Goal: Task Accomplishment & Management: Manage account settings

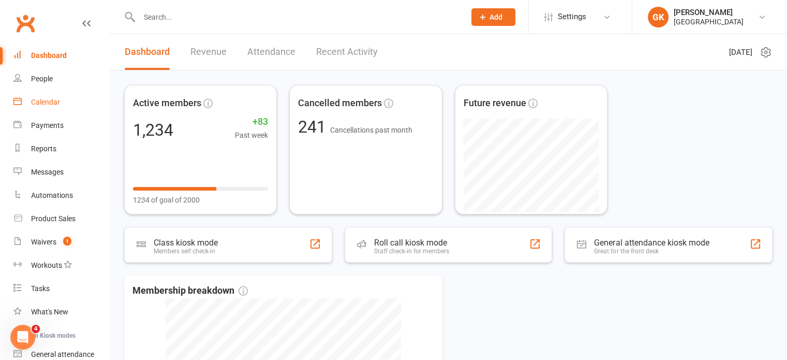
click at [40, 103] on div "Calendar" at bounding box center [45, 102] width 29 height 8
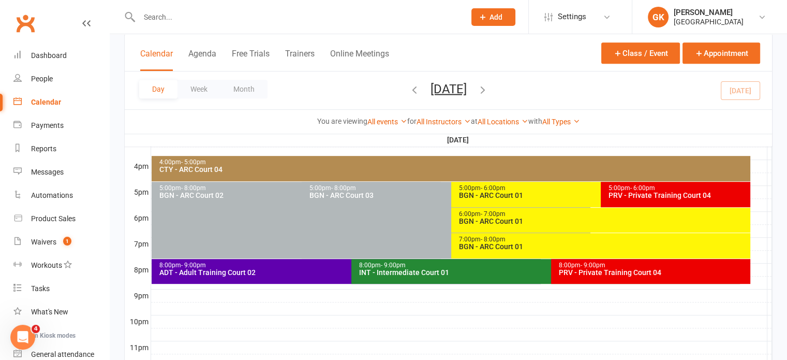
scroll to position [451, 0]
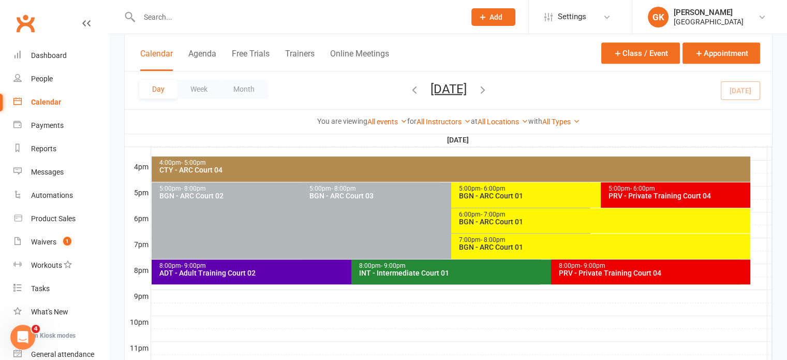
scroll to position [464, 0]
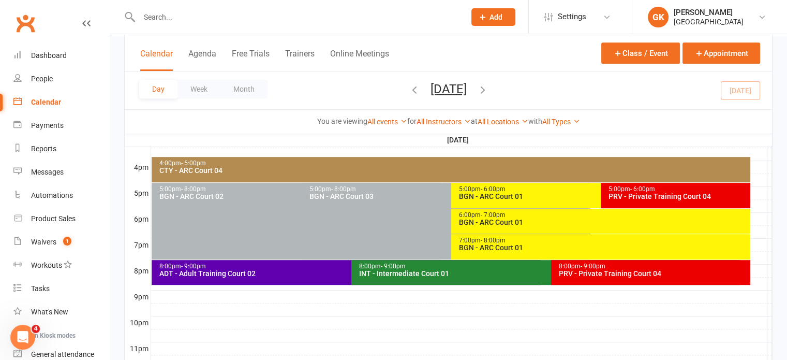
click at [531, 193] on div "BGN - ARC Court 01" at bounding box center [599, 196] width 280 height 7
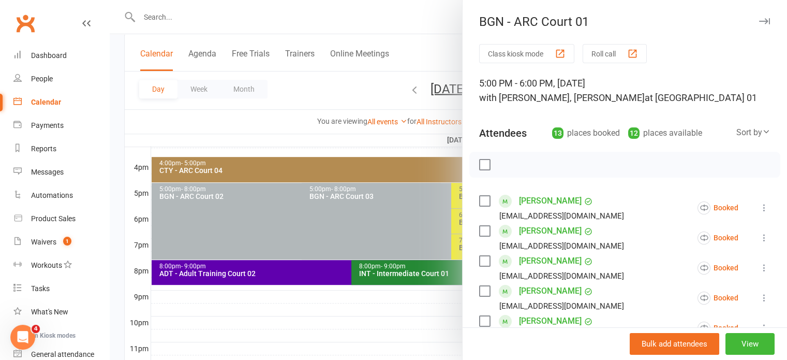
click at [401, 125] on div at bounding box center [449, 180] width 678 height 360
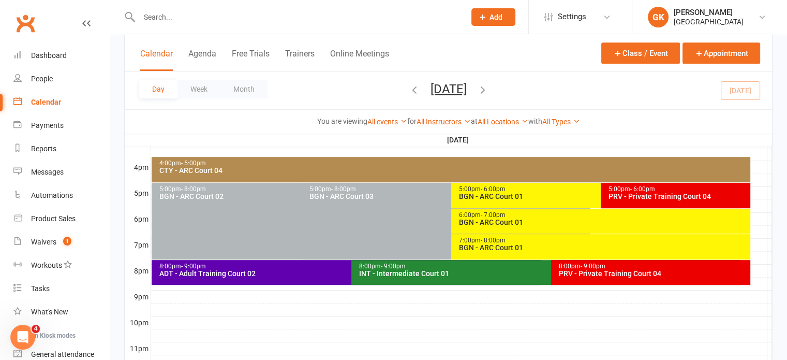
click at [546, 223] on div "BGN - ARC Court 01" at bounding box center [604, 221] width 290 height 7
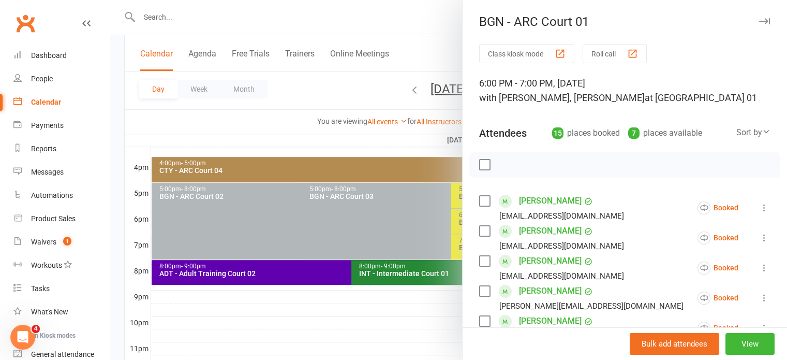
click at [362, 79] on div at bounding box center [449, 180] width 678 height 360
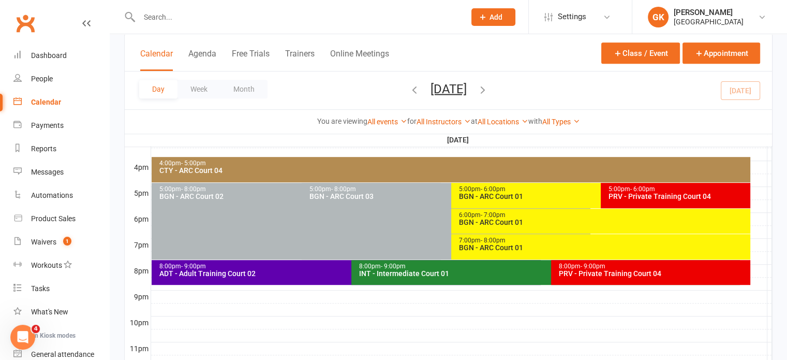
click at [521, 202] on div "5:00pm - 6:00pm BGN - ARC Court 01" at bounding box center [595, 195] width 289 height 25
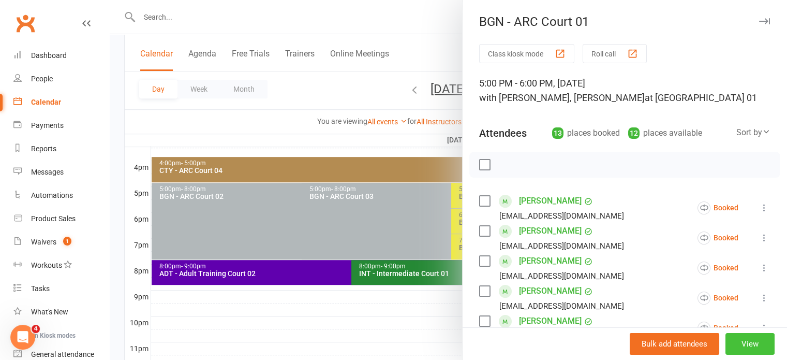
click at [727, 342] on button "View" at bounding box center [750, 344] width 49 height 22
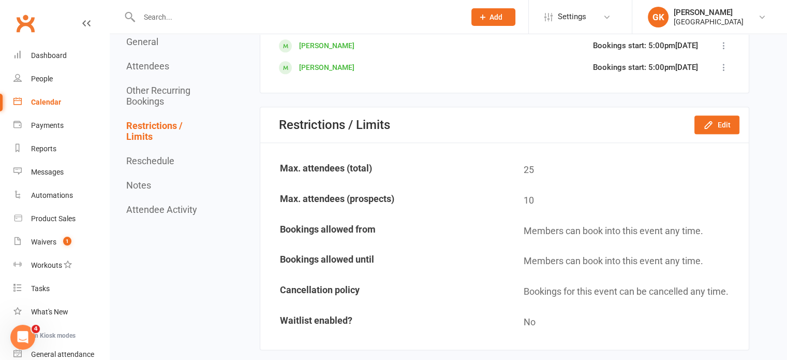
scroll to position [1170, 0]
click at [710, 120] on icon "button" at bounding box center [709, 125] width 10 height 10
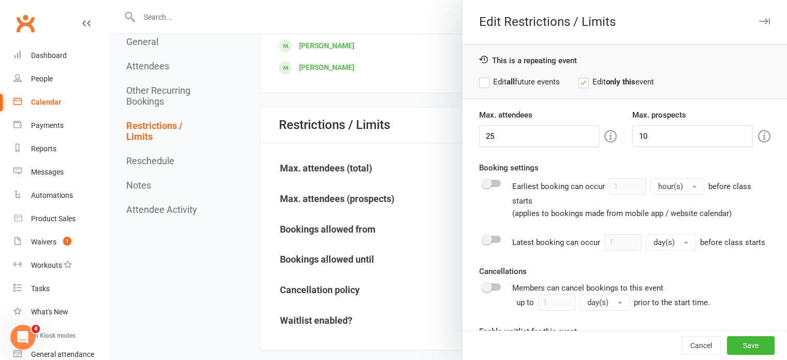
click at [518, 82] on label "Edit all future events" at bounding box center [519, 82] width 81 height 12
click at [540, 134] on input "25" at bounding box center [539, 136] width 121 height 22
type input "22"
click at [727, 339] on button "Save" at bounding box center [751, 345] width 48 height 19
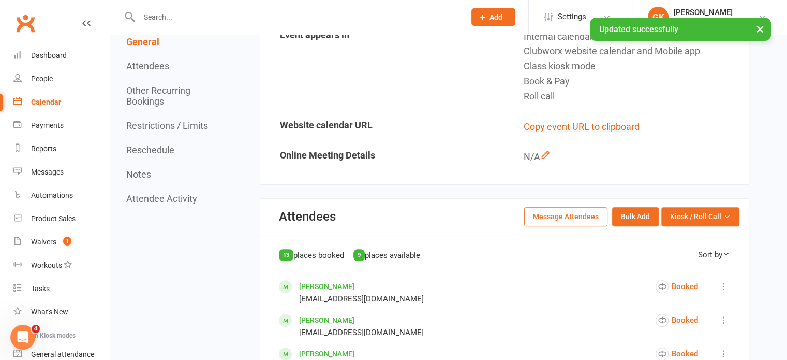
scroll to position [0, 0]
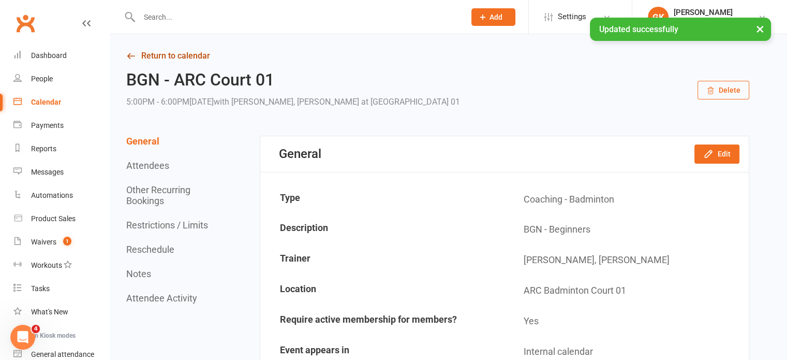
click at [193, 55] on link "Return to calendar" at bounding box center [437, 56] width 623 height 14
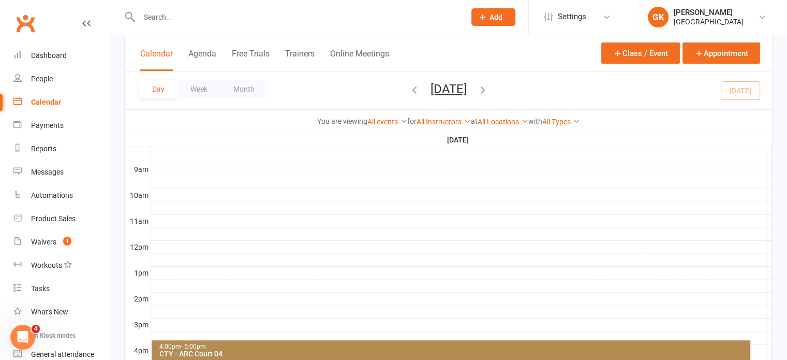
scroll to position [418, 0]
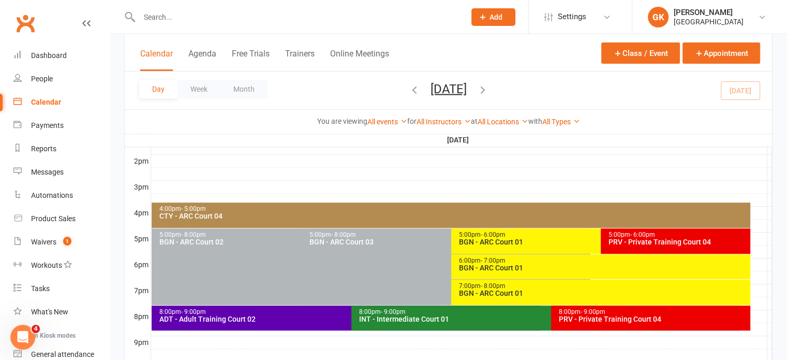
click at [607, 260] on div "6:00pm - 7:00pm" at bounding box center [604, 260] width 290 height 7
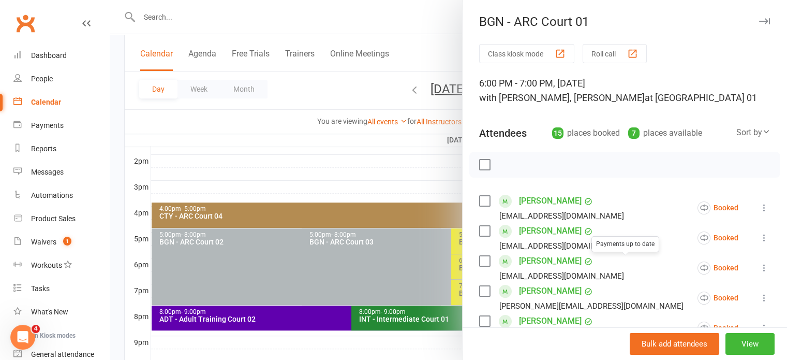
scroll to position [501, 0]
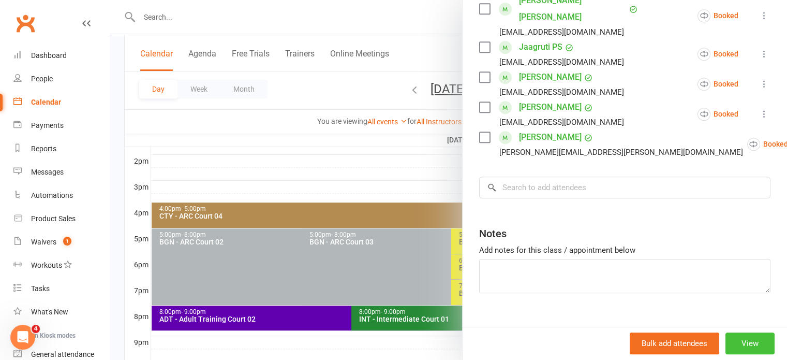
click at [726, 336] on button "View" at bounding box center [750, 344] width 49 height 22
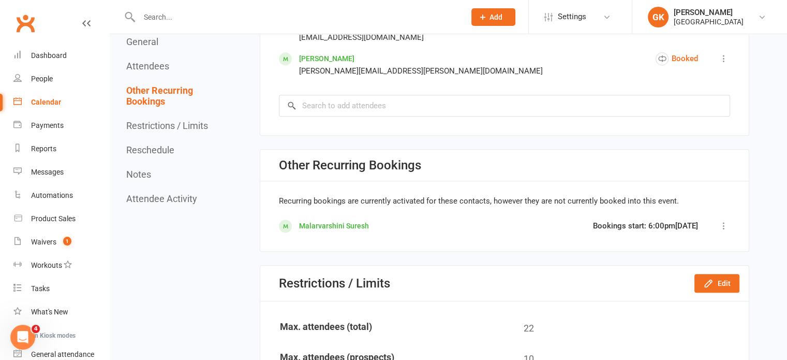
scroll to position [1069, 0]
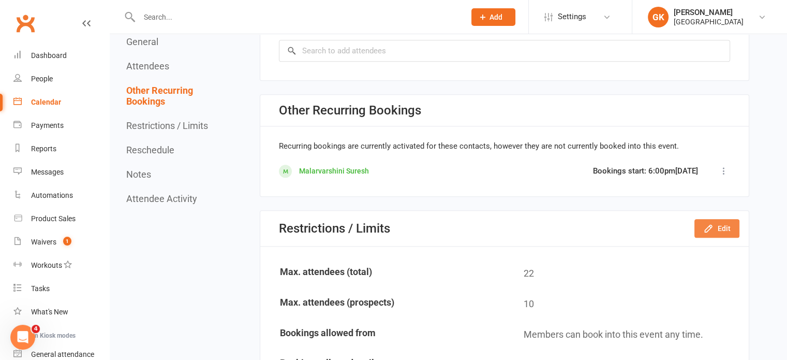
click at [698, 219] on button "Edit" at bounding box center [717, 228] width 45 height 19
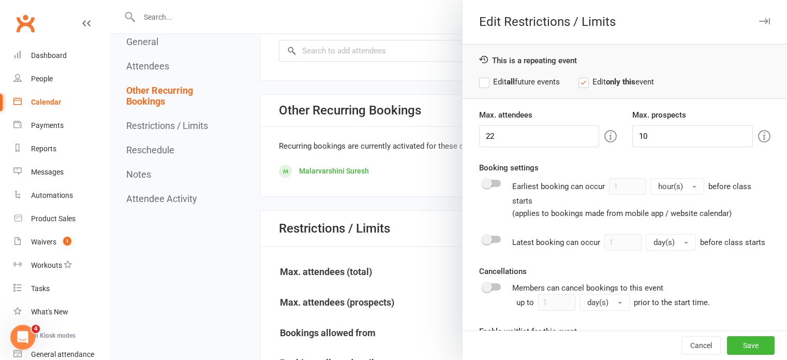
click at [515, 84] on label "Edit all future events" at bounding box center [519, 82] width 81 height 12
click at [735, 340] on button "Save" at bounding box center [751, 345] width 48 height 19
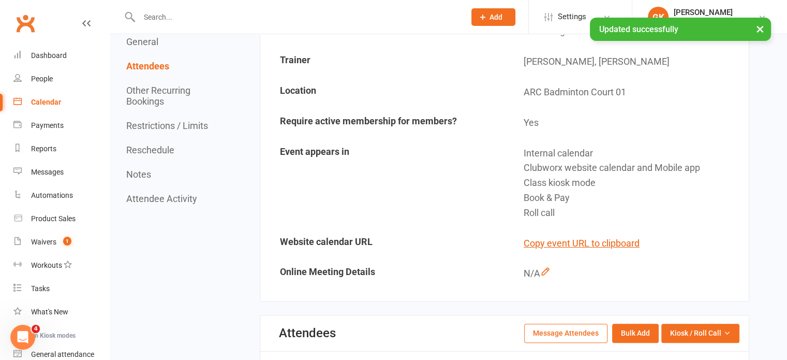
scroll to position [0, 0]
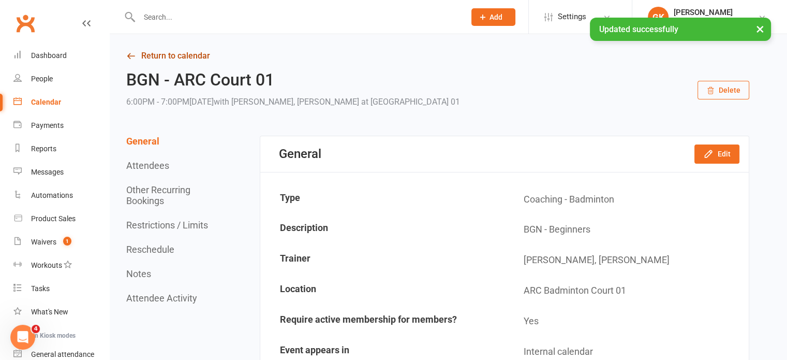
click at [182, 55] on link "Return to calendar" at bounding box center [437, 56] width 623 height 14
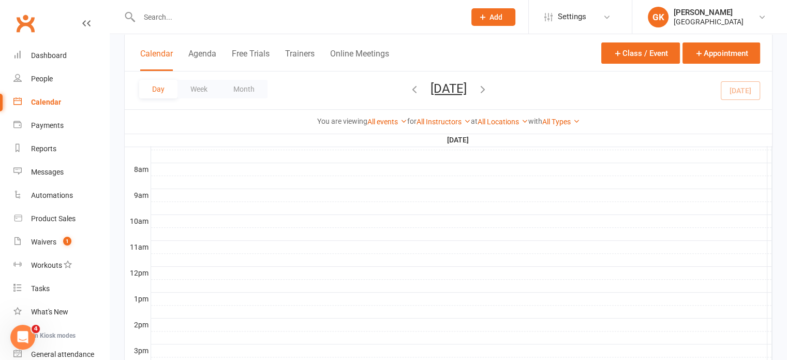
scroll to position [490, 0]
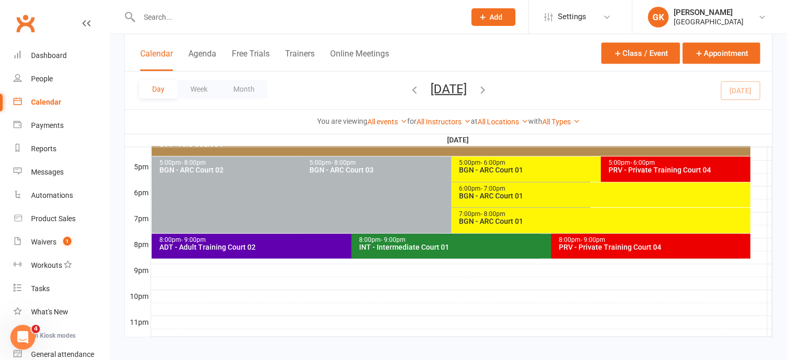
click at [670, 216] on div "7:00pm - 8:00pm" at bounding box center [604, 214] width 290 height 7
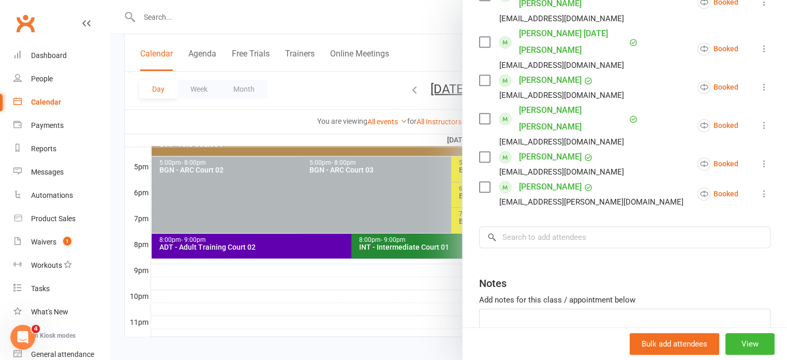
scroll to position [496, 0]
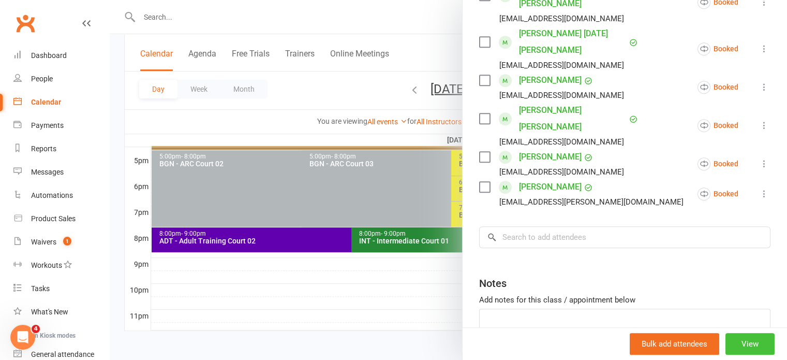
click at [741, 343] on button "View" at bounding box center [750, 344] width 49 height 22
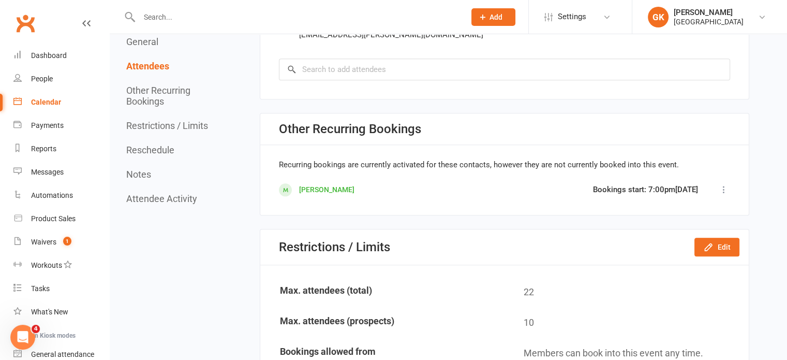
scroll to position [1051, 0]
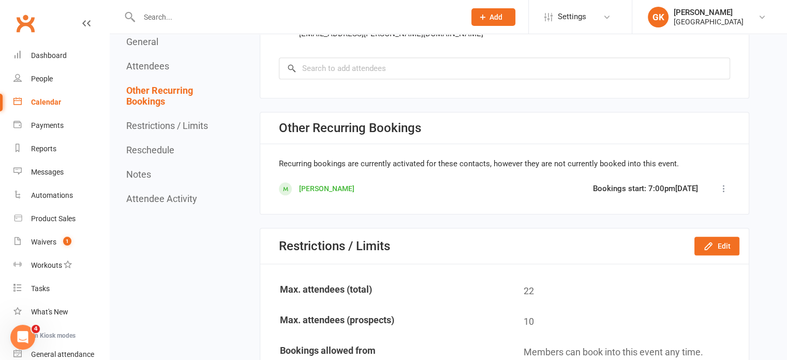
click at [724, 183] on icon at bounding box center [724, 188] width 10 height 10
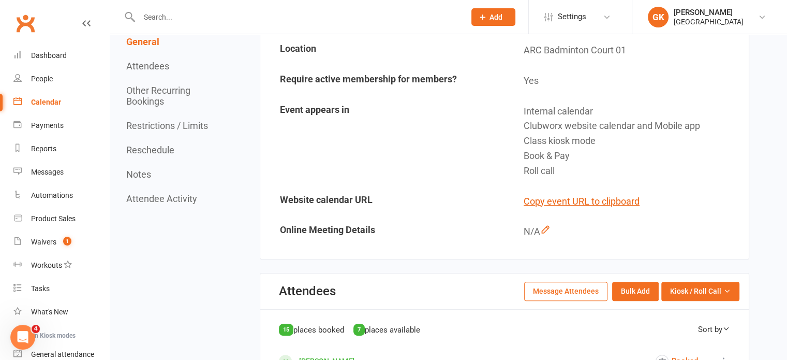
scroll to position [0, 0]
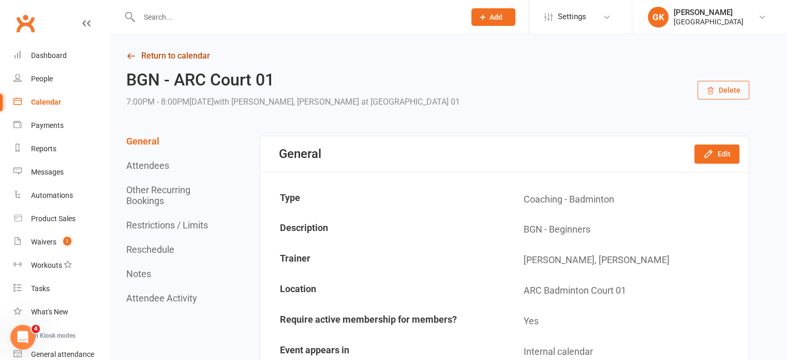
click at [173, 57] on link "Return to calendar" at bounding box center [437, 56] width 623 height 14
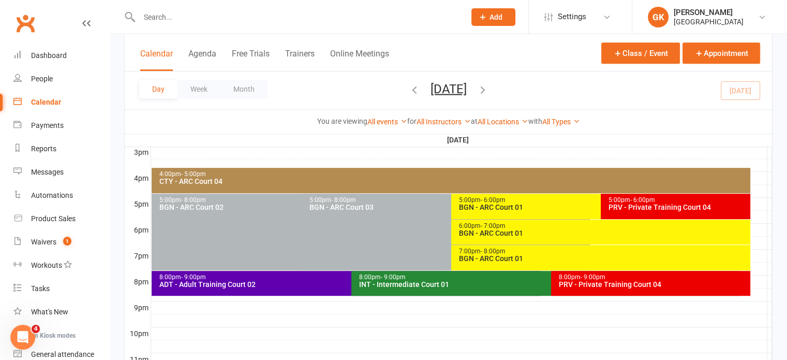
scroll to position [455, 0]
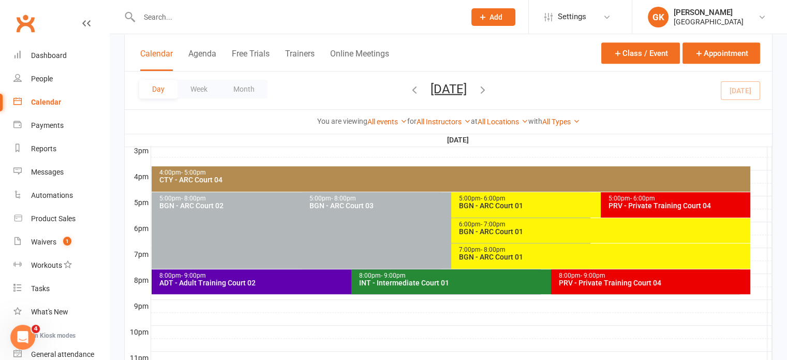
click at [571, 248] on div "7:00pm - 8:00pm" at bounding box center [604, 249] width 290 height 7
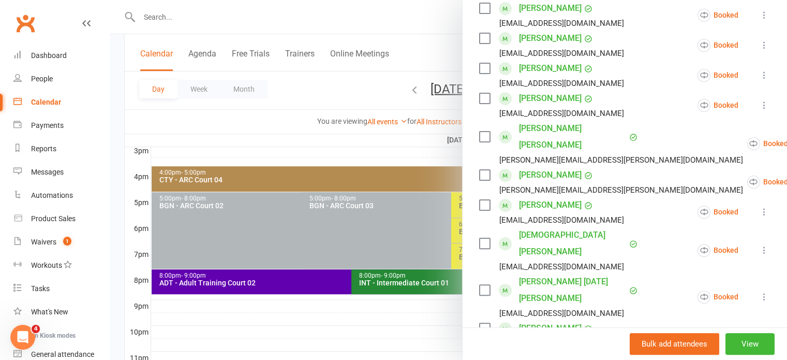
scroll to position [254, 0]
click at [304, 134] on div at bounding box center [449, 180] width 678 height 360
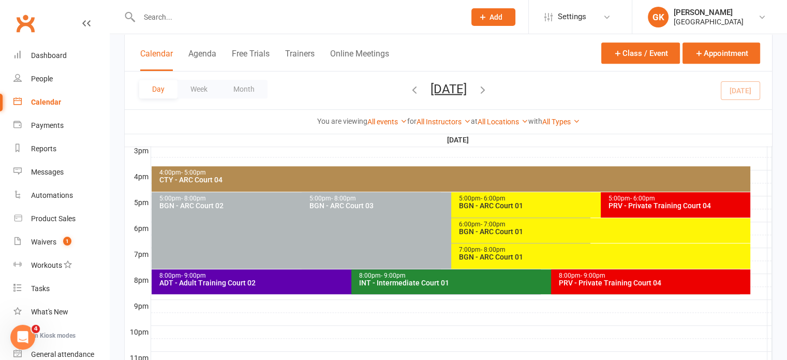
click at [160, 18] on input "text" at bounding box center [297, 17] width 322 height 14
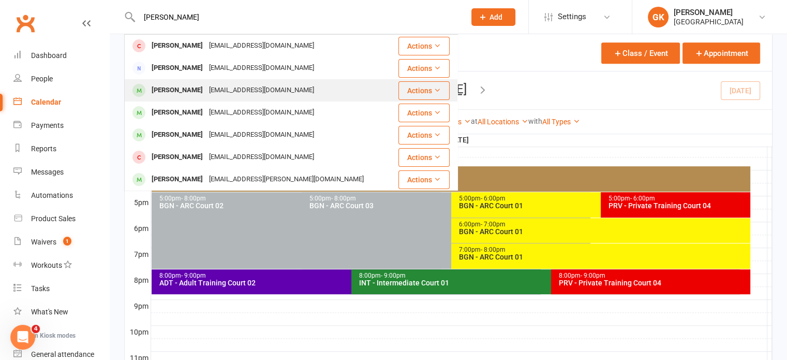
type input "anshu"
click at [157, 89] on div "Anshu Vallabhaneni" at bounding box center [177, 90] width 57 height 15
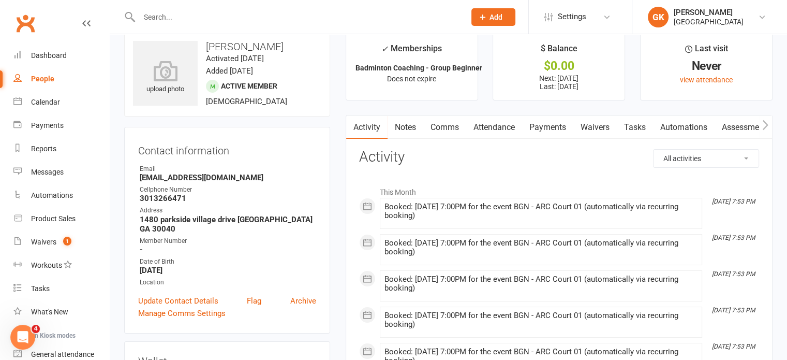
scroll to position [259, 0]
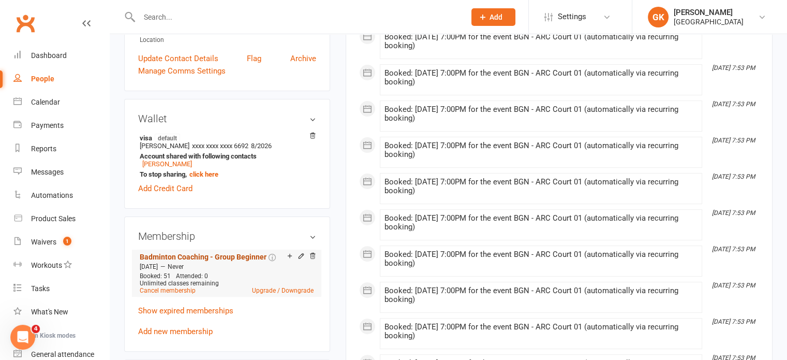
click at [239, 253] on link "Badminton Coaching - Group Beginner" at bounding box center [203, 257] width 127 height 8
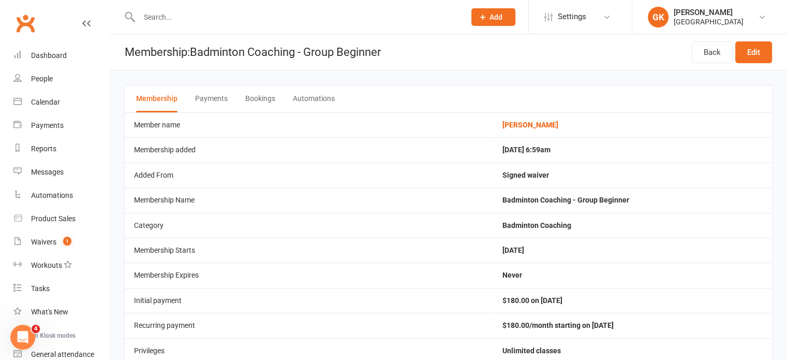
click at [262, 97] on button "Bookings" at bounding box center [260, 98] width 30 height 27
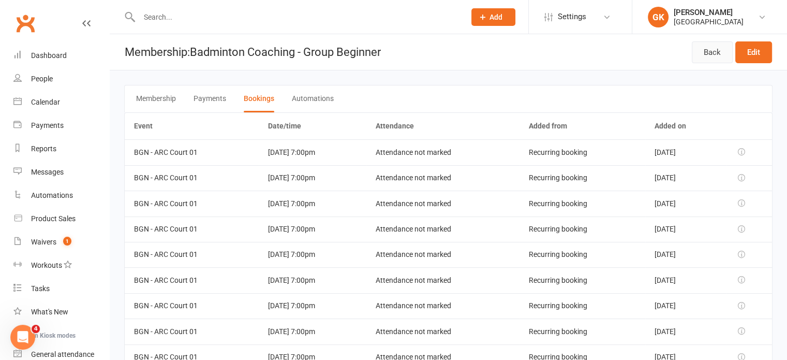
click at [714, 51] on link "Back" at bounding box center [712, 52] width 41 height 22
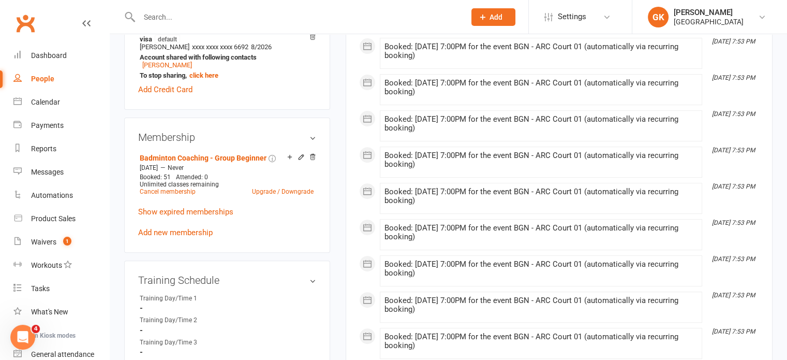
scroll to position [358, 0]
click at [46, 104] on div "Calendar" at bounding box center [45, 102] width 29 height 8
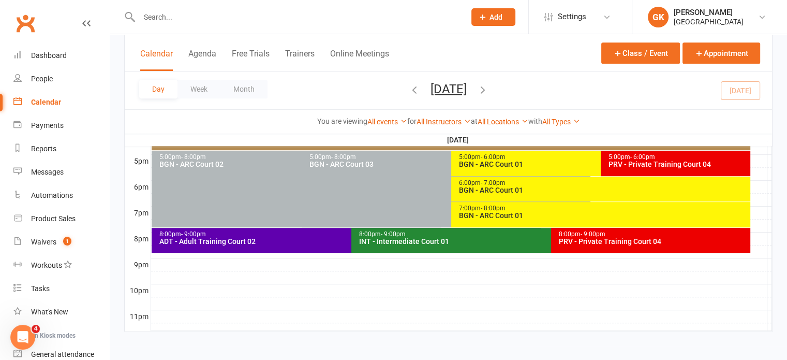
scroll to position [496, 0]
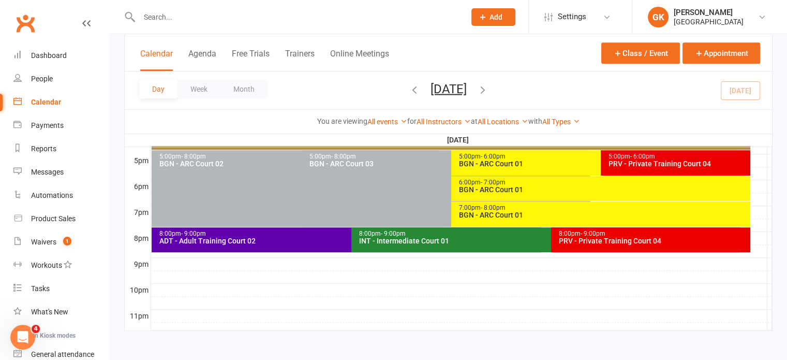
click at [485, 187] on div "BGN - ARC Court 01" at bounding box center [604, 189] width 290 height 7
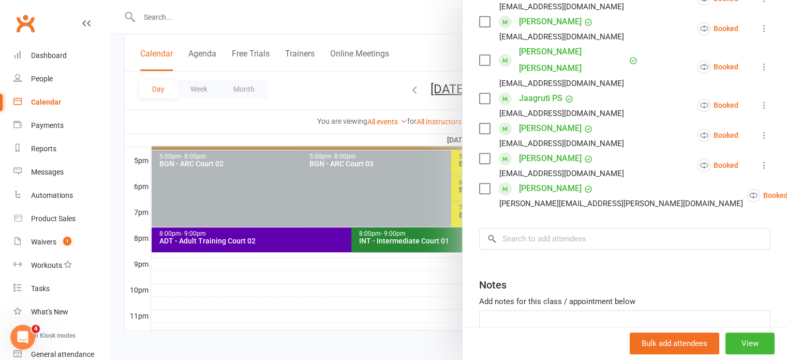
scroll to position [460, 0]
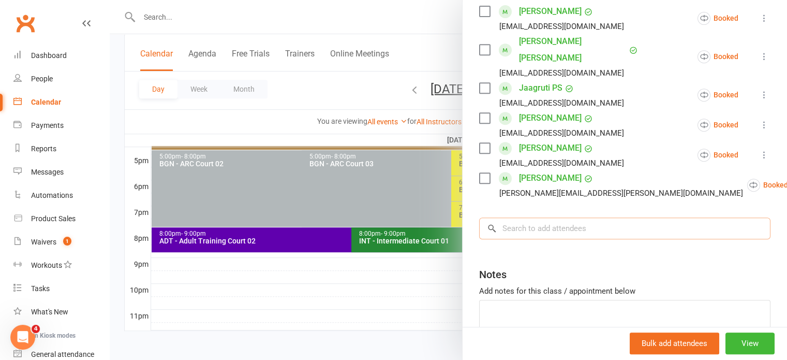
click at [555, 217] on input "search" at bounding box center [624, 228] width 291 height 22
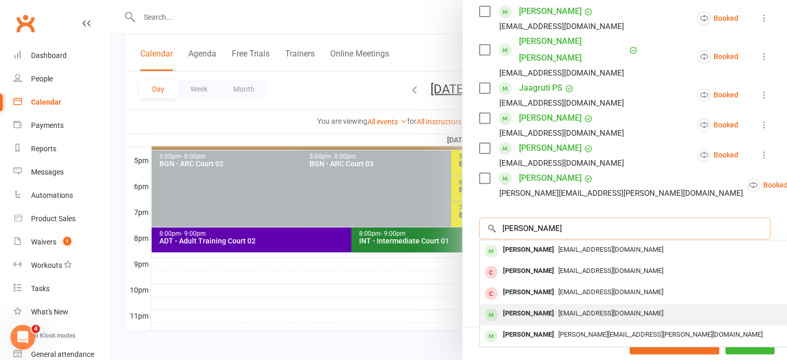
type input "ansh"
click at [528, 306] on div "Anshu Vallabhaneni" at bounding box center [529, 313] width 60 height 15
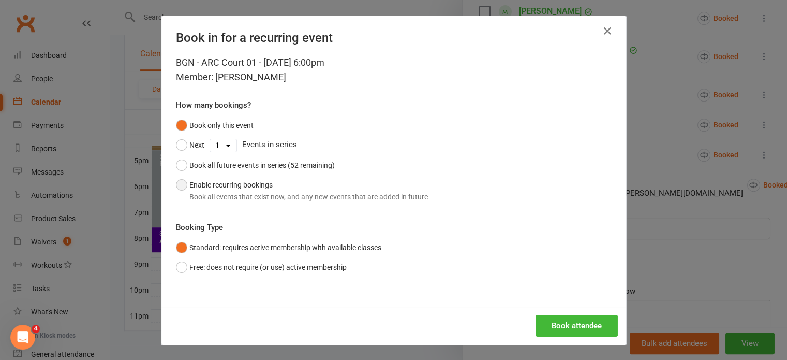
click at [223, 184] on button "Enable recurring bookings Book all events that exist now, and any new events th…" at bounding box center [302, 191] width 252 height 32
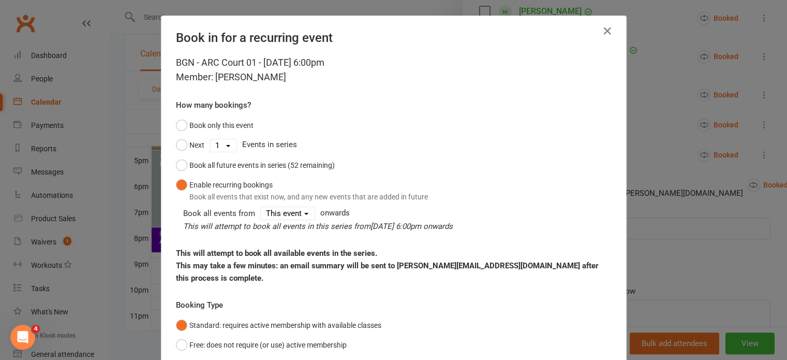
scroll to position [65, 0]
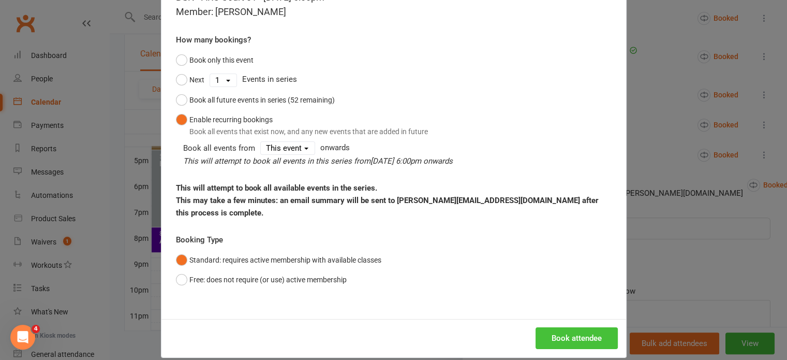
click at [563, 327] on button "Book attendee" at bounding box center [577, 338] width 82 height 22
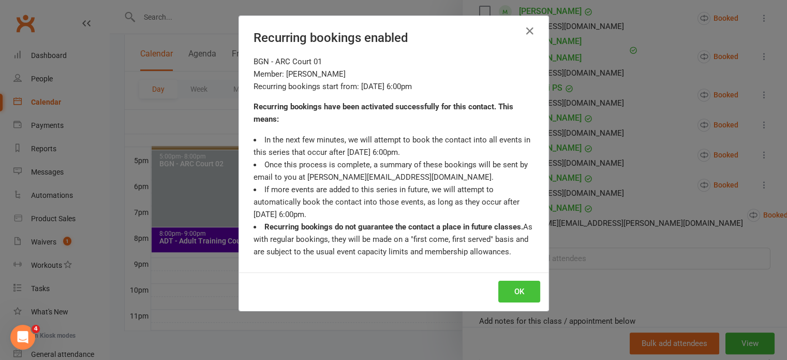
click at [517, 288] on button "OK" at bounding box center [520, 292] width 42 height 22
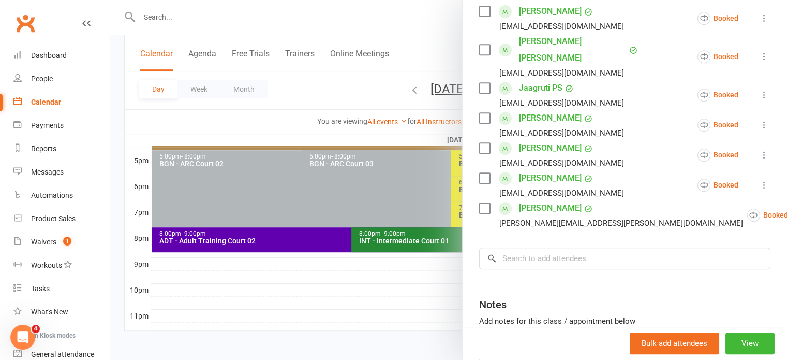
click at [759, 180] on icon at bounding box center [764, 185] width 10 height 10
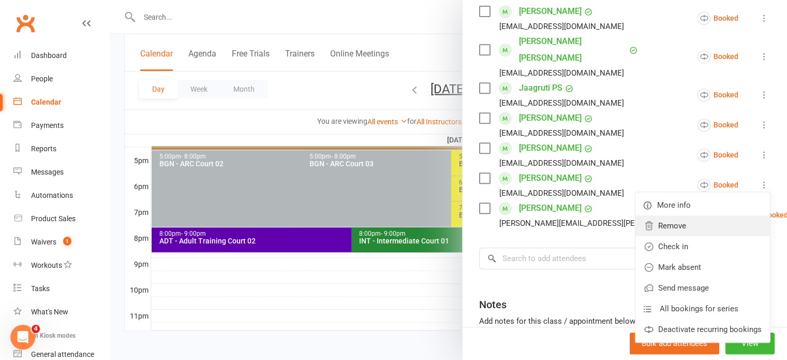
click at [682, 215] on link "Remove" at bounding box center [703, 225] width 135 height 21
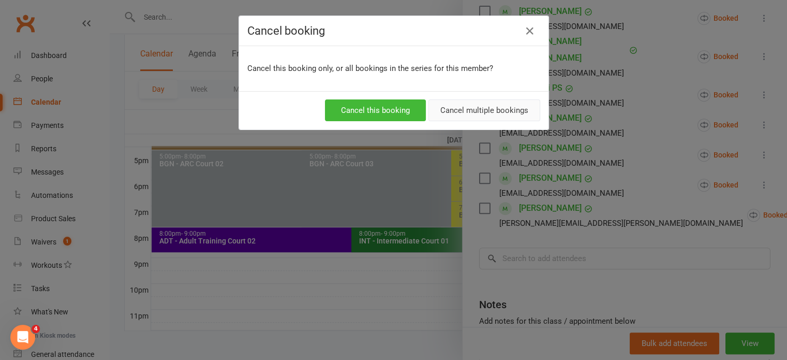
click at [487, 115] on button "Cancel multiple bookings" at bounding box center [485, 110] width 112 height 22
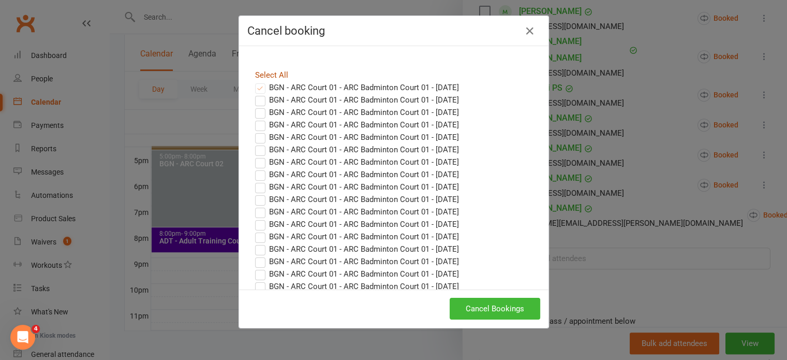
click at [273, 77] on link "Select All" at bounding box center [271, 74] width 33 height 9
click at [459, 312] on button "Cancel Bookings" at bounding box center [495, 309] width 91 height 22
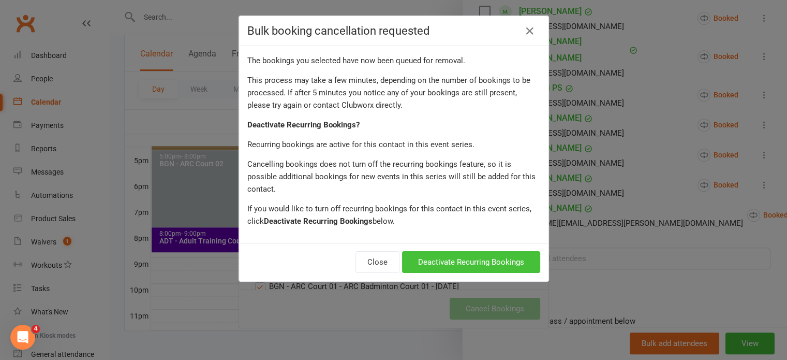
click at [462, 253] on button "Deactivate Recurring Bookings" at bounding box center [471, 262] width 138 height 22
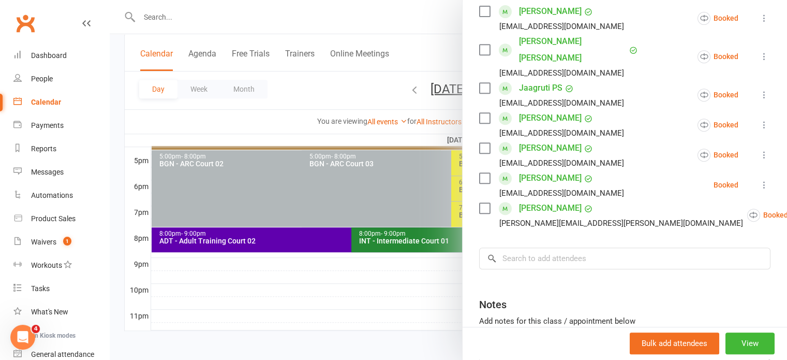
click at [379, 288] on div at bounding box center [449, 180] width 678 height 360
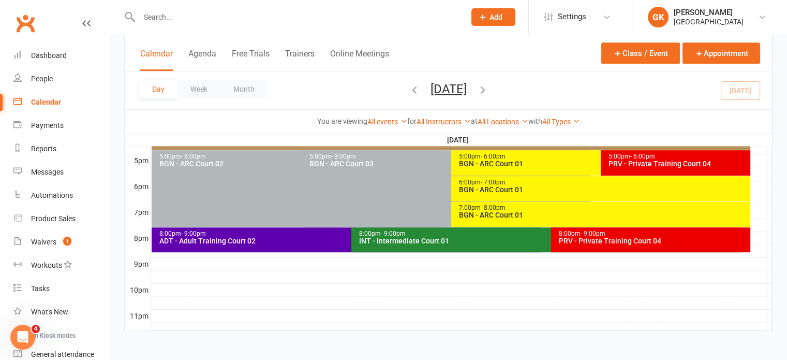
click at [489, 86] on icon "button" at bounding box center [482, 88] width 11 height 11
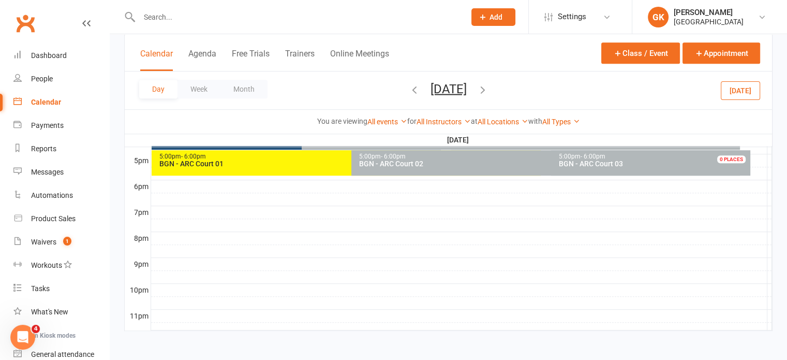
click at [489, 87] on icon "button" at bounding box center [482, 88] width 11 height 11
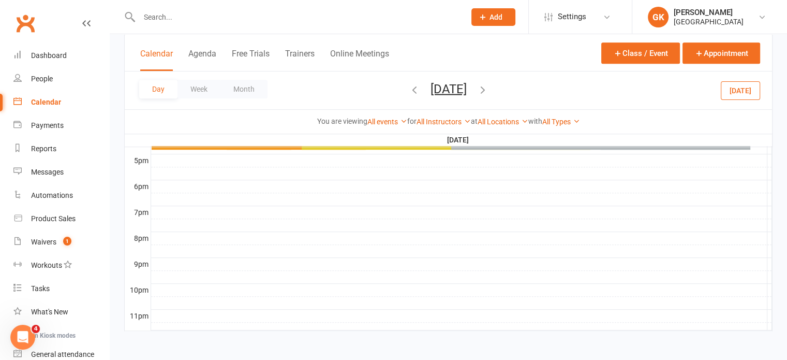
click at [489, 87] on icon "button" at bounding box center [482, 88] width 11 height 11
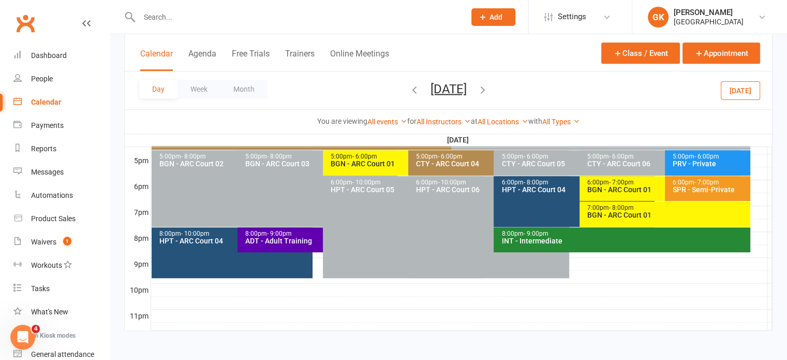
click at [489, 87] on icon "button" at bounding box center [482, 88] width 11 height 11
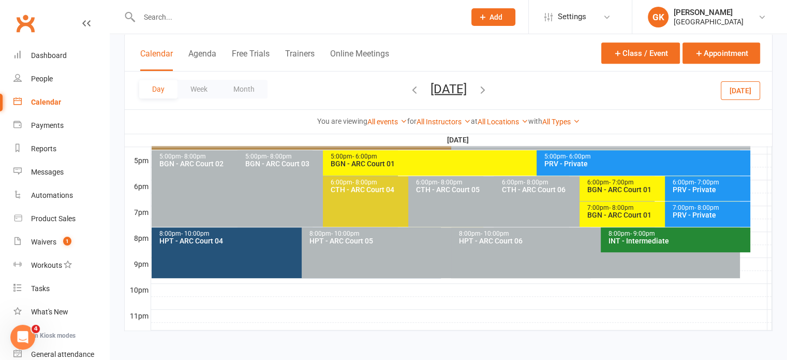
click at [489, 88] on icon "button" at bounding box center [482, 88] width 11 height 11
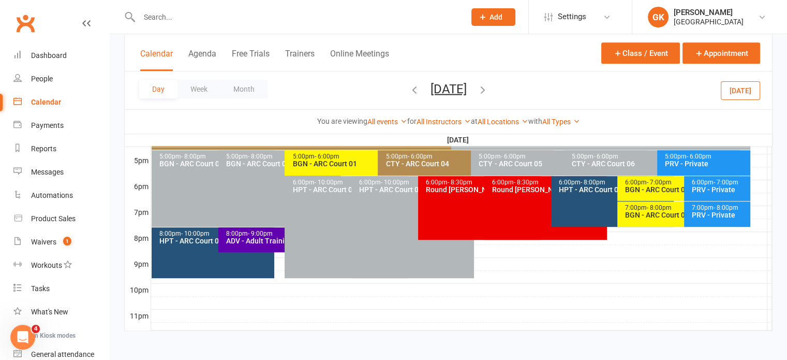
click at [477, 88] on span "[DATE] [DATE] Sun Mon Tue Wed Thu Fri Sat 27 28 29 30 31 01 02 03 04 05 06 07 0…" at bounding box center [448, 90] width 57 height 18
click at [489, 90] on icon "button" at bounding box center [482, 88] width 11 height 11
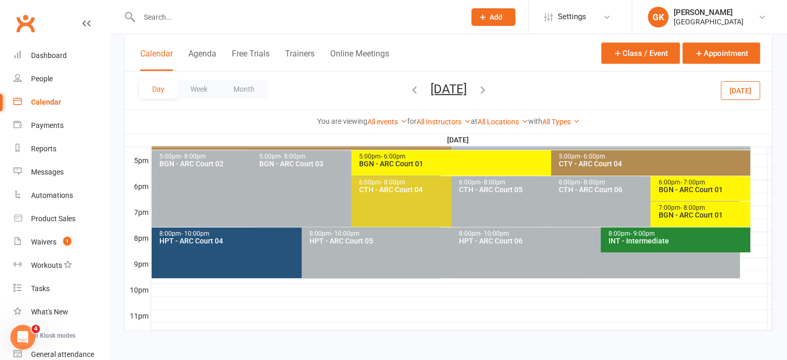
click at [675, 207] on div "7:00pm - 8:00pm" at bounding box center [703, 207] width 91 height 7
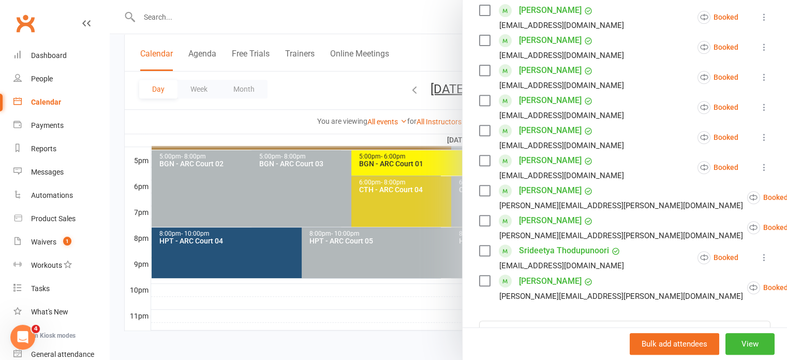
scroll to position [447, 0]
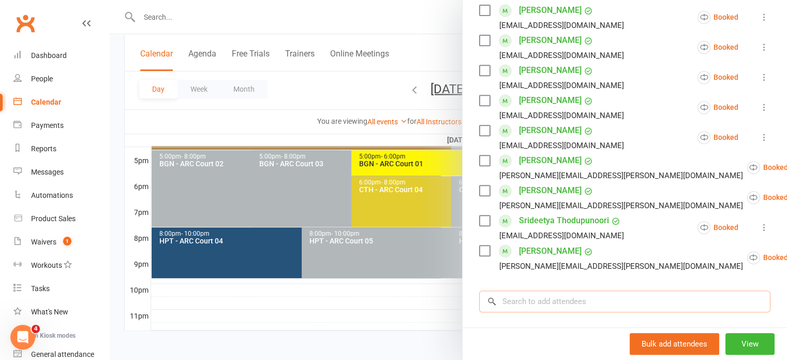
click at [532, 290] on input "search" at bounding box center [624, 301] width 291 height 22
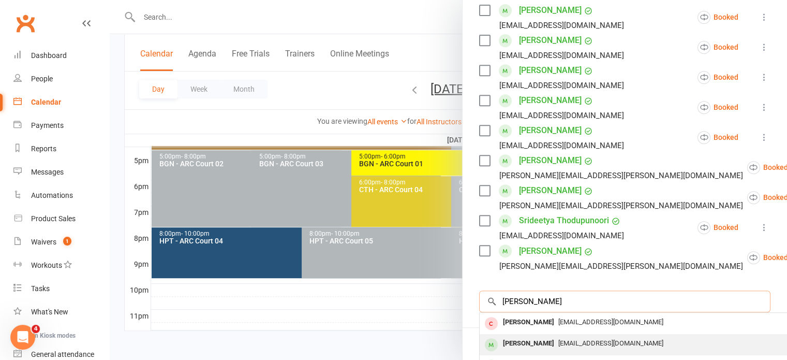
type input "anshu"
click at [532, 336] on div "Anshu Vallabhaneni" at bounding box center [529, 343] width 60 height 15
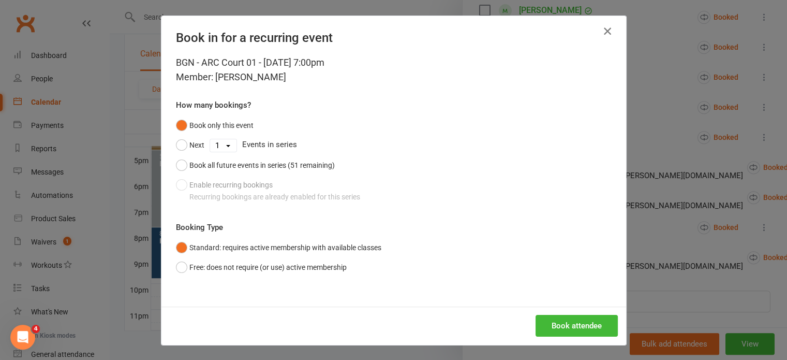
click at [605, 26] on icon "button" at bounding box center [608, 31] width 12 height 12
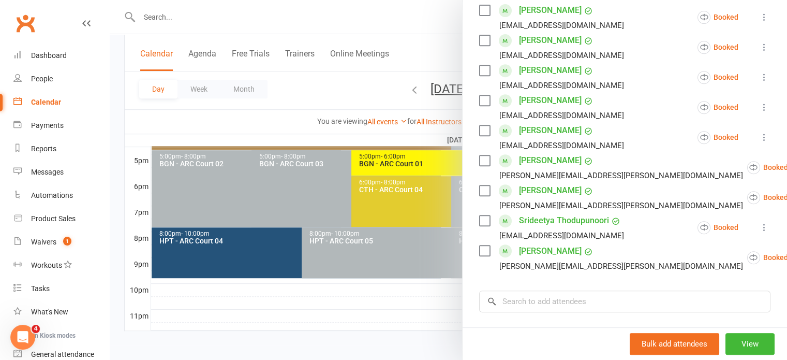
click at [320, 155] on div at bounding box center [449, 180] width 678 height 360
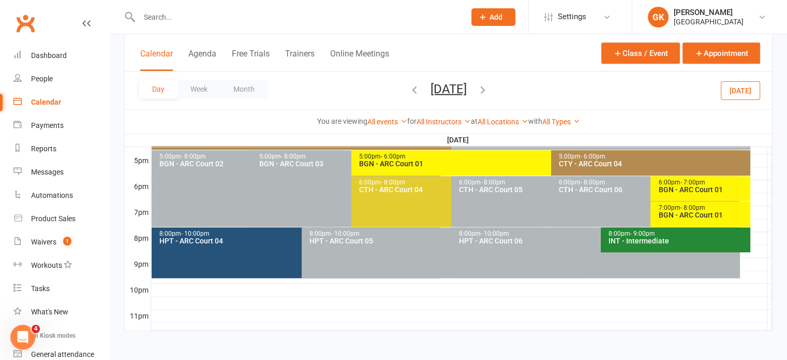
click at [409, 84] on icon "button" at bounding box center [414, 88] width 11 height 11
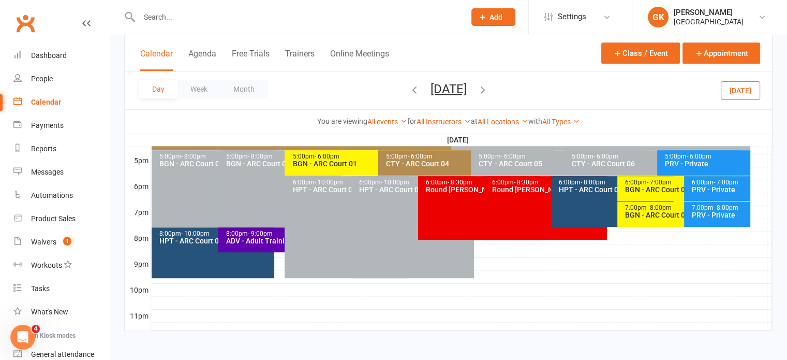
click at [409, 84] on icon "button" at bounding box center [414, 88] width 11 height 11
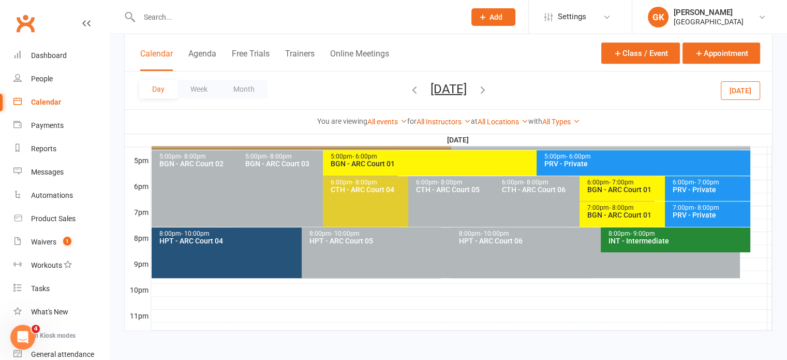
click at [409, 90] on icon "button" at bounding box center [414, 88] width 11 height 11
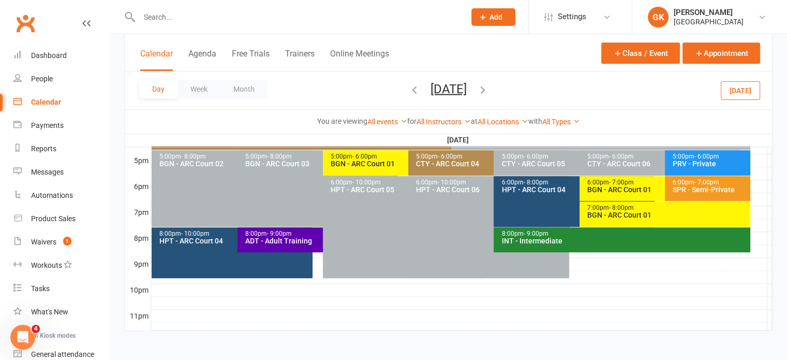
click at [409, 90] on icon "button" at bounding box center [414, 88] width 11 height 11
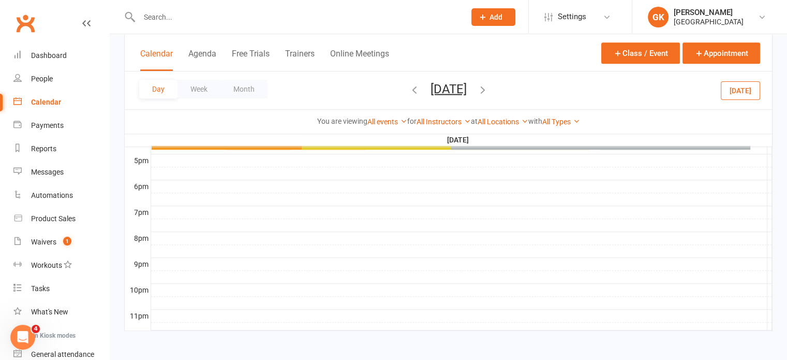
click at [409, 90] on icon "button" at bounding box center [414, 88] width 11 height 11
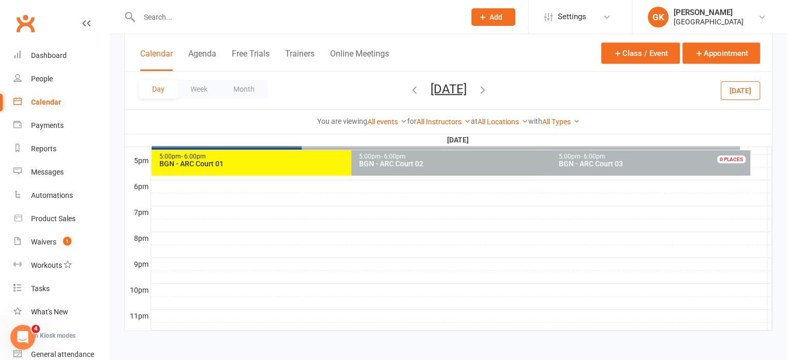
click at [409, 90] on icon "button" at bounding box center [414, 88] width 11 height 11
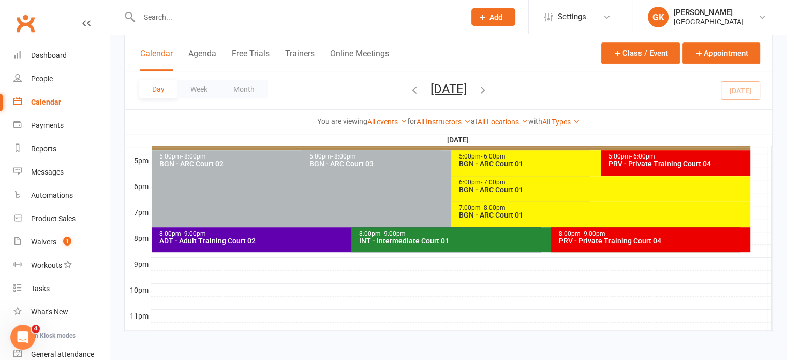
click at [409, 90] on icon "button" at bounding box center [414, 88] width 11 height 11
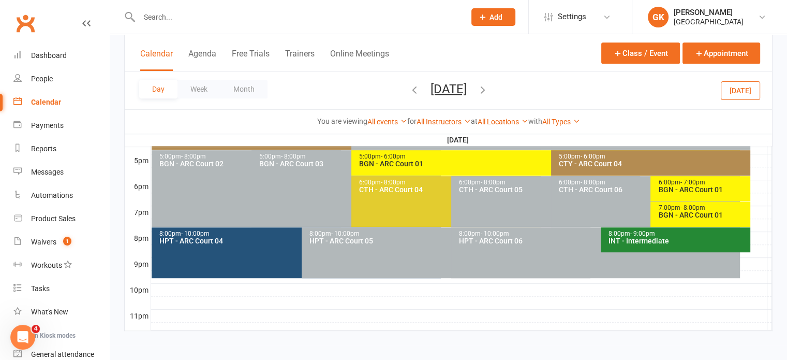
click at [703, 214] on div "BGN - ARC Court 01" at bounding box center [703, 214] width 91 height 7
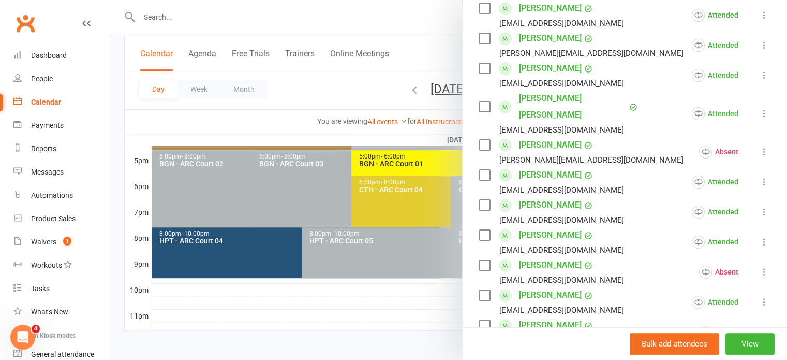
scroll to position [223, 0]
click at [395, 124] on div at bounding box center [449, 180] width 678 height 360
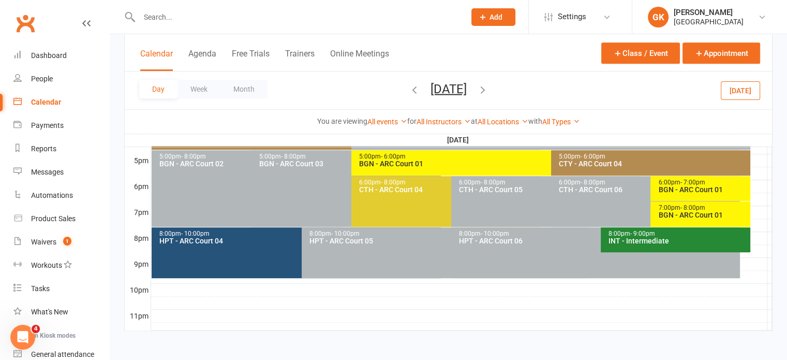
click at [409, 86] on icon "button" at bounding box center [414, 88] width 11 height 11
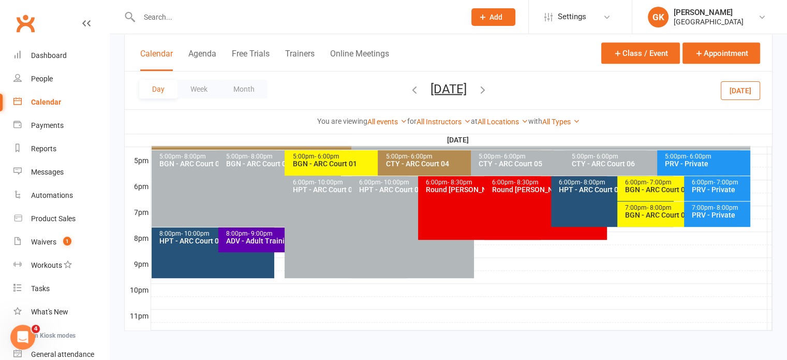
click at [420, 86] on span "Wednesday, Aug 13, 2025 August 2025 Sun Mon Tue Wed Thu Fri Sat 27 28 29 30 31 …" at bounding box center [448, 90] width 57 height 18
click at [409, 89] on icon "button" at bounding box center [414, 88] width 11 height 11
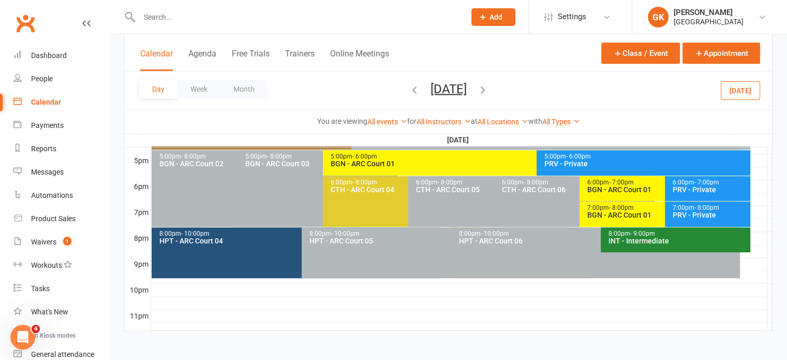
click at [409, 90] on icon "button" at bounding box center [414, 88] width 11 height 11
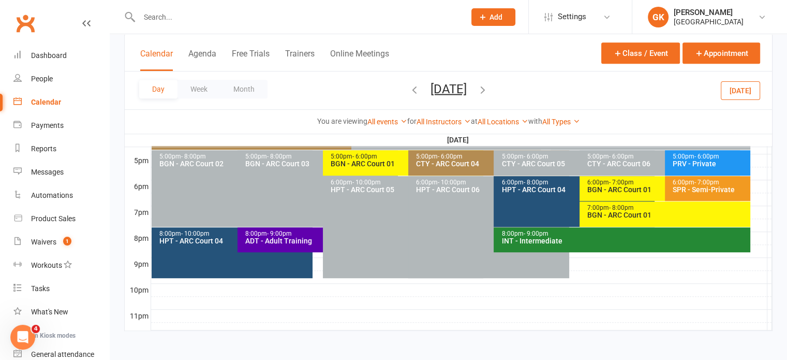
click at [409, 90] on icon "button" at bounding box center [414, 88] width 11 height 11
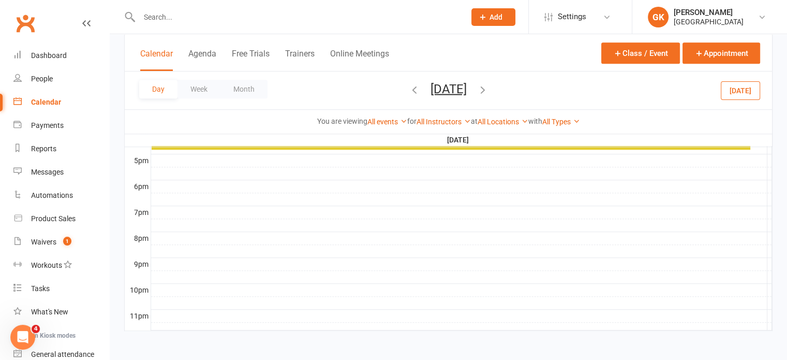
click at [409, 90] on icon "button" at bounding box center [414, 88] width 11 height 11
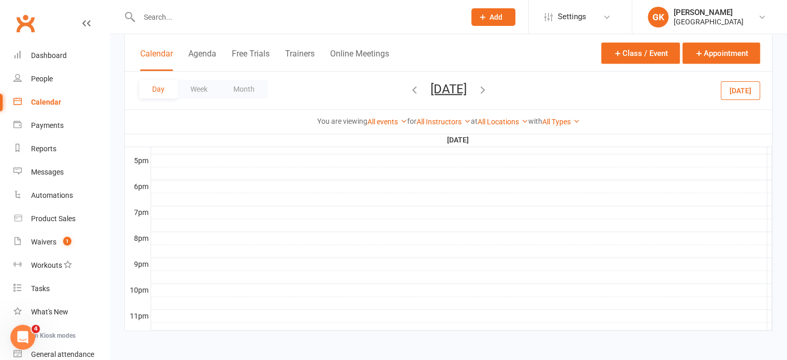
click at [409, 90] on icon "button" at bounding box center [414, 88] width 11 height 11
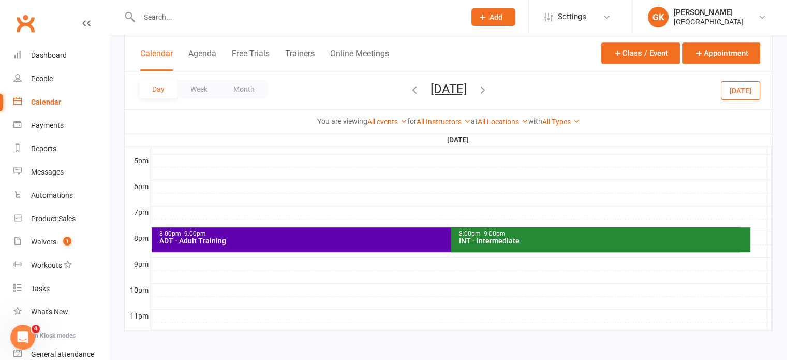
click at [409, 89] on icon "button" at bounding box center [414, 88] width 11 height 11
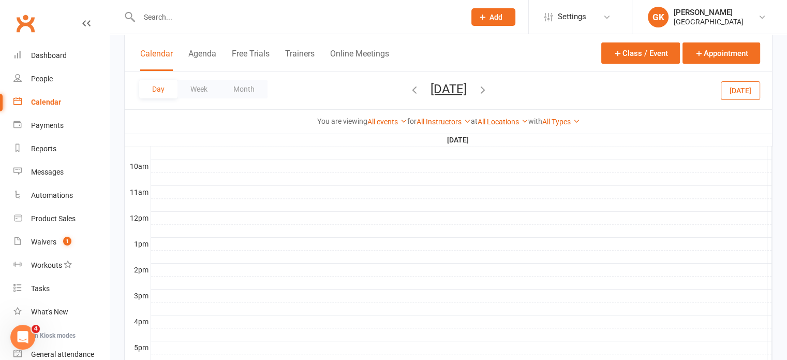
scroll to position [327, 0]
click at [489, 89] on icon "button" at bounding box center [482, 88] width 11 height 11
click at [489, 86] on icon "button" at bounding box center [482, 88] width 11 height 11
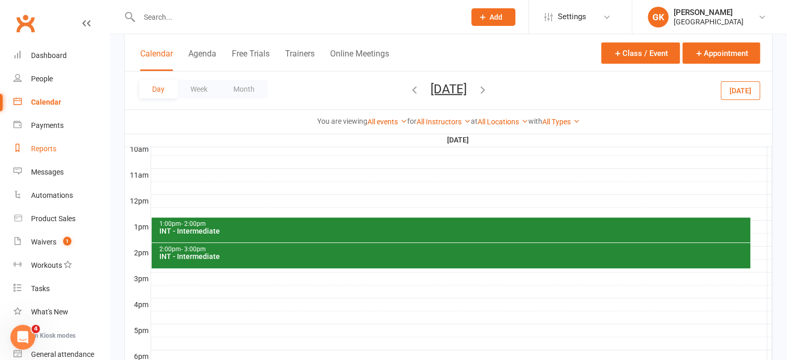
click at [51, 150] on div "Reports" at bounding box center [43, 148] width 25 height 8
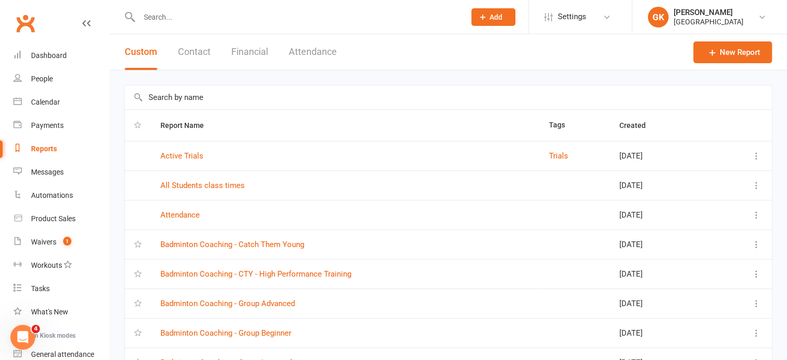
click at [159, 14] on input "text" at bounding box center [297, 17] width 322 height 14
click at [52, 80] on div "People" at bounding box center [42, 79] width 22 height 8
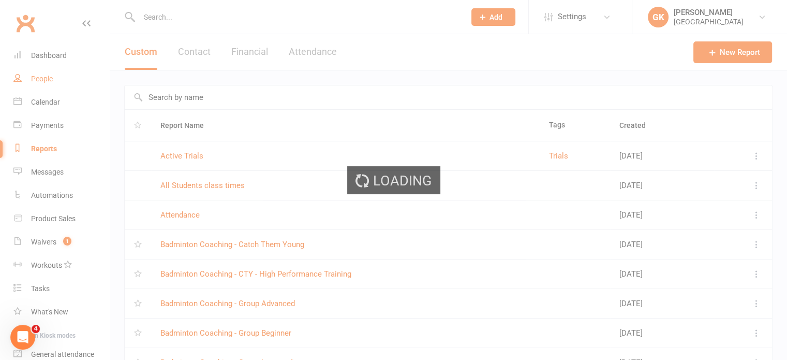
select select "100"
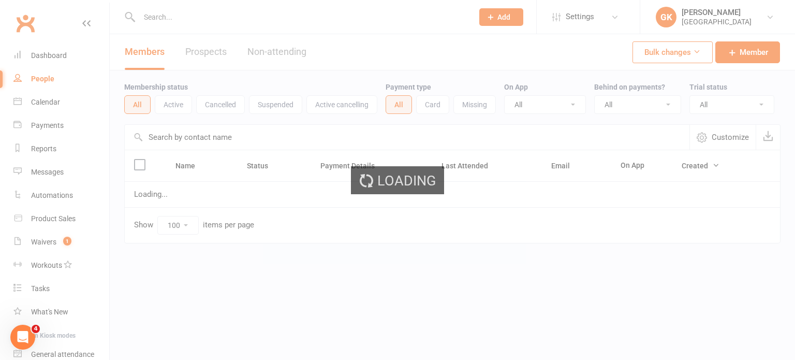
click at [163, 19] on input "text" at bounding box center [301, 17] width 330 height 14
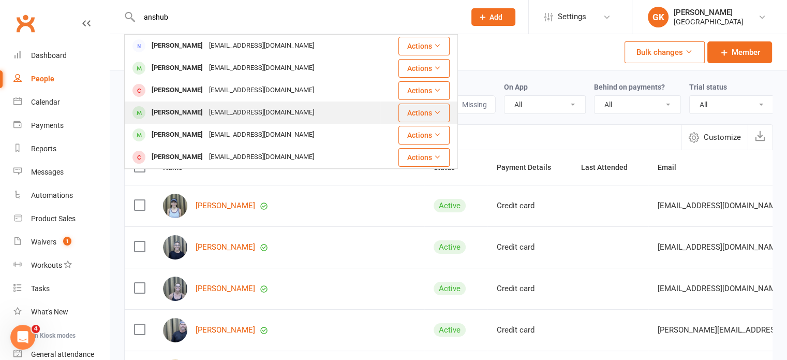
type input "anshub"
click at [205, 106] on div "Anshu Vallabhaneni" at bounding box center [177, 112] width 57 height 15
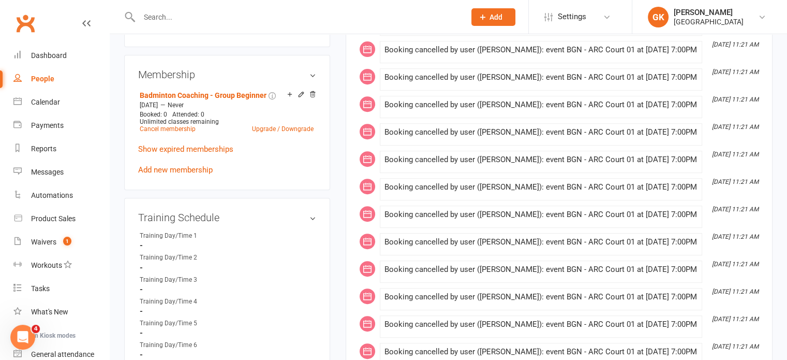
scroll to position [422, 0]
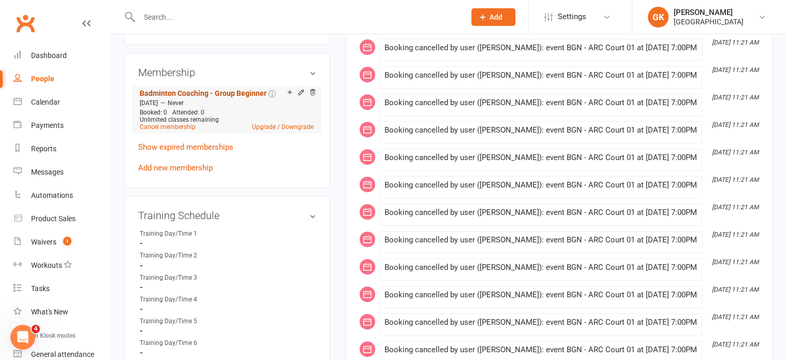
click at [242, 89] on link "Badminton Coaching - Group Beginner" at bounding box center [203, 93] width 127 height 8
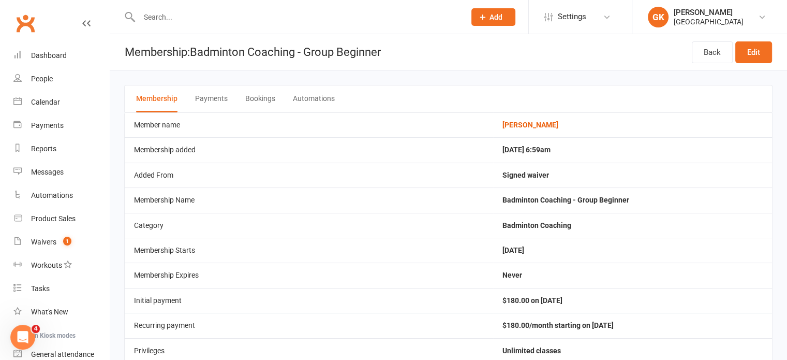
click at [257, 94] on button "Bookings" at bounding box center [260, 98] width 30 height 27
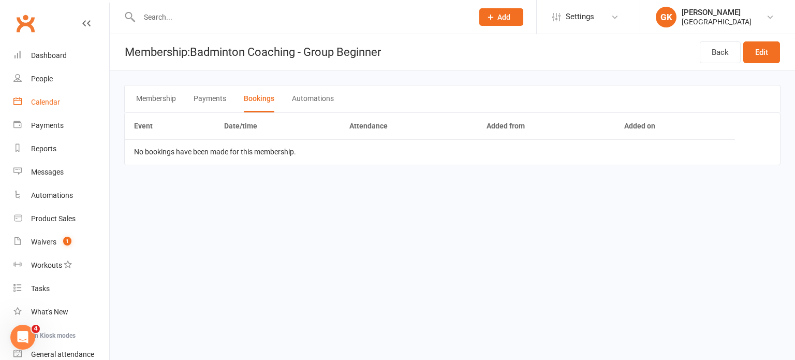
click at [43, 104] on div "Calendar" at bounding box center [45, 102] width 29 height 8
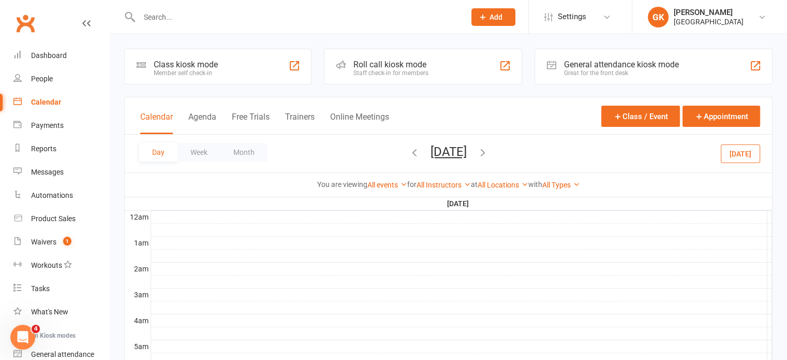
click at [489, 149] on icon "button" at bounding box center [482, 152] width 11 height 11
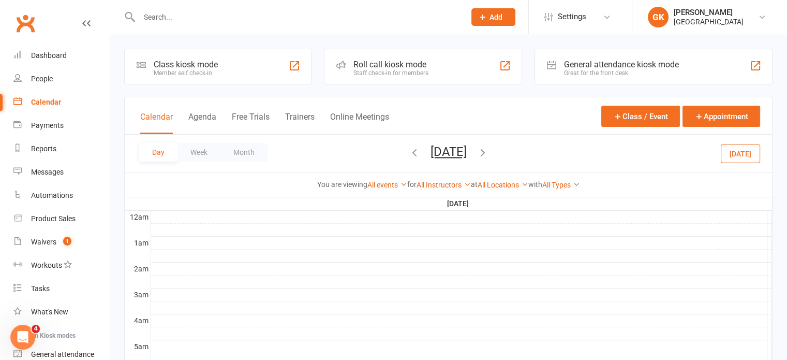
click at [477, 149] on span "Wednesday, Aug 13, 2025 August 2025 Sun Mon Tue Wed Thu Fri Sat 27 28 29 30 31 …" at bounding box center [448, 153] width 57 height 18
click at [489, 151] on icon "button" at bounding box center [482, 152] width 11 height 11
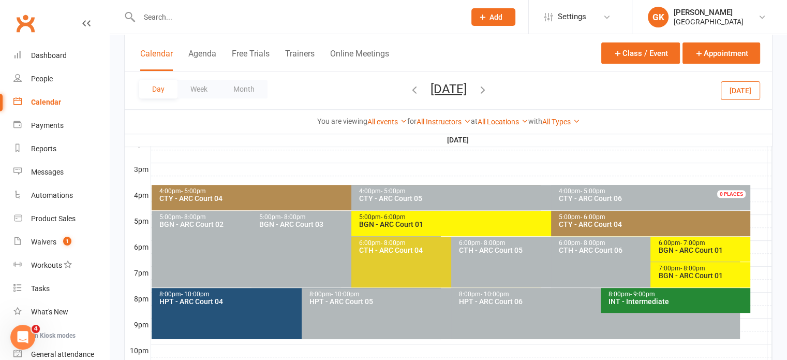
scroll to position [496, 0]
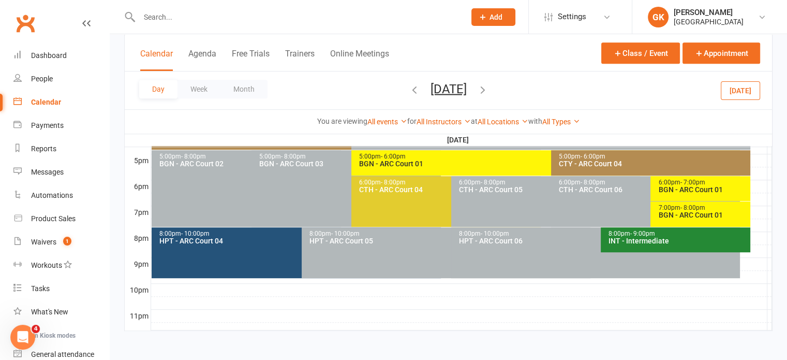
click at [682, 209] on span "- 8:00pm" at bounding box center [692, 207] width 25 height 7
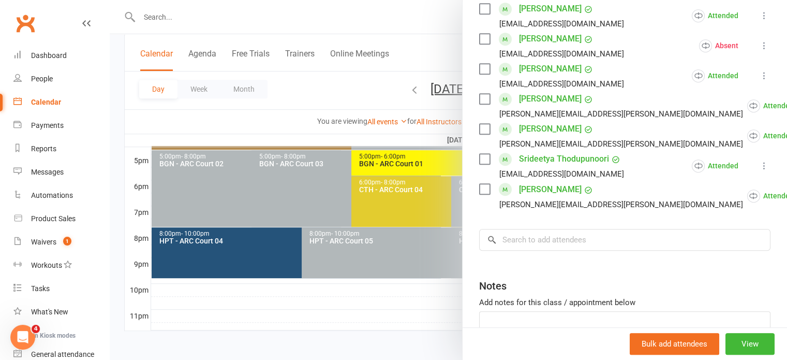
scroll to position [509, 0]
click at [537, 228] on input "search" at bounding box center [624, 239] width 291 height 22
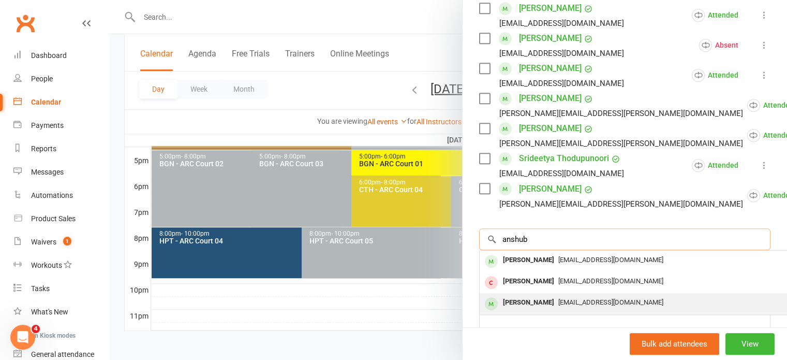
type input "anshub"
click at [531, 295] on div "Anshu Vallabhaneni" at bounding box center [529, 302] width 60 height 15
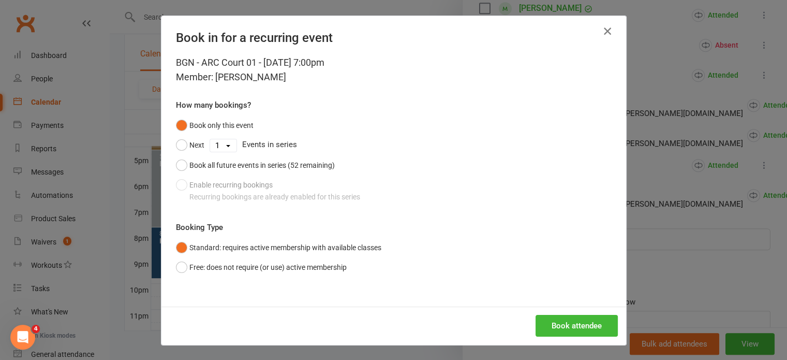
click at [603, 34] on icon "button" at bounding box center [608, 31] width 12 height 12
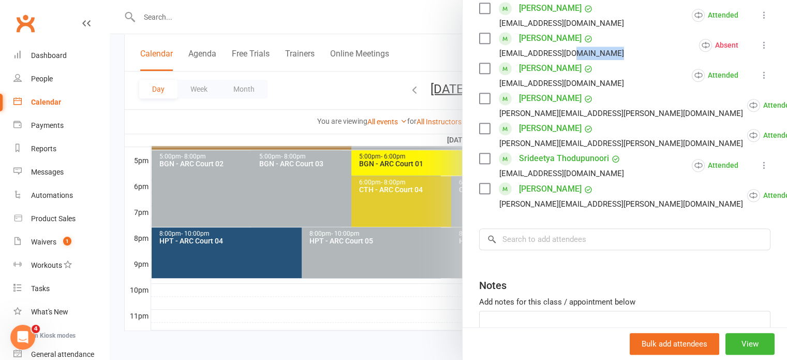
click at [603, 34] on li "Makil Pradeep Janani.d@gmail.com Absent More info Remove Check in Reset attenda…" at bounding box center [624, 45] width 291 height 30
click at [404, 137] on div at bounding box center [449, 180] width 678 height 360
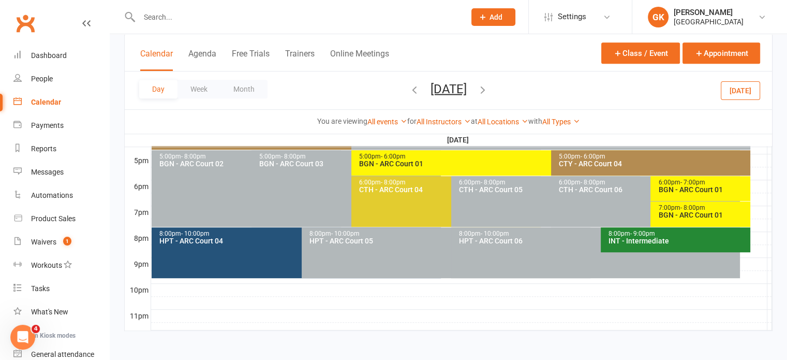
click at [240, 18] on input "text" at bounding box center [297, 17] width 322 height 14
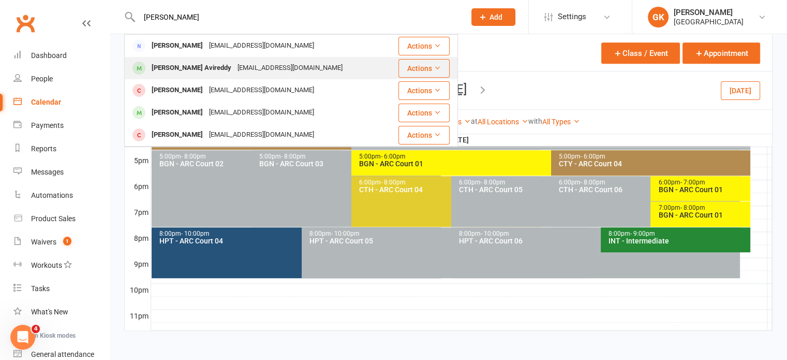
type input "dhruv"
click at [185, 70] on div "Dhruva Murthy Avireddy" at bounding box center [192, 68] width 86 height 15
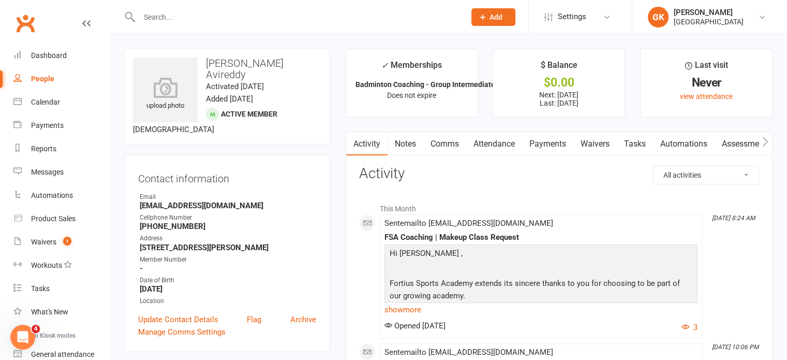
scroll to position [244, 0]
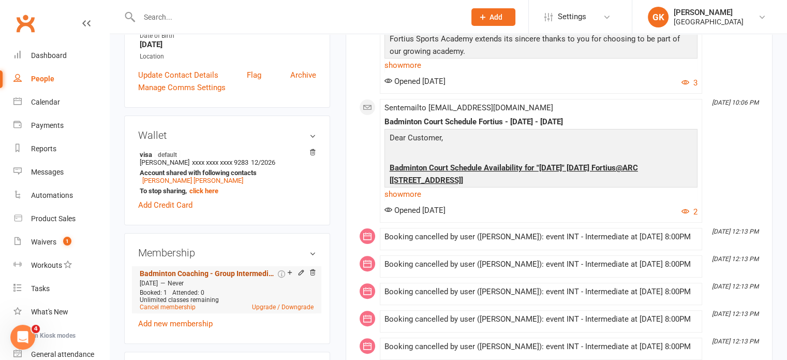
click at [199, 273] on link "Badminton Coaching - Group Intermediate" at bounding box center [208, 273] width 136 height 8
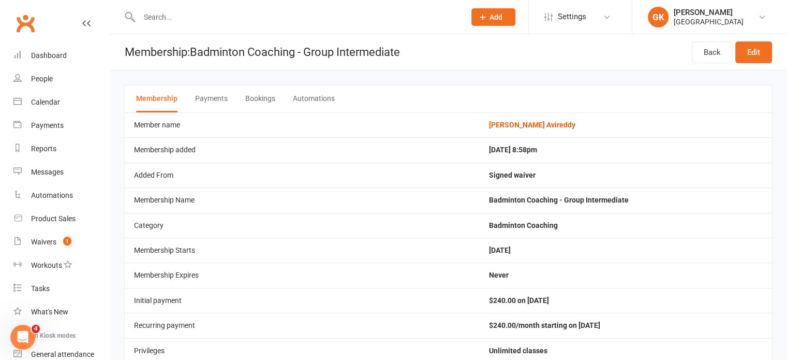
click at [258, 96] on button "Bookings" at bounding box center [260, 98] width 30 height 27
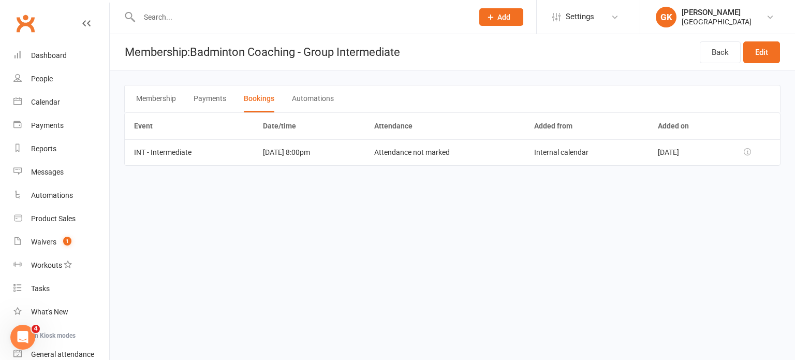
click at [166, 99] on button "Membership" at bounding box center [156, 98] width 40 height 27
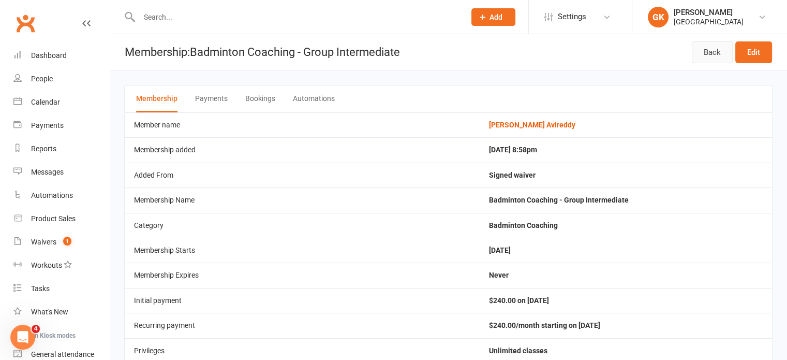
click at [712, 47] on link "Back" at bounding box center [712, 52] width 41 height 22
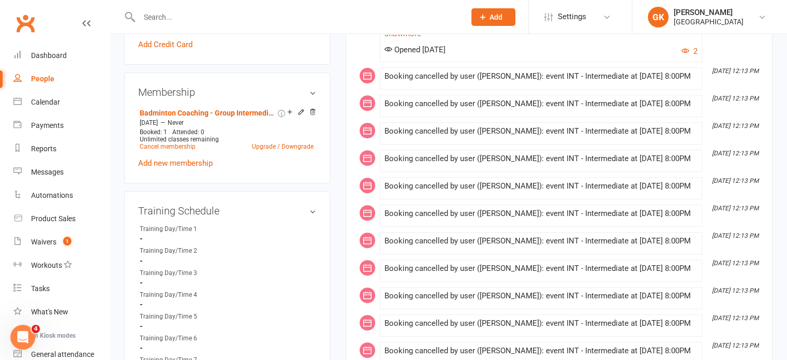
scroll to position [405, 0]
click at [159, 10] on input "text" at bounding box center [297, 17] width 322 height 14
paste input "Sidhiksha Gurram"
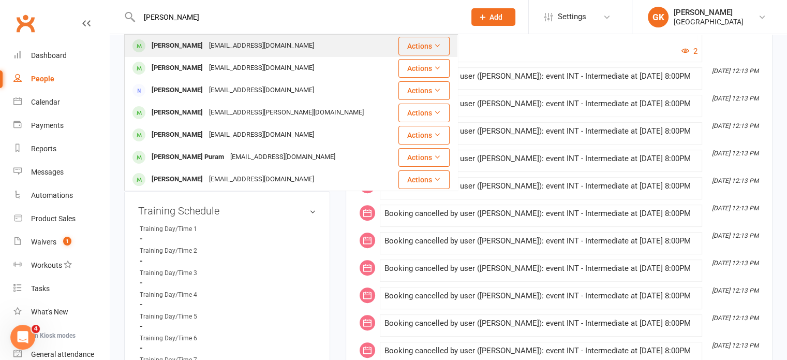
type input "Sidhiksha Gurram"
click at [186, 49] on div "Sidhiksha Gurram" at bounding box center [177, 45] width 57 height 15
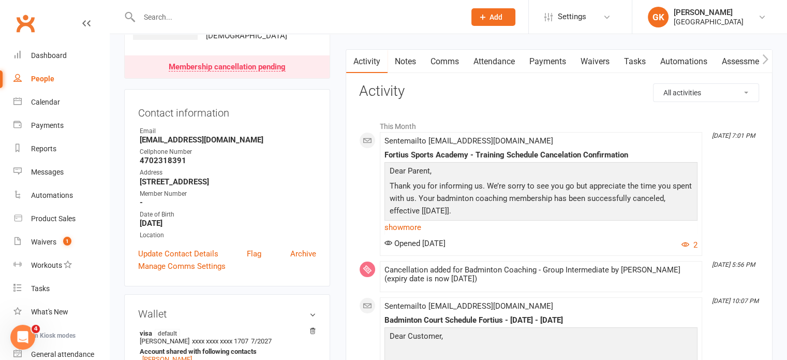
scroll to position [80, 0]
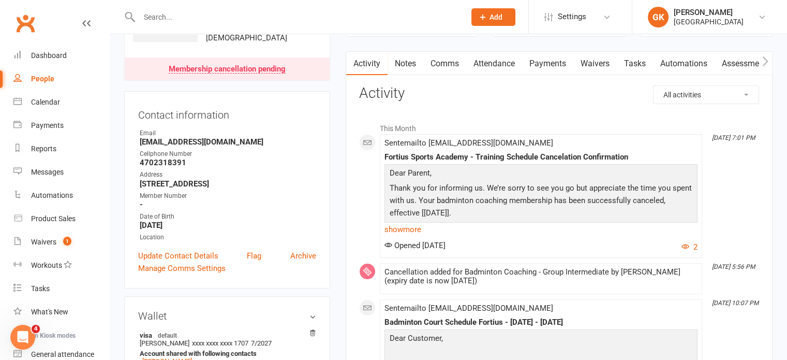
click at [184, 17] on input "text" at bounding box center [297, 17] width 322 height 14
paste input "Chathurya Miriyala"
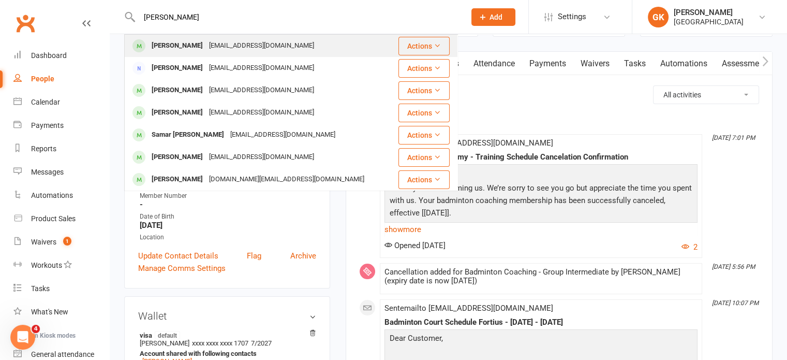
type input "Chathurya Miriyala"
click at [158, 43] on div "Chathurya Miriyala" at bounding box center [177, 45] width 57 height 15
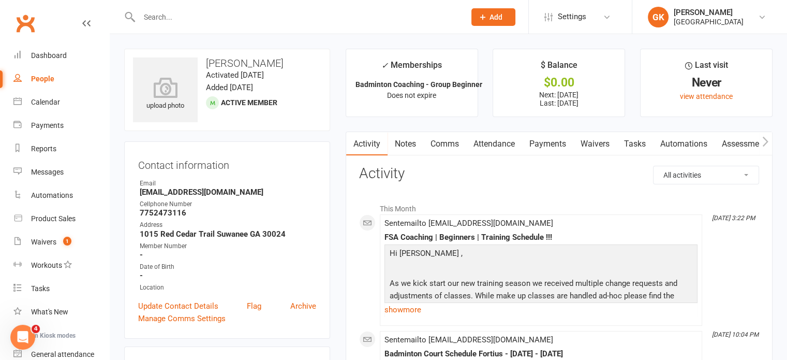
click at [561, 148] on link "Payments" at bounding box center [547, 144] width 51 height 24
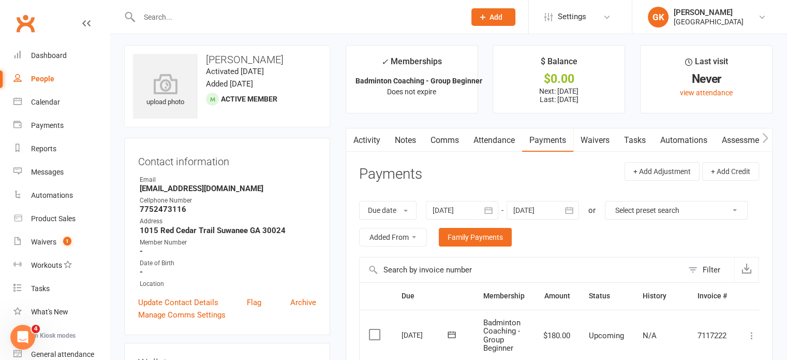
scroll to position [4, 0]
click at [360, 142] on link "Activity" at bounding box center [366, 140] width 41 height 24
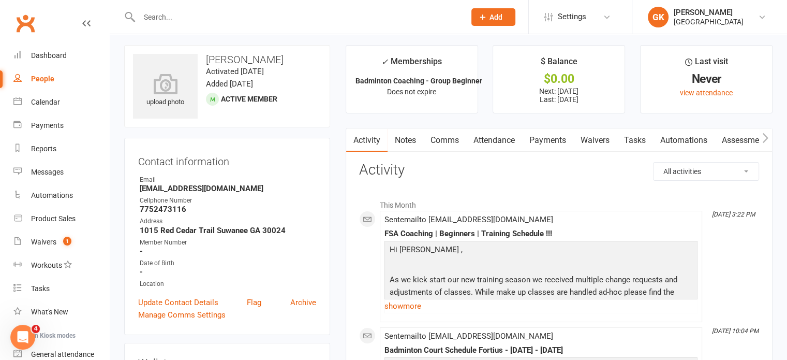
scroll to position [118, 0]
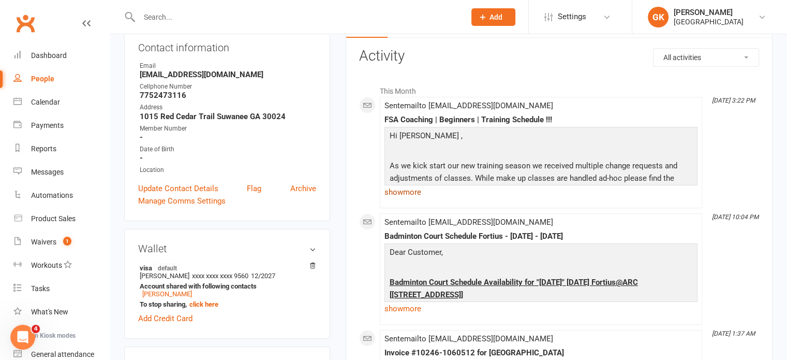
click at [405, 194] on link "show more" at bounding box center [541, 192] width 313 height 14
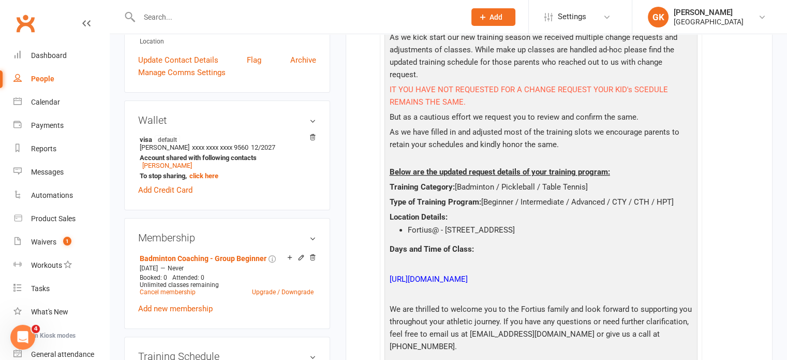
scroll to position [244, 0]
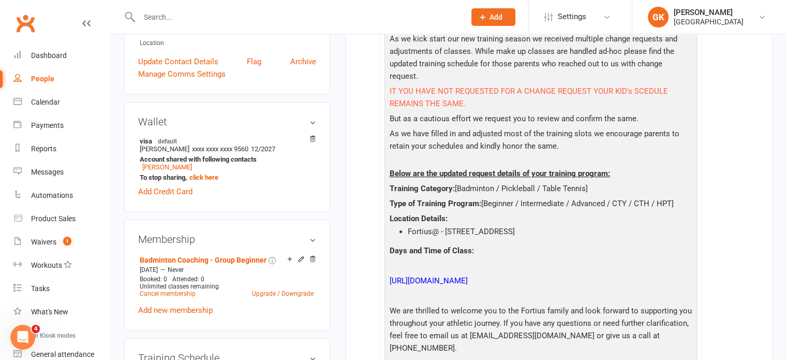
click at [160, 8] on div at bounding box center [291, 17] width 334 height 34
drag, startPoint x: 160, startPoint y: 12, endPoint x: 149, endPoint y: 19, distance: 12.5
click at [149, 19] on input "text" at bounding box center [297, 17] width 322 height 14
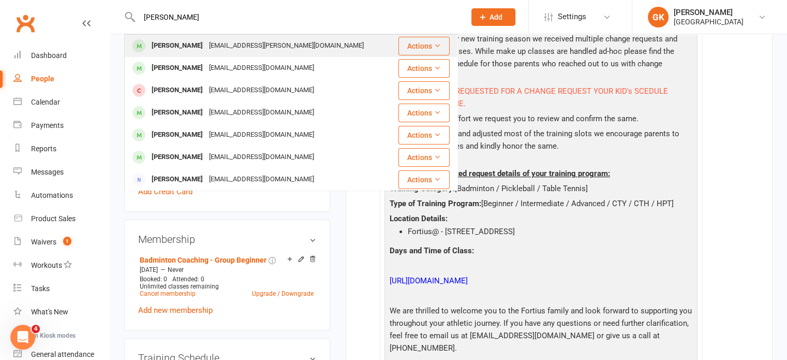
type input "riya"
click at [161, 43] on div "Riya Tatikonda" at bounding box center [177, 45] width 57 height 15
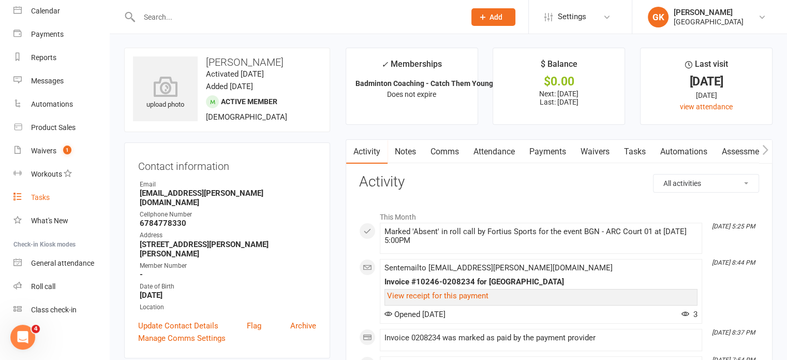
scroll to position [91, 0]
click at [46, 279] on link "Roll call" at bounding box center [61, 286] width 96 height 23
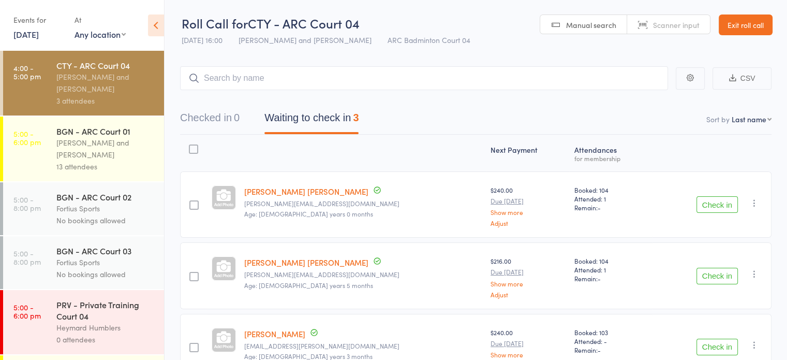
click at [756, 204] on icon "button" at bounding box center [755, 203] width 10 height 10
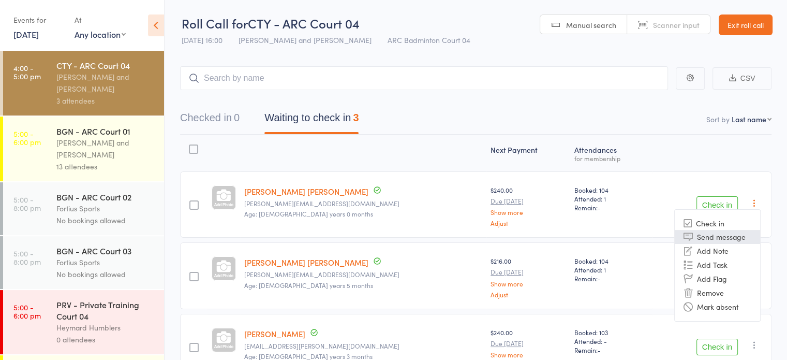
click at [736, 237] on li "Send message" at bounding box center [717, 237] width 85 height 14
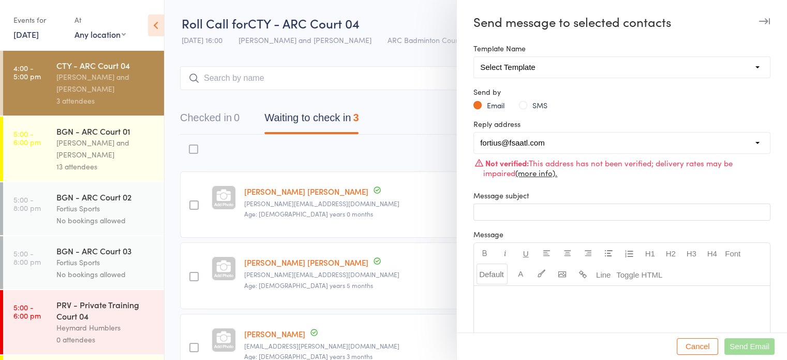
click at [417, 90] on div at bounding box center [393, 180] width 787 height 360
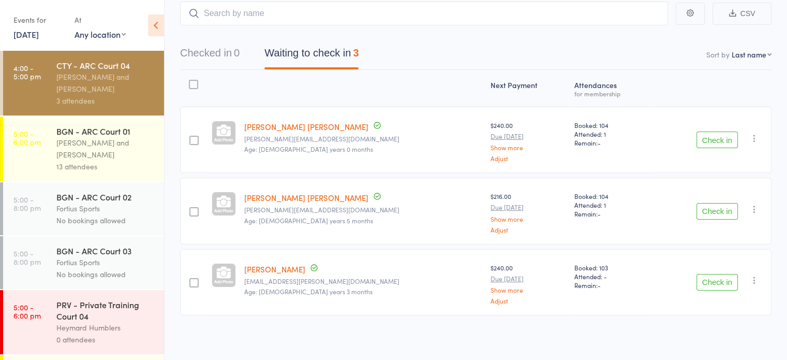
scroll to position [64, 0]
click at [86, 158] on div "Antonio Emanuel and Vinh Nguyen" at bounding box center [105, 149] width 99 height 24
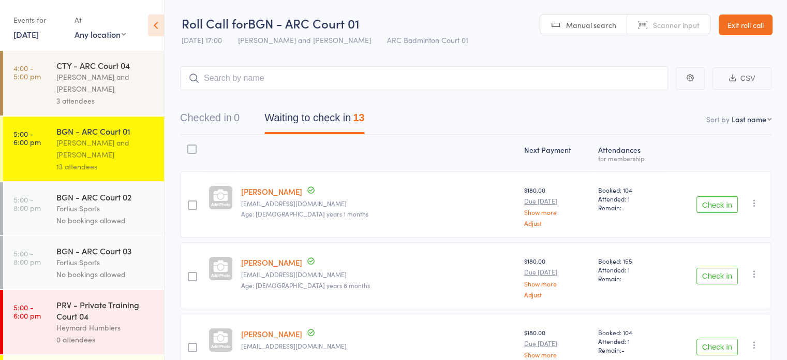
click at [287, 190] on link "[PERSON_NAME]" at bounding box center [271, 191] width 61 height 11
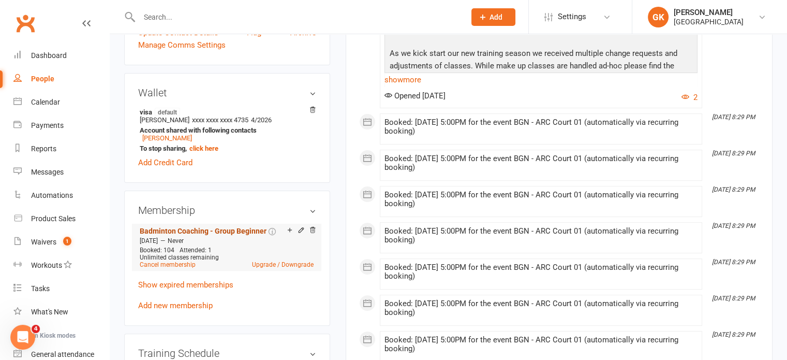
click at [207, 235] on link "Badminton Coaching - Group Beginner" at bounding box center [203, 231] width 127 height 8
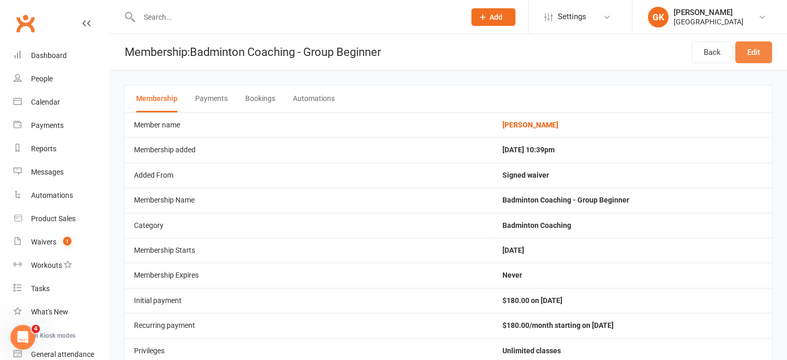
click at [760, 50] on link "Edit" at bounding box center [754, 52] width 37 height 22
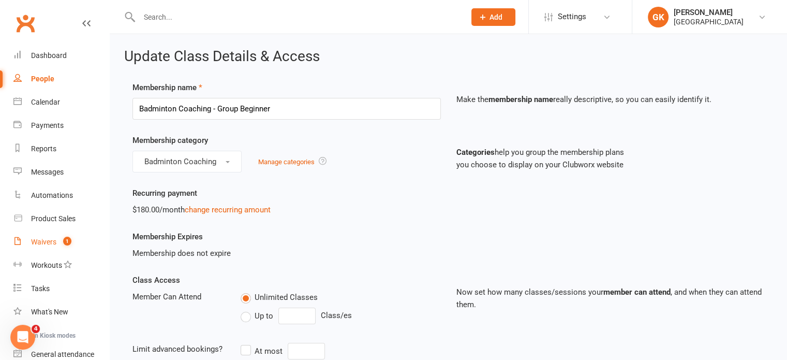
click at [43, 238] on div "Waivers" at bounding box center [43, 242] width 25 height 8
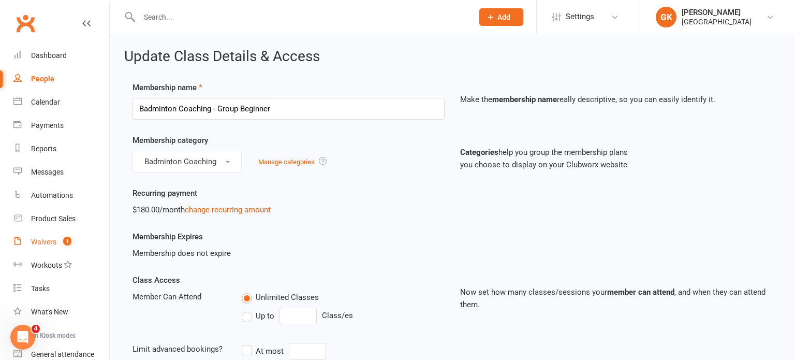
select select "100"
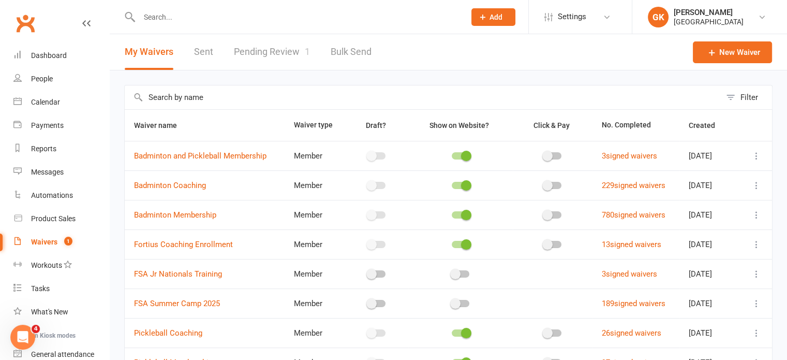
click at [262, 55] on link "Pending Review 1" at bounding box center [272, 52] width 76 height 36
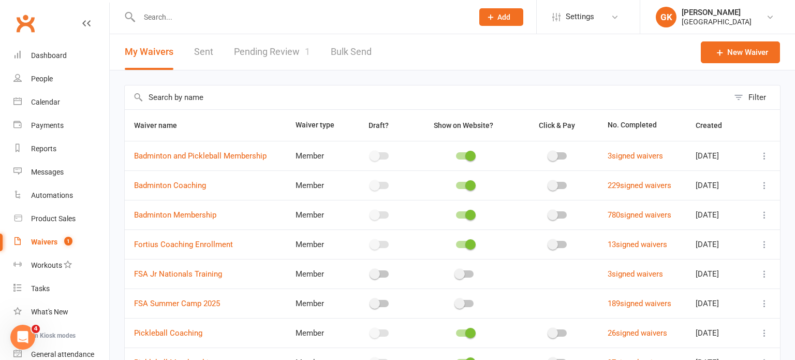
select select "100"
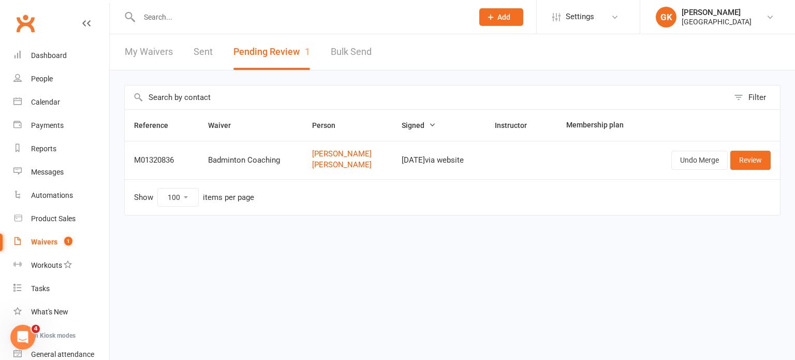
click at [149, 50] on link "My Waivers" at bounding box center [149, 52] width 48 height 36
select select "100"
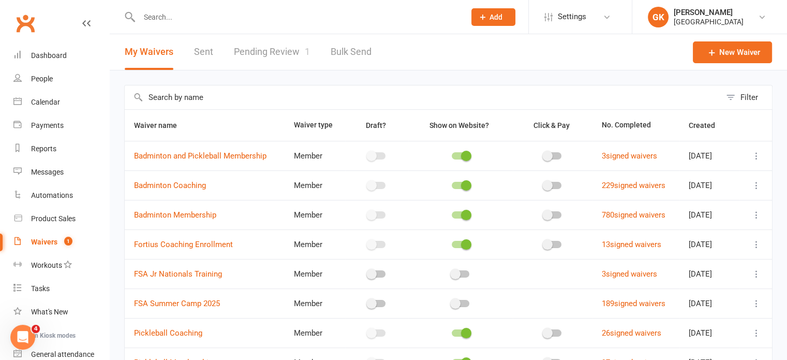
click at [203, 19] on input "text" at bounding box center [297, 17] width 322 height 14
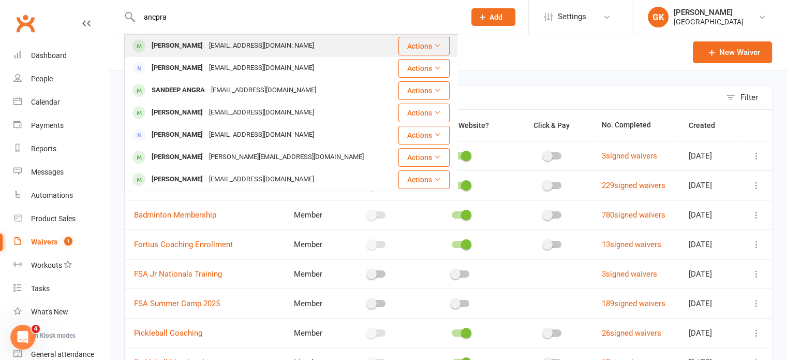
type input "ancpra"
click at [186, 48] on div "Krishikasri Prathab" at bounding box center [177, 45] width 57 height 15
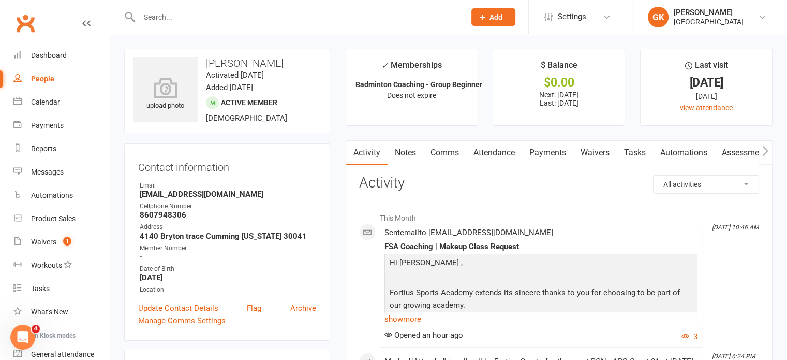
click at [549, 151] on link "Payments" at bounding box center [547, 153] width 51 height 24
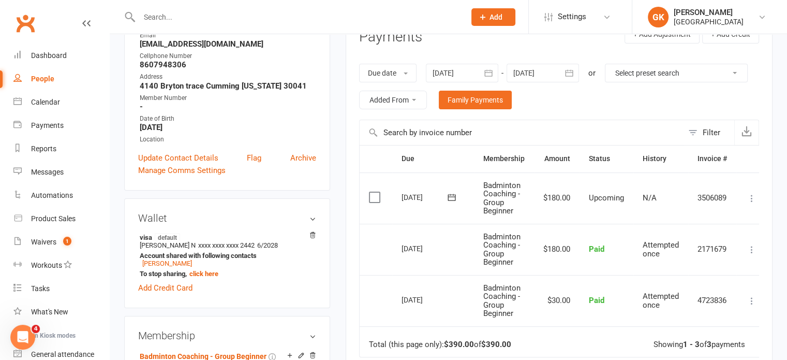
scroll to position [224, 0]
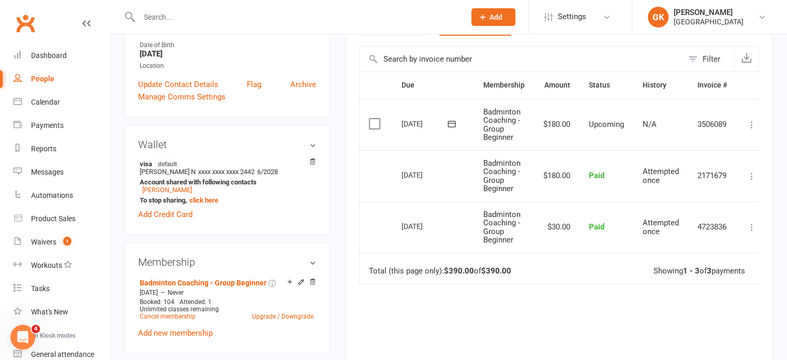
click at [753, 124] on icon at bounding box center [752, 125] width 10 height 10
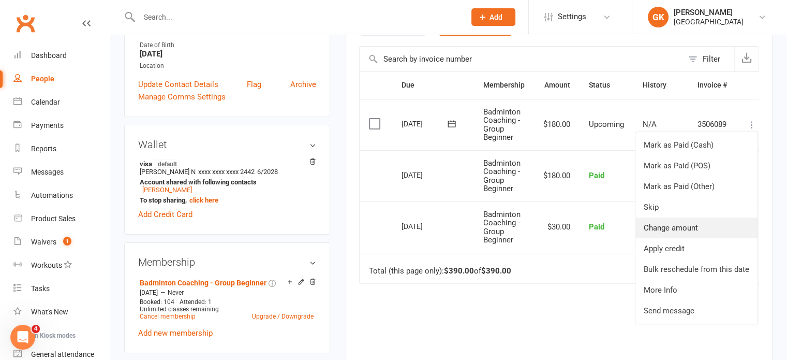
click at [692, 226] on link "Change amount" at bounding box center [697, 227] width 122 height 21
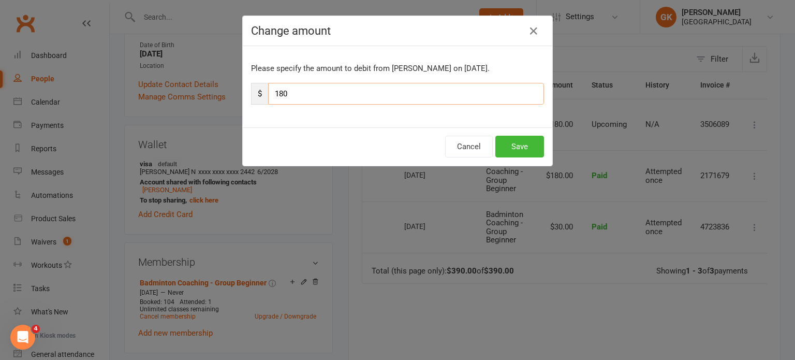
click at [367, 99] on input "180" at bounding box center [406, 94] width 276 height 22
type input "111"
click at [530, 145] on button "Save" at bounding box center [519, 147] width 49 height 22
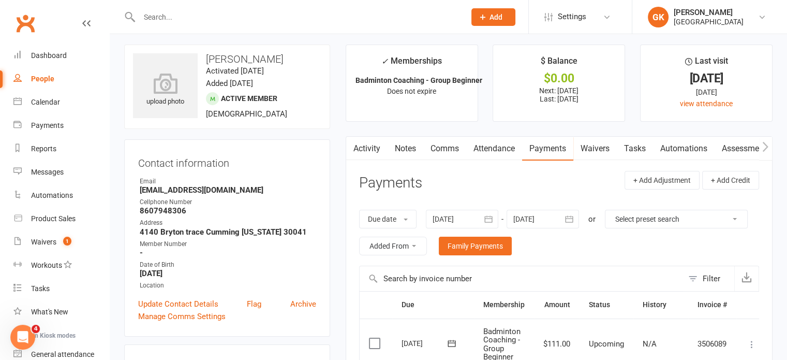
scroll to position [0, 0]
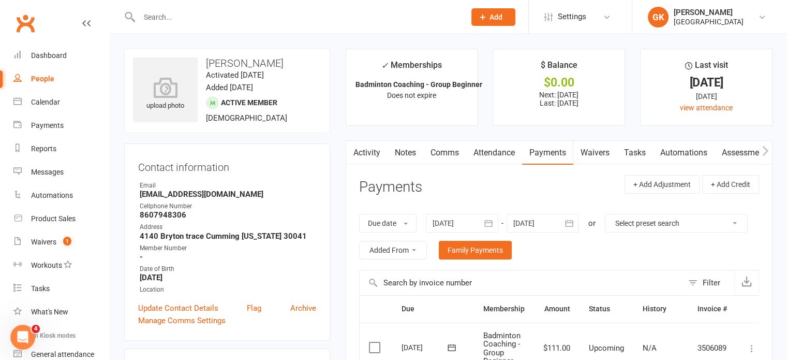
click at [403, 149] on link "Notes" at bounding box center [406, 153] width 36 height 24
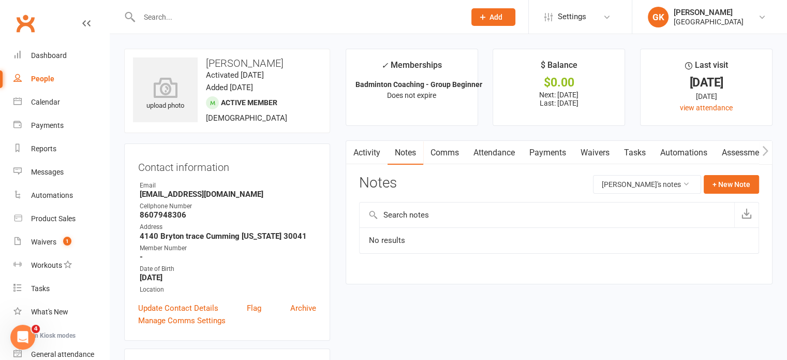
click at [445, 221] on input "text" at bounding box center [547, 214] width 375 height 25
click at [723, 186] on button "+ New Note" at bounding box center [731, 184] width 55 height 19
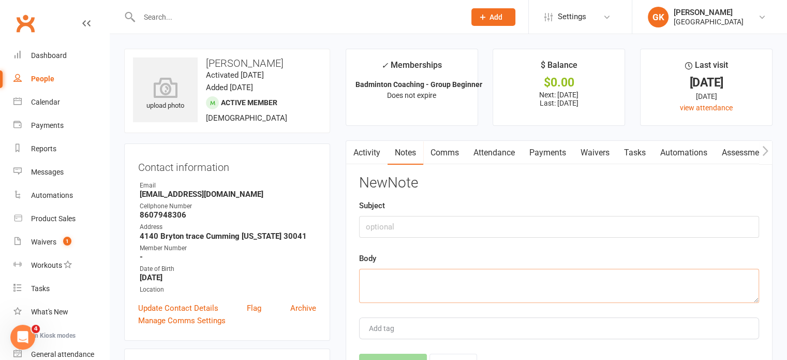
click at [480, 271] on textarea at bounding box center [559, 286] width 400 height 34
paste textarea "Hello Prathab, Please note that the September payment will be $111 deducting th…"
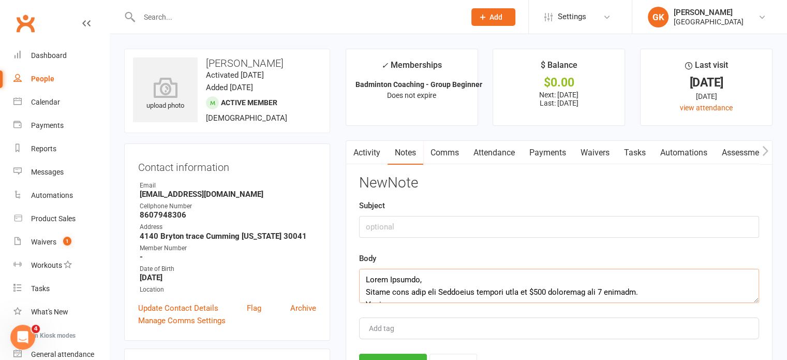
drag, startPoint x: 409, startPoint y: 282, endPoint x: 644, endPoint y: 276, distance: 235.1
click at [644, 276] on textarea at bounding box center [559, 286] width 400 height 34
click at [756, 300] on textarea at bounding box center [559, 286] width 400 height 34
drag, startPoint x: 757, startPoint y: 300, endPoint x: 752, endPoint y: 384, distance: 84.5
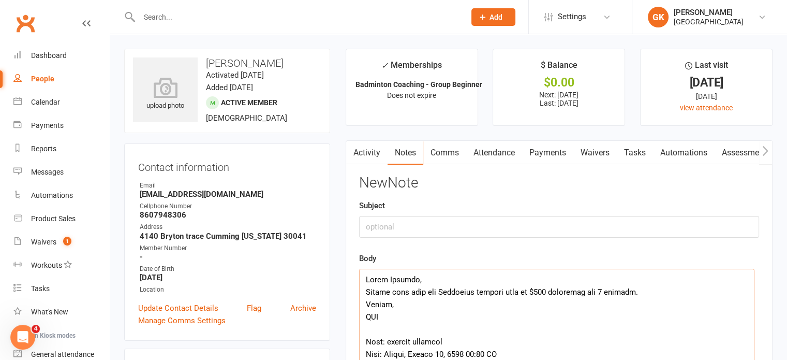
click at [623, 332] on textarea at bounding box center [557, 328] width 396 height 118
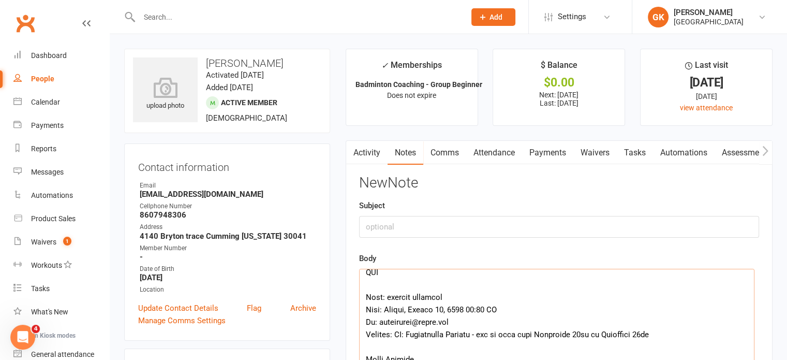
scroll to position [45, 0]
drag, startPoint x: 661, startPoint y: 333, endPoint x: 408, endPoint y: 333, distance: 252.6
click at [408, 333] on textarea at bounding box center [557, 328] width 396 height 118
type textarea "Hello Prathab, Please note that the September payment will be $111 deducting th…"
click at [437, 223] on input "text" at bounding box center [559, 227] width 400 height 22
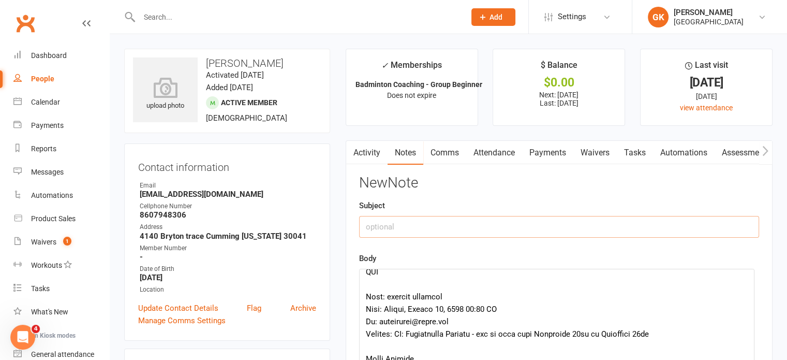
paste input "Krishikasri Prathab - out of town from September 20th to September 30th"
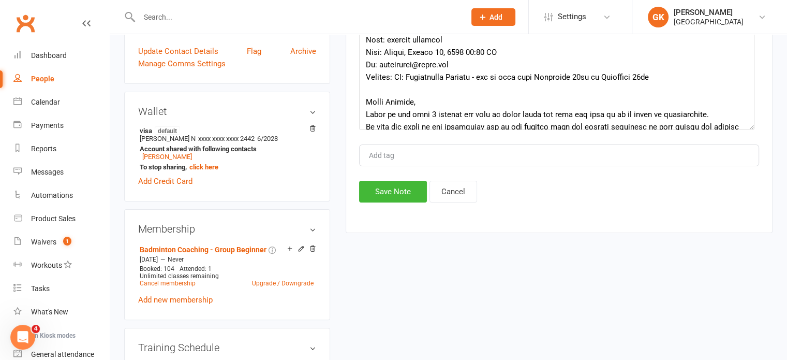
scroll to position [256, 0]
type input "Krishikasri Prathab - out of town from September 20th to September 30th"
click at [402, 185] on button "Save Note" at bounding box center [393, 192] width 68 height 22
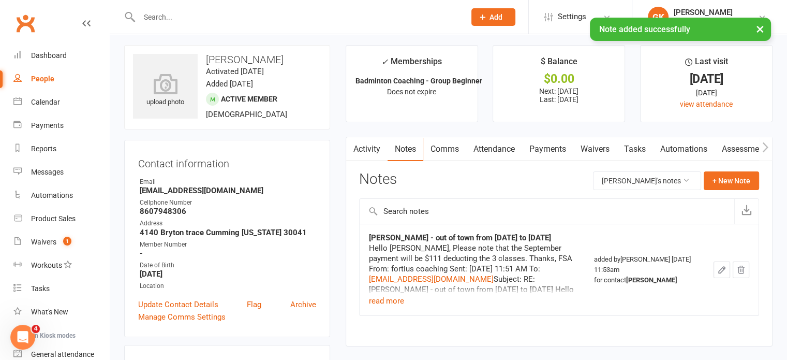
scroll to position [0, 0]
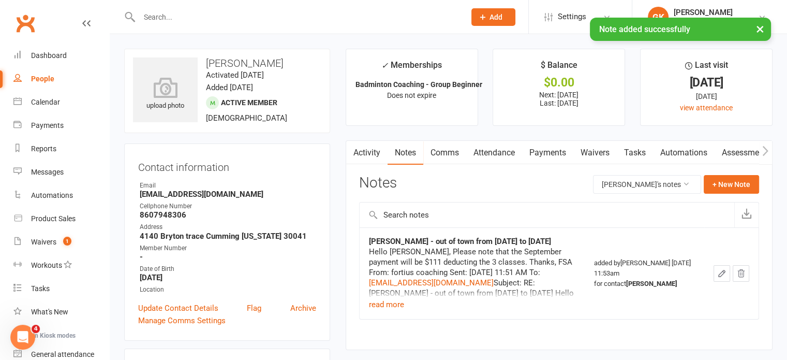
click at [354, 150] on icon "button" at bounding box center [352, 150] width 6 height 11
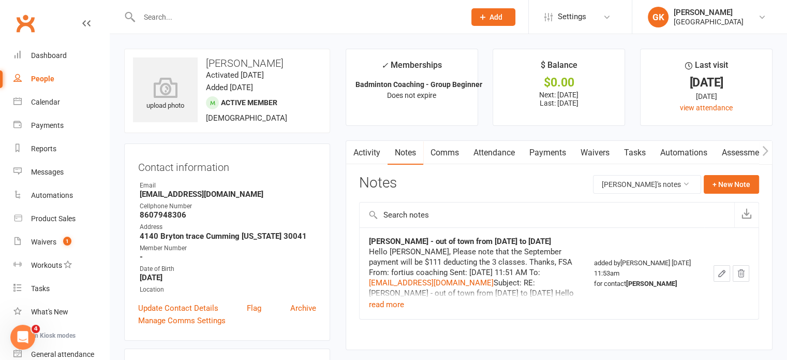
click at [370, 159] on link "Activity" at bounding box center [366, 153] width 41 height 24
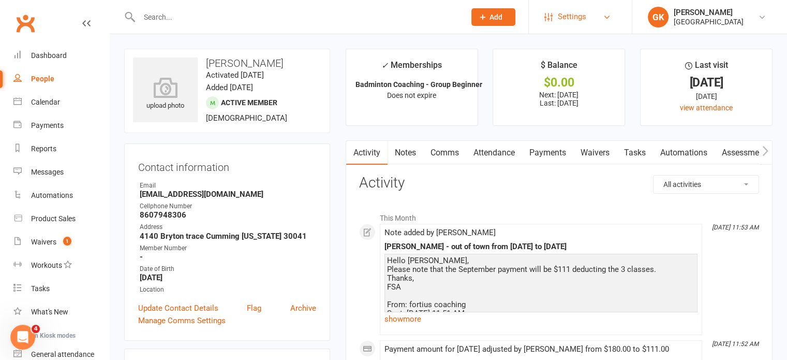
click at [596, 16] on link "Settings" at bounding box center [581, 16] width 72 height 23
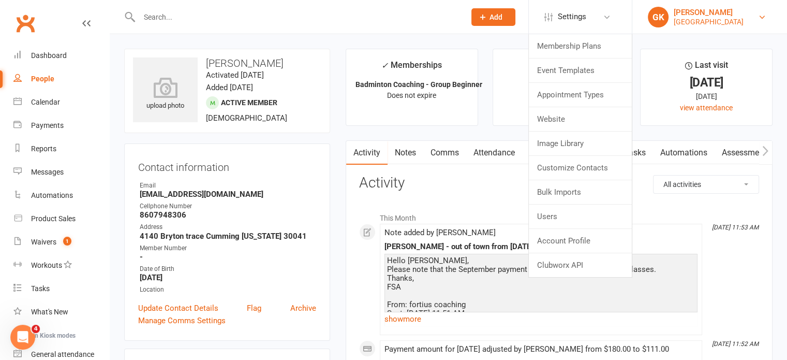
click at [724, 20] on div "[GEOGRAPHIC_DATA]" at bounding box center [709, 21] width 70 height 9
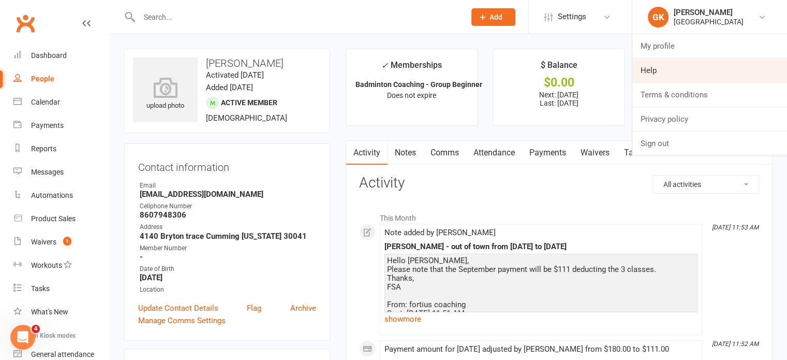
click at [651, 69] on link "Help" at bounding box center [710, 70] width 155 height 24
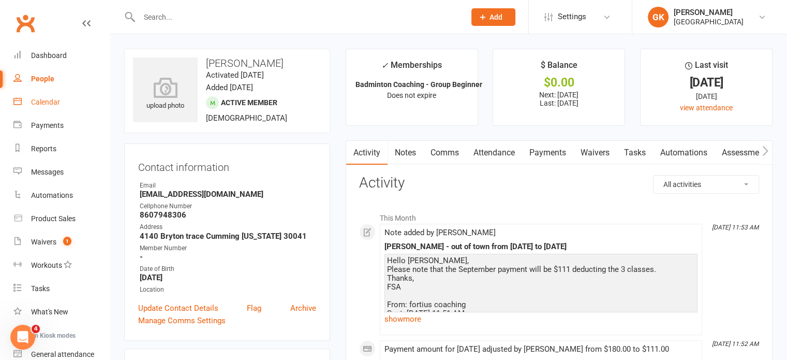
click at [54, 98] on div "Calendar" at bounding box center [45, 102] width 29 height 8
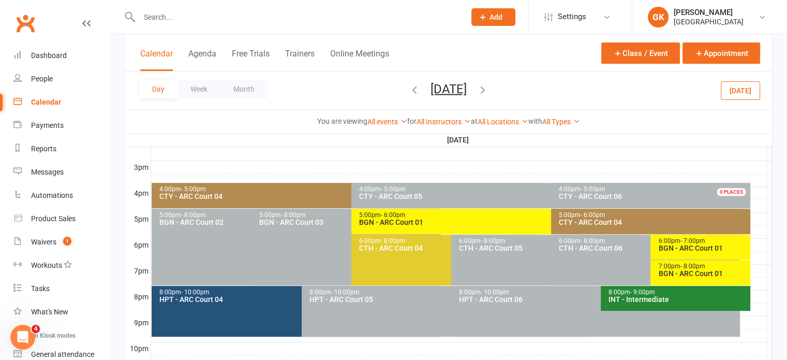
scroll to position [437, 0]
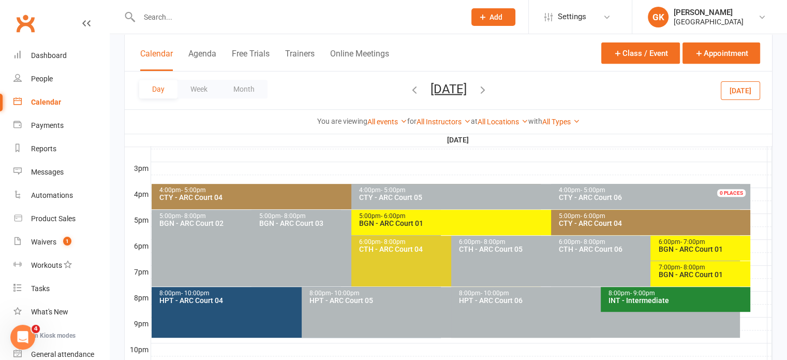
click at [489, 91] on icon "button" at bounding box center [482, 88] width 11 height 11
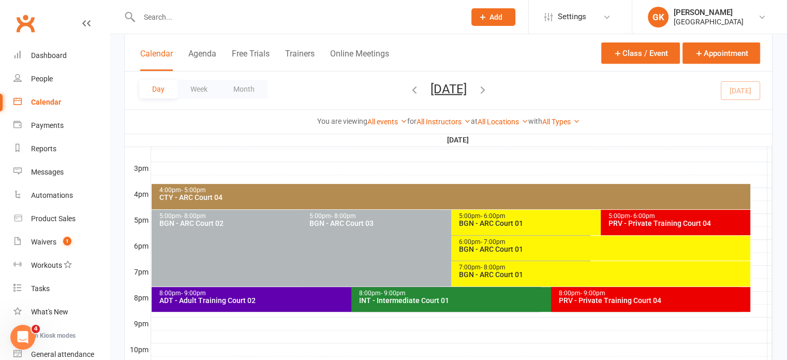
click at [629, 220] on div "PRV - Private Training Court 04" at bounding box center [678, 223] width 140 height 7
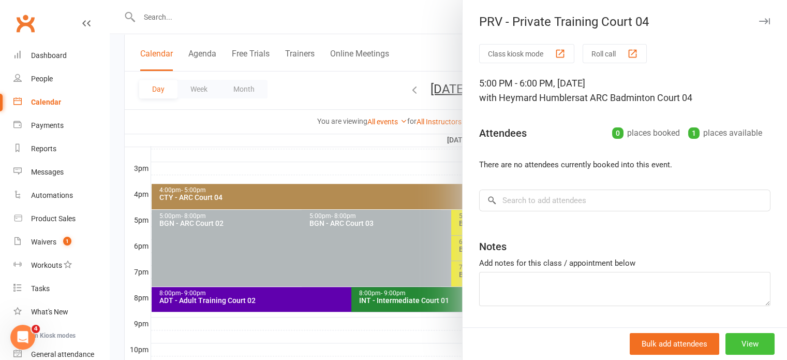
click at [726, 345] on button "View" at bounding box center [750, 344] width 49 height 22
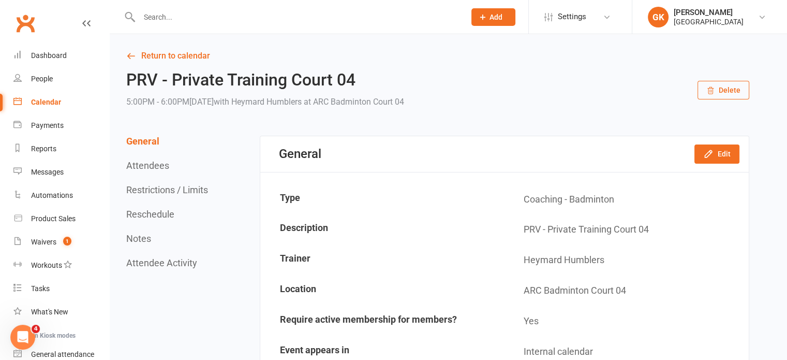
scroll to position [13, 0]
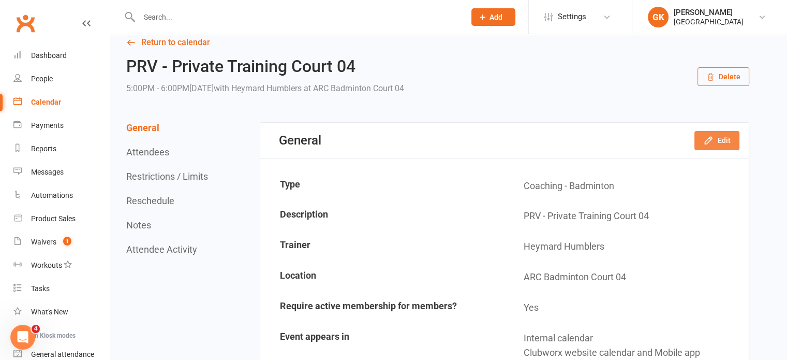
click at [710, 138] on icon "button" at bounding box center [708, 140] width 7 height 7
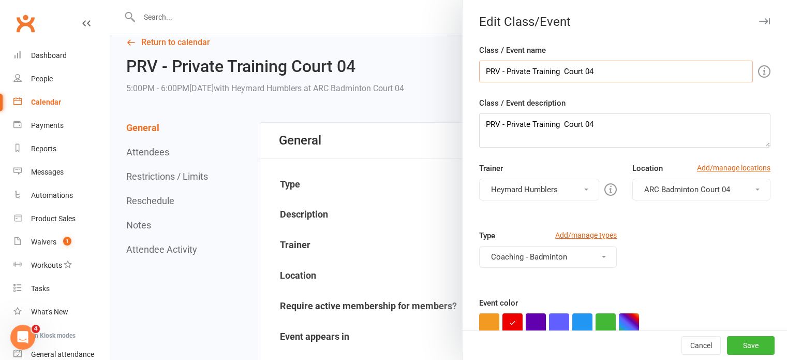
click at [482, 69] on input "PRV - Private Training Court 04" at bounding box center [616, 72] width 274 height 22
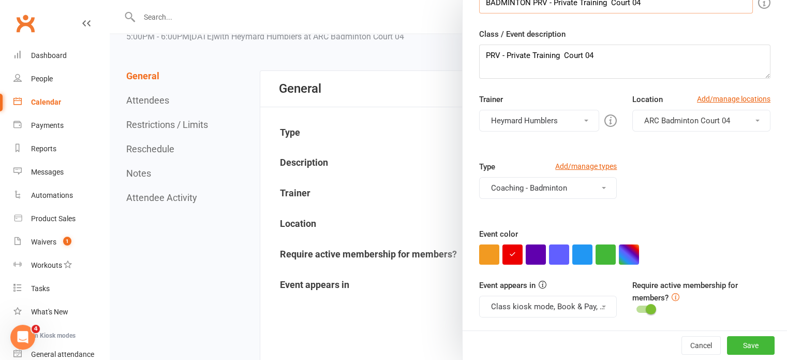
scroll to position [67, 0]
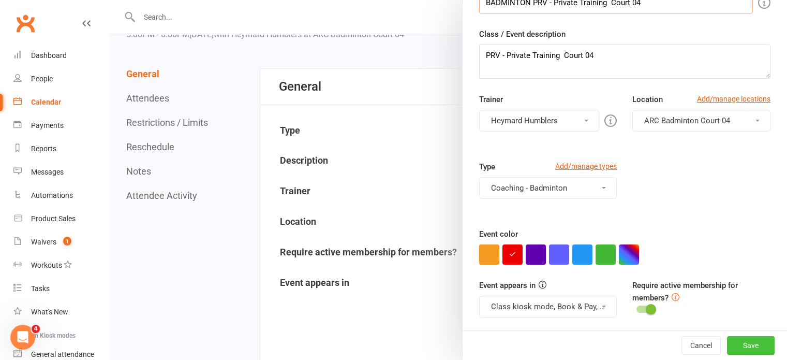
type input "BADMINTON PRV - Private Training Court 04"
click at [727, 339] on button "Save" at bounding box center [751, 345] width 48 height 19
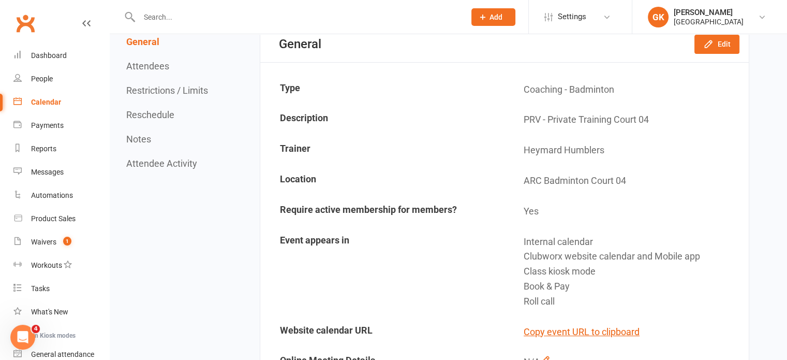
scroll to position [93, 0]
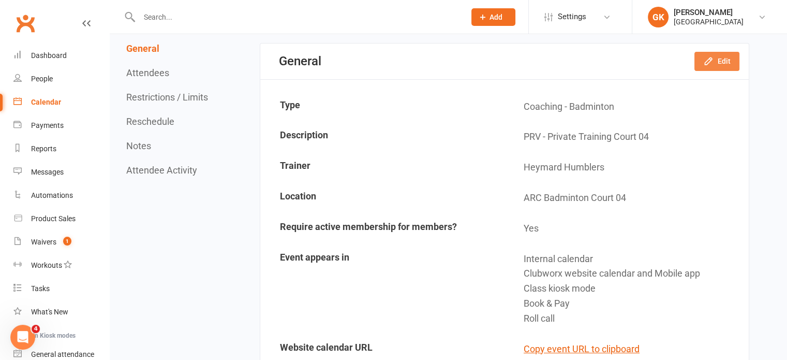
click at [709, 59] on icon "button" at bounding box center [708, 61] width 7 height 7
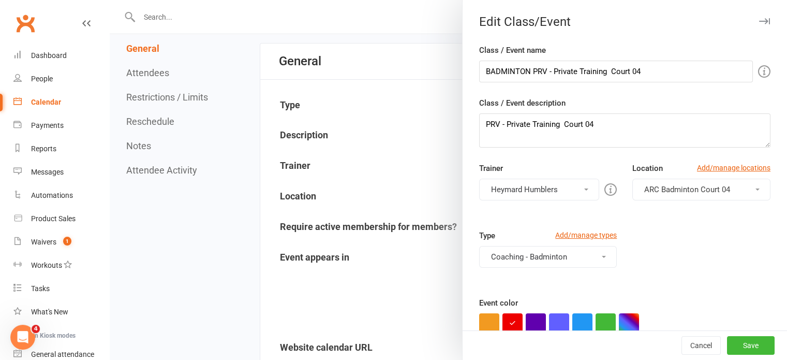
click at [523, 258] on button "Coaching - Badminton" at bounding box center [548, 257] width 138 height 22
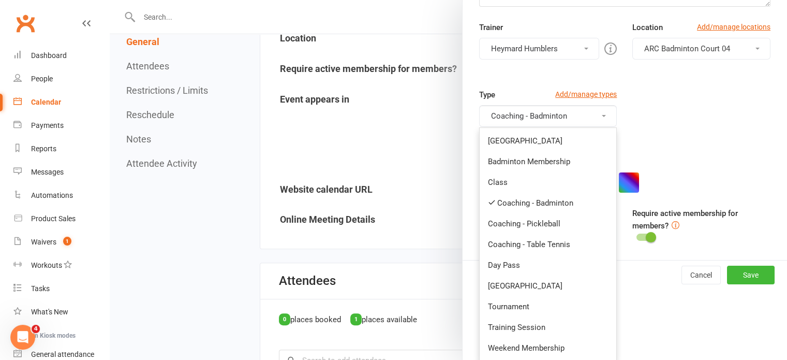
scroll to position [251, 0]
click at [703, 197] on div "Class / Event name BADMINTON PRV - Private Training Court 04 Class / Event desc…" at bounding box center [625, 81] width 325 height 357
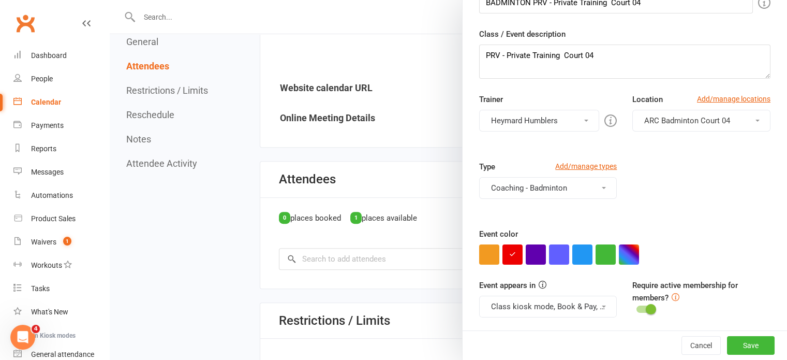
scroll to position [346, 0]
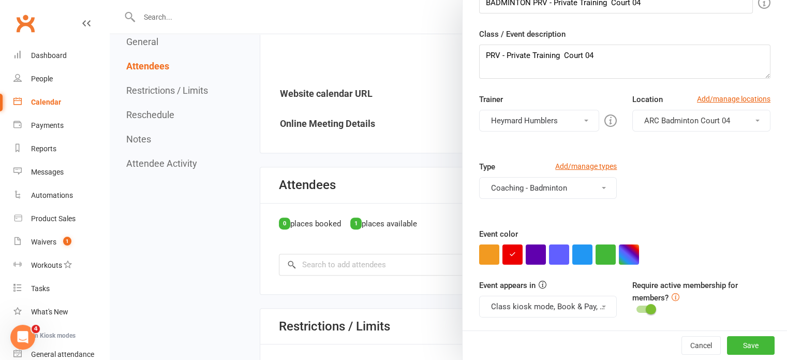
click at [589, 188] on button "Coaching - Badminton" at bounding box center [548, 188] width 138 height 22
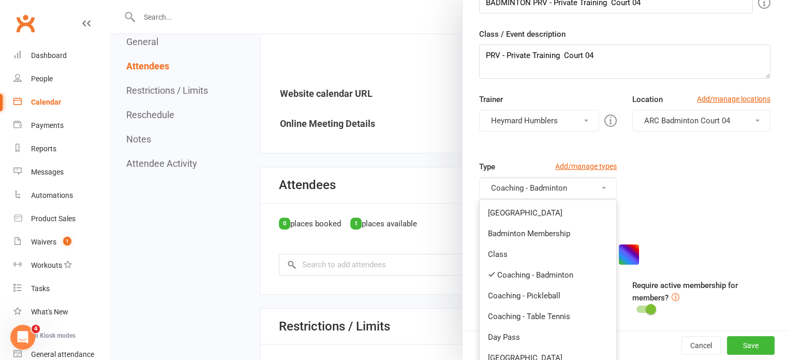
click at [615, 173] on div "Type Add/manage types Coaching - Badminton Badminton Court Reservation Badminto…" at bounding box center [549, 186] width 154 height 53
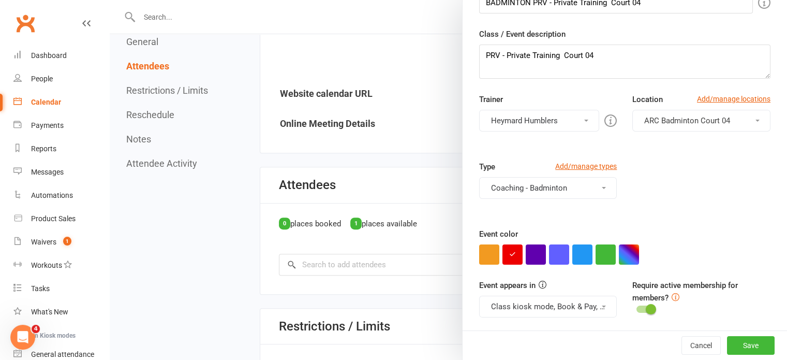
click at [223, 179] on div at bounding box center [449, 180] width 678 height 360
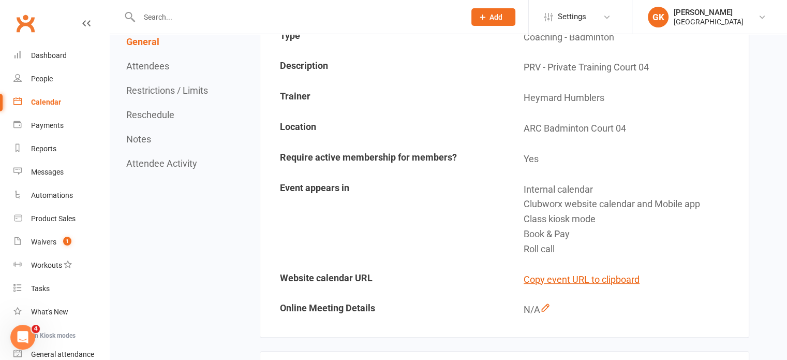
scroll to position [0, 0]
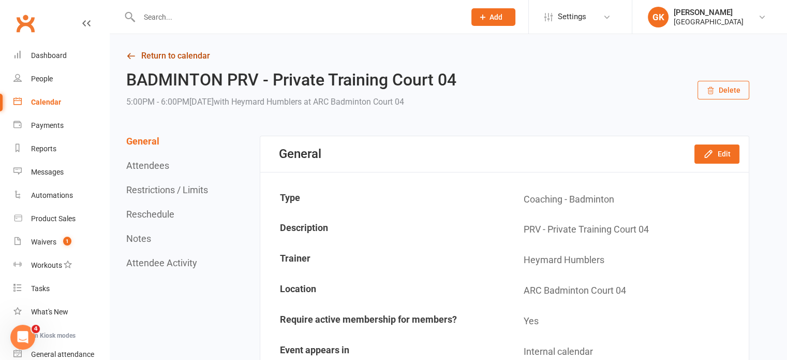
click at [152, 56] on link "Return to calendar" at bounding box center [437, 56] width 623 height 14
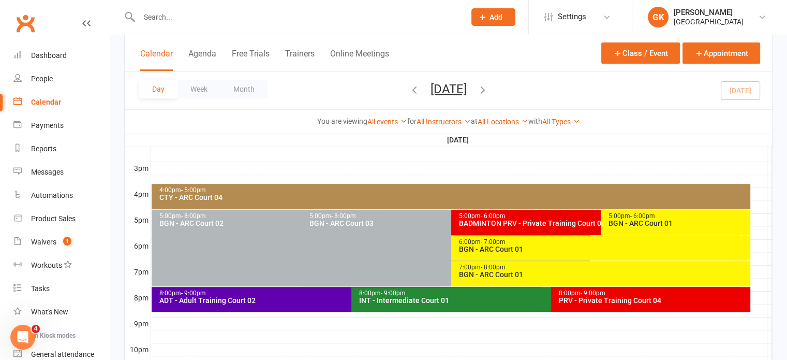
scroll to position [437, 0]
click at [485, 215] on span "- 6:00pm" at bounding box center [493, 215] width 25 height 7
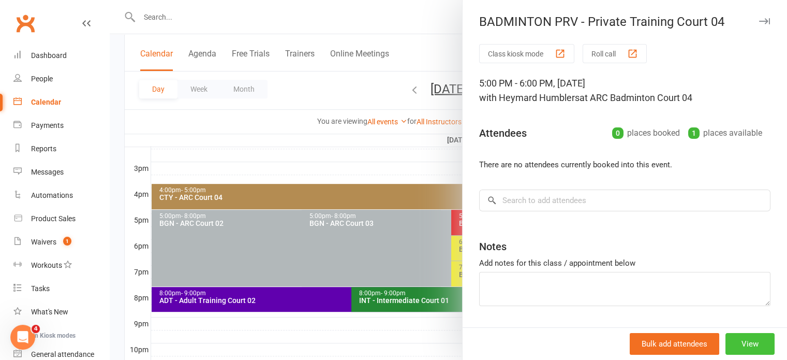
click at [726, 336] on button "View" at bounding box center [750, 344] width 49 height 22
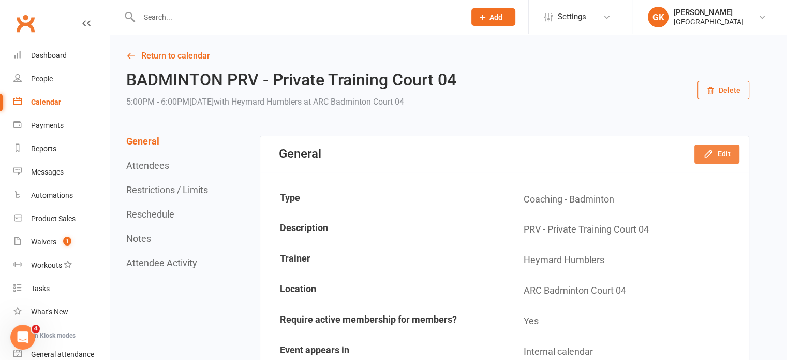
click at [720, 151] on button "Edit" at bounding box center [717, 153] width 45 height 19
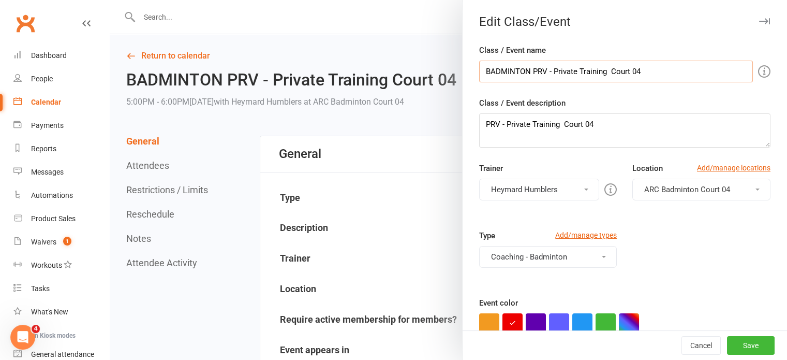
click at [526, 71] on input "BADMINTON PRV - Private Training Court 04" at bounding box center [616, 72] width 274 height 22
drag, startPoint x: 548, startPoint y: 71, endPoint x: 525, endPoint y: 68, distance: 22.5
click at [525, 68] on input "BADMINTON PRV - Private Training Court 04" at bounding box center [616, 72] width 274 height 22
type input "BADMINTON Private Training Court 04"
click at [729, 346] on button "Save" at bounding box center [751, 345] width 48 height 19
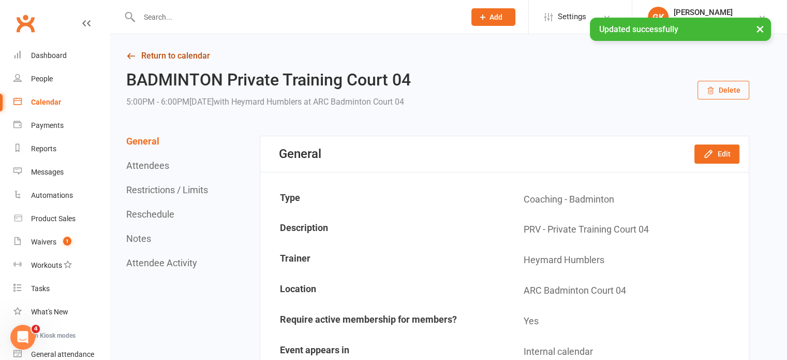
click at [183, 55] on link "Return to calendar" at bounding box center [437, 56] width 623 height 14
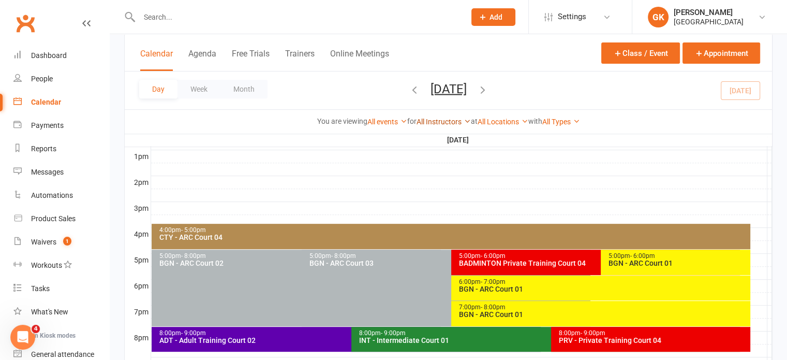
scroll to position [397, 0]
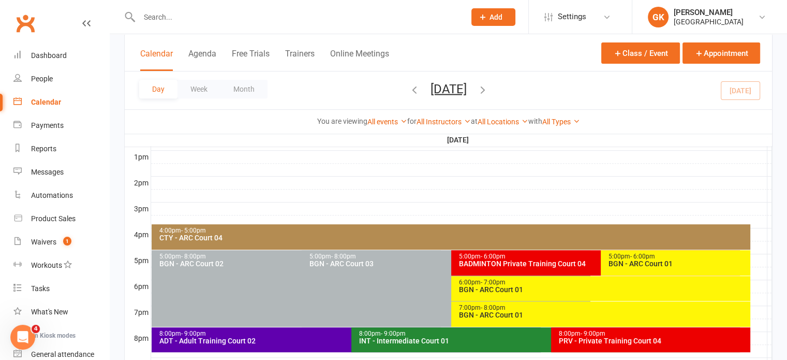
click at [563, 338] on div "PRV - Private Training Court 04" at bounding box center [654, 340] width 191 height 7
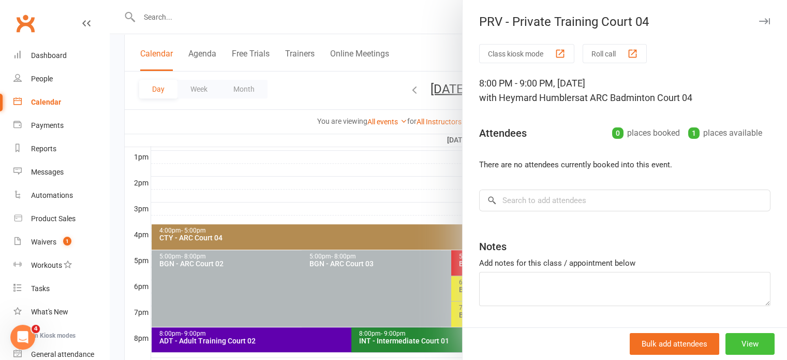
click at [733, 335] on button "View" at bounding box center [750, 344] width 49 height 22
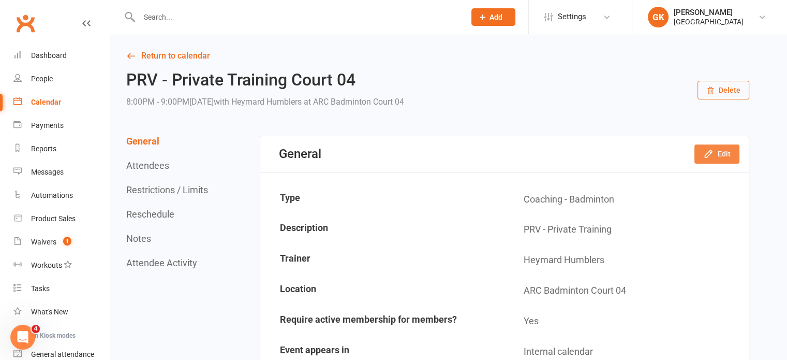
click at [727, 151] on button "Edit" at bounding box center [717, 153] width 45 height 19
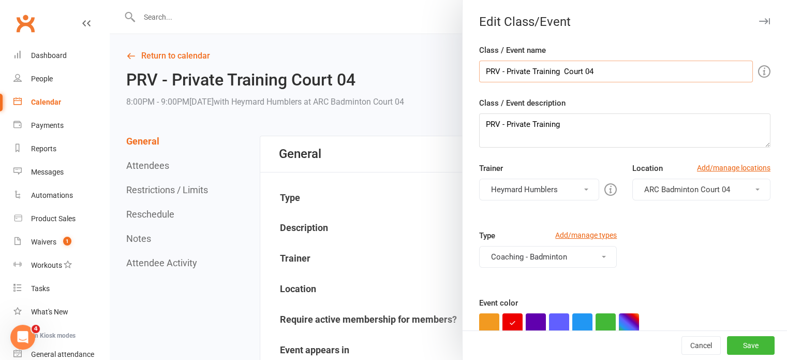
drag, startPoint x: 505, startPoint y: 68, endPoint x: 458, endPoint y: 66, distance: 47.1
click at [463, 66] on div "Class / Event name PRV - Private Training Court 04 Class / Event description PR…" at bounding box center [625, 222] width 325 height 357
type input "BADMINTON Private Training Court 04"
click at [729, 347] on button "Save" at bounding box center [751, 345] width 48 height 19
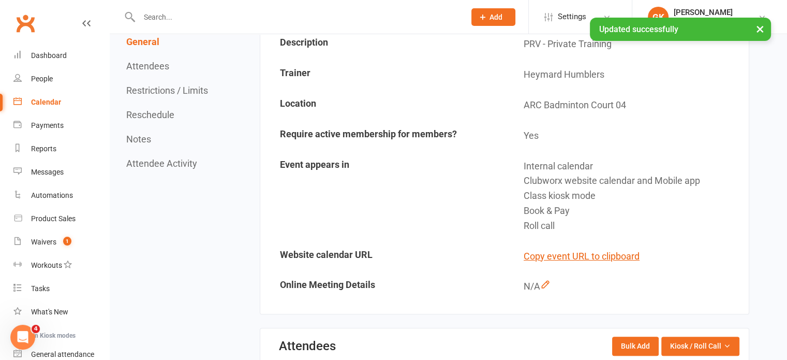
scroll to position [205, 0]
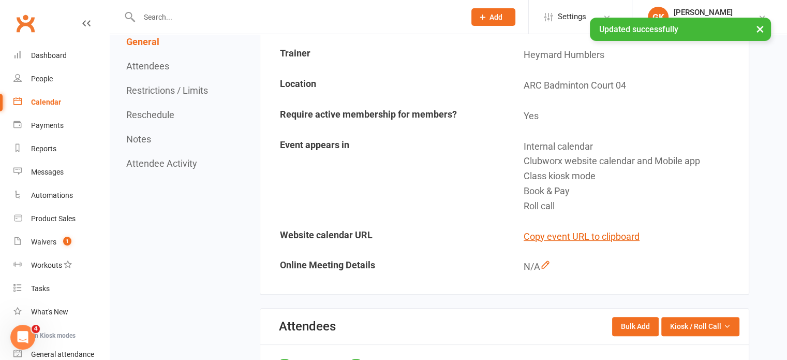
click at [34, 103] on div "Calendar" at bounding box center [46, 102] width 30 height 8
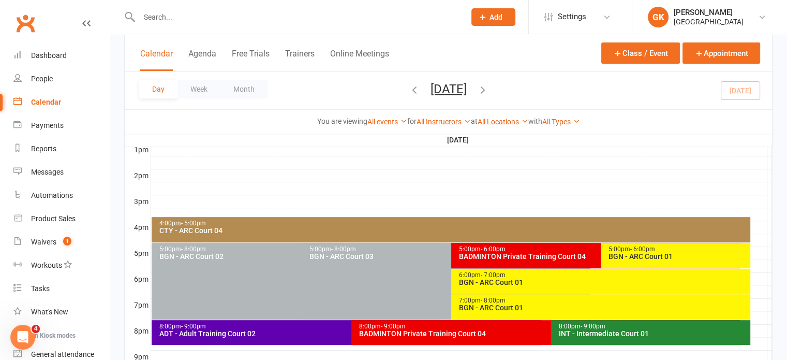
scroll to position [403, 0]
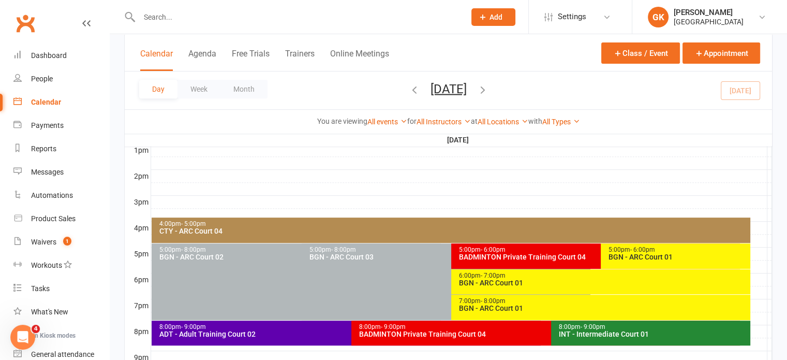
click at [487, 250] on span "- 6:00pm" at bounding box center [493, 249] width 25 height 7
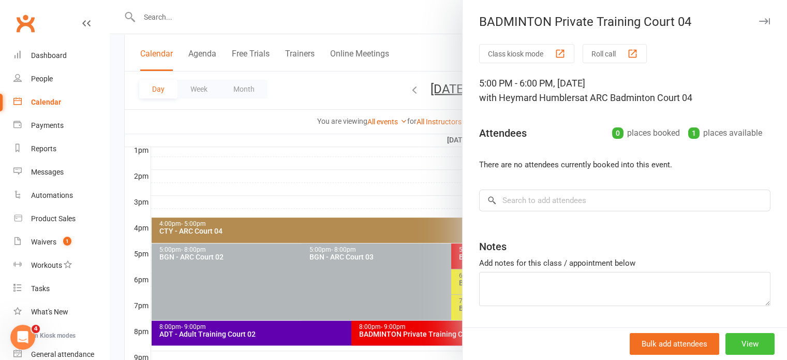
click at [727, 337] on button "View" at bounding box center [750, 344] width 49 height 22
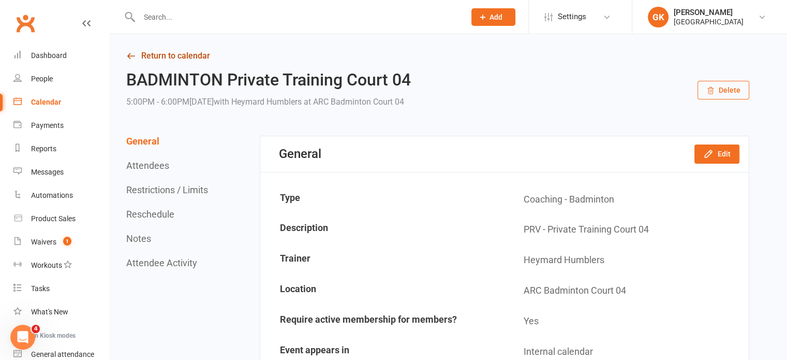
click at [192, 53] on link "Return to calendar" at bounding box center [437, 56] width 623 height 14
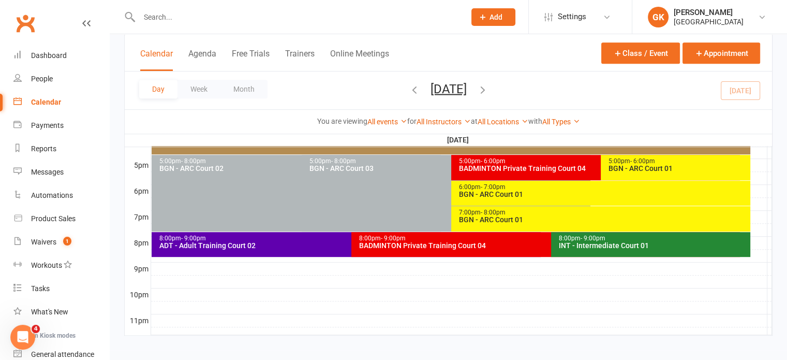
scroll to position [491, 0]
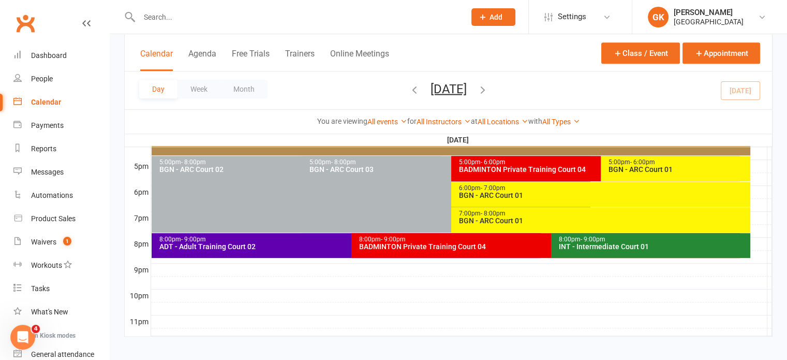
click at [548, 167] on div "BADMINTON Private Training Court 04" at bounding box center [599, 169] width 280 height 7
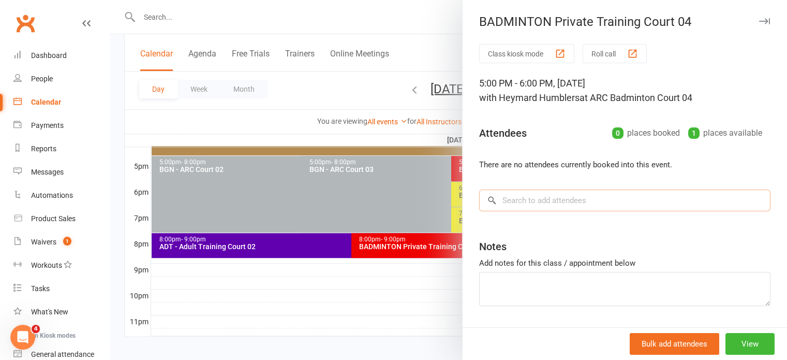
click at [582, 200] on input "search" at bounding box center [624, 200] width 291 height 22
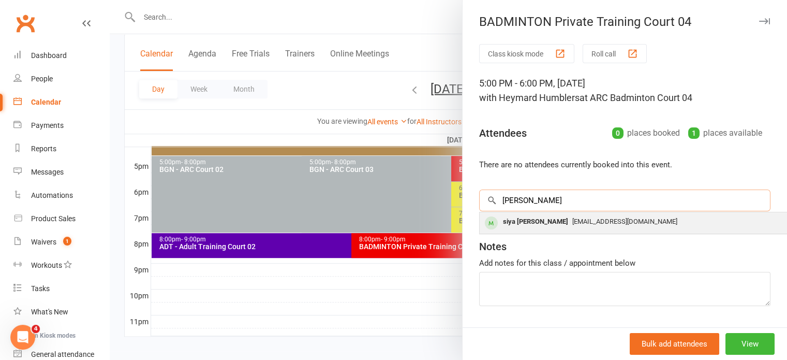
type input "alicia"
click at [573, 219] on span "Billychen1970@gmail.com" at bounding box center [625, 221] width 105 height 8
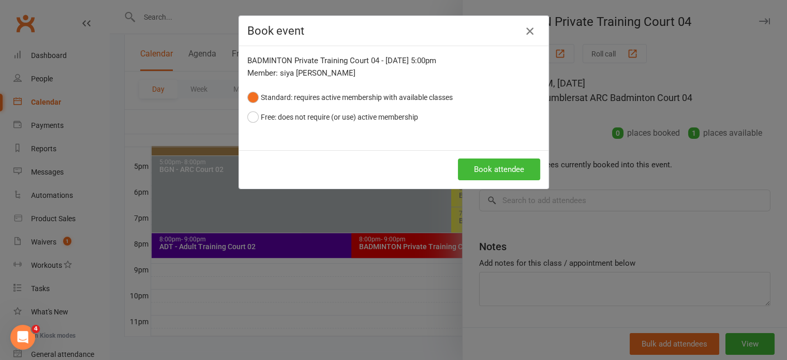
click at [526, 31] on icon "button" at bounding box center [530, 31] width 12 height 12
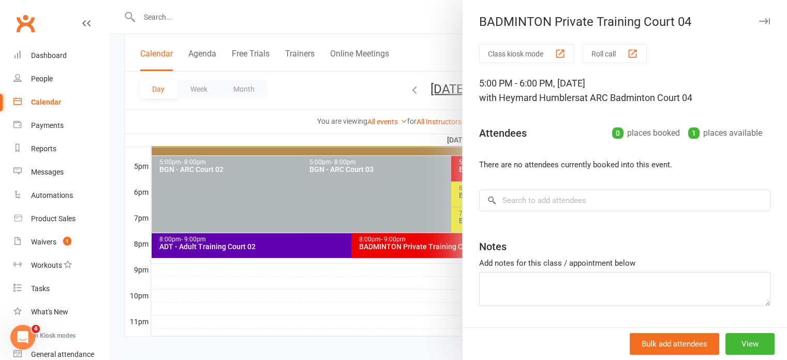
click at [375, 277] on div at bounding box center [449, 180] width 678 height 360
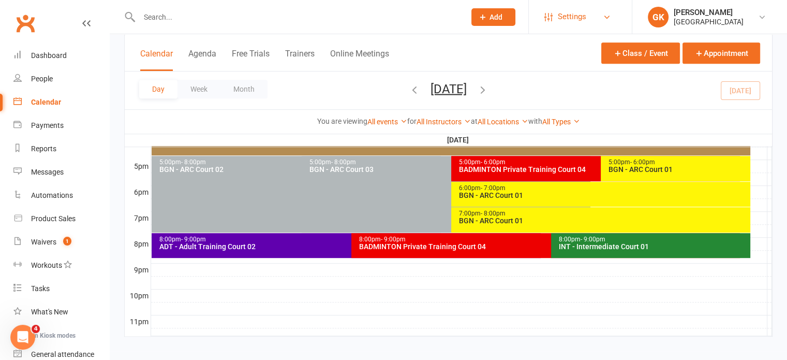
click at [591, 17] on link "Settings" at bounding box center [581, 16] width 72 height 23
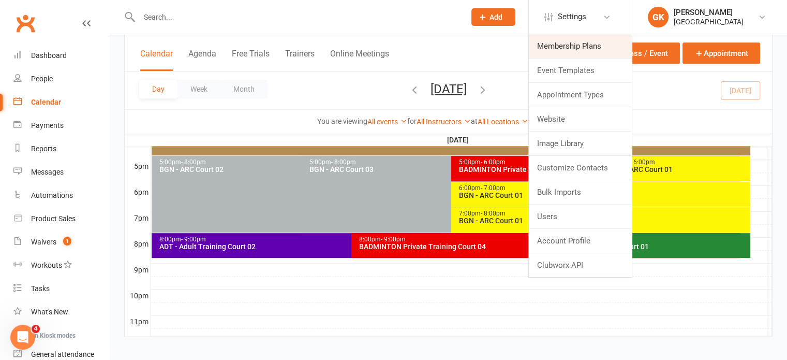
click at [575, 46] on link "Membership Plans" at bounding box center [580, 46] width 103 height 24
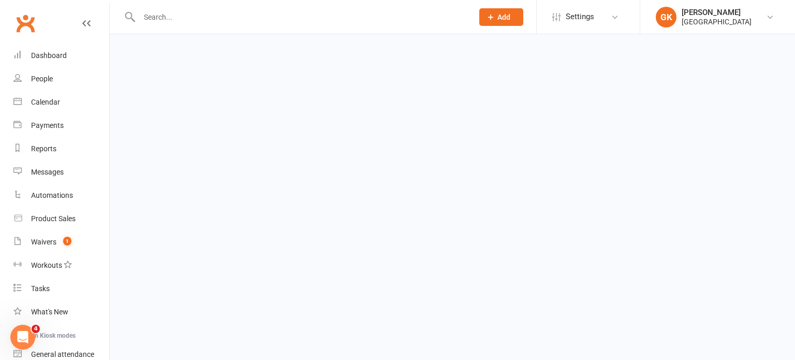
select select "100"
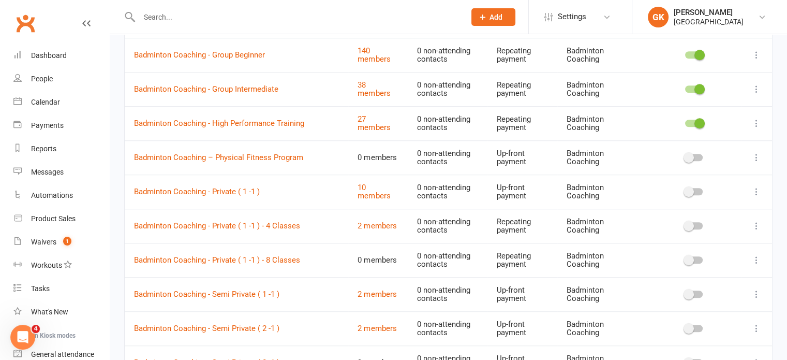
scroll to position [756, 0]
click at [217, 188] on link "Badminton Coaching - Private ( 1 -1 )" at bounding box center [197, 192] width 126 height 9
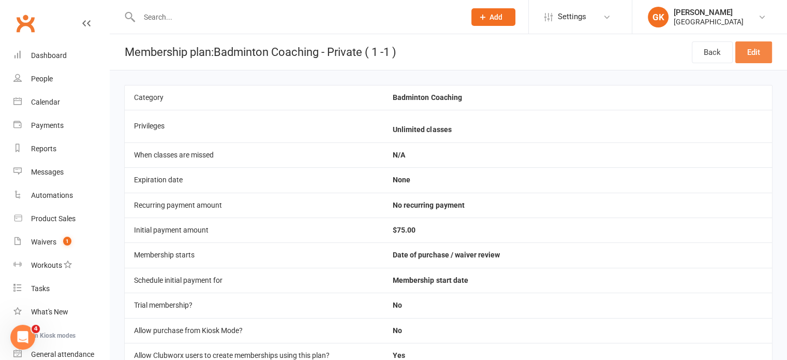
click at [748, 53] on link "Edit" at bounding box center [754, 52] width 37 height 22
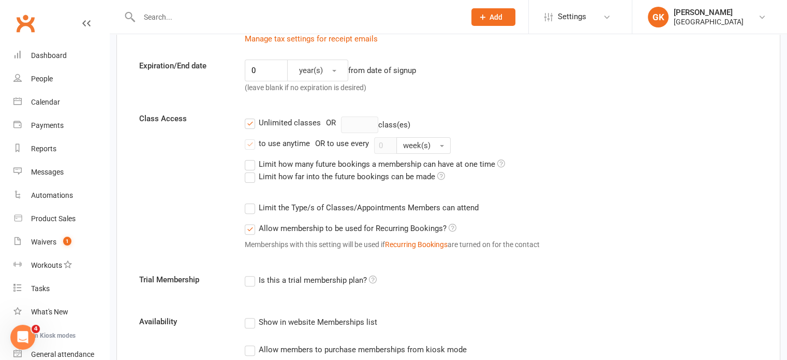
scroll to position [280, 0]
click at [251, 206] on label "Limit the Type/s of Classes/Appointments Members can attend" at bounding box center [362, 207] width 234 height 12
click at [251, 201] on input "Limit the Type/s of Classes/Appointments Members can attend" at bounding box center [248, 201] width 7 height 0
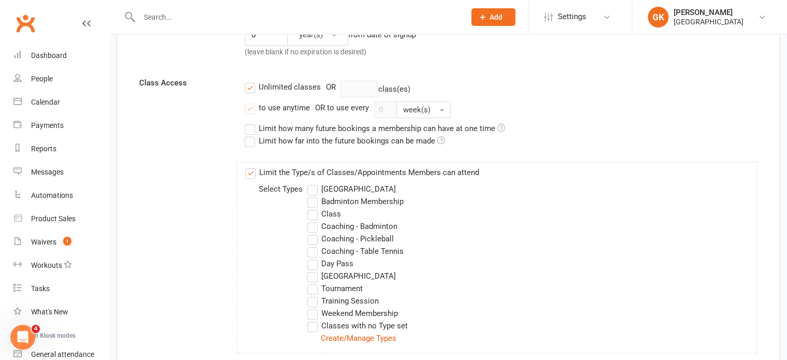
scroll to position [313, 0]
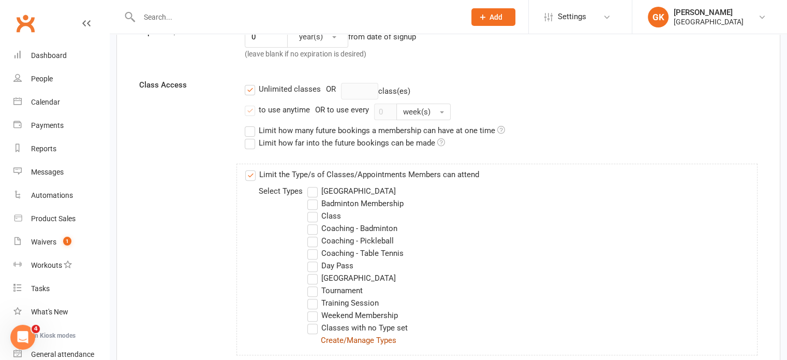
drag, startPoint x: 452, startPoint y: 256, endPoint x: 353, endPoint y: 335, distance: 127.8
click at [353, 335] on link "Create/Manage Types" at bounding box center [359, 339] width 76 height 9
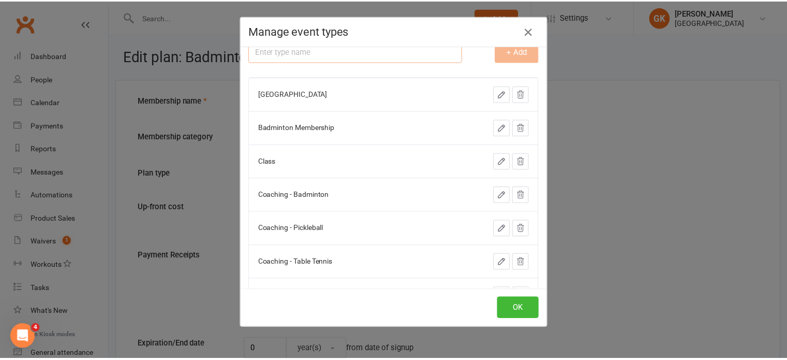
scroll to position [14, 0]
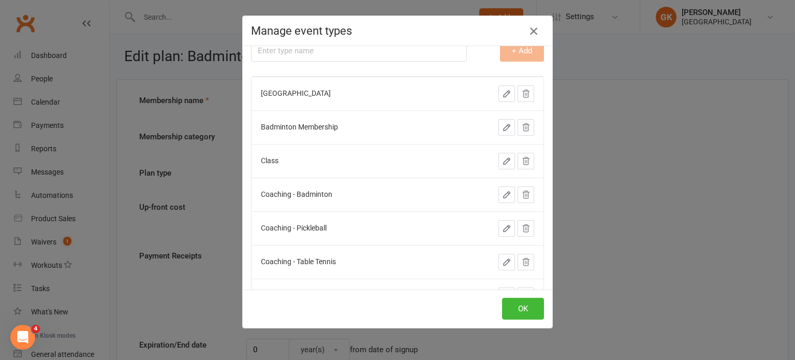
click at [528, 33] on icon "button" at bounding box center [534, 31] width 12 height 12
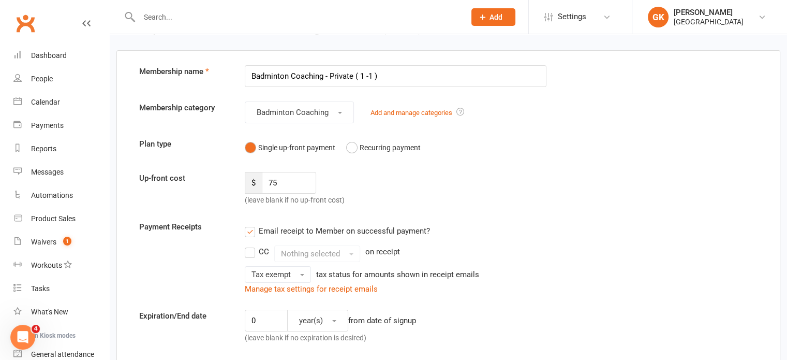
scroll to position [34, 0]
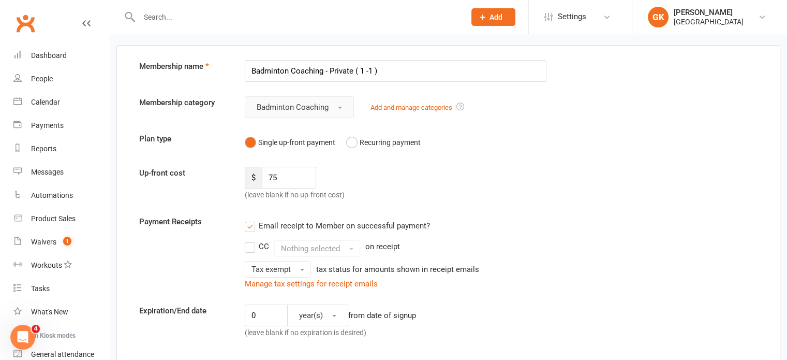
click at [347, 111] on button "Badminton Coaching" at bounding box center [299, 107] width 109 height 22
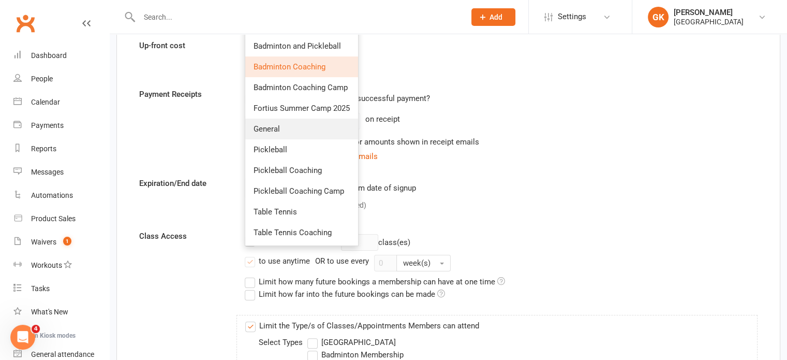
scroll to position [161, 0]
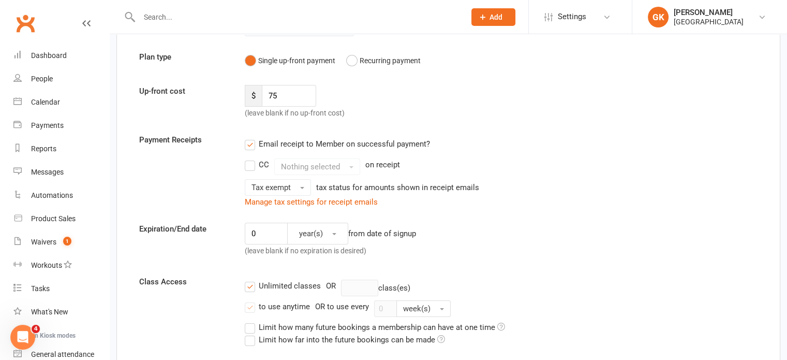
scroll to position [116, 0]
click at [266, 185] on span "Tax exempt" at bounding box center [271, 187] width 39 height 9
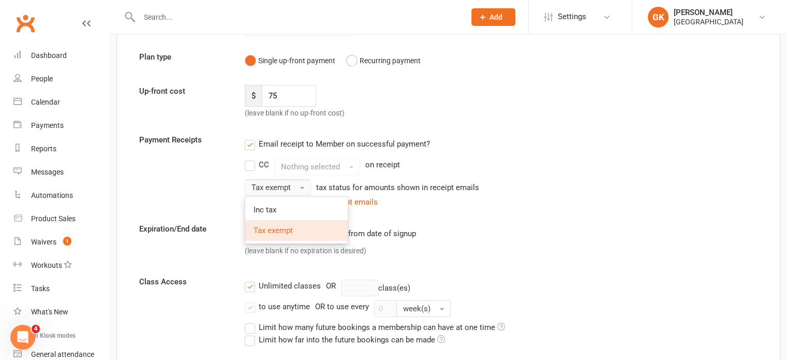
click at [266, 185] on span "Tax exempt" at bounding box center [271, 187] width 39 height 9
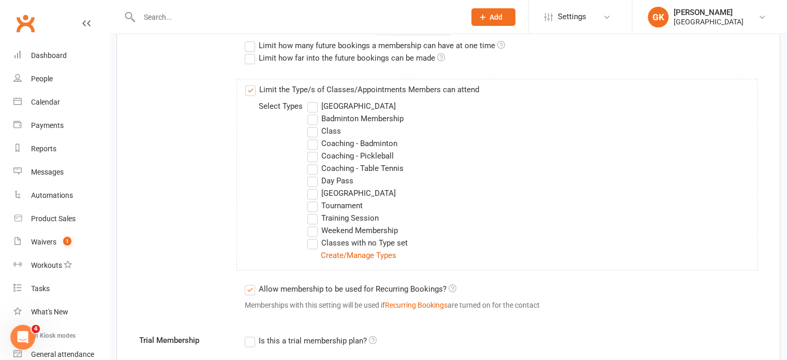
scroll to position [399, 0]
click at [367, 254] on link "Create/Manage Types" at bounding box center [359, 253] width 76 height 9
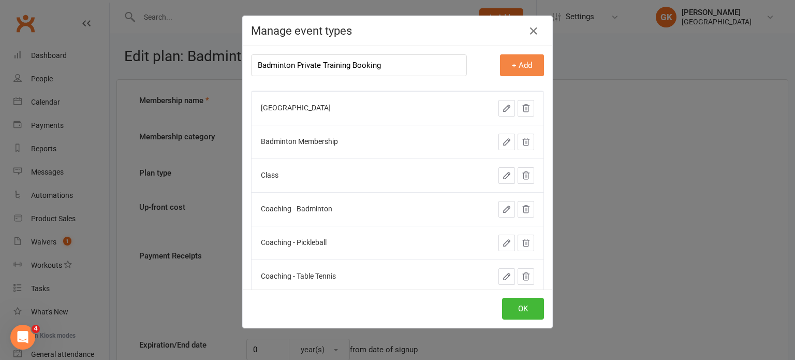
type input "Badminton Private Training Booking"
click at [515, 61] on button "+ Add" at bounding box center [522, 65] width 44 height 22
click at [519, 310] on button "OK" at bounding box center [523, 309] width 42 height 22
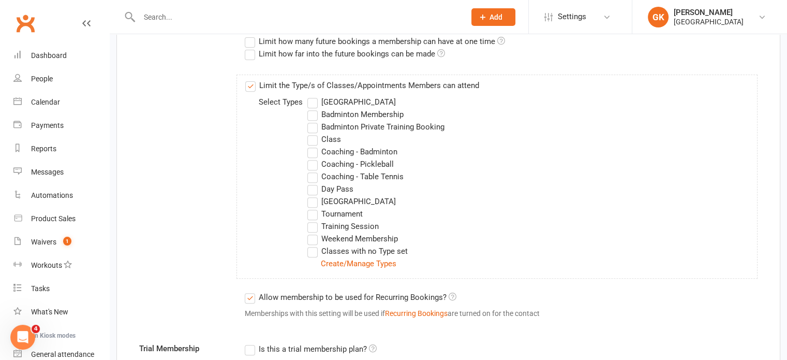
scroll to position [402, 0]
click at [317, 125] on label "Badminton Private Training Booking" at bounding box center [376, 127] width 137 height 12
click at [314, 121] on input "Badminton Private Training Booking" at bounding box center [311, 121] width 7 height 0
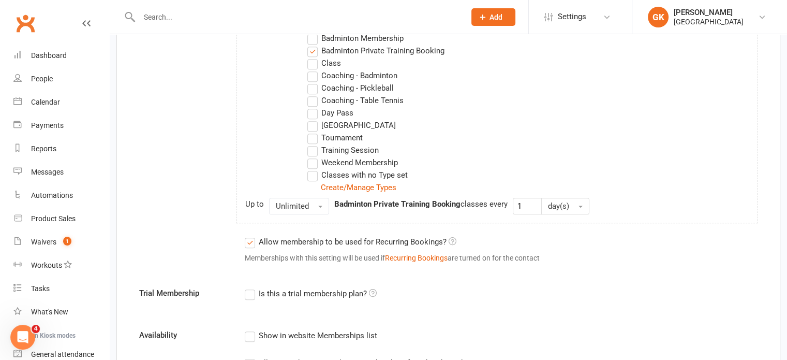
scroll to position [477, 0]
click at [321, 206] on span "button" at bounding box center [320, 207] width 4 height 2
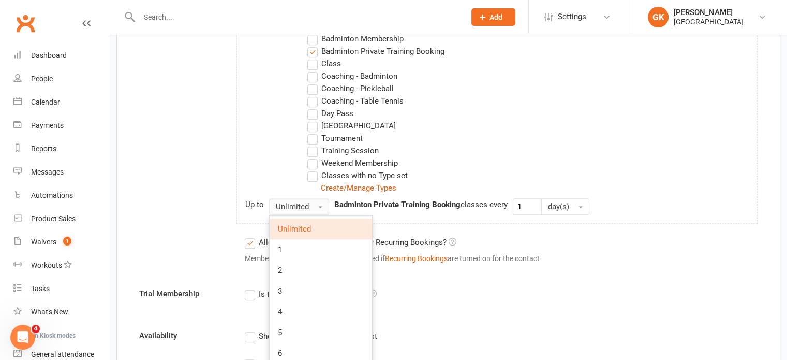
click at [321, 206] on span "button" at bounding box center [320, 207] width 4 height 2
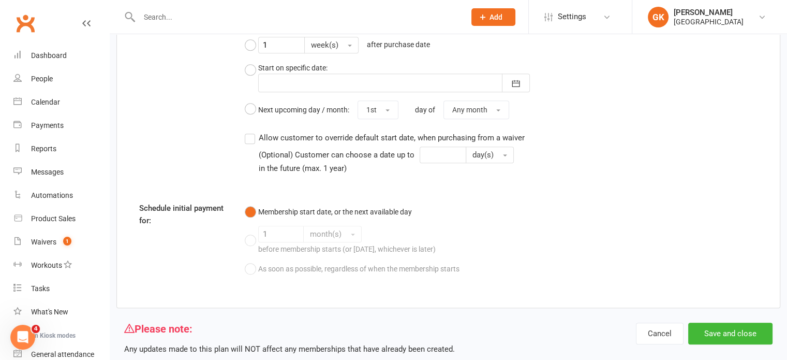
scroll to position [1083, 0]
click at [728, 329] on button "Save and close" at bounding box center [731, 333] width 84 height 22
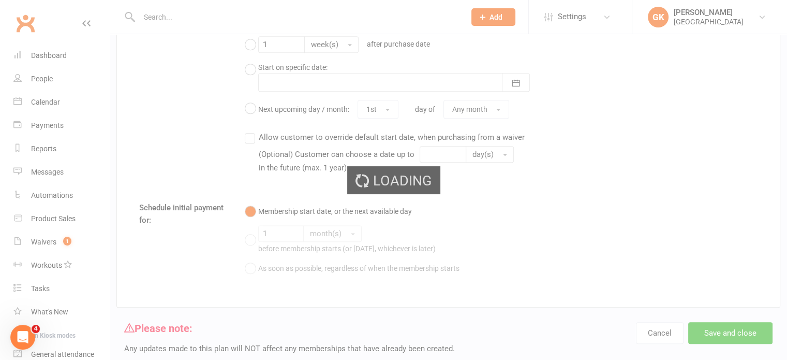
select select "100"
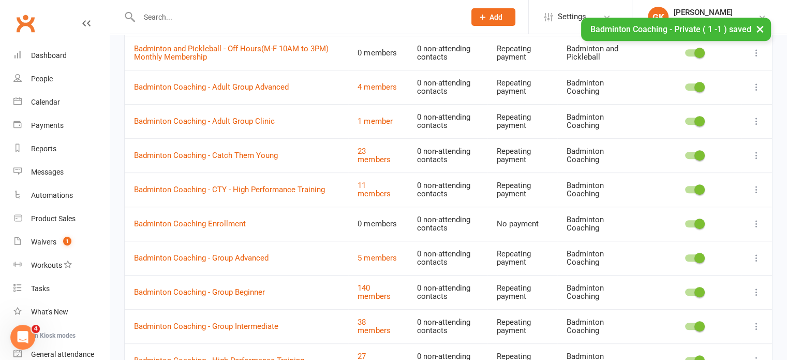
scroll to position [556, 0]
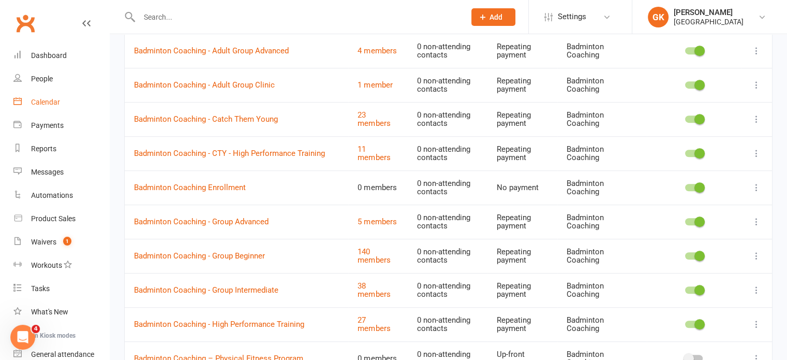
click at [51, 108] on link "Calendar" at bounding box center [61, 102] width 96 height 23
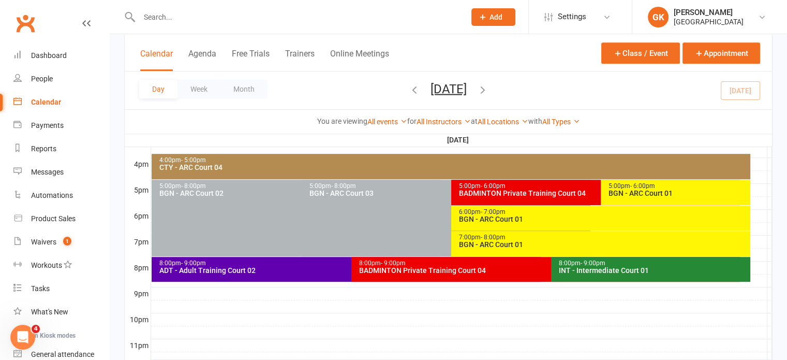
scroll to position [466, 0]
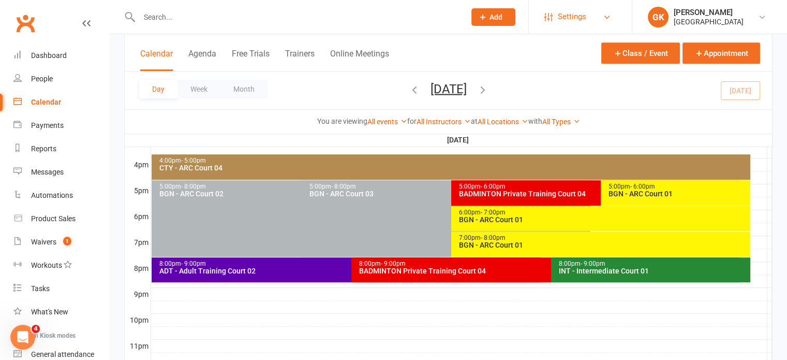
click at [577, 18] on span "Settings" at bounding box center [572, 16] width 28 height 23
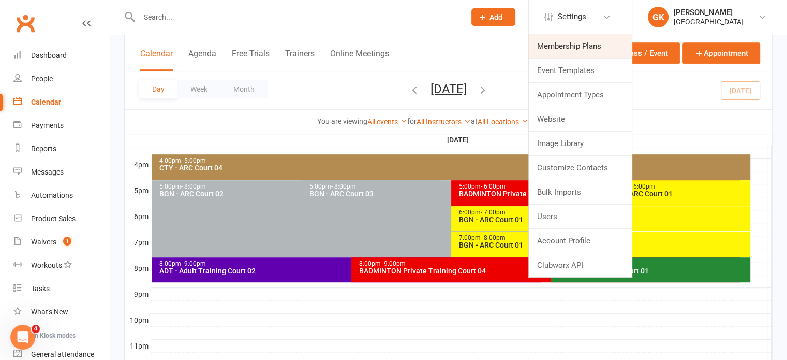
click at [565, 49] on link "Membership Plans" at bounding box center [580, 46] width 103 height 24
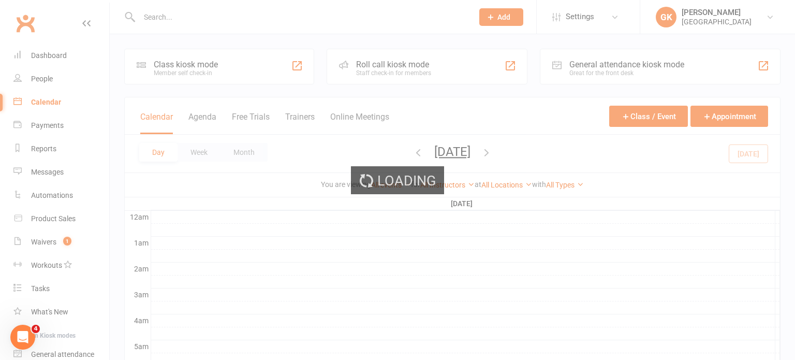
select select "100"
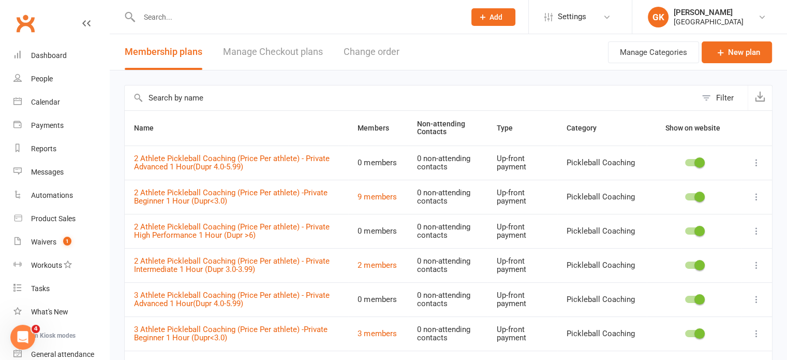
click at [319, 53] on link "Manage Checkout plans" at bounding box center [273, 52] width 100 height 36
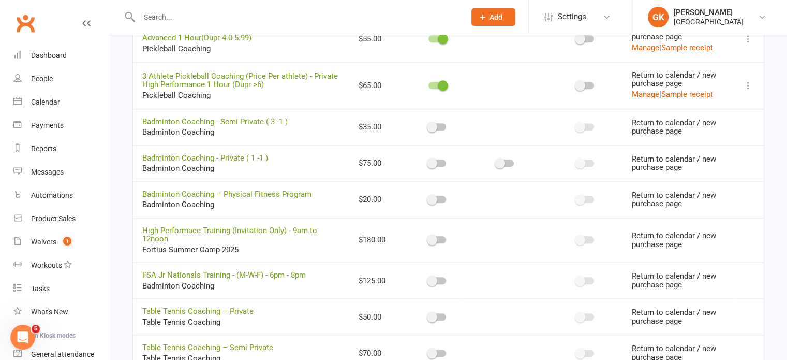
scroll to position [1153, 0]
click at [444, 160] on div at bounding box center [438, 162] width 18 height 7
click at [429, 162] on input "checkbox" at bounding box center [429, 162] width 0 height 0
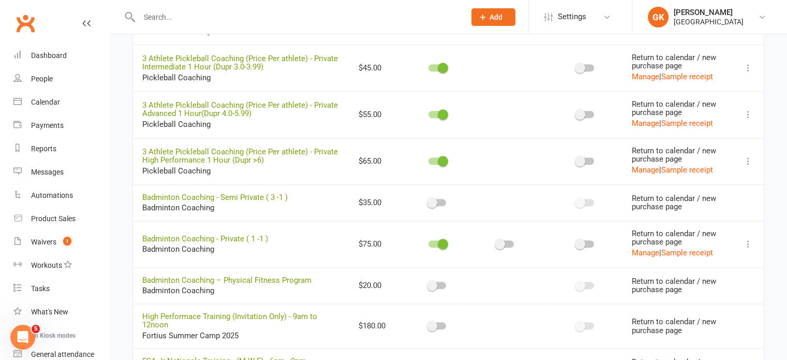
scroll to position [1077, 0]
click at [502, 240] on span at bounding box center [500, 245] width 10 height 10
click at [496, 243] on input "checkbox" at bounding box center [496, 243] width 0 height 0
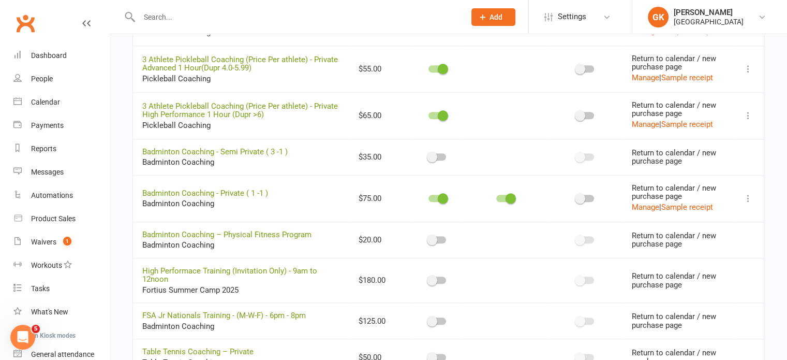
scroll to position [1122, 0]
click at [752, 194] on icon at bounding box center [748, 199] width 10 height 10
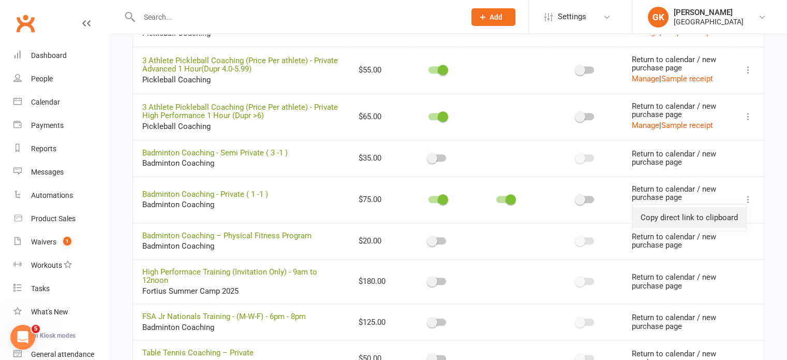
click at [712, 216] on link "Copy direct link to clipboard" at bounding box center [690, 217] width 114 height 21
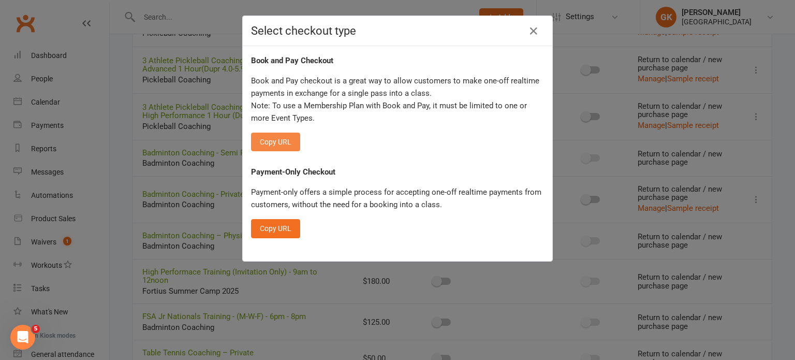
click at [275, 140] on button "Copy URL" at bounding box center [275, 142] width 49 height 19
click at [532, 28] on icon "button" at bounding box center [534, 31] width 12 height 12
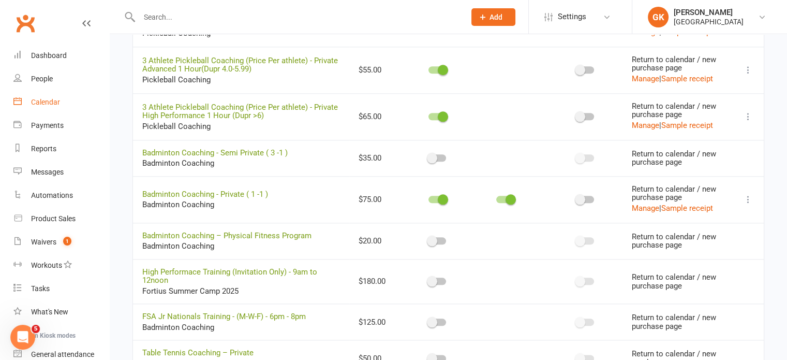
click at [43, 101] on div "Calendar" at bounding box center [45, 102] width 29 height 8
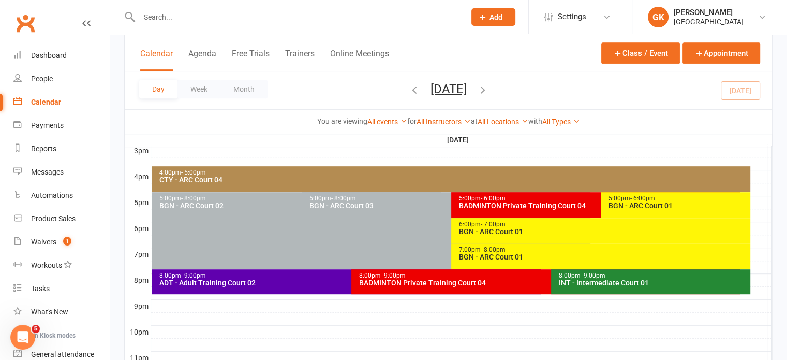
scroll to position [454, 0]
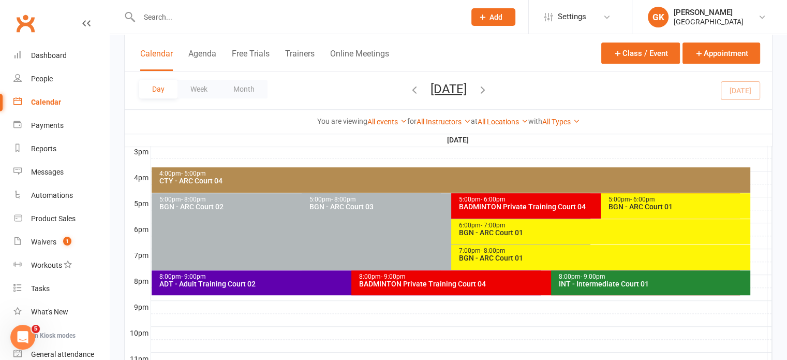
click at [511, 197] on div "5:00pm - 6:00pm" at bounding box center [599, 199] width 280 height 7
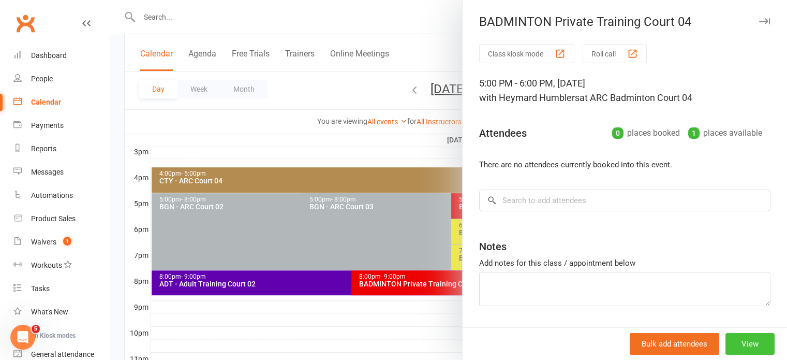
click at [744, 350] on button "View" at bounding box center [750, 344] width 49 height 22
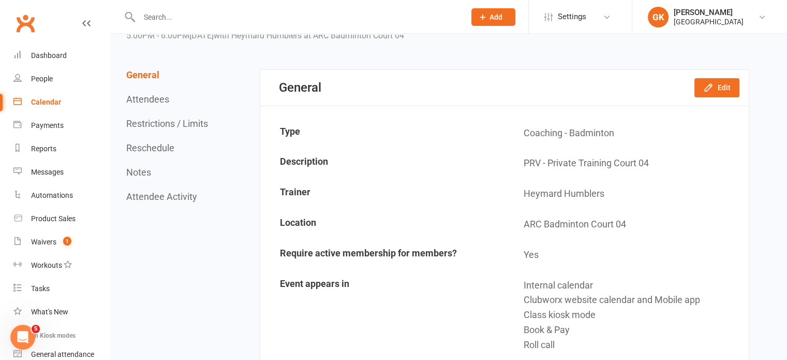
scroll to position [57, 0]
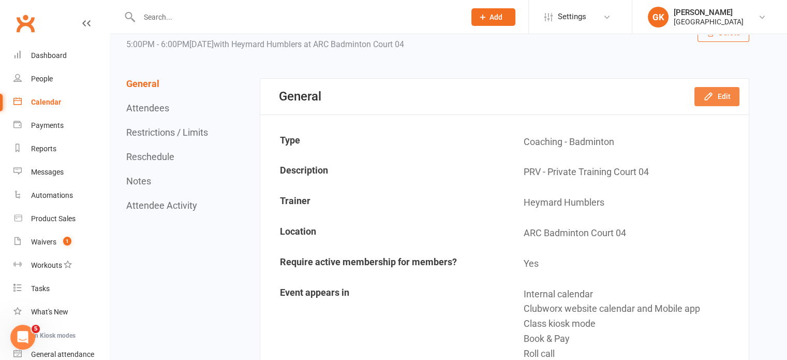
click at [700, 93] on button "Edit" at bounding box center [717, 96] width 45 height 19
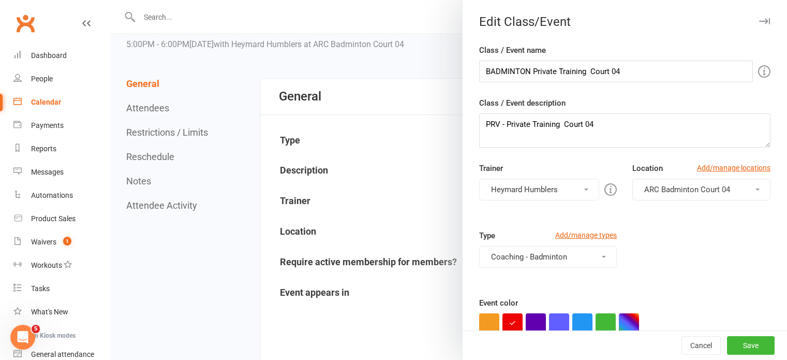
scroll to position [69, 0]
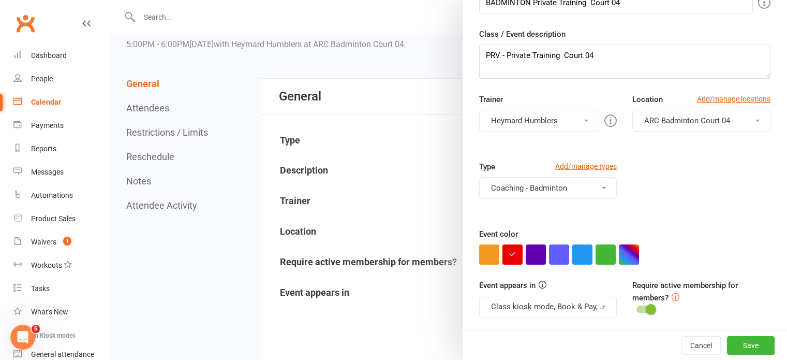
click at [499, 180] on button "Coaching - Badminton" at bounding box center [548, 188] width 138 height 22
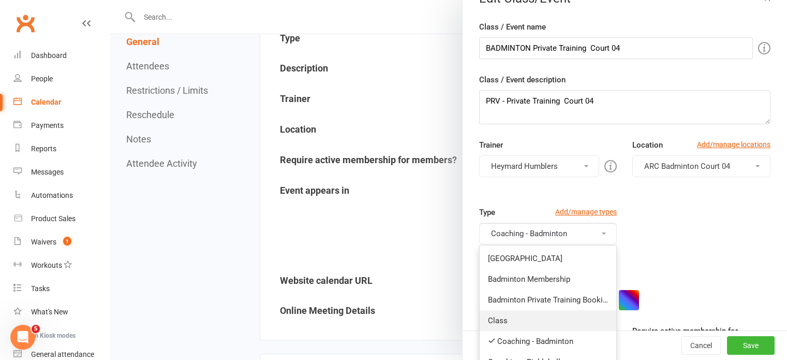
scroll to position [19, 0]
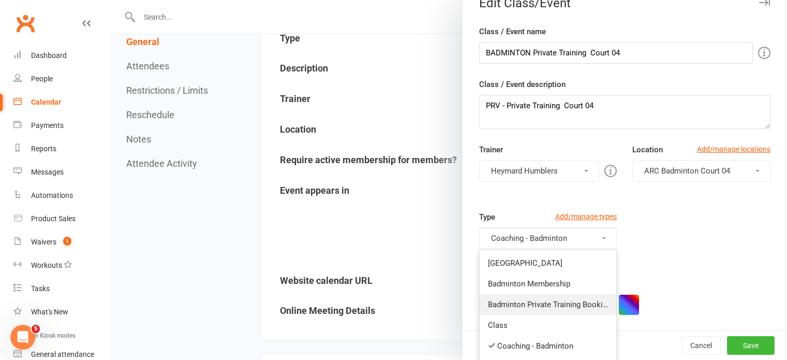
click at [532, 296] on link "Badminton Private Training Booking" at bounding box center [548, 304] width 137 height 21
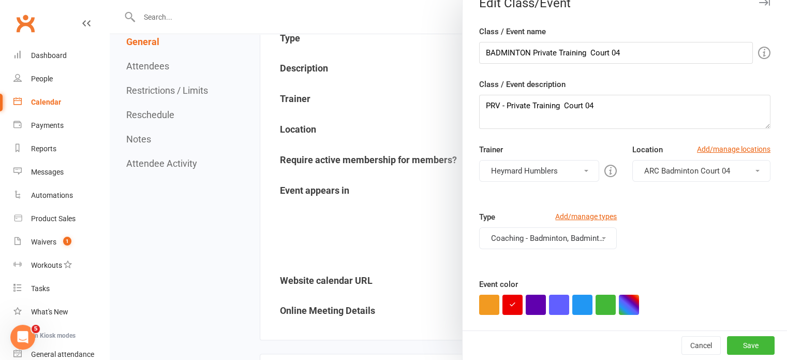
scroll to position [68, 0]
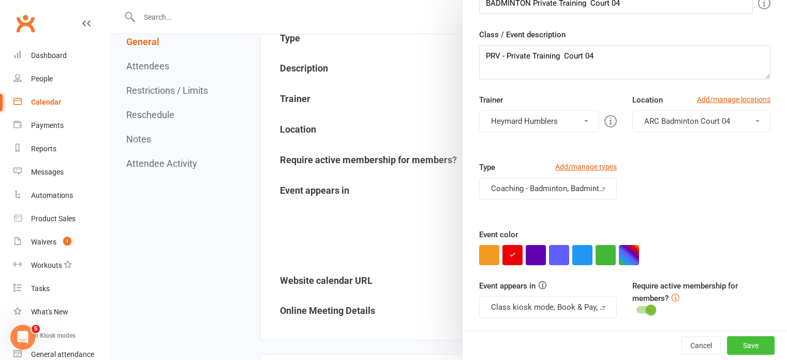
click at [727, 343] on button "Save" at bounding box center [751, 345] width 48 height 19
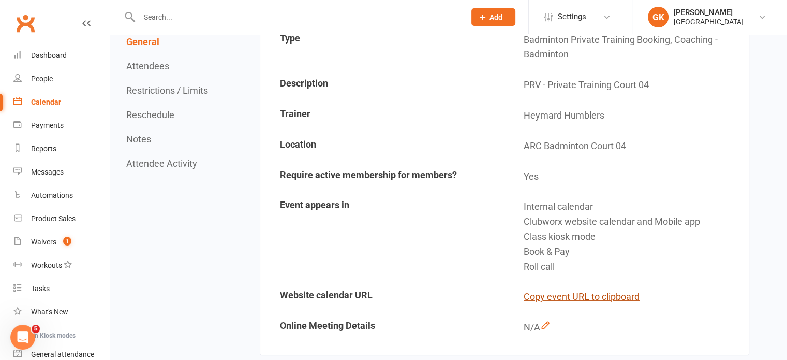
click at [549, 298] on button "Copy event URL to clipboard" at bounding box center [582, 296] width 116 height 15
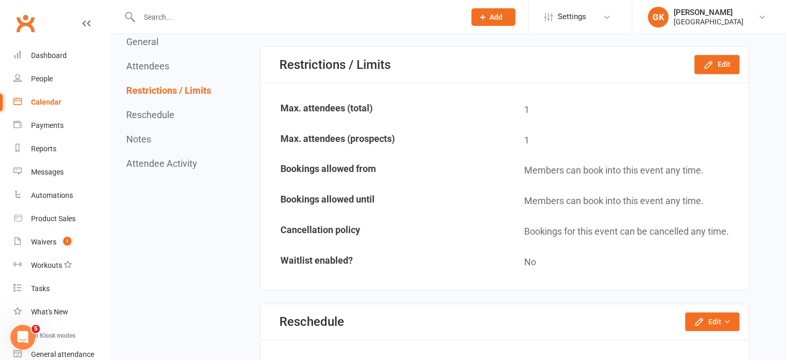
scroll to position [543, 0]
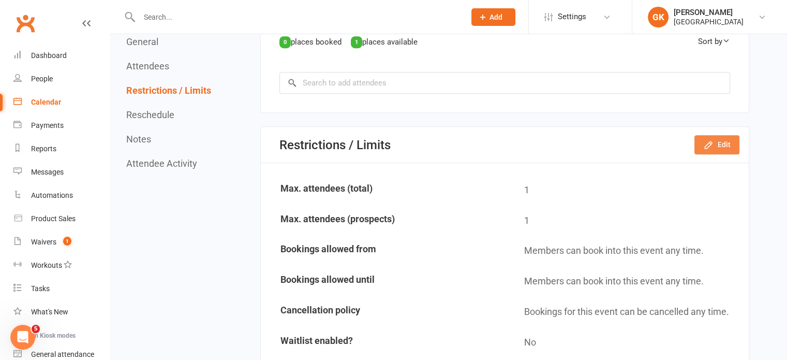
click at [707, 140] on icon "button" at bounding box center [709, 145] width 10 height 10
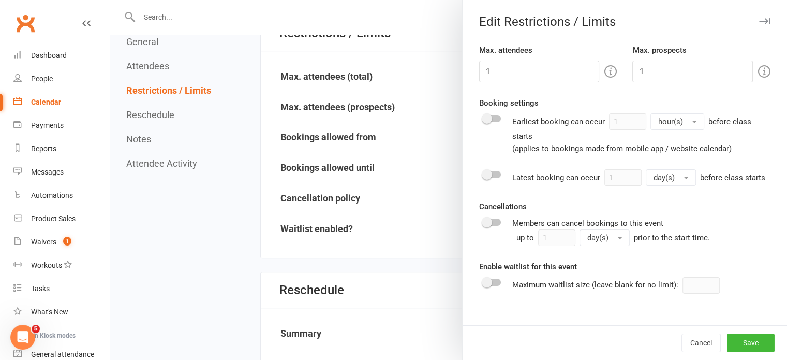
scroll to position [695, 0]
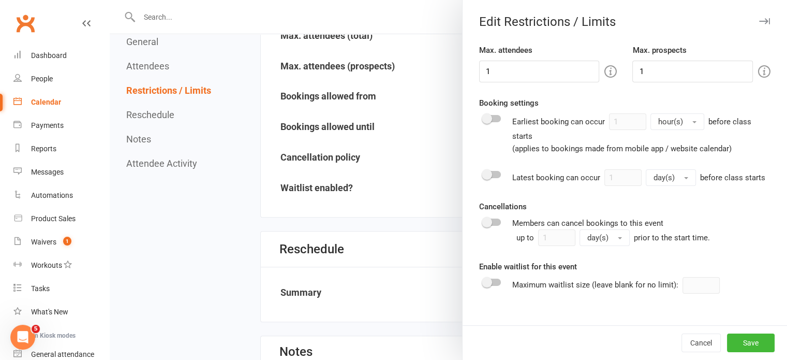
click at [391, 168] on div at bounding box center [449, 180] width 678 height 360
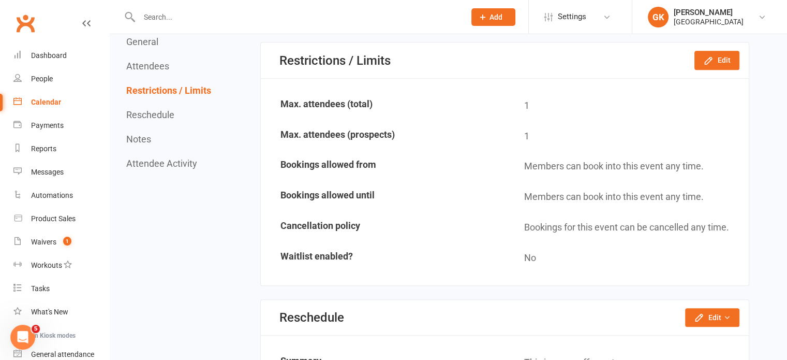
scroll to position [626, 0]
click at [707, 60] on icon "button" at bounding box center [709, 61] width 10 height 10
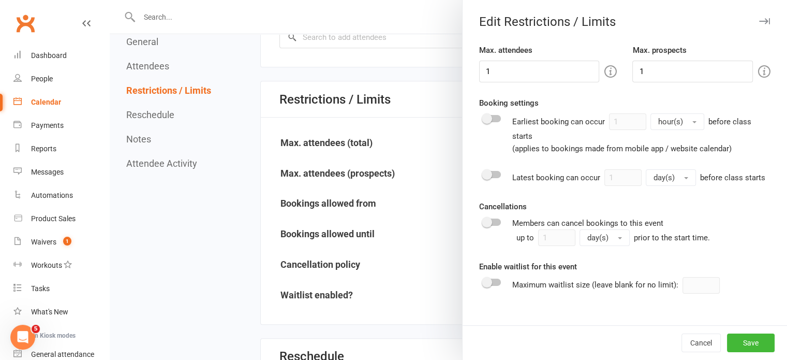
scroll to position [588, 0]
click at [421, 289] on div at bounding box center [449, 180] width 678 height 360
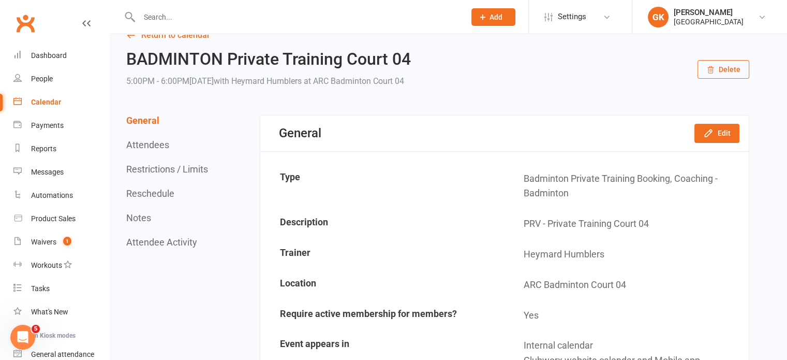
scroll to position [20, 0]
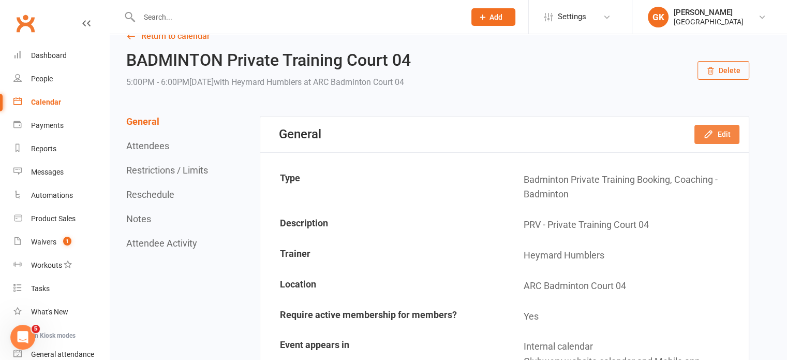
click at [705, 139] on button "Edit" at bounding box center [717, 134] width 45 height 19
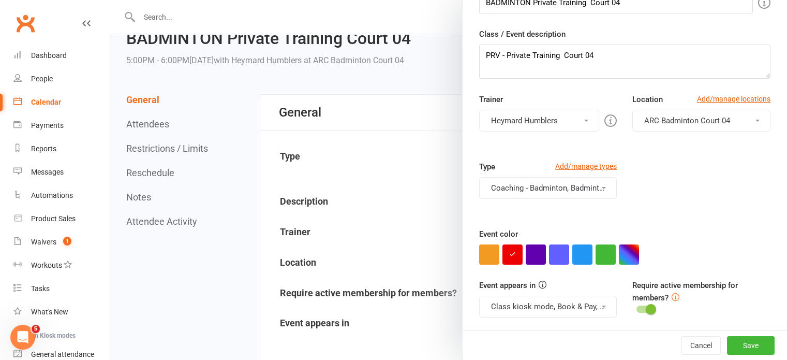
scroll to position [40, 0]
click at [637, 308] on div at bounding box center [646, 308] width 18 height 7
click at [637, 308] on input "checkbox" at bounding box center [637, 308] width 0 height 0
click at [732, 339] on button "Save" at bounding box center [751, 345] width 48 height 19
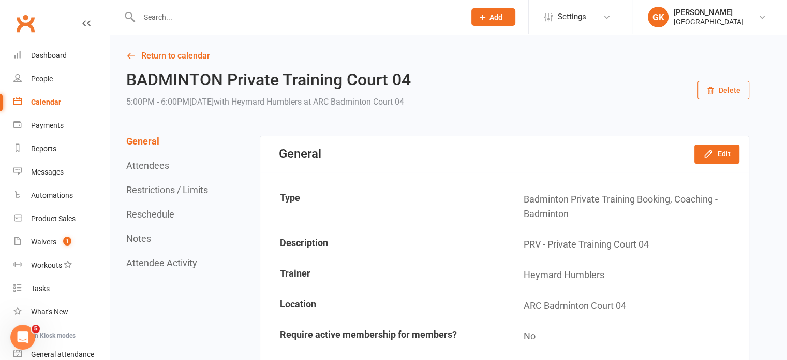
scroll to position [14, 0]
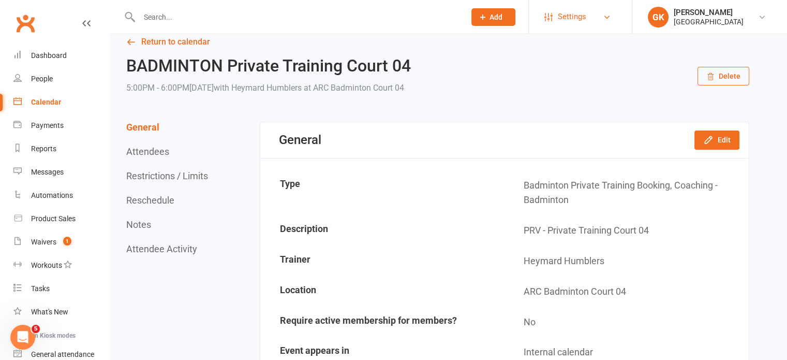
click at [566, 14] on span "Settings" at bounding box center [572, 16] width 28 height 23
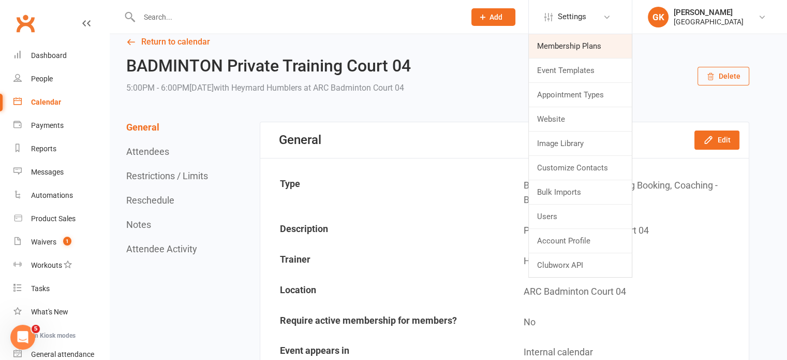
click at [565, 42] on link "Membership Plans" at bounding box center [580, 46] width 103 height 24
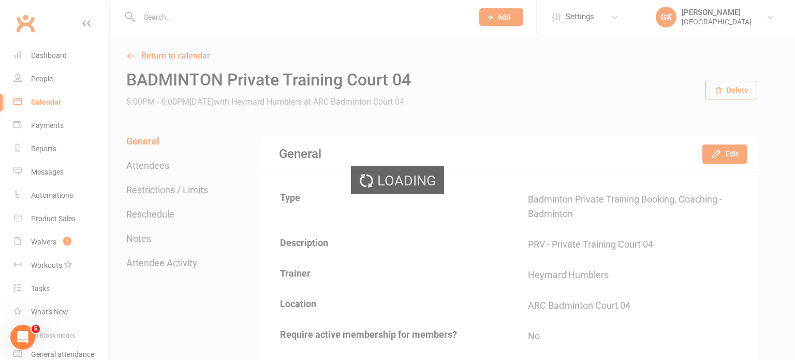
select select "100"
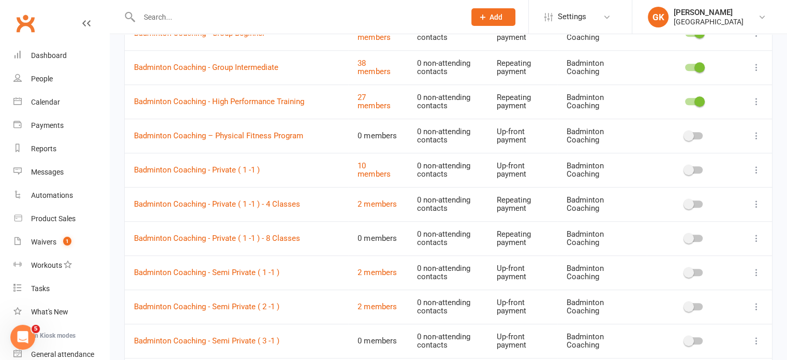
scroll to position [779, 0]
click at [695, 169] on div at bounding box center [694, 169] width 18 height 7
click at [685, 168] on input "checkbox" at bounding box center [685, 168] width 0 height 0
click at [757, 165] on icon at bounding box center [757, 170] width 10 height 10
click at [697, 183] on link "Edit" at bounding box center [703, 187] width 103 height 21
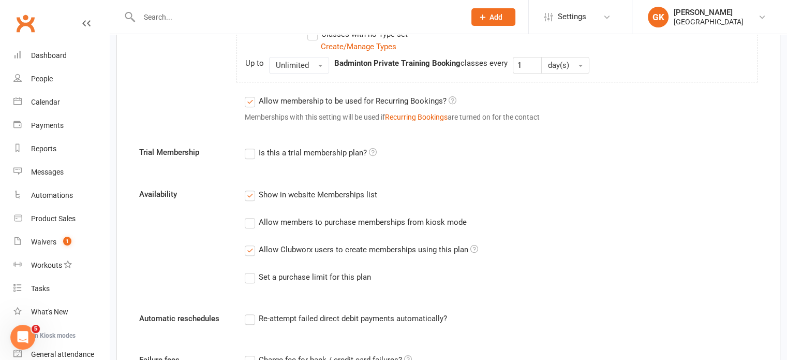
scroll to position [619, 0]
click at [253, 224] on label "Allow members to purchase memberships from kiosk mode" at bounding box center [356, 221] width 222 height 12
click at [252, 215] on input "Allow members to purchase memberships from kiosk mode" at bounding box center [248, 215] width 7 height 0
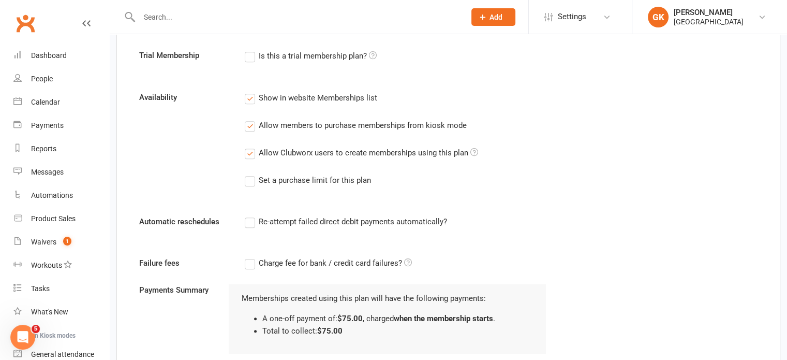
scroll to position [1106, 0]
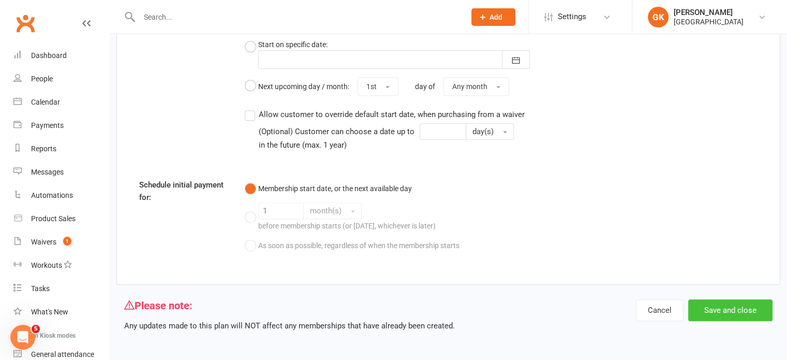
click at [714, 308] on button "Save and close" at bounding box center [731, 310] width 84 height 22
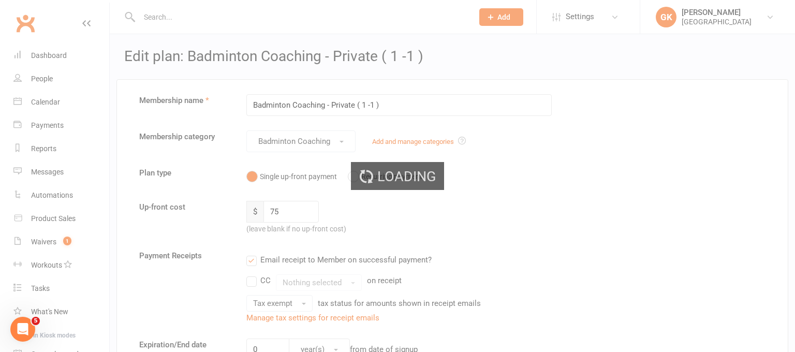
select select "100"
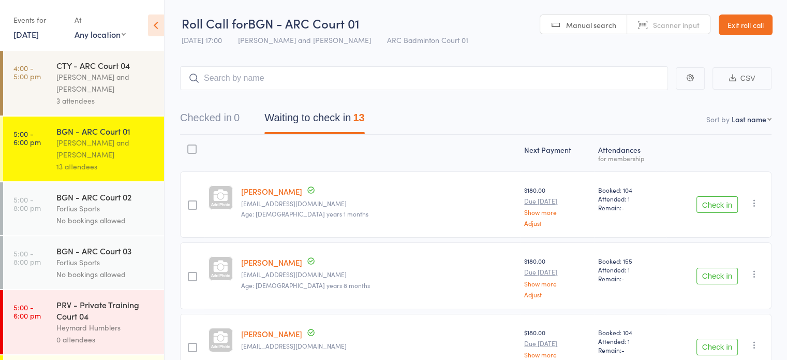
click at [749, 25] on link "Exit roll call" at bounding box center [746, 24] width 54 height 21
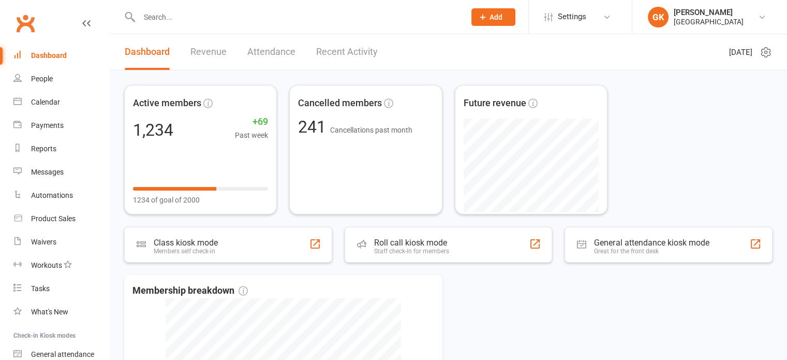
drag, startPoint x: 0, startPoint y: 0, endPoint x: 188, endPoint y: 22, distance: 189.8
click at [188, 22] on input "text" at bounding box center [297, 17] width 322 height 14
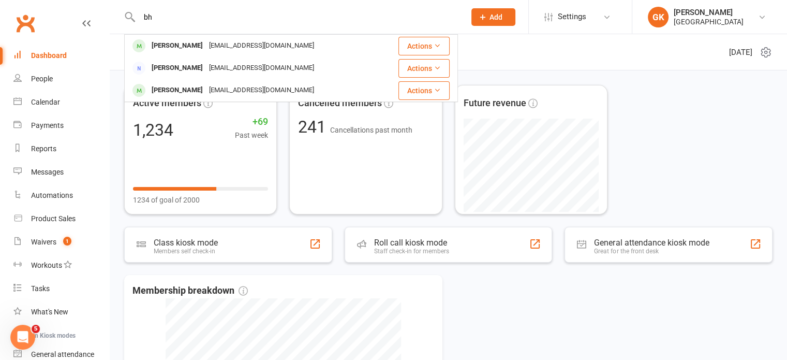
type input "b"
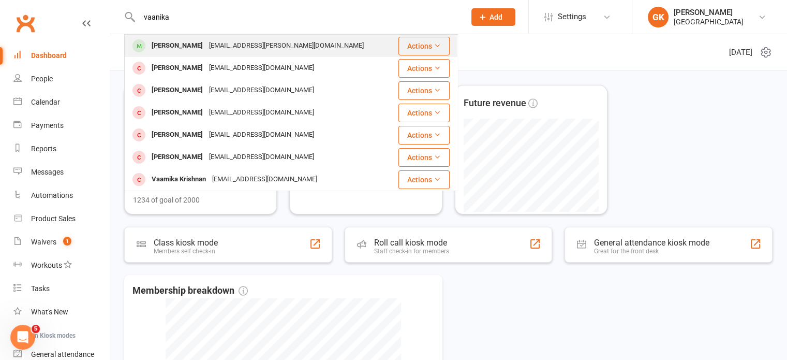
type input "vaanika"
click at [175, 47] on div "[PERSON_NAME]" at bounding box center [177, 45] width 57 height 15
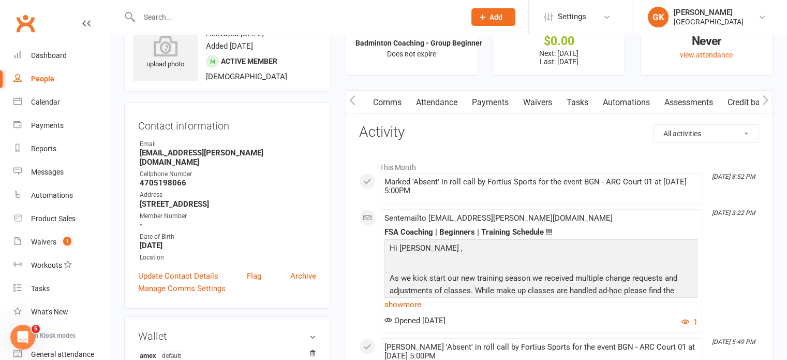
scroll to position [0, 57]
drag, startPoint x: 547, startPoint y: 110, endPoint x: 495, endPoint y: 101, distance: 52.5
click at [495, 101] on link "Payments" at bounding box center [490, 103] width 51 height 24
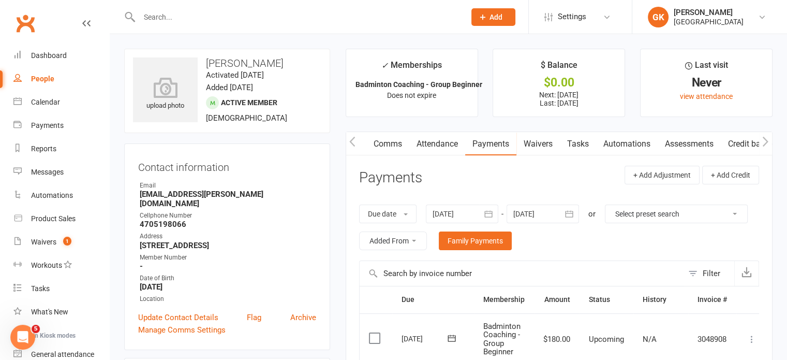
click at [348, 139] on button "button" at bounding box center [352, 143] width 13 height 23
click at [362, 140] on link "Activity" at bounding box center [366, 144] width 41 height 24
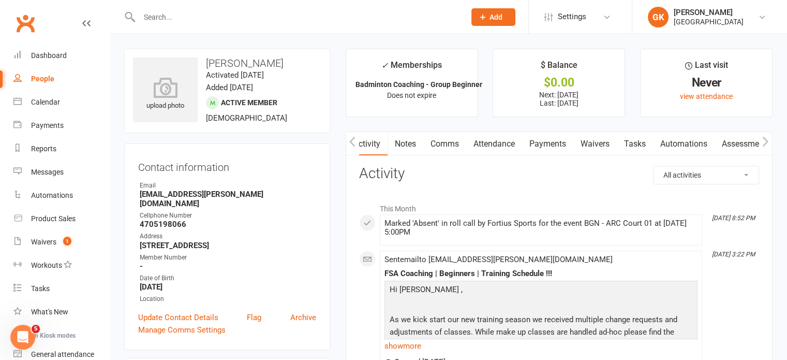
click at [403, 139] on link "Notes" at bounding box center [406, 144] width 36 height 24
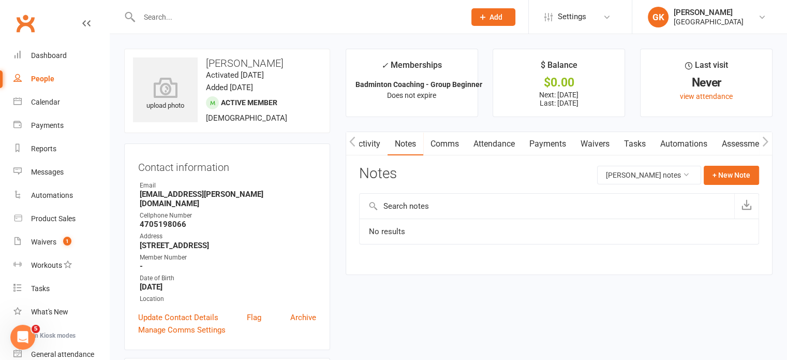
scroll to position [105, 0]
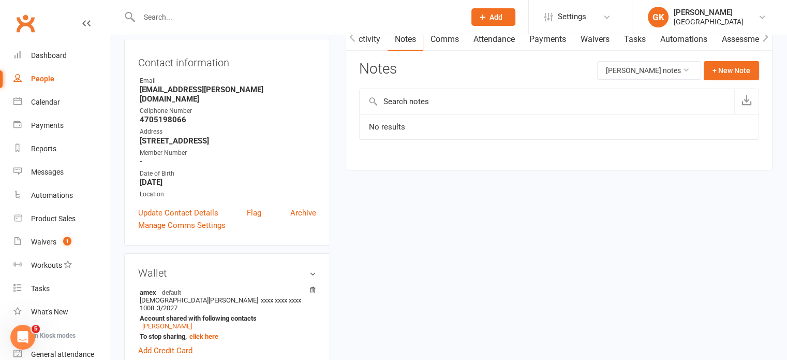
click at [419, 106] on input "text" at bounding box center [547, 101] width 375 height 25
click at [725, 64] on button "+ New Note" at bounding box center [731, 70] width 55 height 19
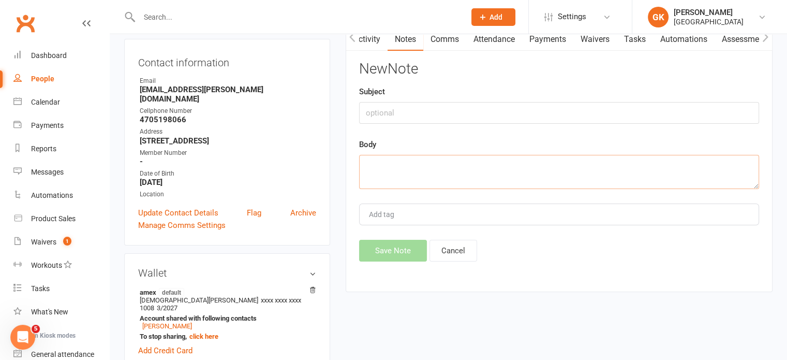
click at [457, 177] on textarea at bounding box center [559, 172] width 400 height 34
paste textarea "I would like to cancel my daughters class from next month."
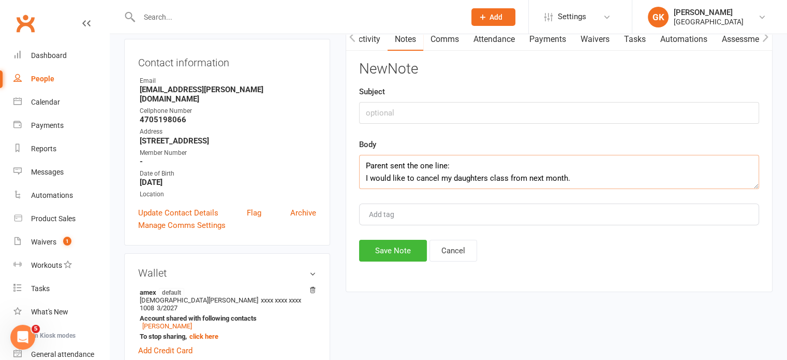
click at [466, 162] on textarea "Parent sent the one line: I would like to cancel my daughters class from next m…" at bounding box center [559, 172] width 400 height 34
type textarea "Parent sent the one line: I would like to cancel my daughters class from next m…"
click at [379, 245] on button "Save Note" at bounding box center [393, 251] width 68 height 22
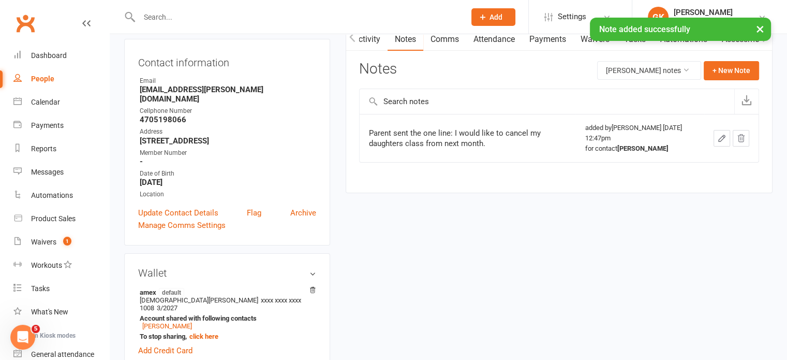
scroll to position [245, 0]
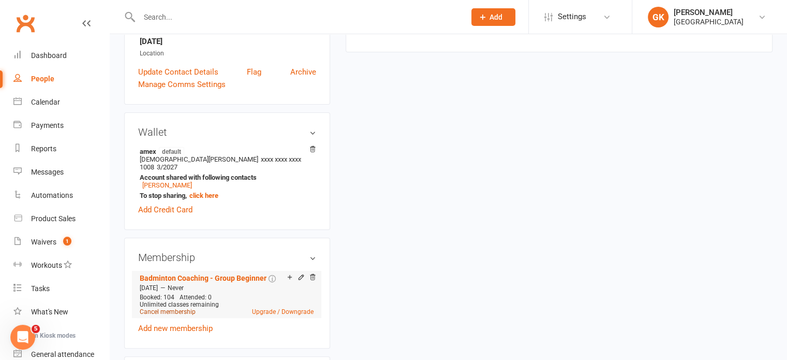
click at [169, 308] on link "Cancel membership" at bounding box center [168, 311] width 56 height 7
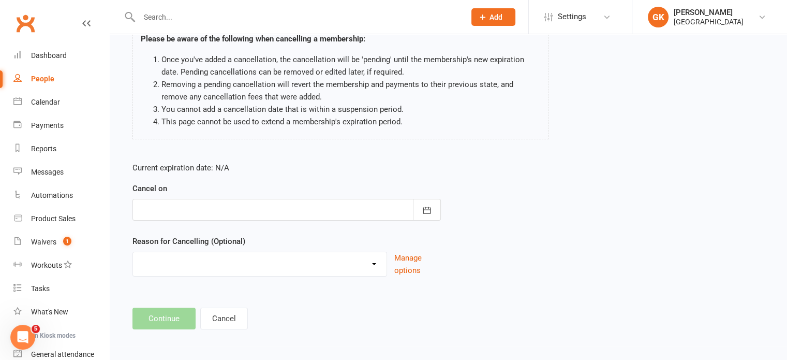
scroll to position [86, 0]
click at [434, 204] on button "button" at bounding box center [427, 210] width 28 height 22
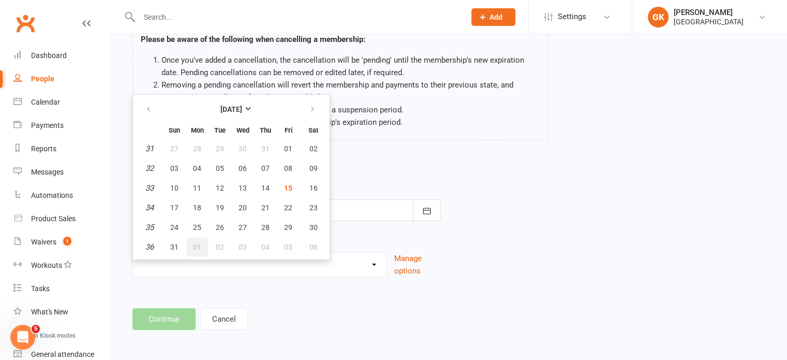
click at [193, 248] on span "01" at bounding box center [197, 247] width 8 height 8
type input "01 Sep 2025"
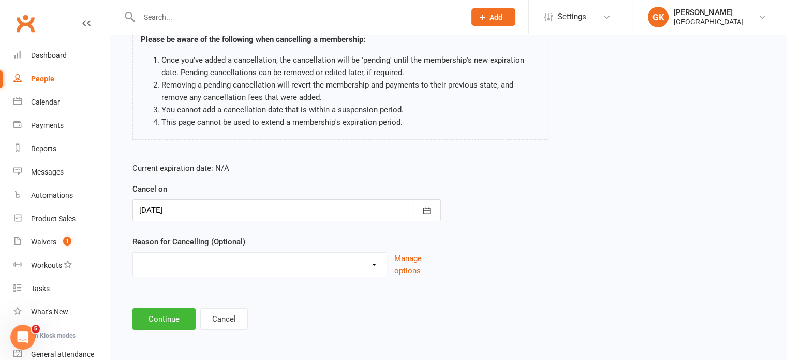
click at [369, 267] on select "Coaches Request Coach Request Customer requested via email to cancel End Of Sum…" at bounding box center [260, 263] width 254 height 21
select select "8"
click at [133, 253] on select "Coaches Request Coach Request Customer requested via email to cancel End Of Sum…" at bounding box center [260, 263] width 254 height 21
click at [167, 319] on button "Continue" at bounding box center [164, 319] width 63 height 22
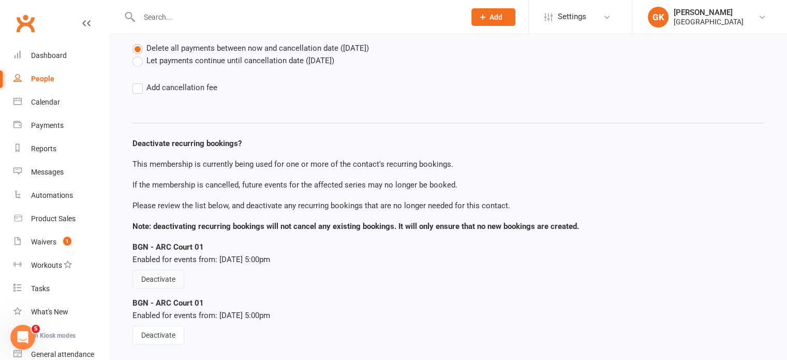
click at [158, 279] on button "Deactivate" at bounding box center [159, 279] width 52 height 19
click at [158, 337] on button "Deactivate" at bounding box center [159, 335] width 52 height 19
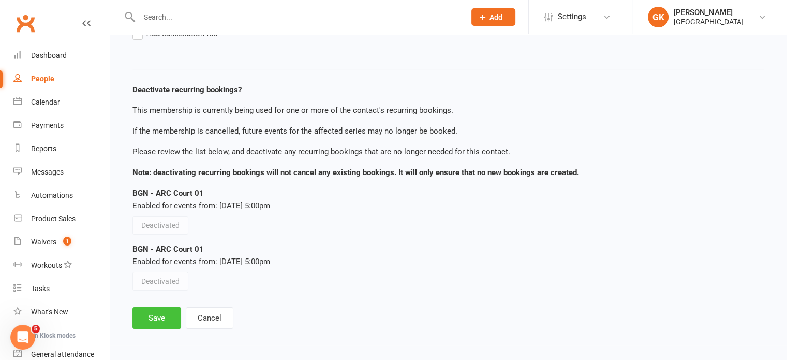
click at [158, 320] on button "Save" at bounding box center [157, 318] width 49 height 22
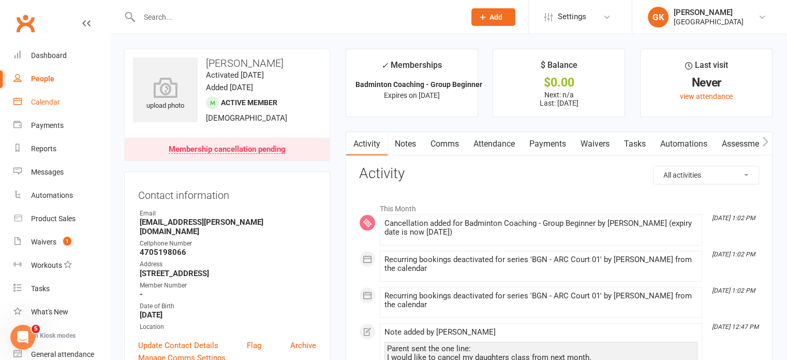
click at [44, 107] on link "Calendar" at bounding box center [61, 102] width 96 height 23
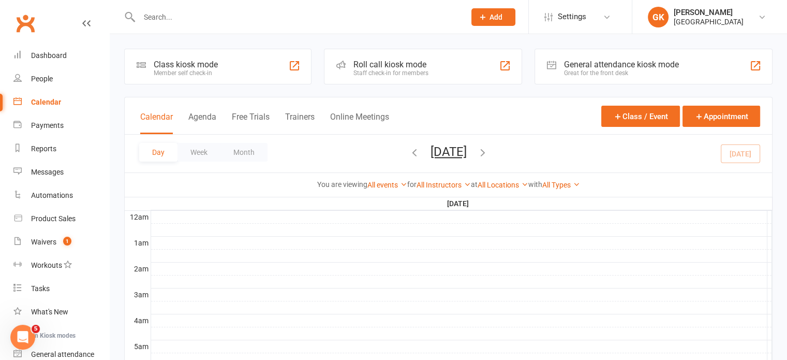
click at [489, 153] on icon "button" at bounding box center [482, 152] width 11 height 11
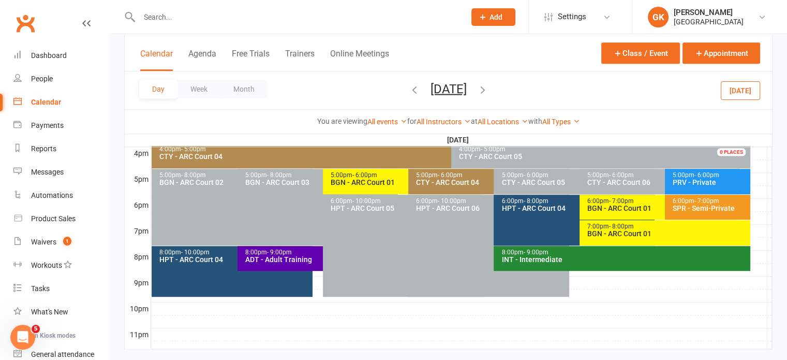
scroll to position [477, 0]
click at [375, 175] on span "- 6:00pm" at bounding box center [365, 175] width 25 height 7
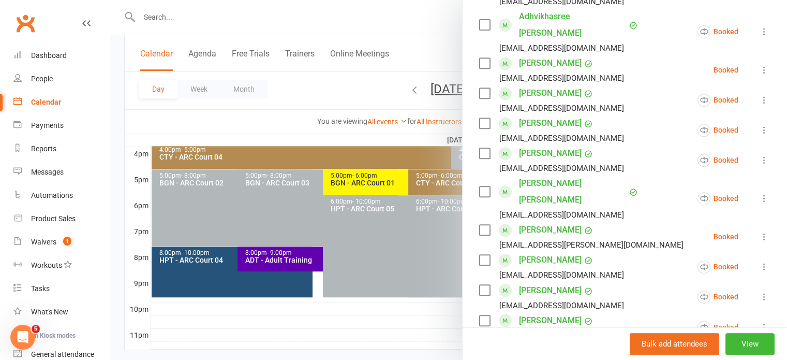
scroll to position [455, 0]
click at [387, 134] on div at bounding box center [449, 180] width 678 height 360
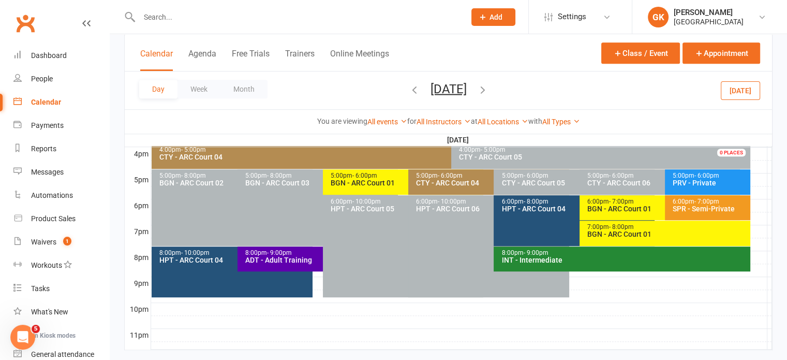
click at [489, 90] on icon "button" at bounding box center [482, 88] width 11 height 11
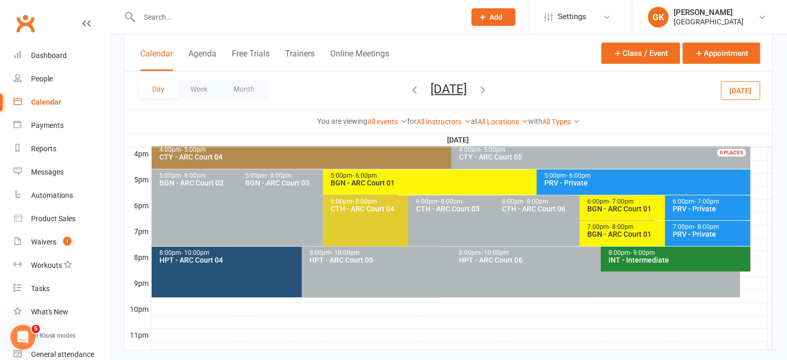
click at [489, 90] on icon "button" at bounding box center [482, 88] width 11 height 11
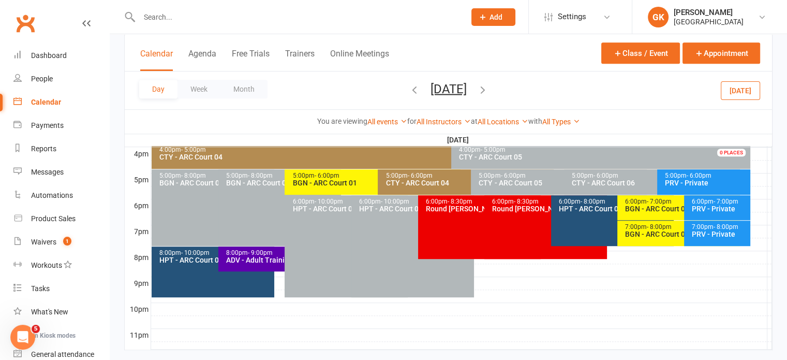
click at [489, 94] on icon "button" at bounding box center [482, 88] width 11 height 11
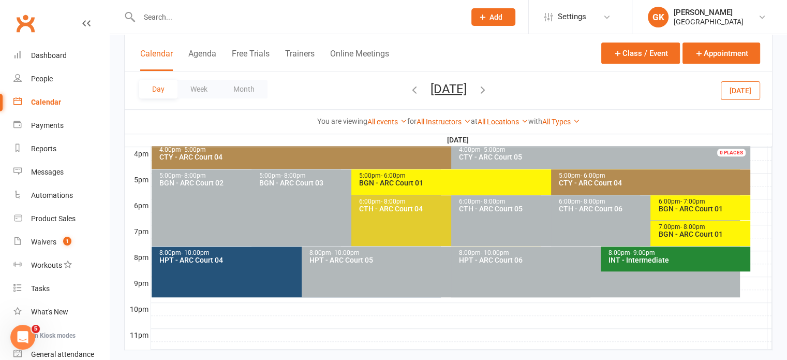
click at [535, 94] on div "Day Week Month Thursday, Aug 21, 2025 August 2025 Sun Mon Tue Wed Thu Fri Sat 2…" at bounding box center [449, 90] width 648 height 38
click at [489, 93] on icon "button" at bounding box center [482, 88] width 11 height 11
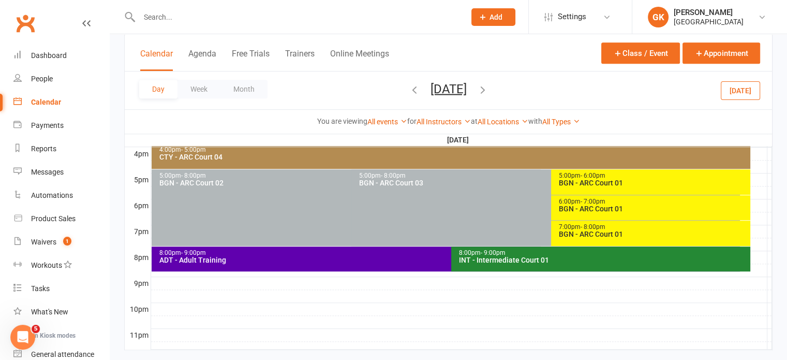
click at [489, 89] on icon "button" at bounding box center [482, 88] width 11 height 11
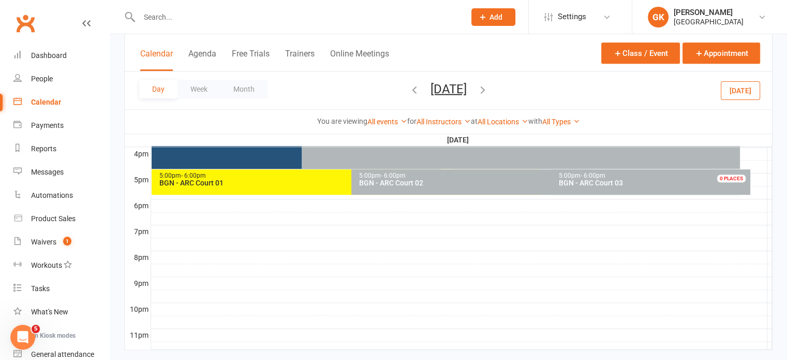
click at [477, 89] on span "Saturday, Aug 23, 2025 August 2025 Sun Mon Tue Wed Thu Fri Sat 27 28 29 30 31 0…" at bounding box center [448, 90] width 57 height 18
click at [489, 91] on icon "button" at bounding box center [482, 88] width 11 height 11
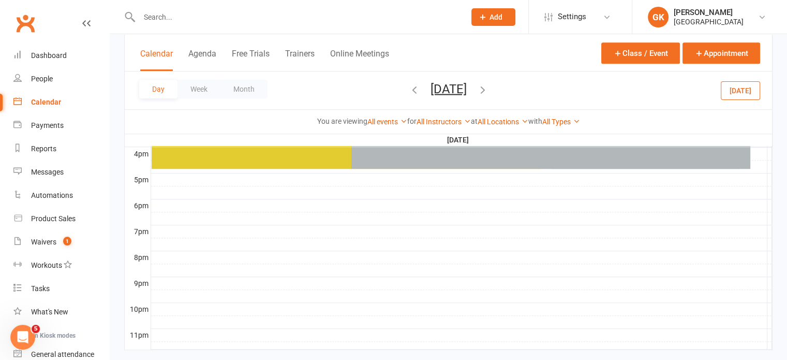
click at [489, 91] on icon "button" at bounding box center [482, 88] width 11 height 11
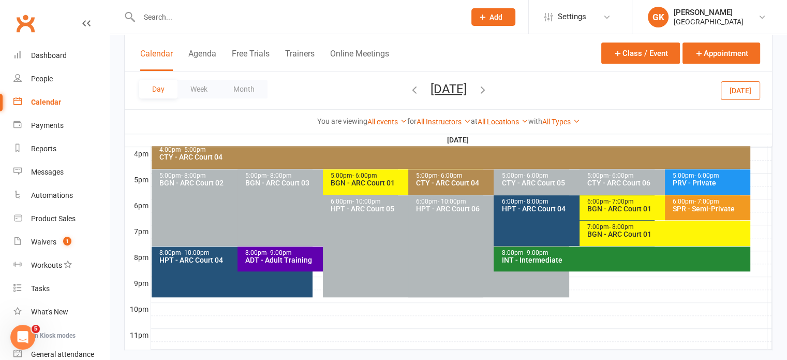
click at [376, 185] on div "BGN - ARC Court 01" at bounding box center [406, 182] width 152 height 7
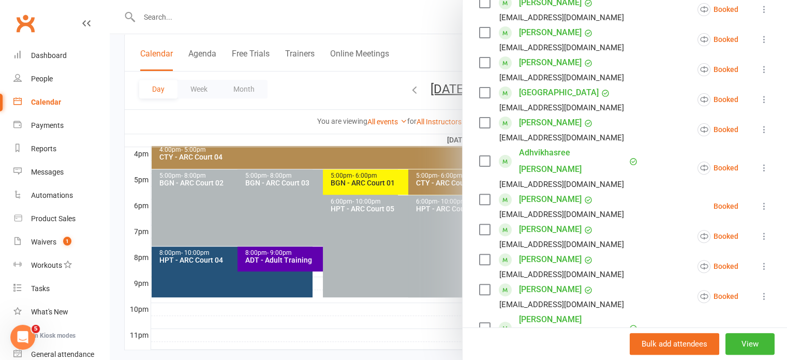
scroll to position [306, 0]
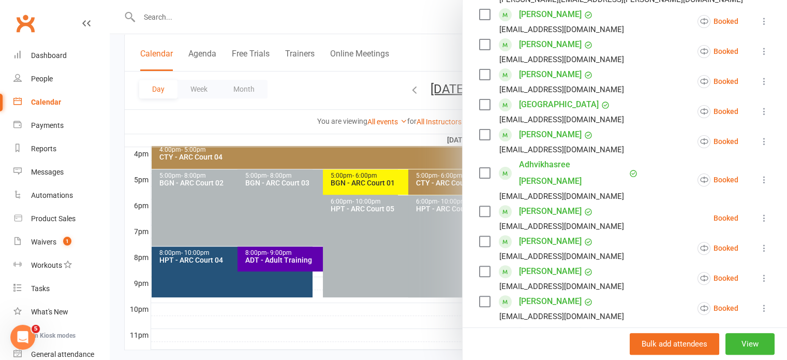
click at [759, 213] on icon at bounding box center [764, 218] width 10 height 10
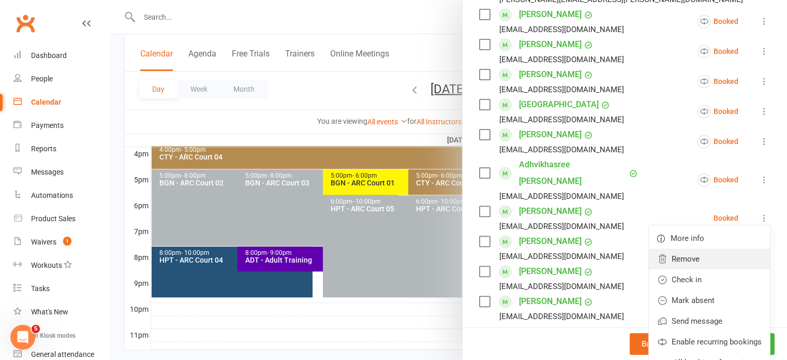
click at [674, 248] on link "Remove" at bounding box center [709, 258] width 121 height 21
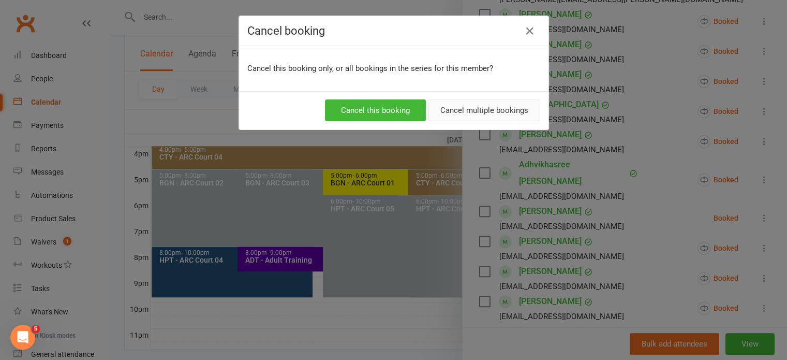
click at [449, 115] on button "Cancel multiple bookings" at bounding box center [485, 110] width 112 height 22
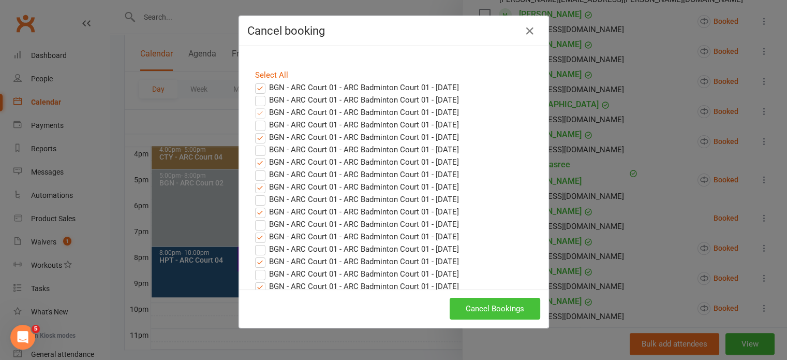
click at [482, 306] on button "Cancel Bookings" at bounding box center [495, 309] width 91 height 22
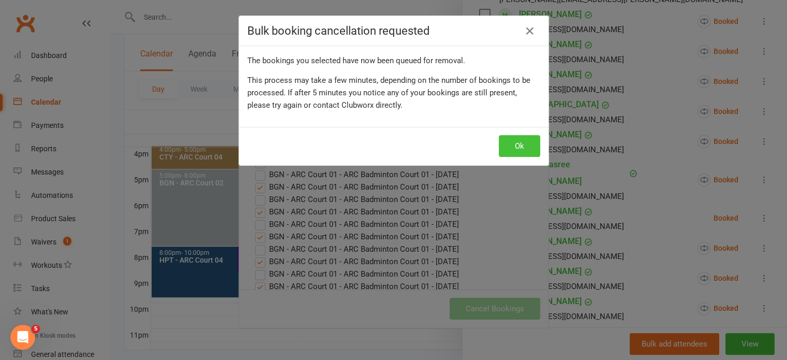
click at [508, 140] on button "Ok" at bounding box center [519, 146] width 41 height 22
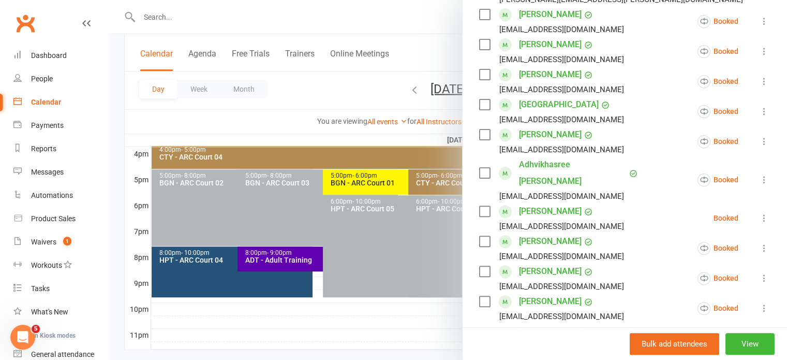
click at [364, 185] on div at bounding box center [449, 180] width 678 height 360
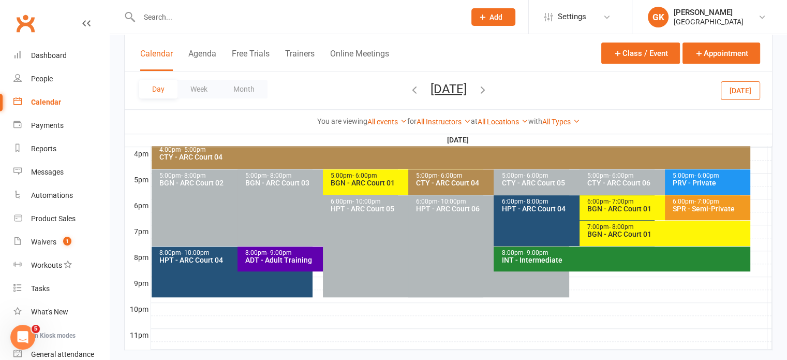
click at [489, 86] on icon "button" at bounding box center [482, 88] width 11 height 11
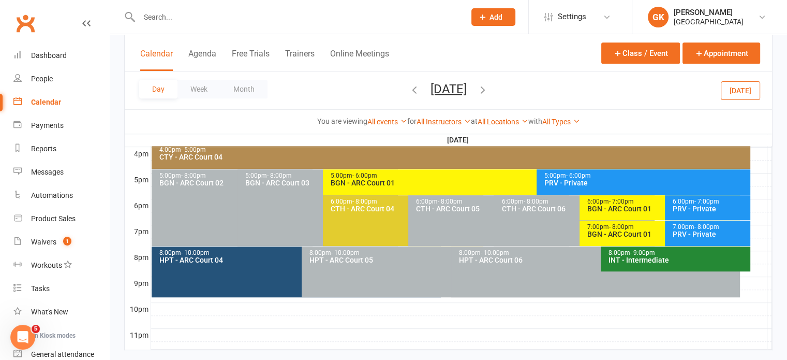
click at [400, 171] on div "5:00pm - 6:00pm BGN - ARC Court 01" at bounding box center [531, 181] width 417 height 25
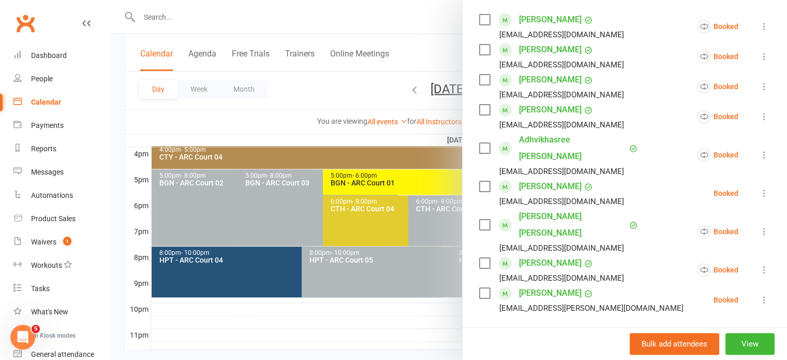
scroll to position [180, 0]
click at [759, 189] on icon at bounding box center [764, 194] width 10 height 10
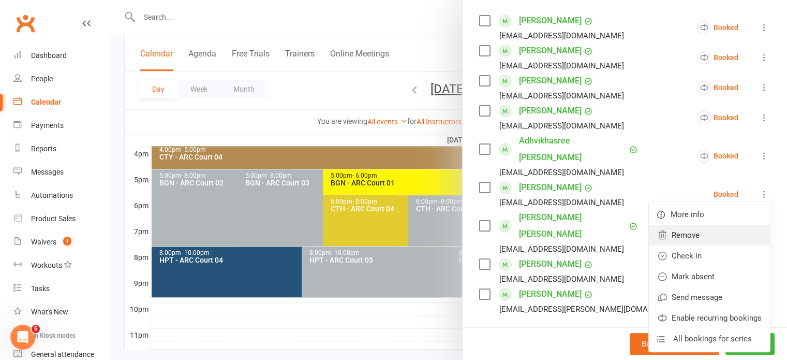
click at [666, 225] on link "Remove" at bounding box center [709, 235] width 121 height 21
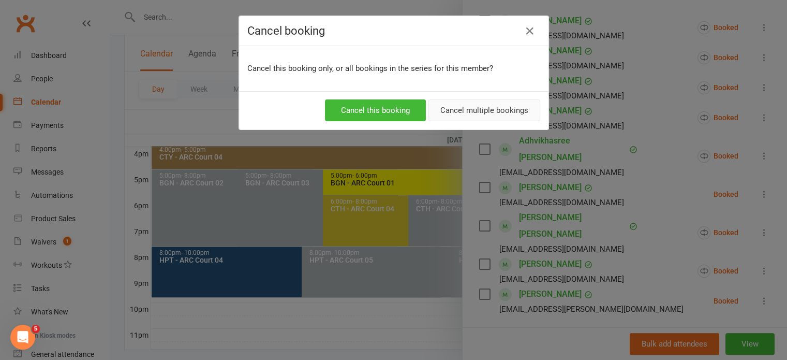
click at [522, 105] on button "Cancel multiple bookings" at bounding box center [485, 110] width 112 height 22
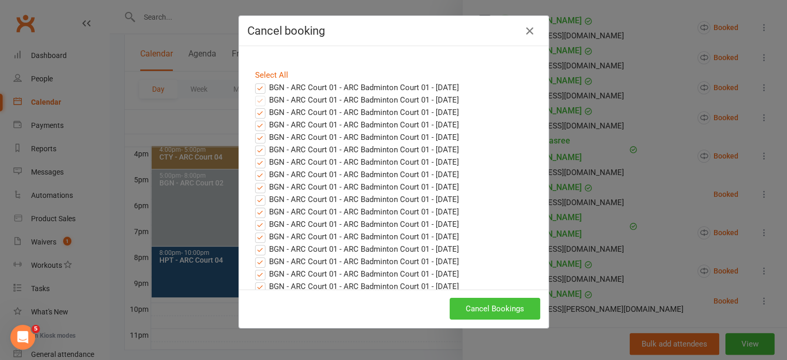
click at [495, 307] on button "Cancel Bookings" at bounding box center [495, 309] width 91 height 22
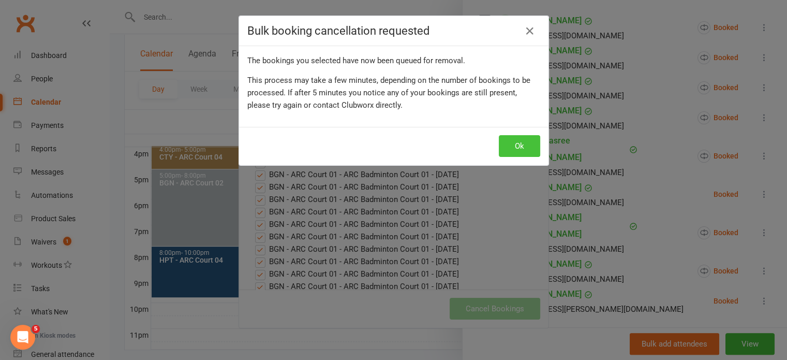
click at [517, 147] on button "Ok" at bounding box center [519, 146] width 41 height 22
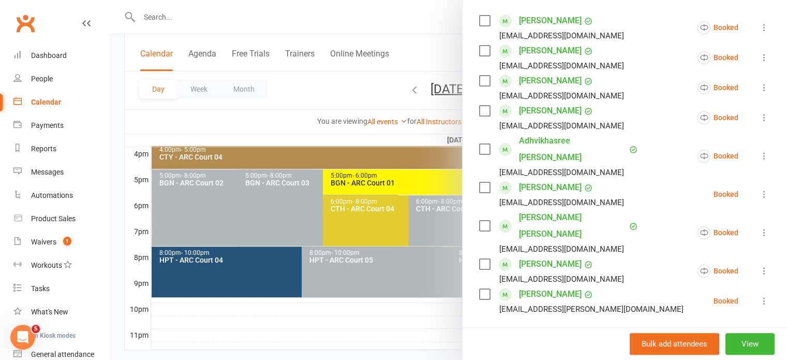
click at [402, 138] on div at bounding box center [449, 180] width 678 height 360
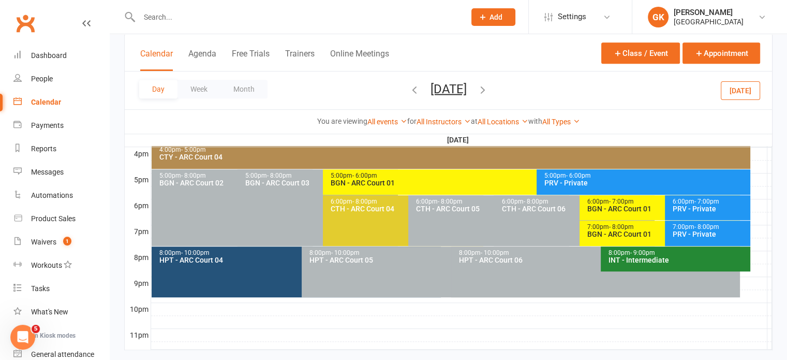
click at [409, 86] on icon "button" at bounding box center [414, 88] width 11 height 11
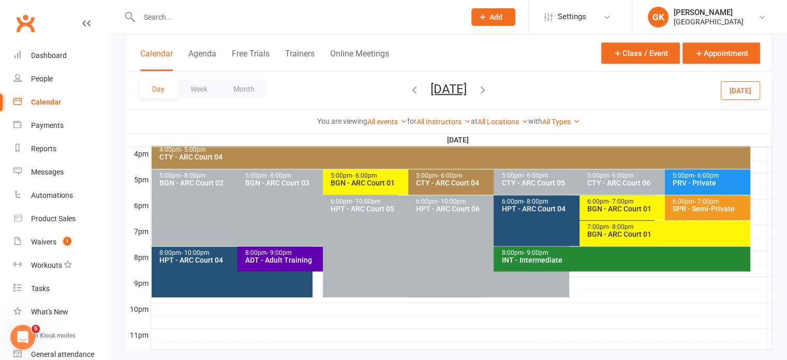
click at [409, 86] on icon "button" at bounding box center [414, 88] width 11 height 11
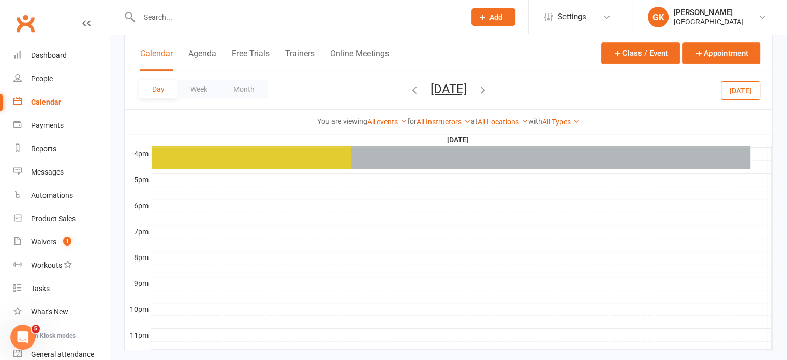
click at [409, 85] on icon "button" at bounding box center [414, 88] width 11 height 11
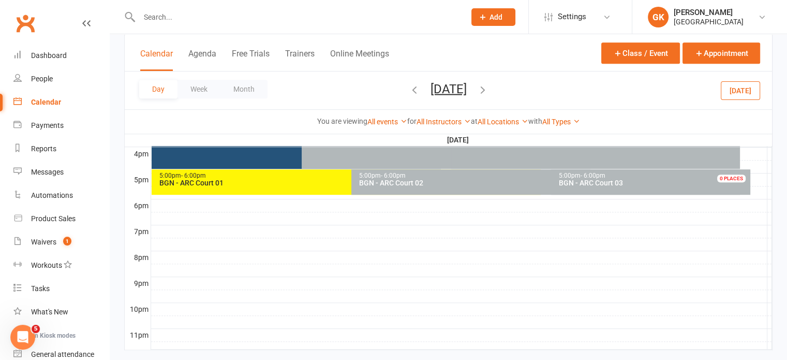
click at [409, 86] on icon "button" at bounding box center [414, 88] width 11 height 11
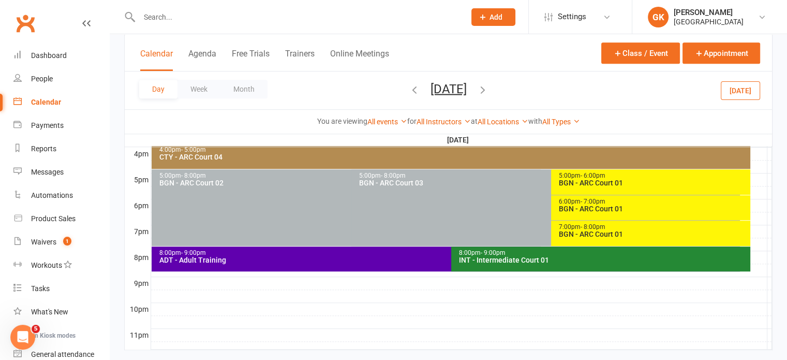
click at [409, 86] on icon "button" at bounding box center [414, 88] width 11 height 11
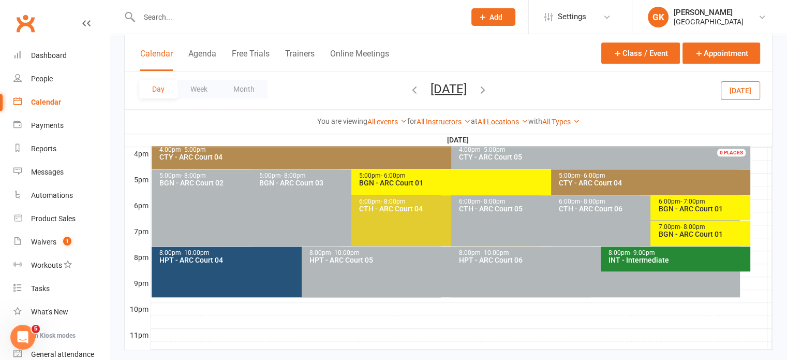
click at [409, 86] on icon "button" at bounding box center [414, 88] width 11 height 11
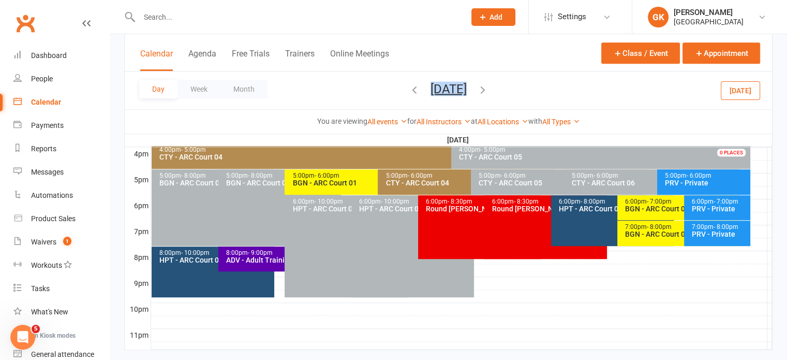
click at [420, 86] on span "[DATE] [DATE] Sun Mon Tue Wed Thu Fri Sat 27 28 29 30 31 01 02 03 04 05 06 07 0…" at bounding box center [448, 90] width 57 height 18
click at [409, 86] on icon "button" at bounding box center [414, 88] width 11 height 11
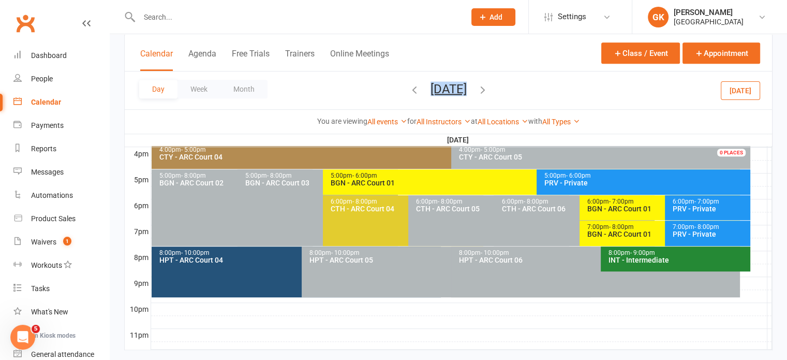
click at [409, 86] on icon "button" at bounding box center [414, 88] width 11 height 11
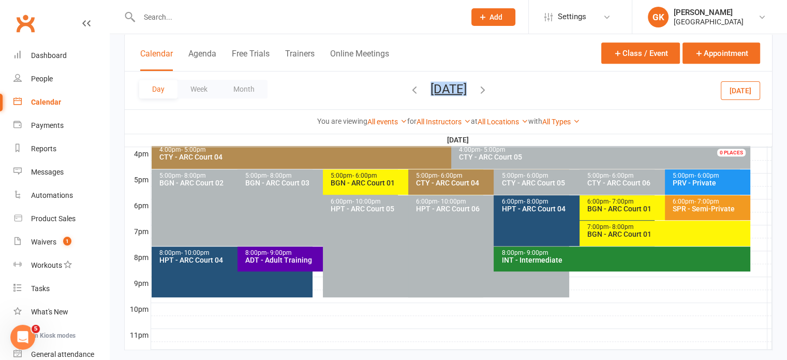
click at [489, 86] on icon "button" at bounding box center [482, 88] width 11 height 11
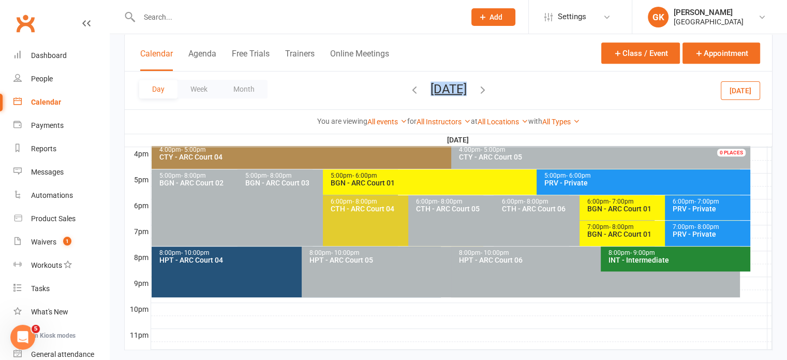
click at [388, 172] on div "5:00pm - 6:00pm" at bounding box center [534, 175] width 408 height 7
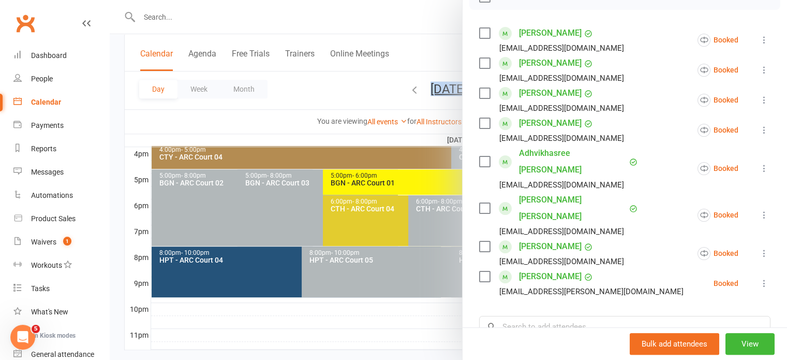
scroll to position [254, 0]
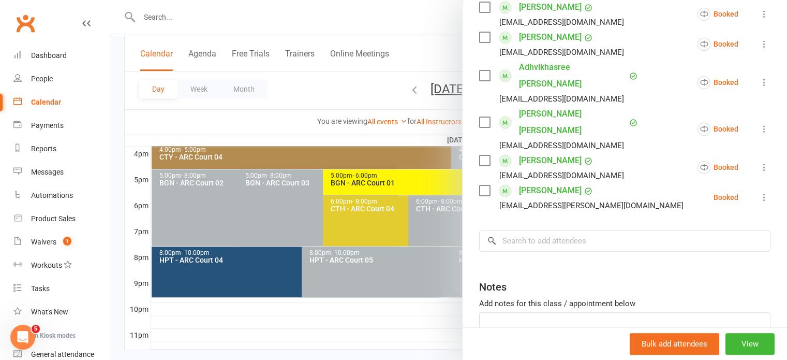
click at [418, 121] on div at bounding box center [449, 180] width 678 height 360
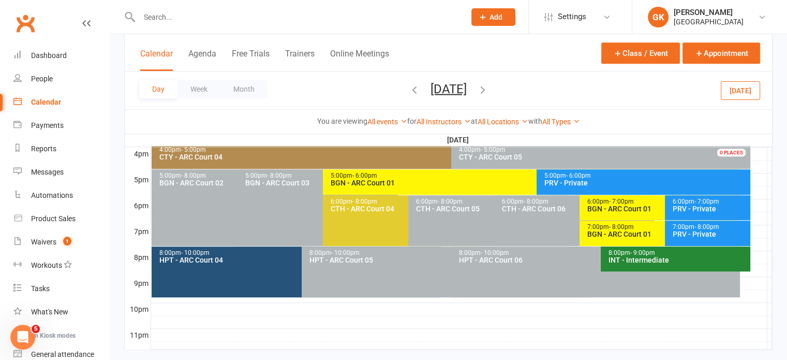
click at [477, 92] on span "Tuesday, Aug 19, 2025 August 2025 Sun Mon Tue Wed Thu Fri Sat 27 28 29 30 31 01…" at bounding box center [448, 90] width 57 height 18
click at [489, 91] on icon "button" at bounding box center [482, 88] width 11 height 11
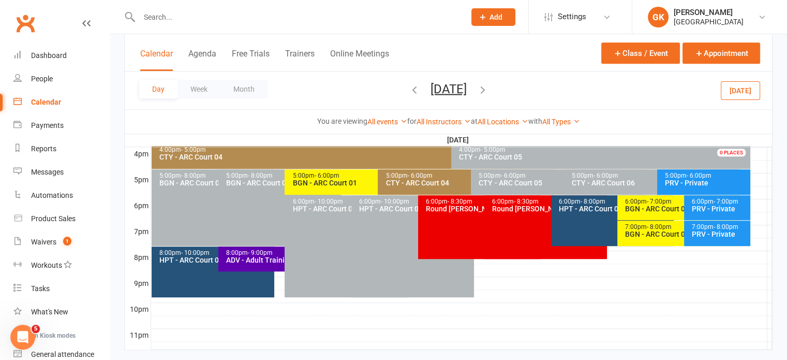
click at [369, 170] on div "5:00pm - 6:00pm BGN - ARC Court 01" at bounding box center [373, 181] width 176 height 25
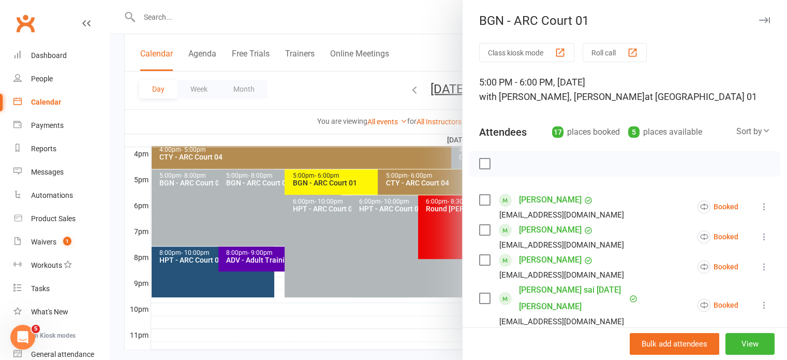
scroll to position [0, 0]
click at [346, 129] on div at bounding box center [449, 180] width 678 height 360
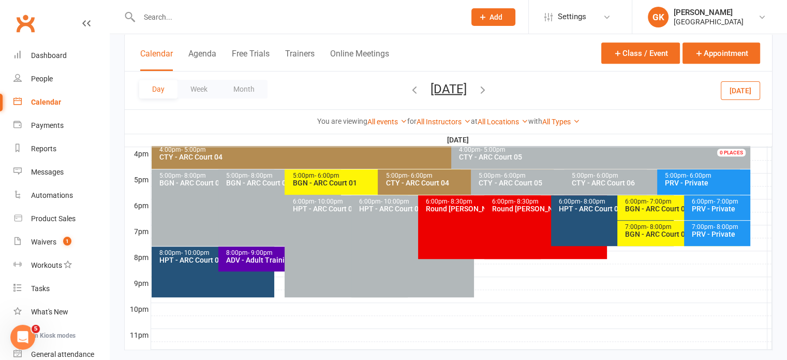
click at [489, 87] on icon "button" at bounding box center [482, 88] width 11 height 11
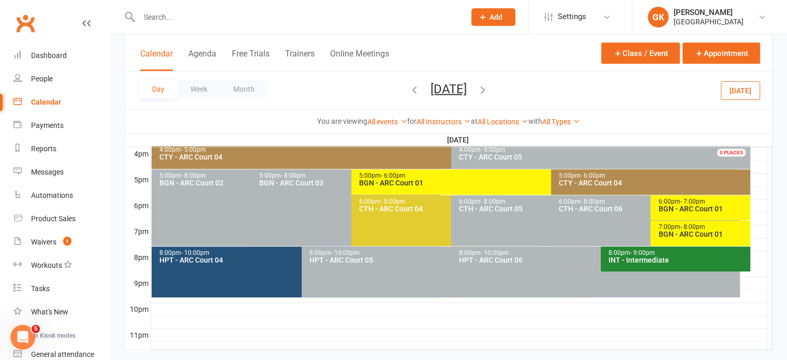
click at [389, 185] on div "BGN - ARC Court 01" at bounding box center [548, 182] width 379 height 7
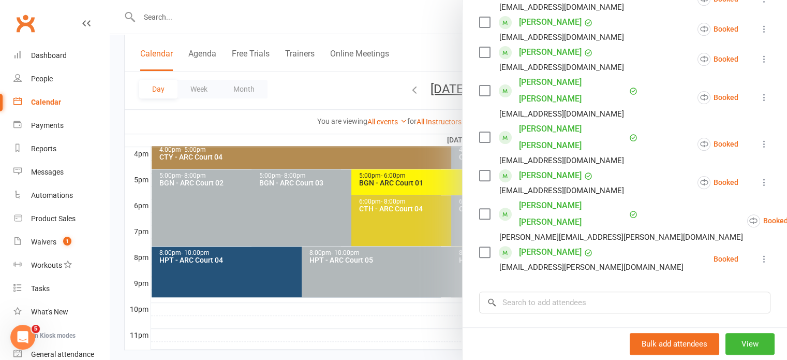
scroll to position [315, 0]
click at [759, 254] on icon at bounding box center [764, 259] width 10 height 10
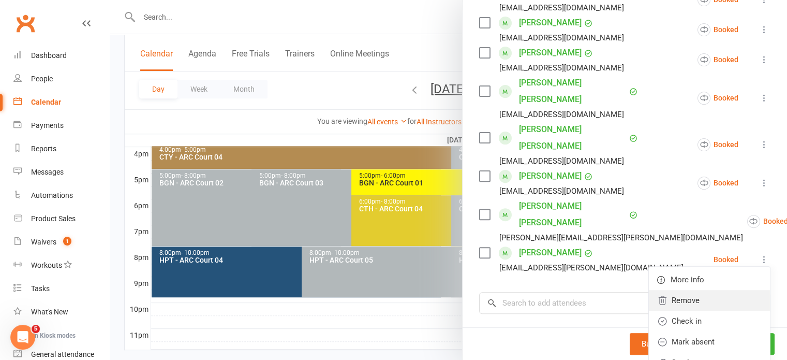
click at [679, 290] on link "Remove" at bounding box center [709, 300] width 121 height 21
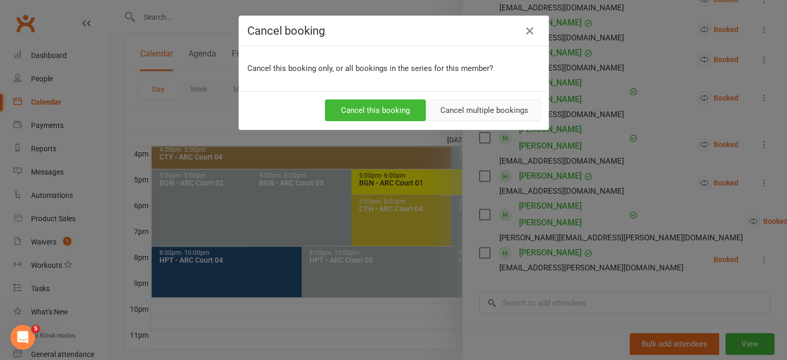
click at [486, 105] on button "Cancel multiple bookings" at bounding box center [485, 110] width 112 height 22
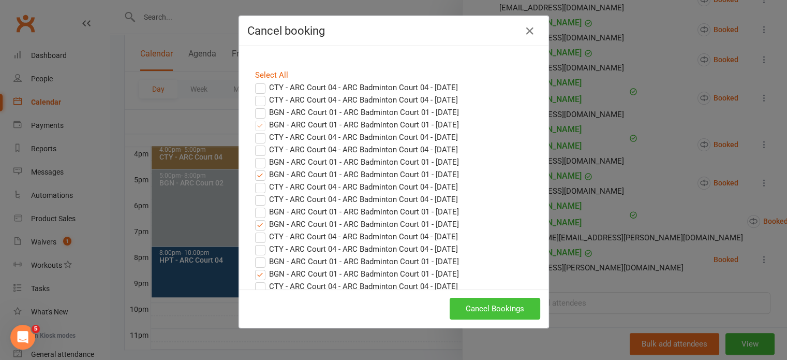
click at [487, 302] on button "Cancel Bookings" at bounding box center [495, 309] width 91 height 22
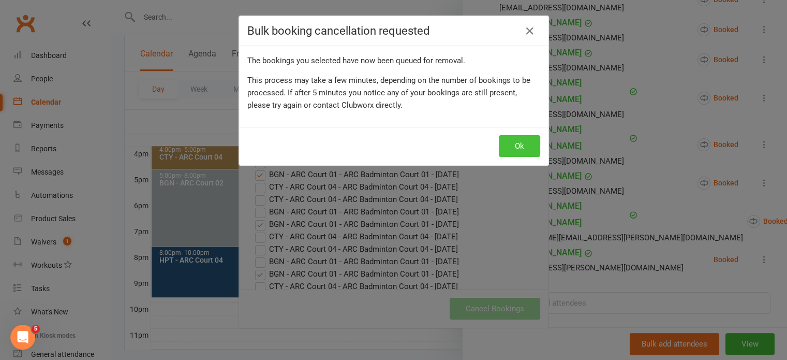
click at [509, 149] on button "Ok" at bounding box center [519, 146] width 41 height 22
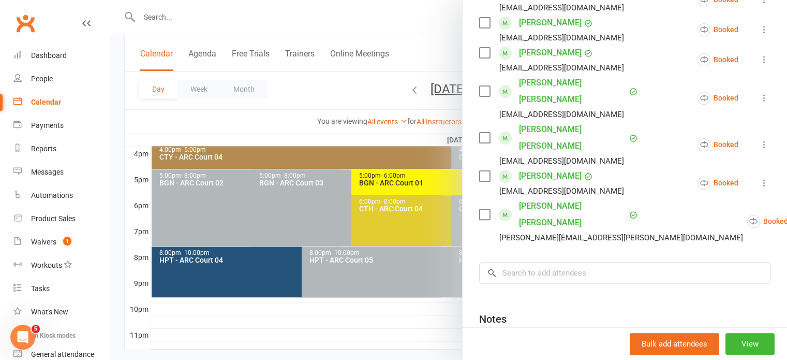
click at [408, 123] on div at bounding box center [449, 180] width 678 height 360
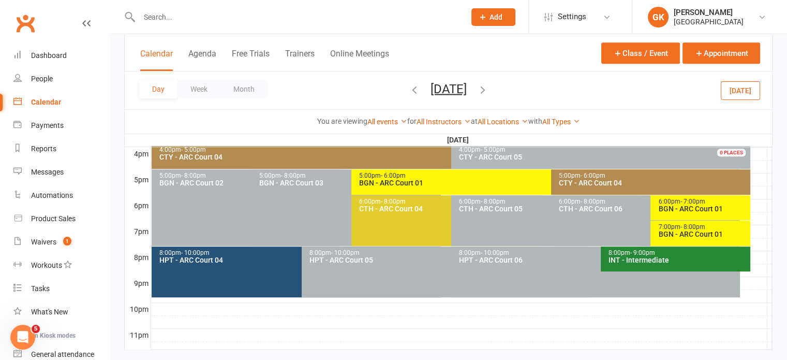
click at [682, 207] on div "BGN - ARC Court 01" at bounding box center [703, 208] width 91 height 7
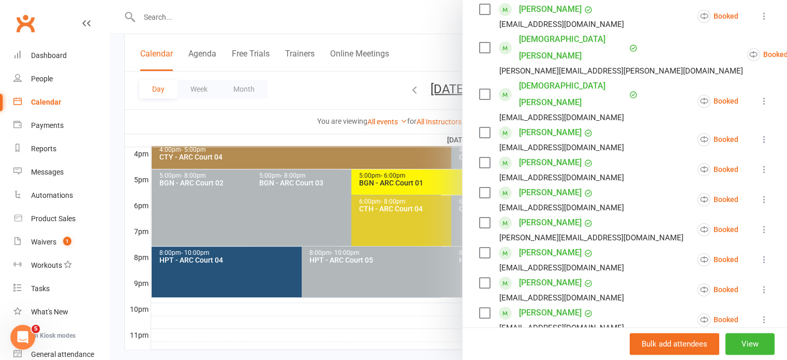
scroll to position [0, 0]
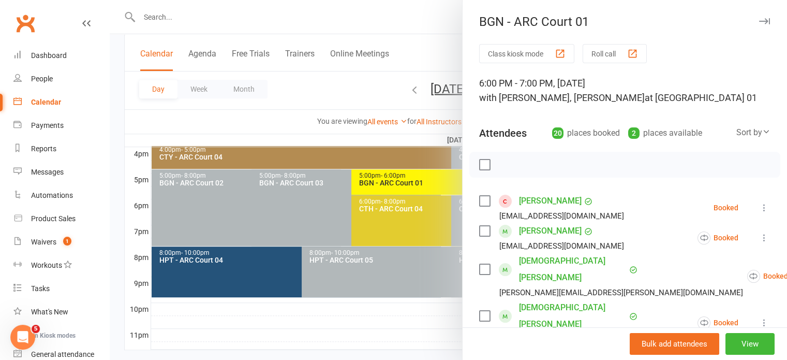
click at [335, 127] on div at bounding box center [449, 180] width 678 height 360
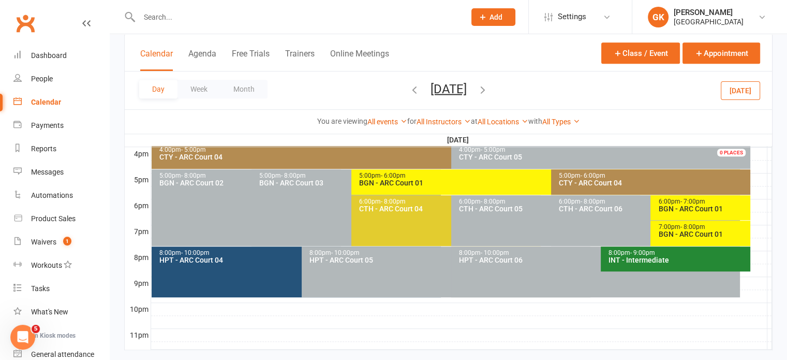
click at [219, 20] on input "text" at bounding box center [297, 17] width 322 height 14
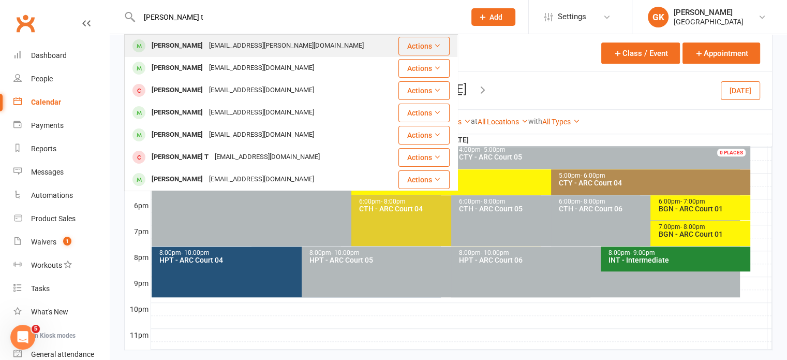
type input "riya t"
click at [185, 49] on div "Riya Tatikonda" at bounding box center [177, 45] width 57 height 15
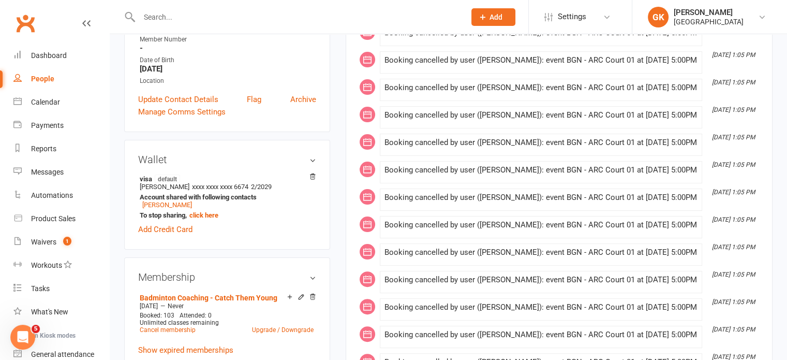
scroll to position [228, 0]
click at [213, 293] on link "Badminton Coaching - Catch Them Young" at bounding box center [209, 297] width 138 height 8
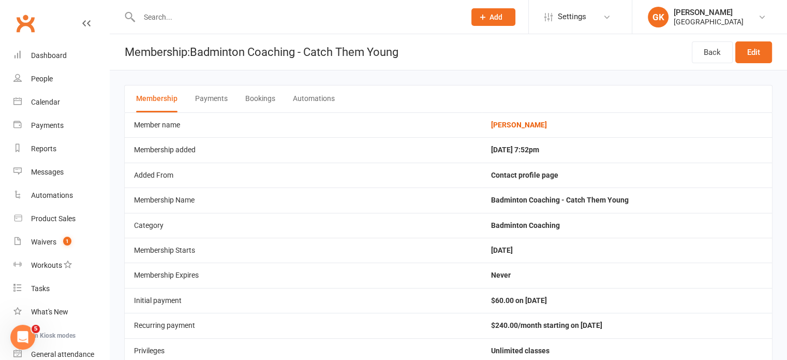
click at [255, 95] on button "Bookings" at bounding box center [260, 98] width 30 height 27
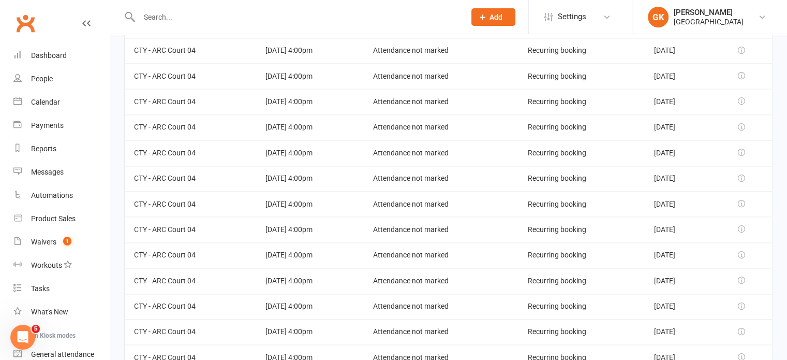
scroll to position [1586, 0]
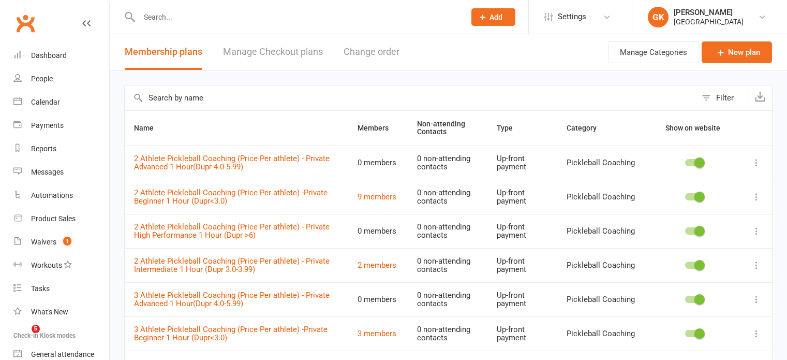
select select "100"
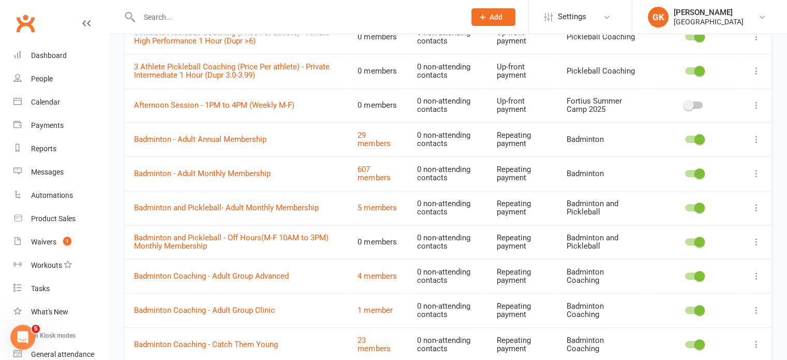
scroll to position [329, 0]
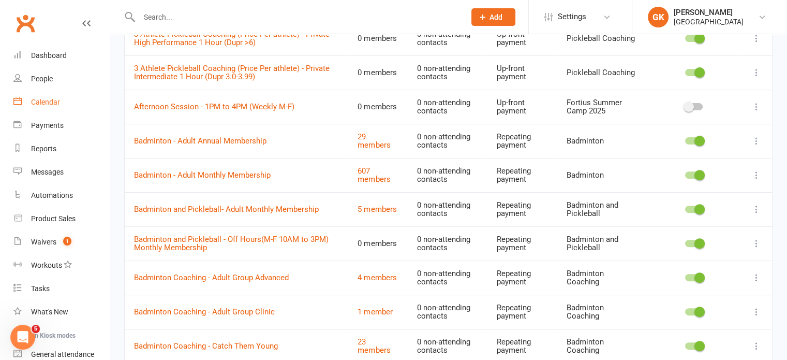
click at [58, 102] on div "Calendar" at bounding box center [45, 102] width 29 height 8
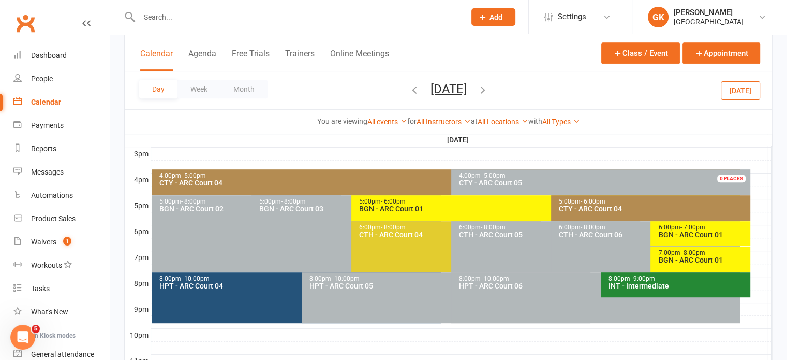
scroll to position [452, 0]
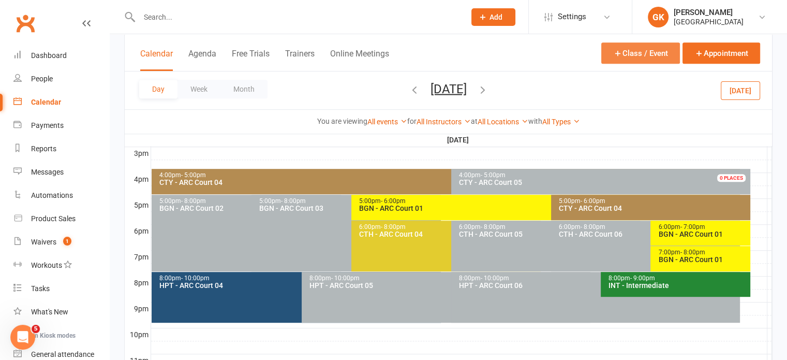
click at [643, 54] on button "Class / Event" at bounding box center [641, 52] width 79 height 21
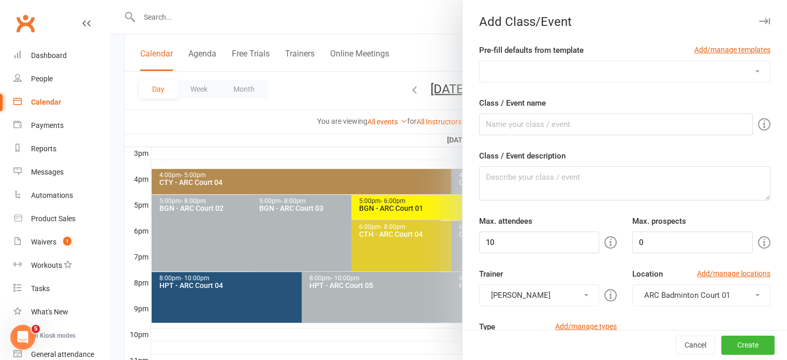
click at [643, 71] on select "Badminton Coaching - ADT - Adult Training Badminton Coaching - ADV - Advanced B…" at bounding box center [625, 71] width 290 height 21
click at [733, 47] on link "Add/manage templates" at bounding box center [733, 49] width 76 height 11
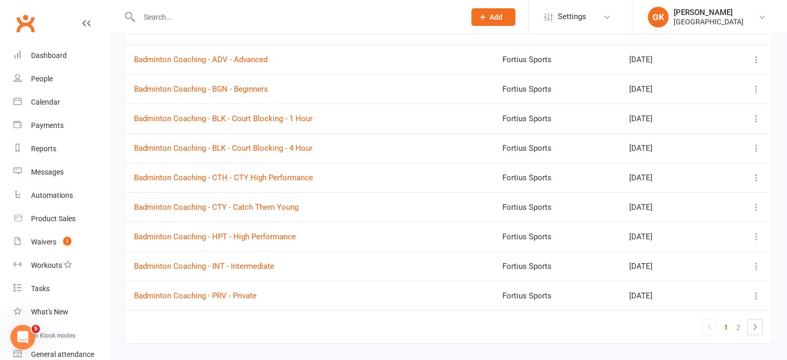
scroll to position [98, 0]
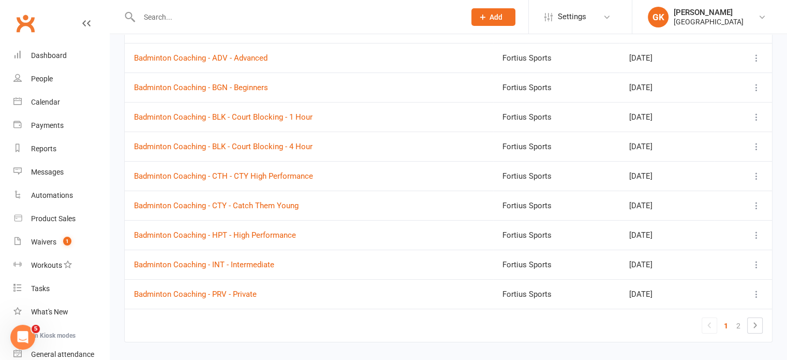
click at [756, 291] on icon at bounding box center [757, 294] width 10 height 10
click at [660, 348] on link "Edit" at bounding box center [700, 354] width 109 height 21
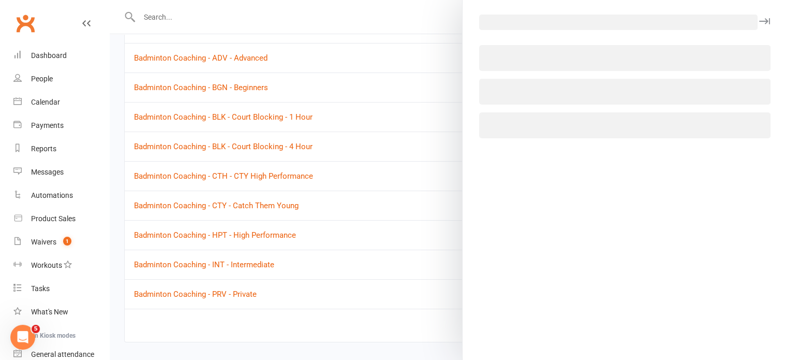
select select "15139"
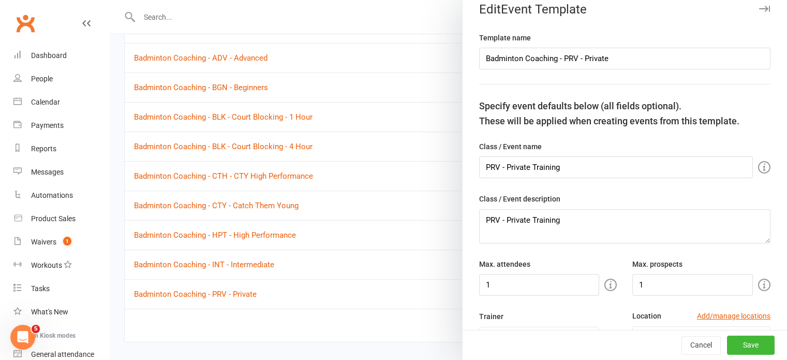
scroll to position [13, 0]
click at [335, 165] on div at bounding box center [449, 180] width 678 height 360
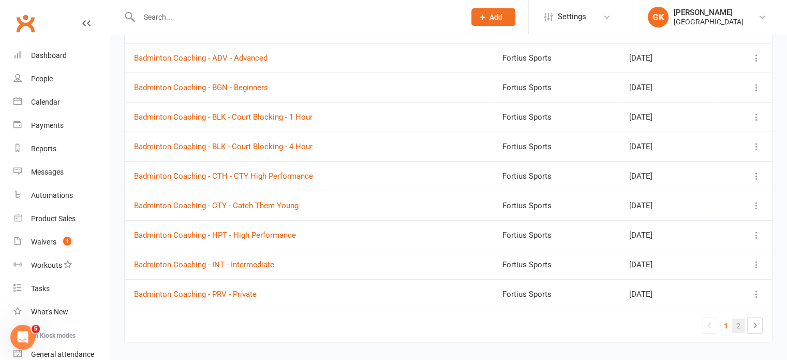
click at [742, 321] on link "2" at bounding box center [739, 325] width 12 height 14
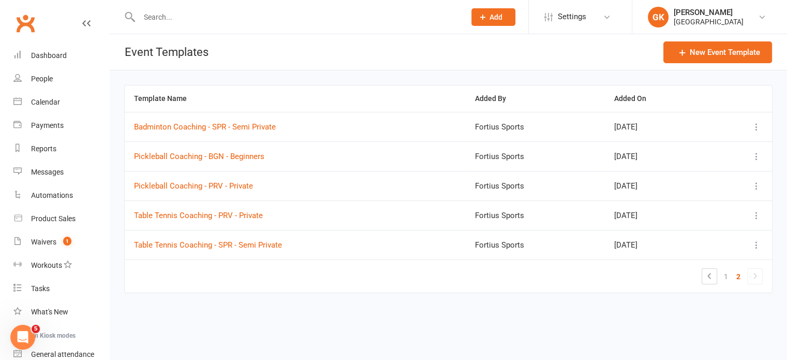
scroll to position [0, 0]
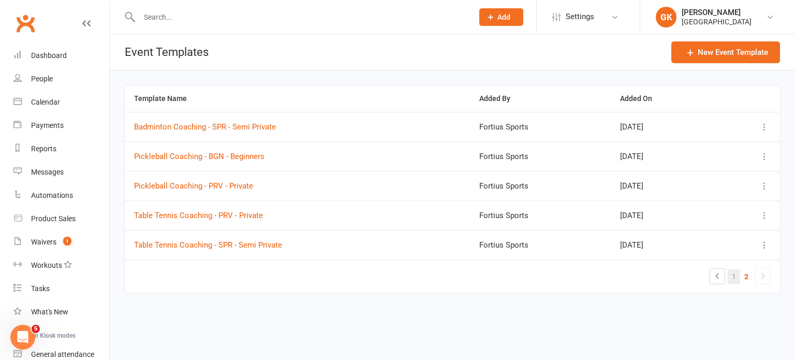
click at [736, 270] on link "1" at bounding box center [734, 276] width 12 height 14
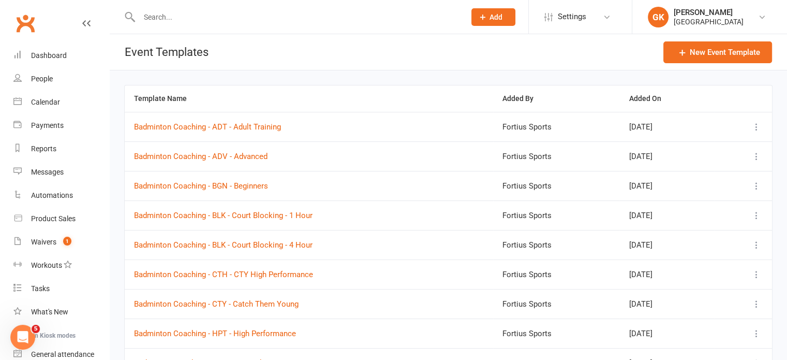
scroll to position [123, 0]
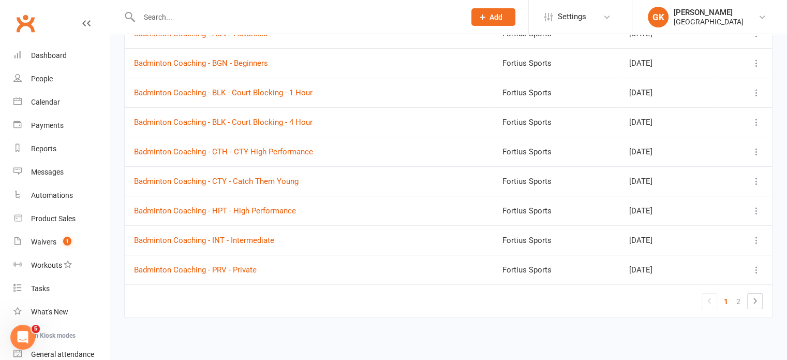
click at [755, 269] on icon at bounding box center [757, 270] width 10 height 10
click at [669, 324] on link "Edit" at bounding box center [700, 330] width 109 height 21
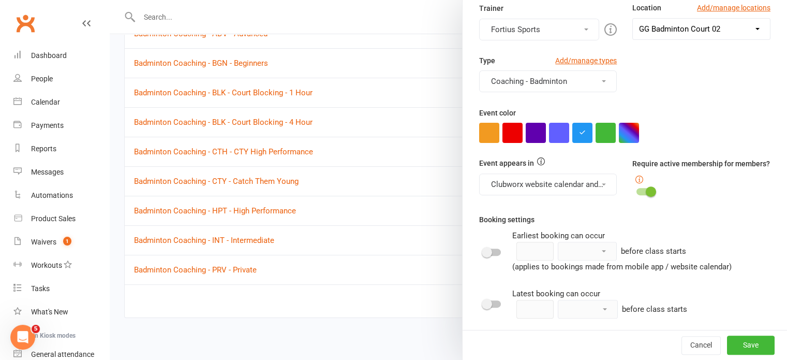
scroll to position [320, 0]
click at [587, 58] on button "Add/manage types" at bounding box center [586, 60] width 62 height 11
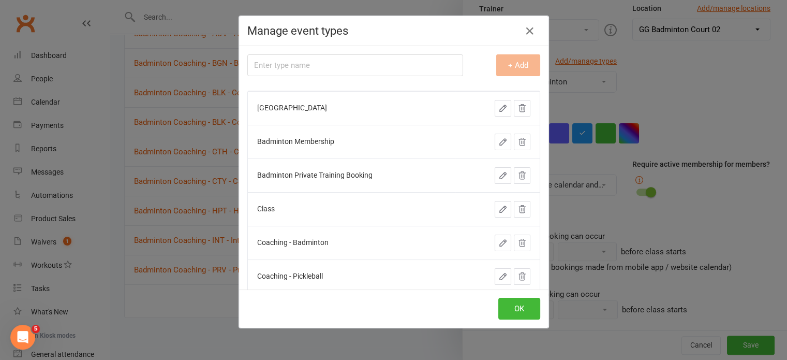
click at [682, 99] on div "Manage event types Type name + Add Badminton Court Reservation Badminton Member…" at bounding box center [393, 180] width 787 height 360
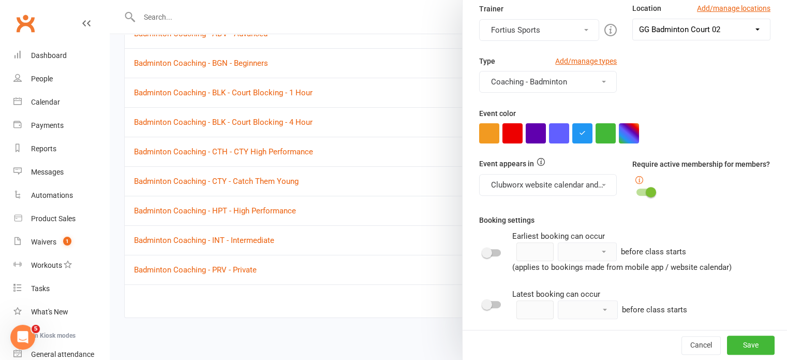
click at [596, 85] on button "Coaching - Badminton" at bounding box center [548, 82] width 138 height 22
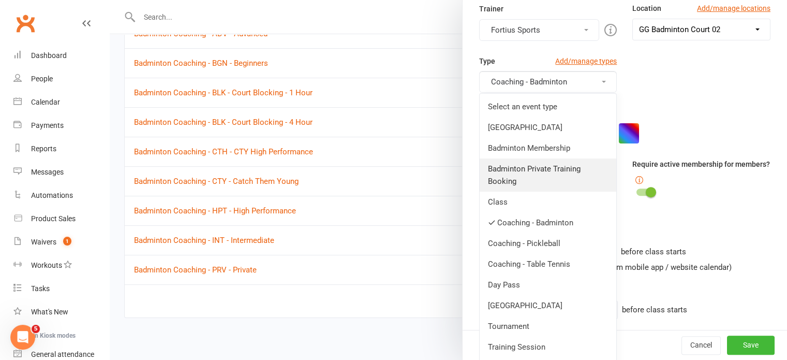
click at [545, 175] on link "Badminton Private Training Booking" at bounding box center [548, 174] width 137 height 33
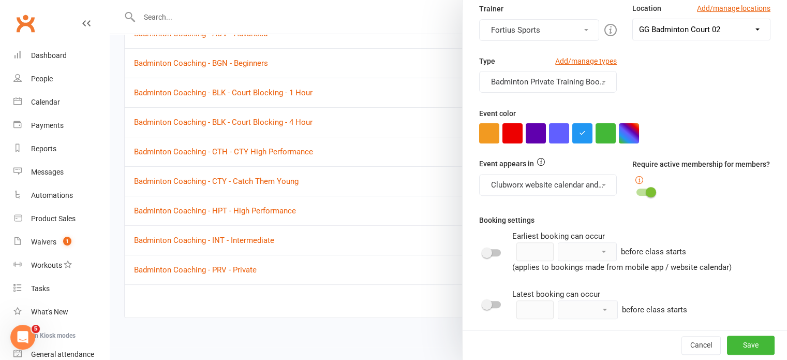
click at [723, 80] on div "Type Add/manage types Badminton Private Training Booking, Coaching - Badminton" at bounding box center [625, 73] width 307 height 37
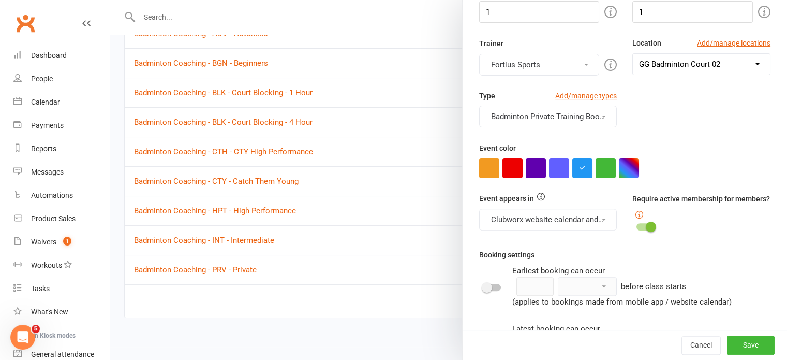
scroll to position [284, 0]
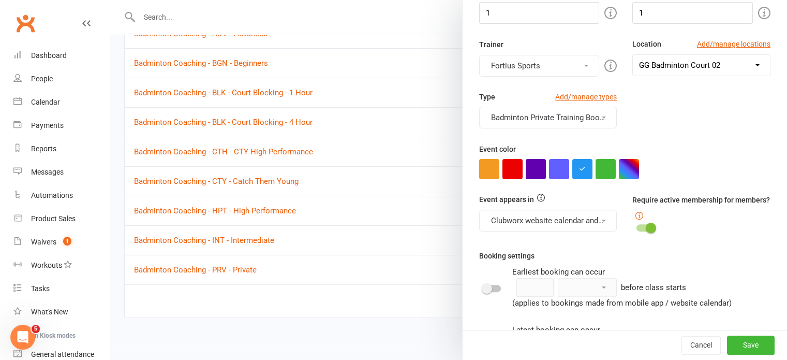
click at [637, 231] on div at bounding box center [646, 227] width 18 height 7
click at [637, 226] on input "checkbox" at bounding box center [637, 226] width 0 height 0
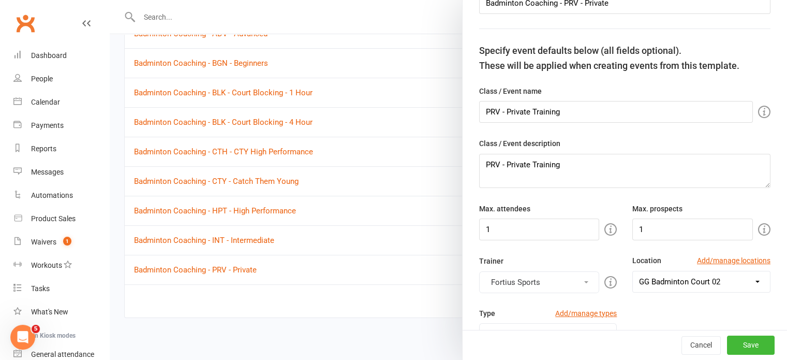
scroll to position [70, 0]
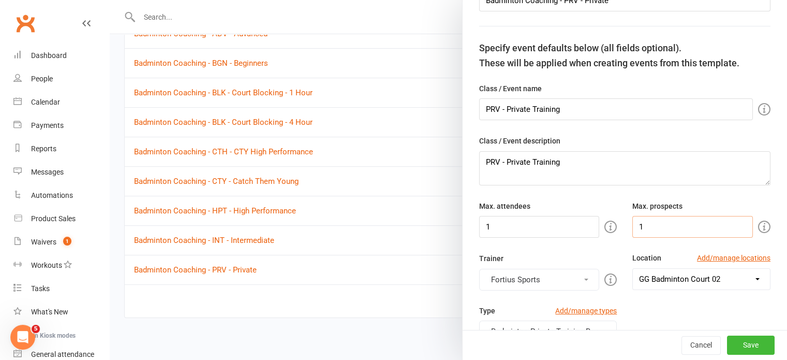
drag, startPoint x: 669, startPoint y: 223, endPoint x: 610, endPoint y: 227, distance: 59.7
click at [610, 227] on div "Max. attendees 1 Max. prospects 1" at bounding box center [625, 219] width 307 height 38
click at [559, 279] on button "Fortius Sports" at bounding box center [539, 280] width 121 height 22
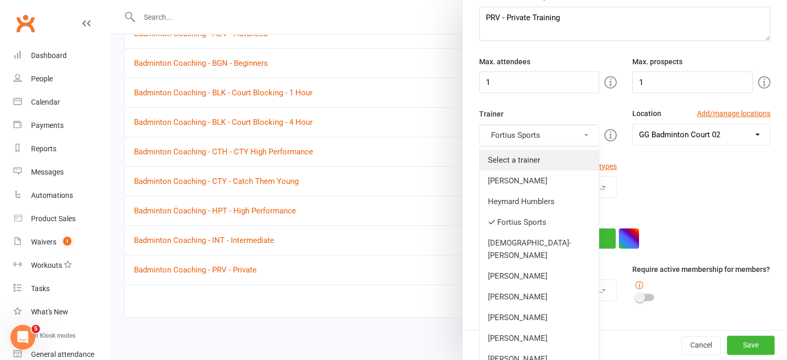
scroll to position [213, 0]
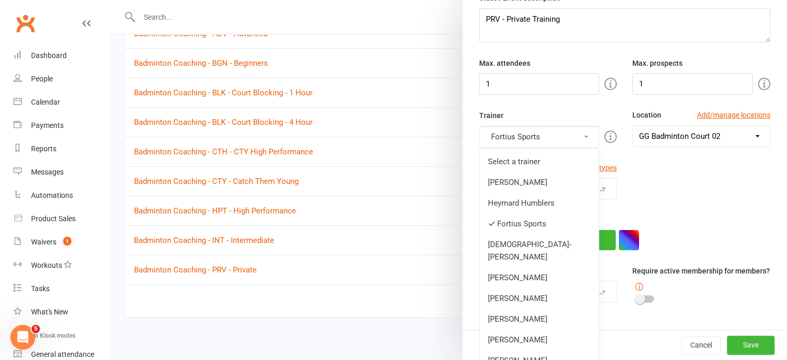
click at [661, 190] on div "Type Add/manage types Badminton Private Training Booking, Coaching - Badminton" at bounding box center [625, 180] width 307 height 37
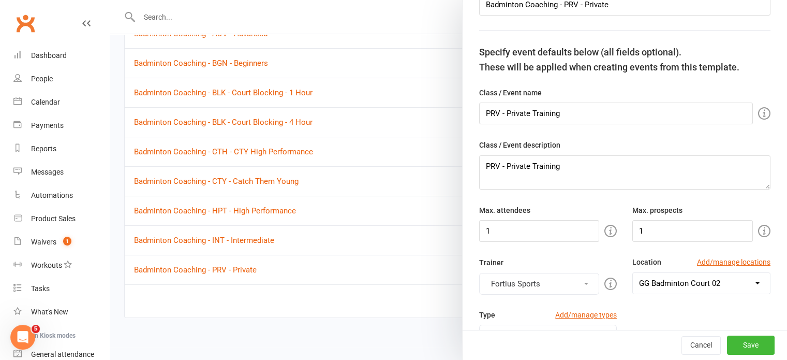
scroll to position [66, 0]
click at [657, 277] on select "Select a location ARC Badminton Court 01 ARC Badminton Court 02 ARC Badminton C…" at bounding box center [701, 283] width 137 height 21
select select "15739"
click at [633, 273] on select "Select a location ARC Badminton Court 01 ARC Badminton Court 02 ARC Badminton C…" at bounding box center [701, 283] width 137 height 21
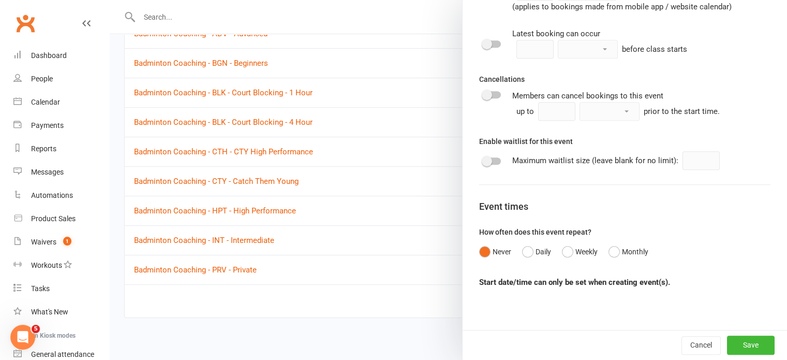
scroll to position [588, 0]
click at [727, 341] on button "Save" at bounding box center [751, 344] width 48 height 19
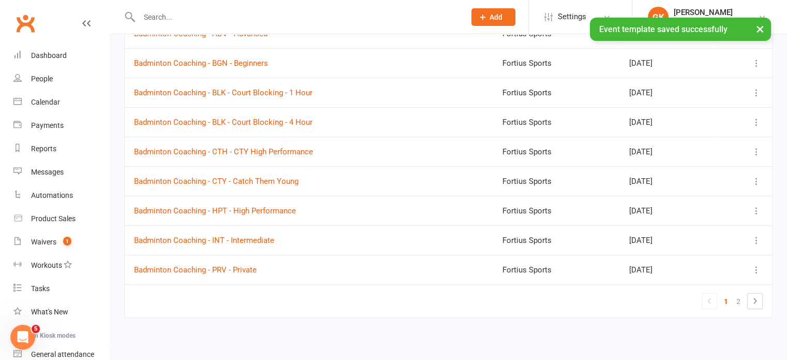
click at [393, 176] on td "Badminton Coaching - CTY - Catch Them Young" at bounding box center [309, 181] width 369 height 30
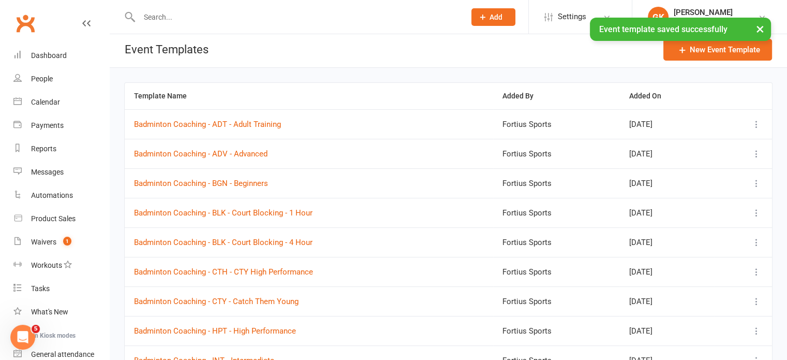
scroll to position [0, 0]
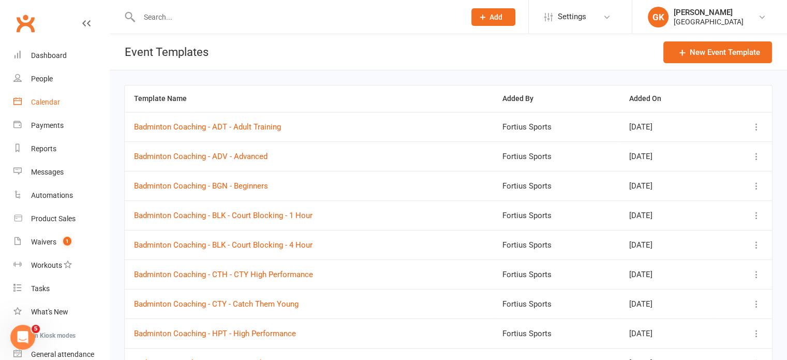
click at [64, 101] on link "Calendar" at bounding box center [61, 102] width 96 height 23
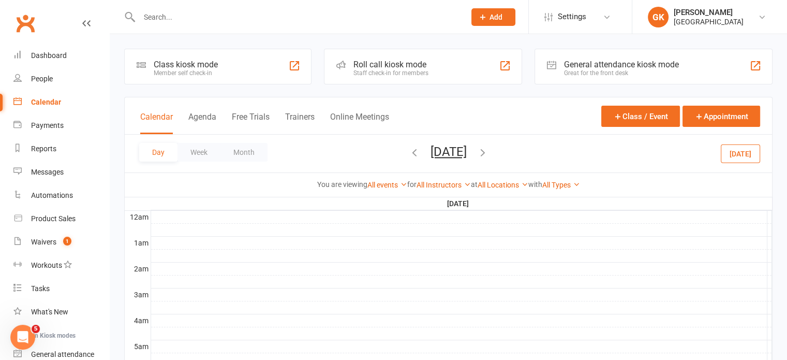
click at [489, 159] on button "button" at bounding box center [482, 153] width 11 height 18
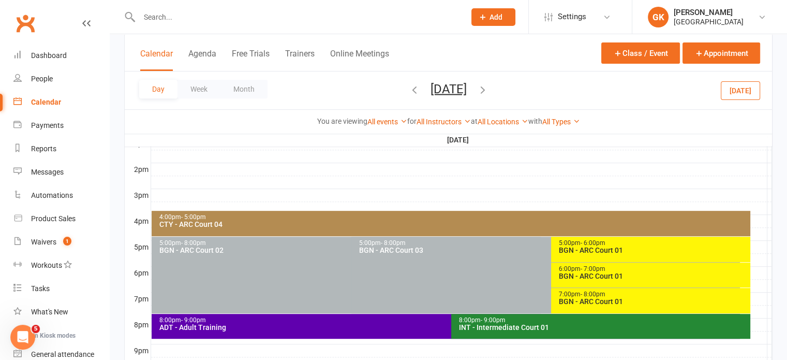
scroll to position [409, 0]
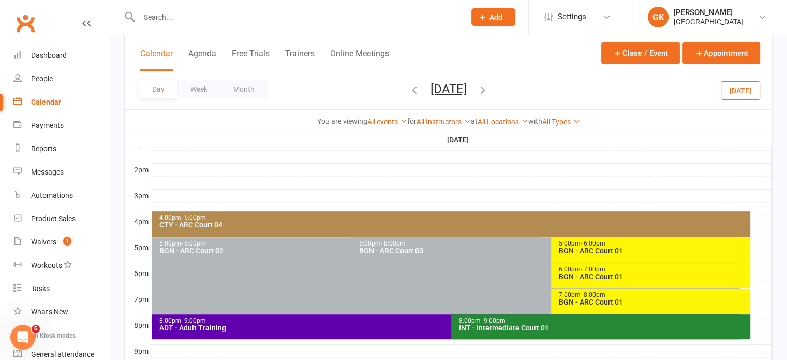
click at [562, 252] on div "BGN - ARC Court 01" at bounding box center [654, 250] width 191 height 7
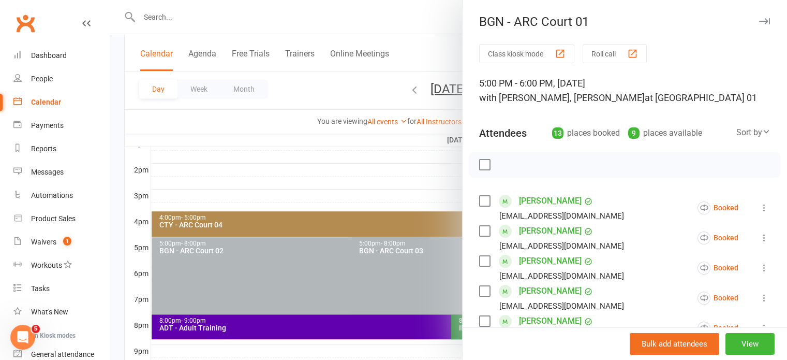
click at [386, 206] on div at bounding box center [449, 180] width 678 height 360
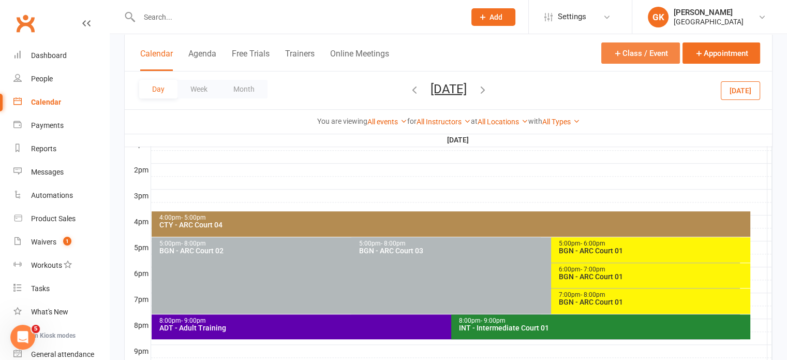
click at [642, 48] on button "Class / Event" at bounding box center [641, 52] width 79 height 21
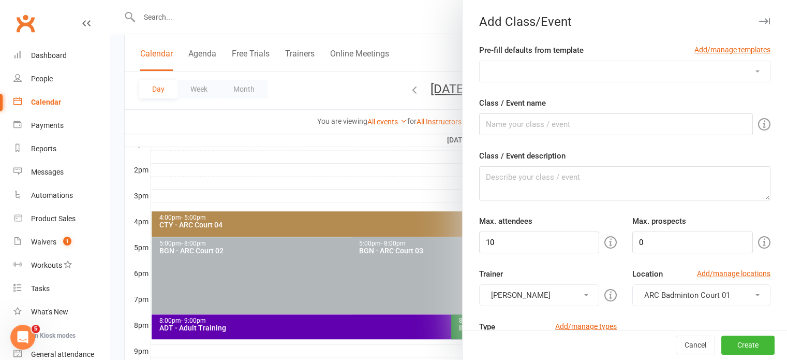
click at [553, 69] on select "Badminton Coaching - ADT - Adult Training Badminton Coaching - ADV - Advanced B…" at bounding box center [625, 71] width 290 height 21
select select "1181"
click at [480, 61] on select "Badminton Coaching - ADT - Adult Training Badminton Coaching - ADV - Advanced B…" at bounding box center [625, 71] width 290 height 21
type input "PRV - Private Training"
type textarea "PRV - Private Training"
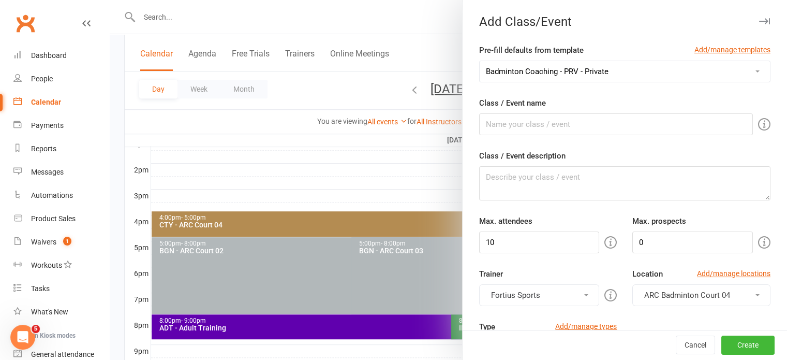
type input "1"
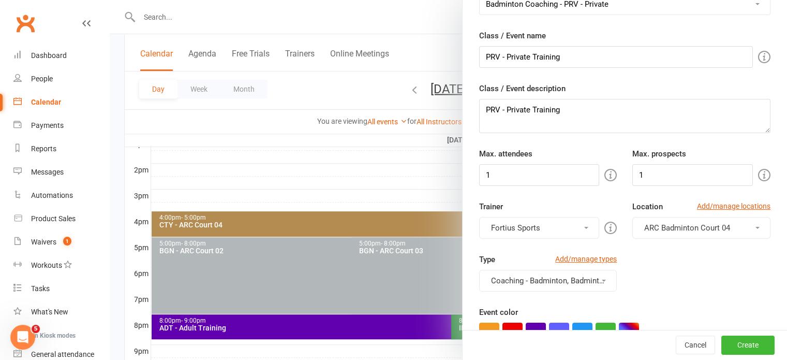
scroll to position [68, 0]
click at [481, 53] on input "PRV - Private Training" at bounding box center [616, 57] width 274 height 22
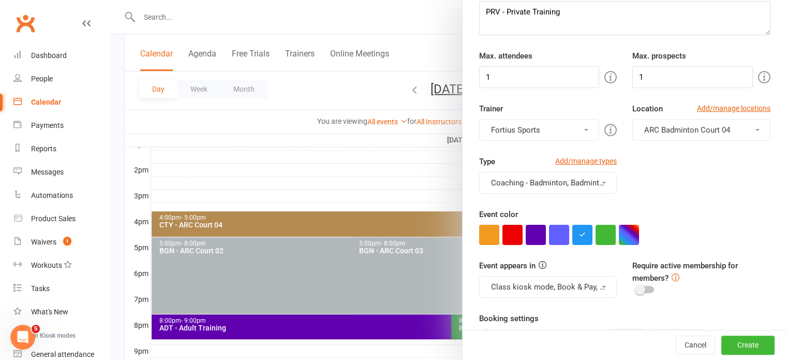
type input "[PERSON_NAME] Test PRV - Private Training"
click at [561, 126] on button "Fortius Sports" at bounding box center [539, 130] width 121 height 22
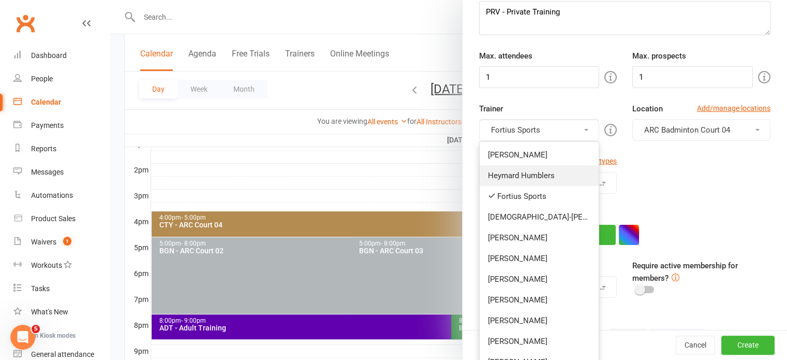
click at [516, 177] on link "Heymard Humblers" at bounding box center [540, 175] width 120 height 21
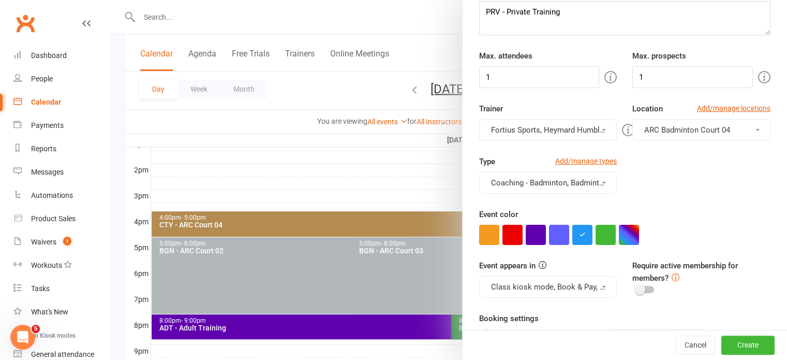
click at [521, 126] on button "Fortius Sports, Heymard Humblers" at bounding box center [548, 130] width 138 height 22
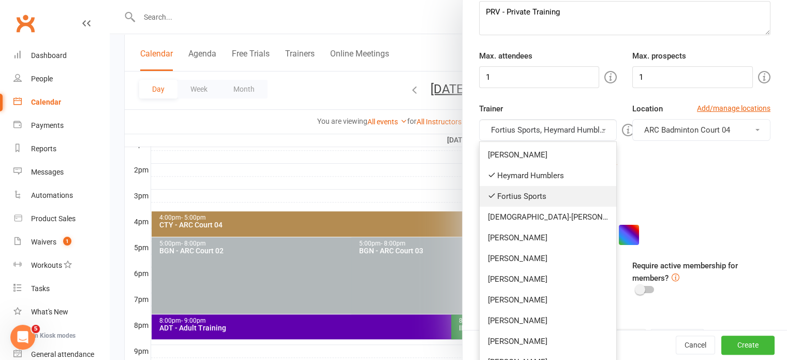
click at [501, 190] on link "Fortius Sports" at bounding box center [548, 196] width 137 height 21
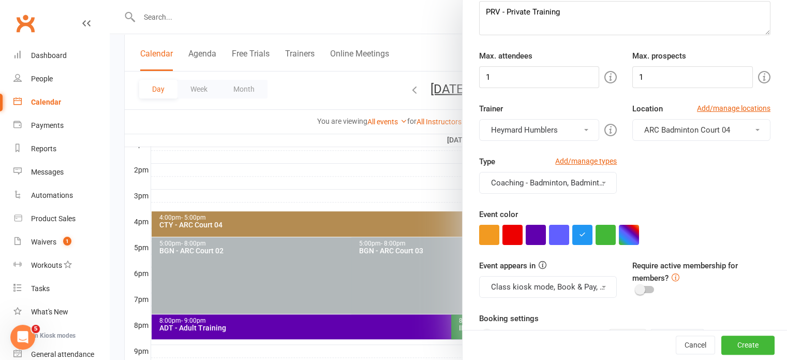
click at [643, 180] on div "Type Add/manage types Coaching - Badminton, Badminton Private Training Booking …" at bounding box center [625, 181] width 307 height 53
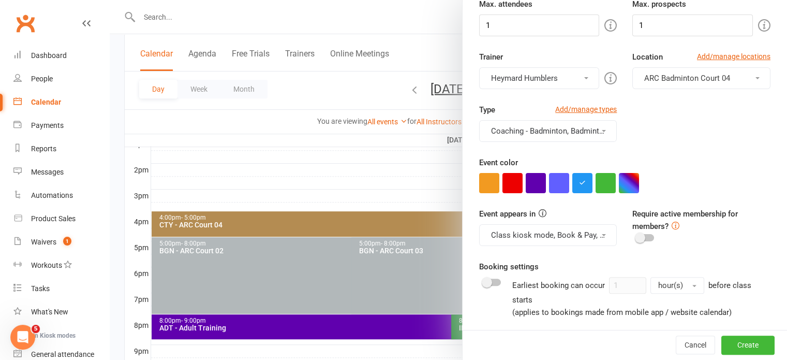
scroll to position [217, 0]
click at [594, 132] on button "Coaching - Badminton, Badminton Private Training Booking" at bounding box center [548, 131] width 138 height 22
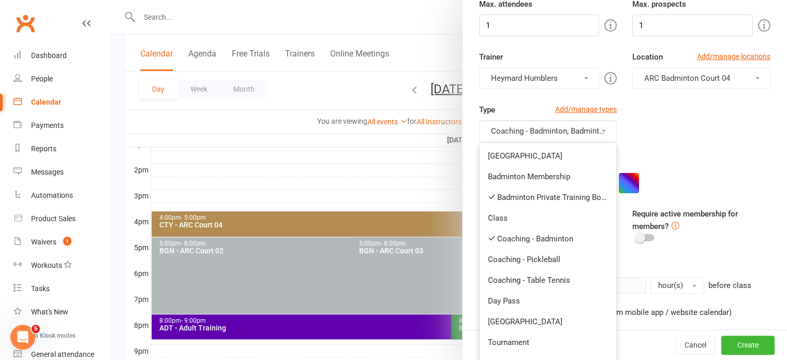
click at [358, 156] on div at bounding box center [449, 180] width 678 height 360
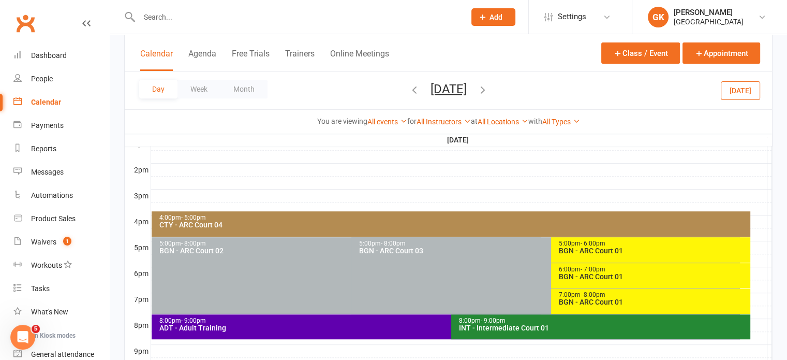
click at [674, 27] on li "GK [PERSON_NAME] Fortius Sports Academy My profile Help Terms & conditions Priv…" at bounding box center [709, 17] width 155 height 34
click at [649, 48] on button "Class / Event" at bounding box center [641, 52] width 79 height 21
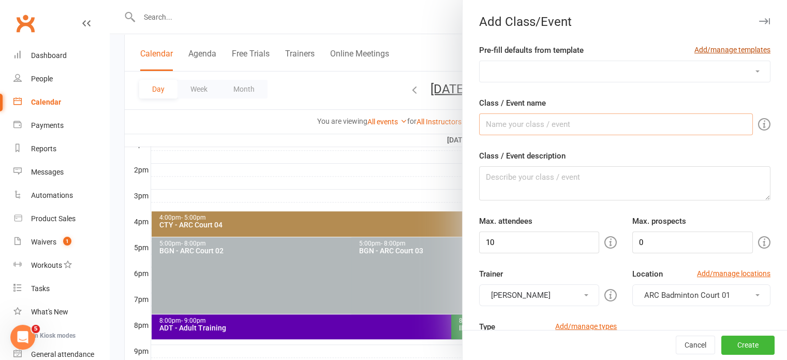
click at [704, 49] on link "Add/manage templates" at bounding box center [733, 49] width 76 height 11
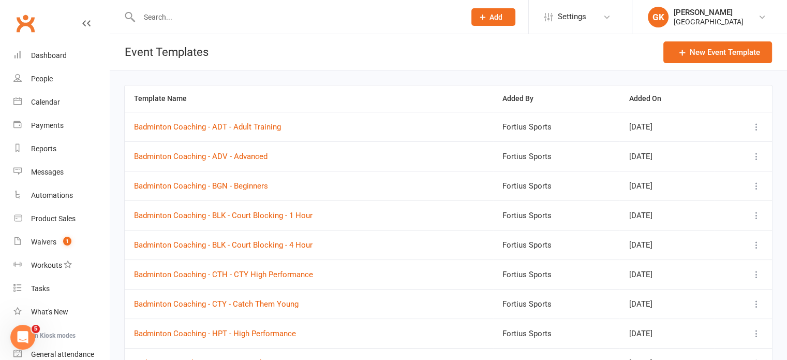
scroll to position [123, 0]
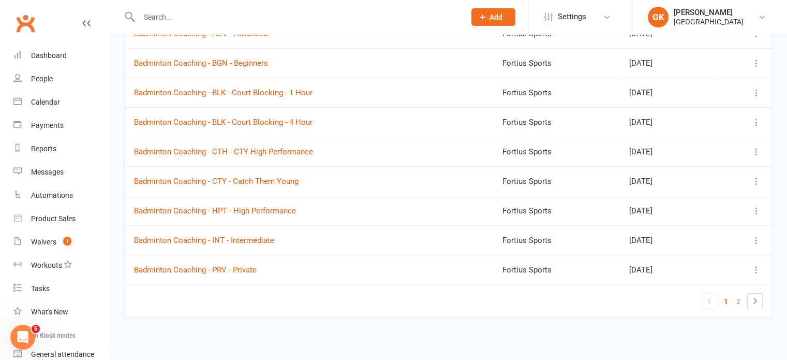
click at [753, 262] on td at bounding box center [743, 270] width 58 height 30
click at [754, 265] on icon at bounding box center [757, 270] width 10 height 10
click at [666, 328] on link "Edit" at bounding box center [700, 330] width 109 height 21
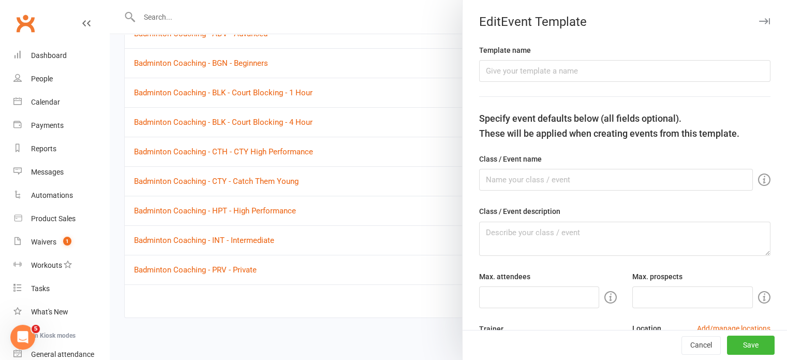
type input "Badminton Coaching - PRV - Private"
type input "PRV - Private Training"
type textarea "PRV - Private Training"
type input "1"
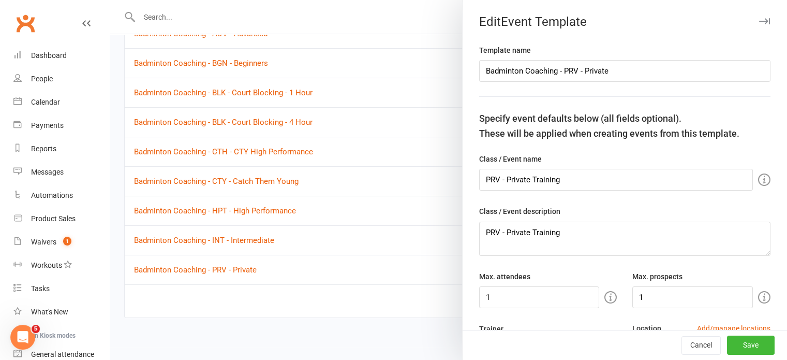
select select "15739"
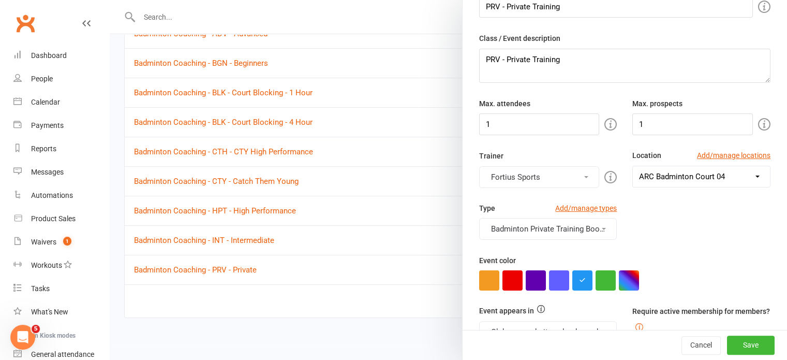
scroll to position [204, 0]
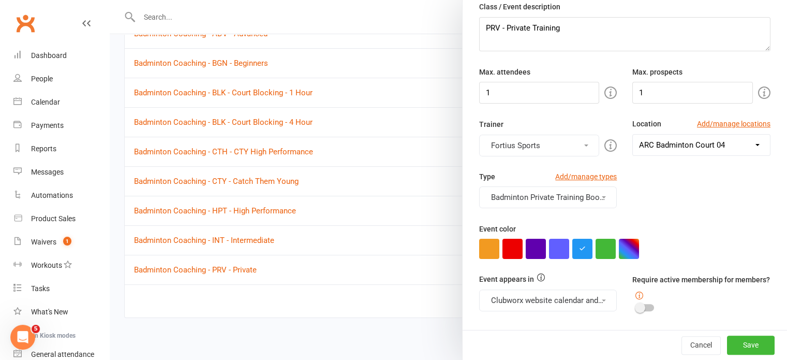
click at [551, 200] on button "Badminton Private Training Booking, Coaching - Badminton" at bounding box center [548, 197] width 138 height 22
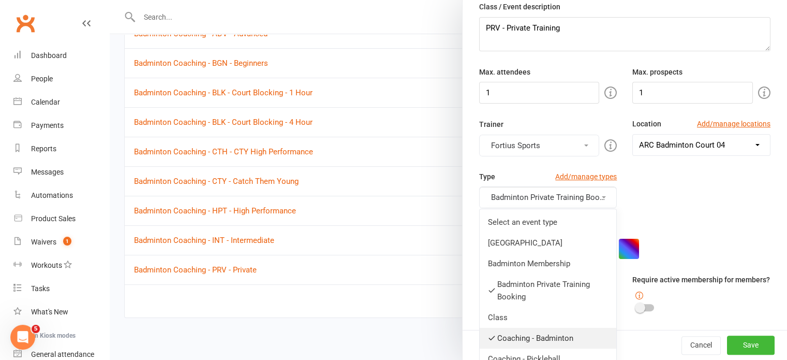
click at [501, 338] on link "Coaching - Badminton" at bounding box center [548, 338] width 137 height 21
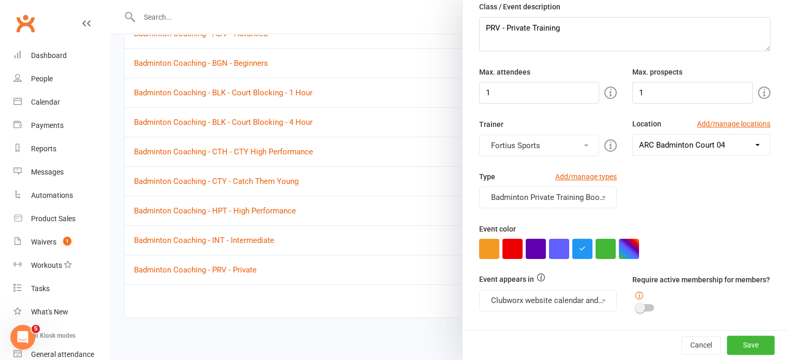
click at [573, 195] on button "Badminton Private Training Booking" at bounding box center [548, 197] width 138 height 22
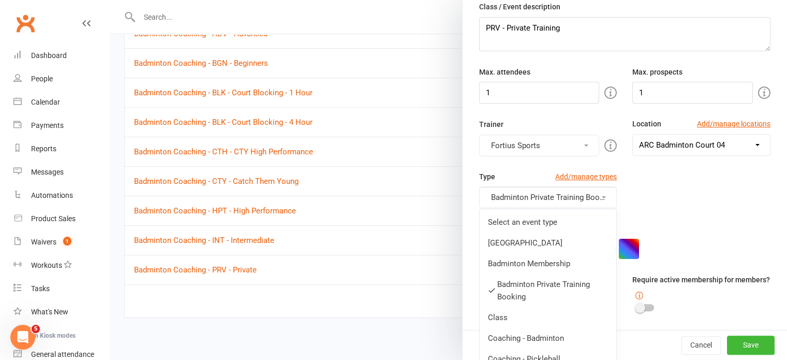
click at [725, 233] on div "Event color" at bounding box center [624, 241] width 291 height 36
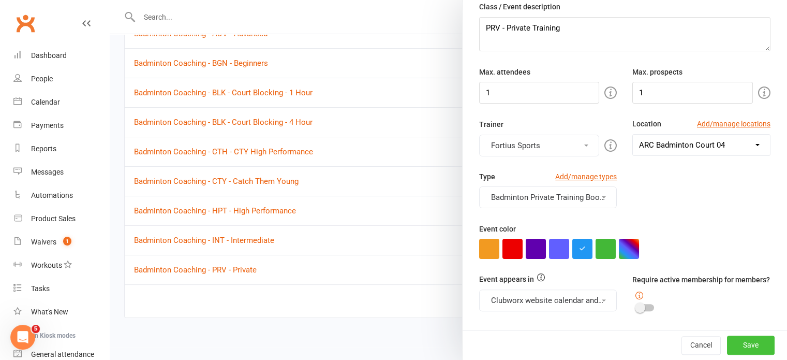
click at [729, 346] on button "Save" at bounding box center [751, 345] width 48 height 19
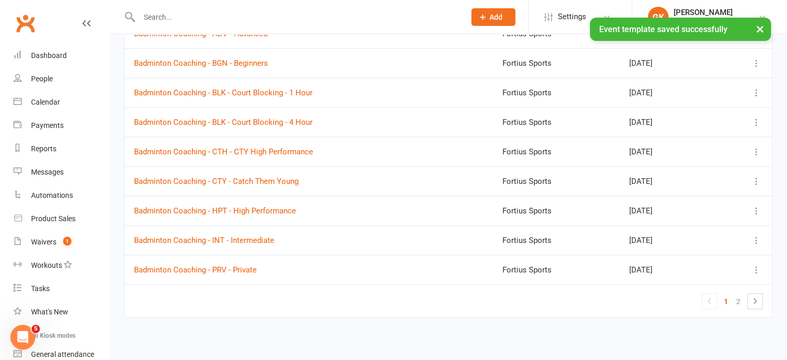
click at [385, 211] on td "Badminton Coaching - HPT - High Performance" at bounding box center [309, 211] width 369 height 30
click at [60, 100] on link "Calendar" at bounding box center [61, 102] width 96 height 23
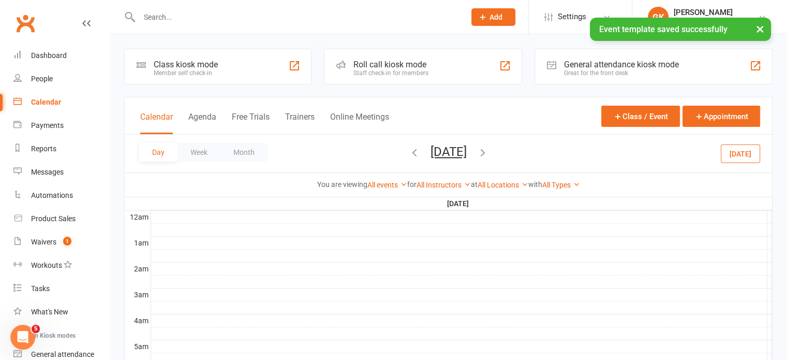
click at [409, 153] on icon "button" at bounding box center [414, 152] width 11 height 11
click at [420, 153] on span "[DATE] [DATE] Sun Mon Tue Wed Thu Fri Sat 27 28 29 30 31 01 02 03 04 05 06 07 0…" at bounding box center [448, 153] width 57 height 18
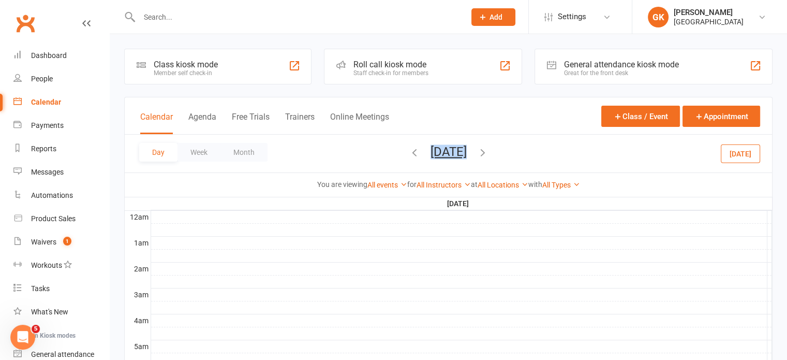
click at [409, 151] on icon "button" at bounding box center [414, 152] width 11 height 11
click at [420, 151] on span "[DATE] [DATE] Sun Mon Tue Wed Thu Fri Sat 27 28 29 30 31 01 02 03 04 05 06 07 0…" at bounding box center [448, 153] width 57 height 18
click at [409, 154] on icon "button" at bounding box center [414, 152] width 11 height 11
click at [409, 151] on icon "button" at bounding box center [414, 152] width 11 height 11
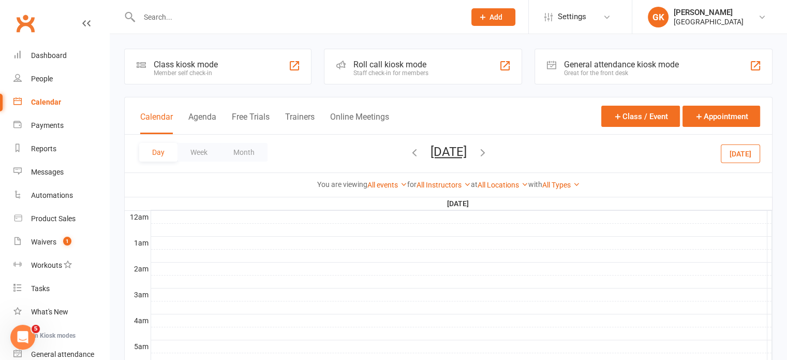
click at [367, 151] on div "Day Week Month [DATE] [DATE] Sun Mon Tue Wed Thu Fri Sat 27 28 29 30 31 01 02 0…" at bounding box center [449, 154] width 648 height 38
drag, startPoint x: 372, startPoint y: 152, endPoint x: 367, endPoint y: 151, distance: 5.3
click at [367, 151] on div "Day Week Month [DATE] [DATE] Sun Mon Tue Wed Thu Fri Sat 27 28 29 30 31 01 02 0…" at bounding box center [449, 154] width 648 height 38
click at [409, 151] on icon "button" at bounding box center [414, 152] width 11 height 11
click at [420, 151] on span "[DATE] [DATE] Sun Mon Tue Wed Thu Fri Sat 27 28 29 30 31 01 02 03 04 05 06 07 0…" at bounding box center [448, 153] width 57 height 18
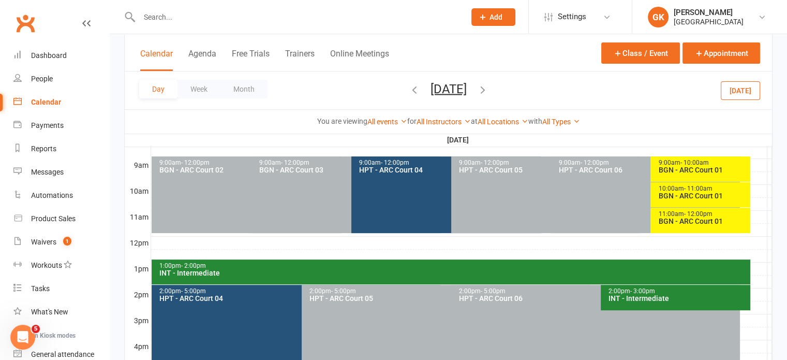
scroll to position [284, 0]
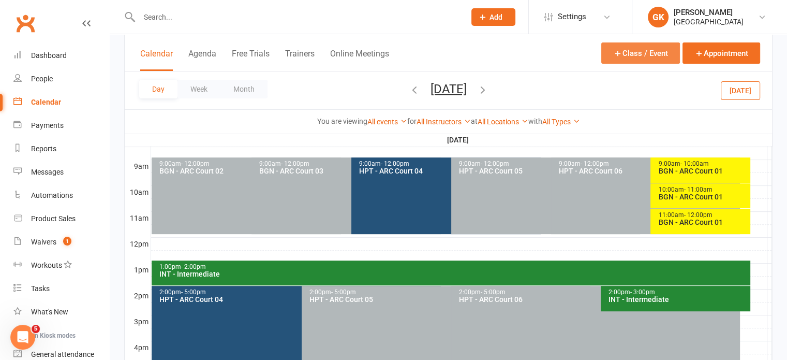
click at [659, 56] on button "Class / Event" at bounding box center [641, 52] width 79 height 21
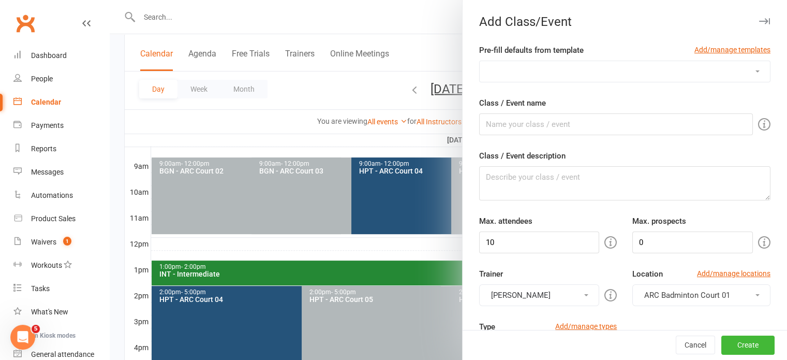
click at [596, 74] on select "Badminton Coaching - ADT - Adult Training Badminton Coaching - ADV - Advanced B…" at bounding box center [625, 71] width 290 height 21
select select "1181"
click at [480, 61] on select "Badminton Coaching - ADT - Adult Training Badminton Coaching - ADV - Advanced B…" at bounding box center [625, 71] width 290 height 21
type input "PRV - Private Training"
type textarea "PRV - Private Training"
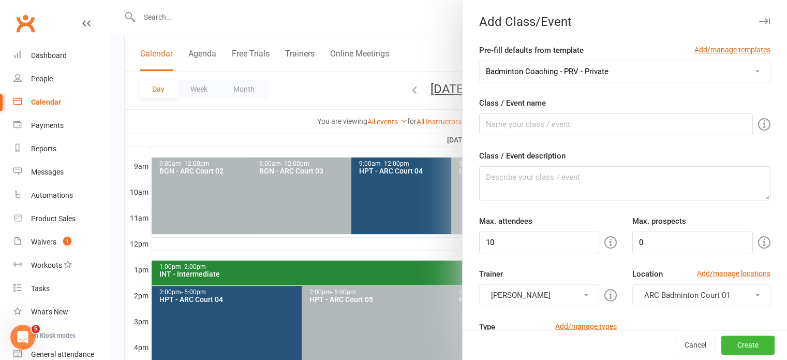
type input "1"
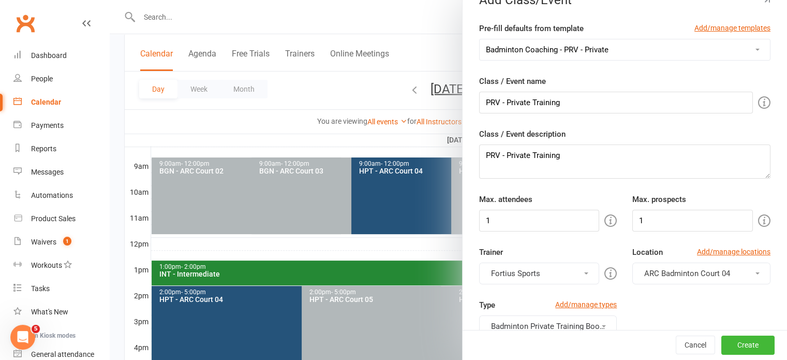
scroll to position [19, 0]
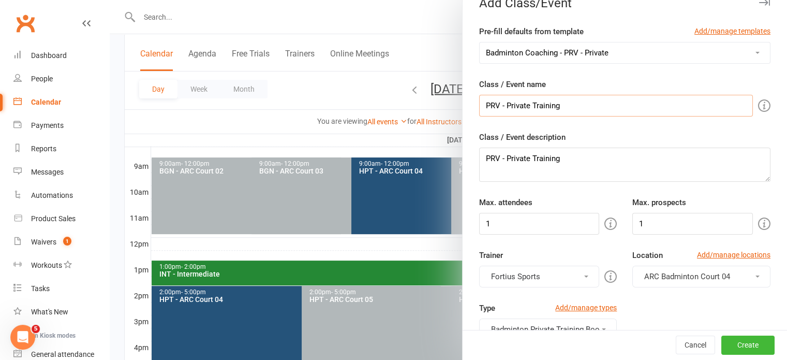
click at [482, 109] on input "PRV - Private Training" at bounding box center [616, 106] width 274 height 22
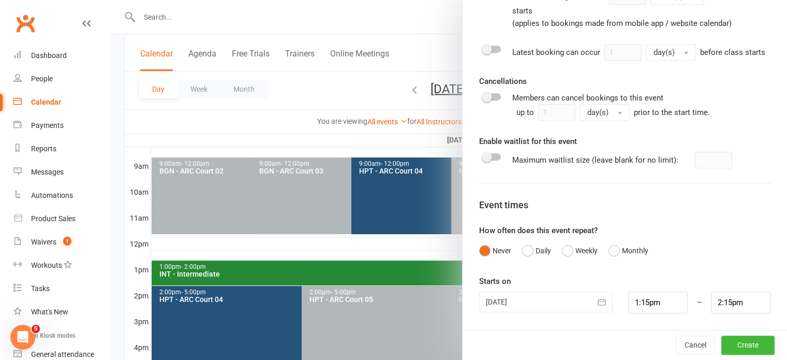
scroll to position [516, 0]
type input "[PERSON_NAME] Test PRV - Private Training"
click at [653, 290] on div "Starts on [DATE] [DATE] Sun Mon Tue Wed Thu Fri Sat 31 27 28 29 30 31 01 02 32 …" at bounding box center [624, 294] width 291 height 38
click at [653, 298] on input "1:15pm" at bounding box center [658, 302] width 60 height 22
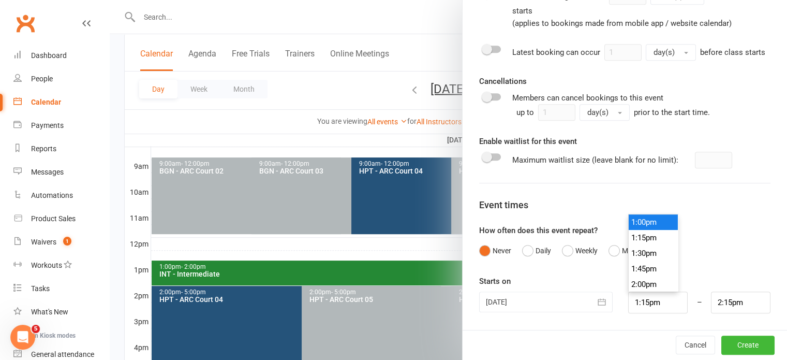
type input "1:00pm"
click at [640, 222] on li "1:00pm" at bounding box center [654, 222] width 50 height 16
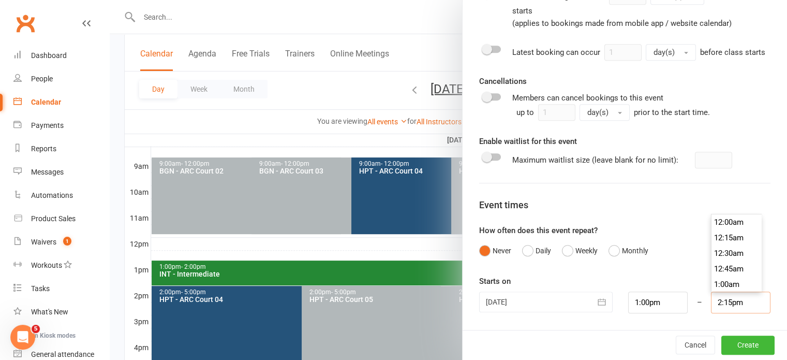
click at [725, 311] on input "2:15pm" at bounding box center [741, 302] width 60 height 22
type input "2:00pm"
click at [719, 222] on li "2:00pm" at bounding box center [737, 222] width 50 height 16
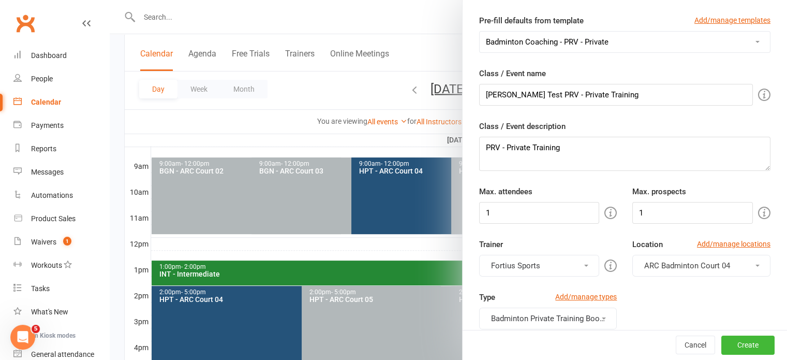
scroll to position [0, 0]
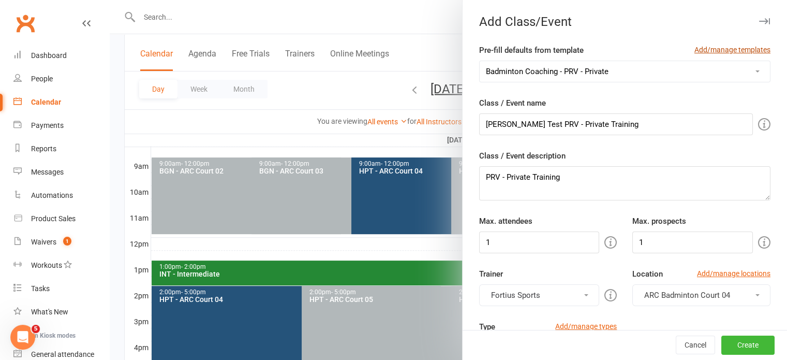
click at [695, 45] on link "Add/manage templates" at bounding box center [733, 49] width 76 height 11
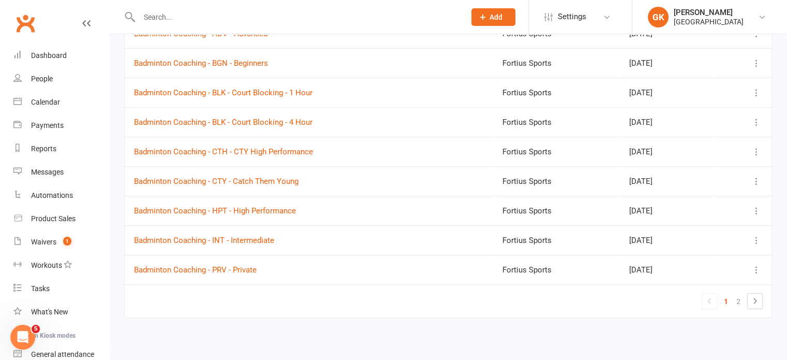
scroll to position [122, 0]
click at [758, 269] on icon at bounding box center [757, 270] width 10 height 10
click at [673, 330] on link "Edit" at bounding box center [700, 330] width 109 height 21
select select "15739"
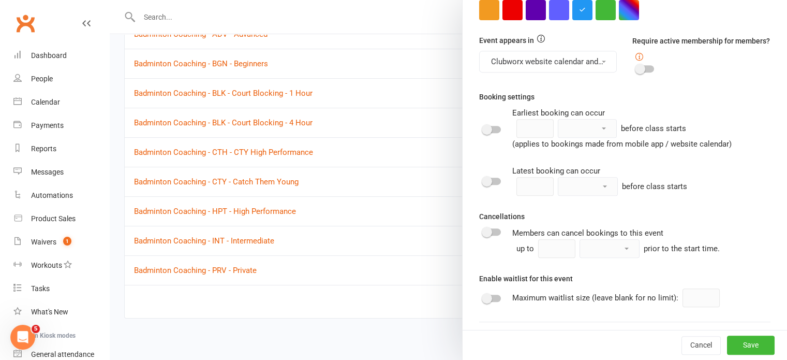
scroll to position [444, 0]
click at [492, 235] on div at bounding box center [493, 231] width 18 height 7
click at [484, 230] on input "checkbox" at bounding box center [484, 230] width 0 height 0
type input "1"
select select "day"
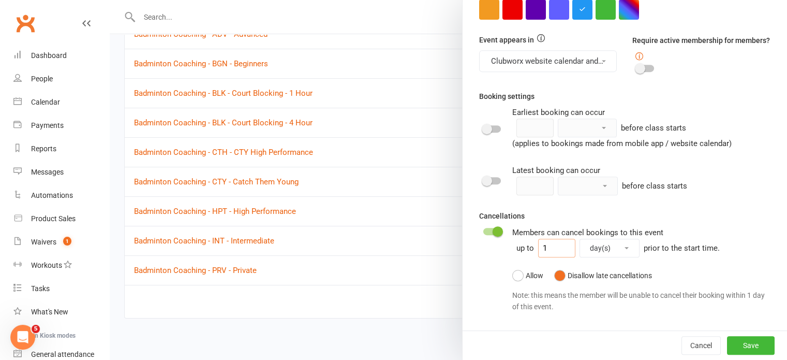
click at [543, 256] on input "1" at bounding box center [556, 248] width 37 height 19
click at [617, 254] on select "minute(s) hour(s) day(s)" at bounding box center [609, 248] width 59 height 18
click at [489, 244] on div "Members can cancel bookings to this event up to 1 minute(s) hour(s) day(s) prio…" at bounding box center [624, 271] width 291 height 91
click at [488, 235] on div at bounding box center [493, 231] width 18 height 7
click at [484, 230] on input "checkbox" at bounding box center [484, 230] width 0 height 0
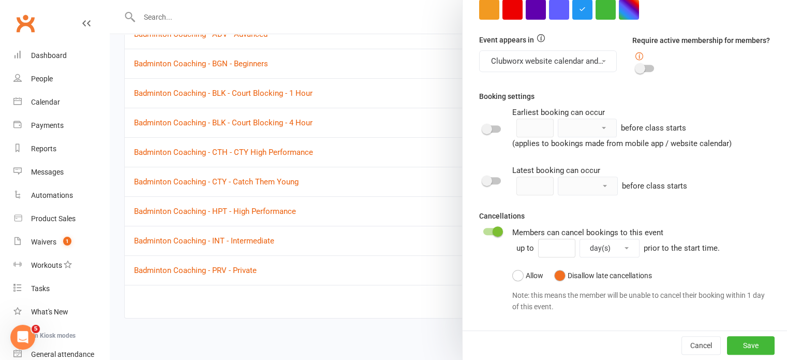
select select
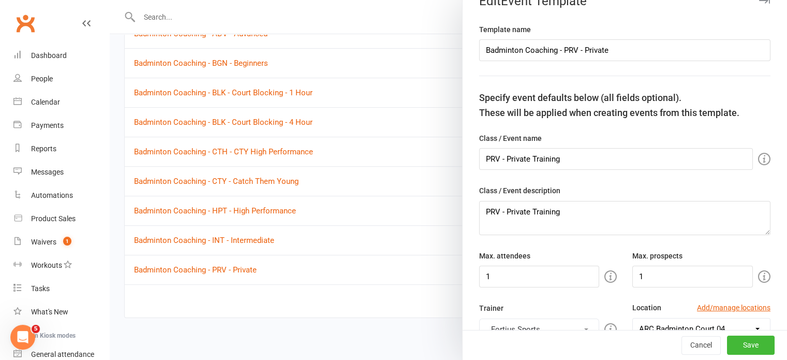
scroll to position [0, 0]
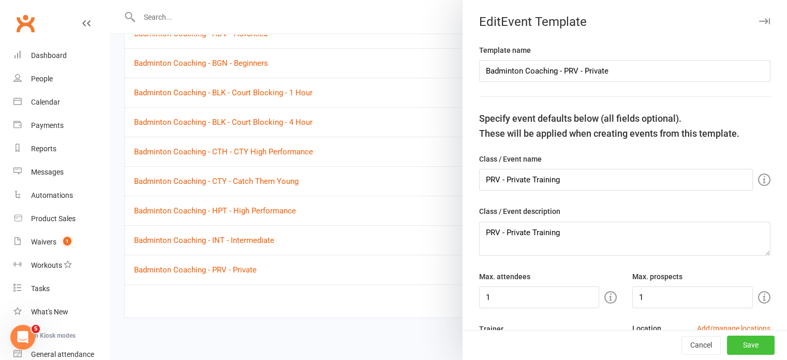
click at [740, 341] on button "Save" at bounding box center [751, 345] width 48 height 19
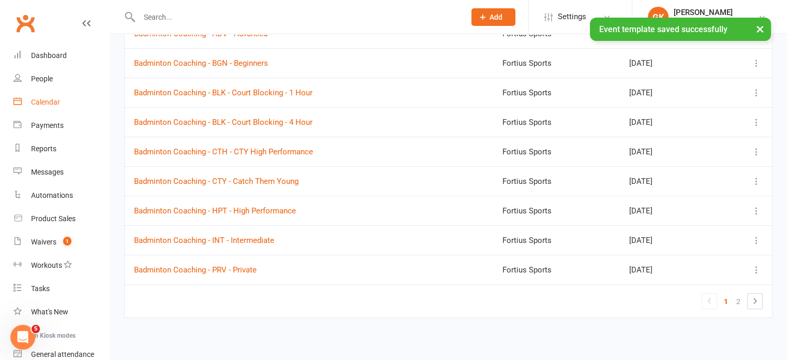
click at [42, 103] on div "Calendar" at bounding box center [45, 102] width 29 height 8
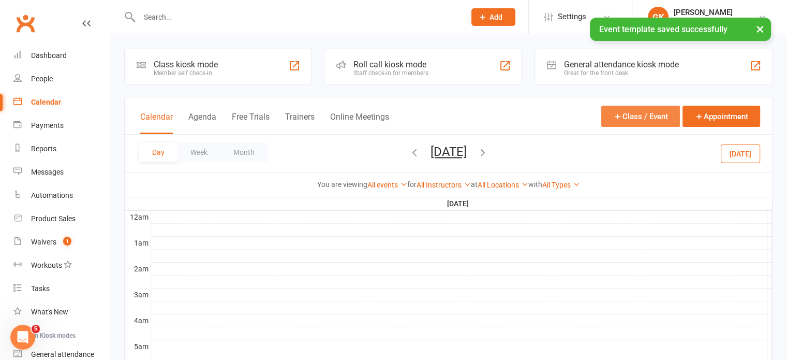
click at [635, 116] on button "Class / Event" at bounding box center [641, 116] width 79 height 21
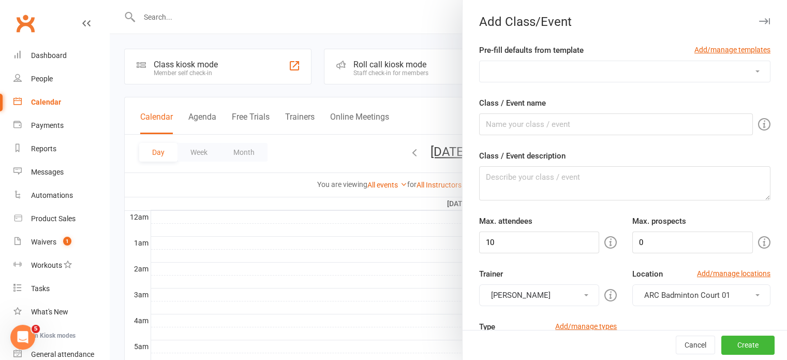
click at [586, 74] on select "Badminton Coaching - ADT - Adult Training Badminton Coaching - ADV - Advanced B…" at bounding box center [625, 71] width 290 height 21
select select "1181"
click at [480, 61] on select "Badminton Coaching - ADT - Adult Training Badminton Coaching - ADV - Advanced B…" at bounding box center [625, 71] width 290 height 21
type input "PRV - Private Training"
type textarea "PRV - Private Training"
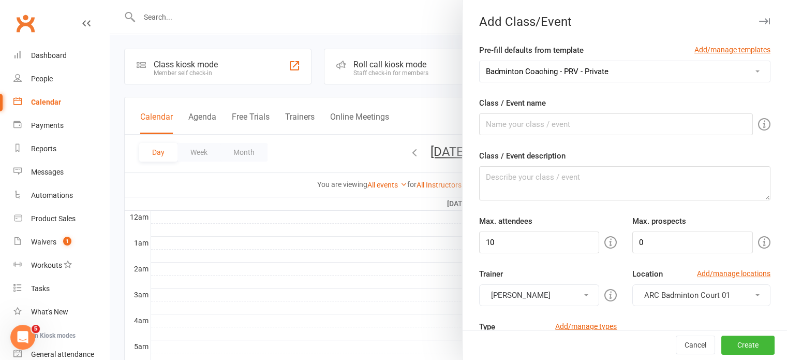
type input "1"
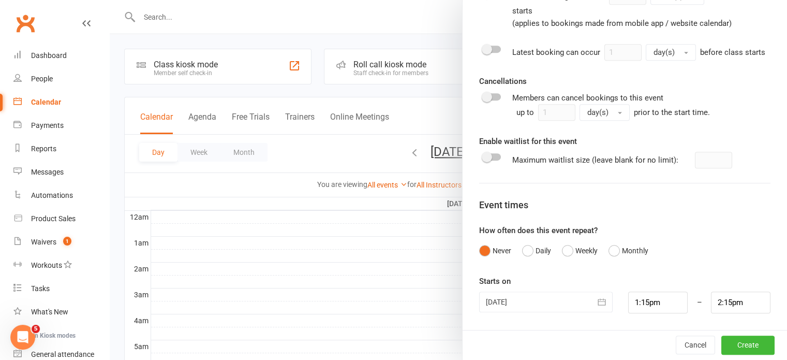
scroll to position [516, 0]
click at [640, 307] on input "1:15pm" at bounding box center [658, 302] width 60 height 22
type input "1:00pm"
click at [637, 226] on li "1:00pm" at bounding box center [654, 222] width 50 height 16
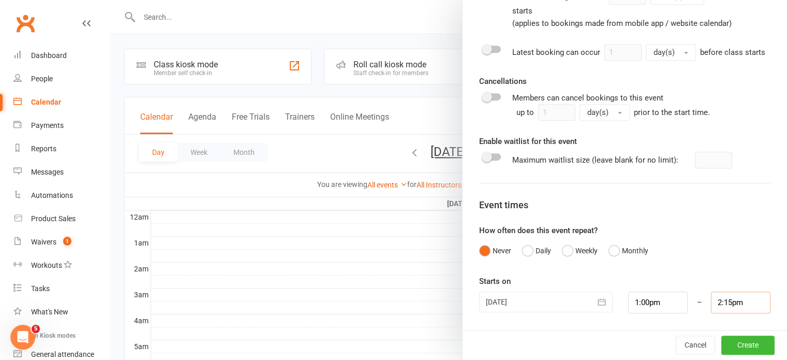
click at [714, 304] on input "2:15pm" at bounding box center [741, 302] width 60 height 22
type input "2:00pm"
click at [712, 221] on li "2:00pm" at bounding box center [737, 222] width 50 height 16
click at [722, 343] on button "Create" at bounding box center [748, 344] width 53 height 19
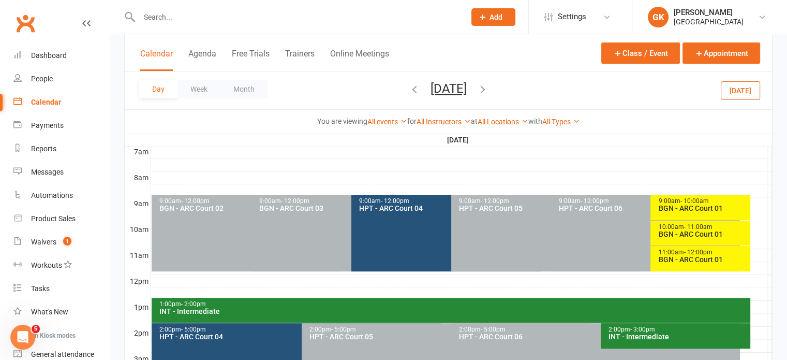
scroll to position [246, 0]
click at [409, 90] on icon "button" at bounding box center [414, 88] width 11 height 11
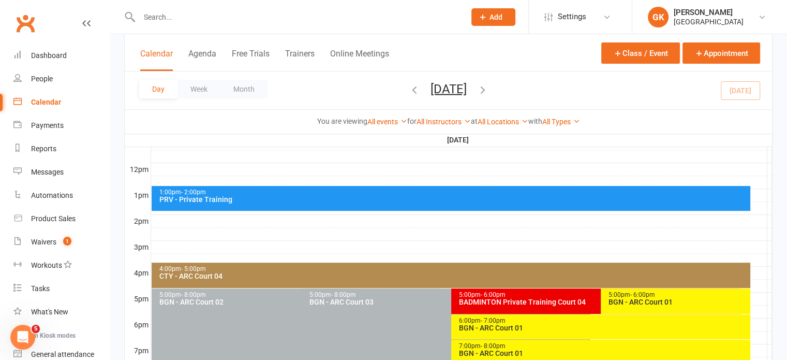
scroll to position [358, 0]
click at [520, 198] on div "PRV - Private Training" at bounding box center [454, 199] width 590 height 7
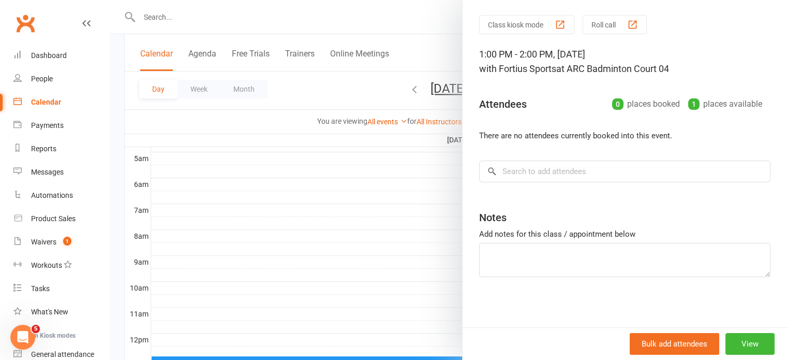
scroll to position [0, 0]
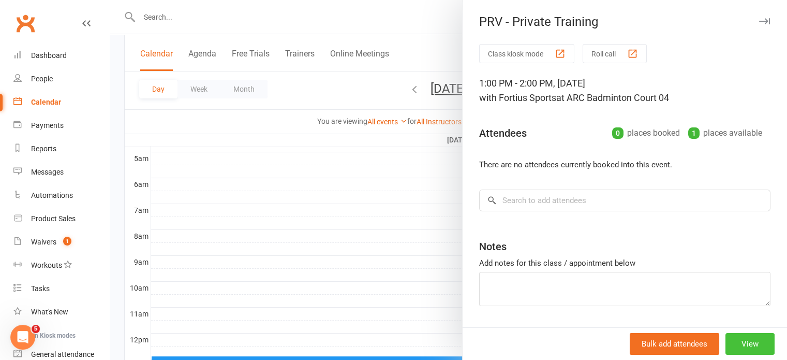
click at [726, 345] on button "View" at bounding box center [750, 344] width 49 height 22
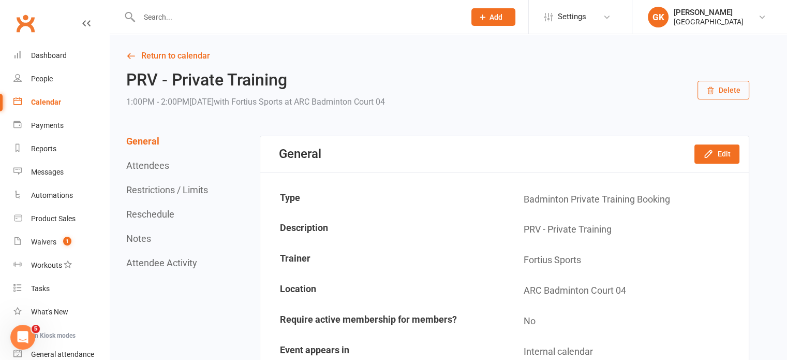
click at [729, 92] on button "Delete" at bounding box center [724, 90] width 52 height 19
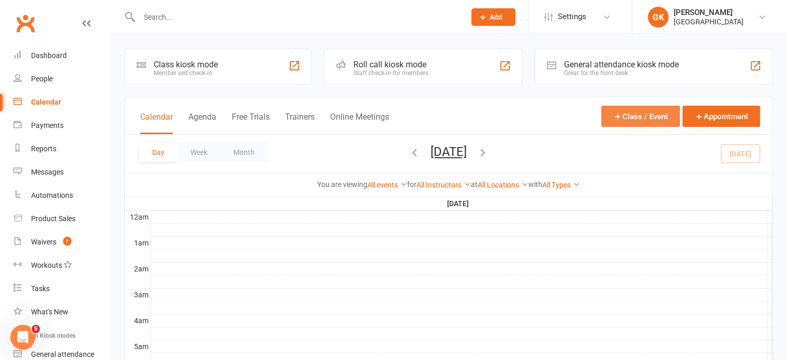
click at [642, 108] on button "Class / Event" at bounding box center [641, 116] width 79 height 21
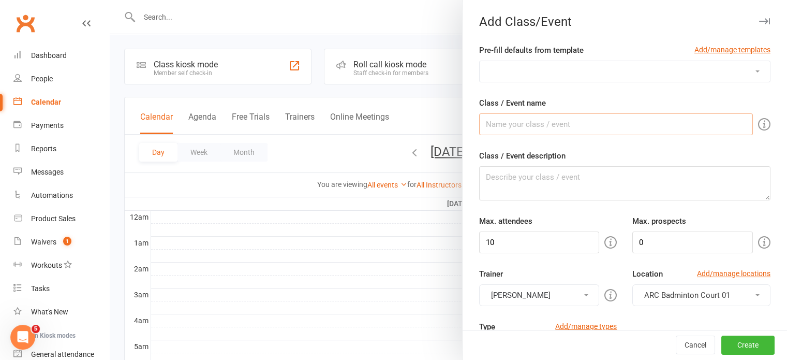
scroll to position [2, 0]
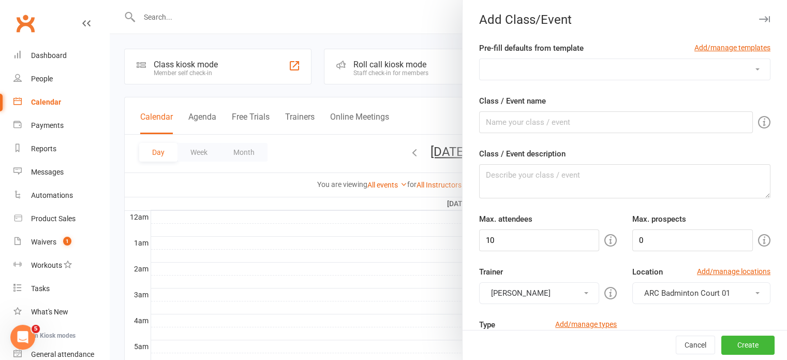
click at [566, 72] on select "Badminton Coaching - ADT - Adult Training Badminton Coaching - ADV - Advanced B…" at bounding box center [625, 69] width 290 height 21
select select "1181"
click at [480, 59] on select "Badminton Coaching - ADT - Adult Training Badminton Coaching - ADV - Advanced B…" at bounding box center [625, 69] width 290 height 21
type input "PRV - Private Training"
type textarea "PRV - Private Training"
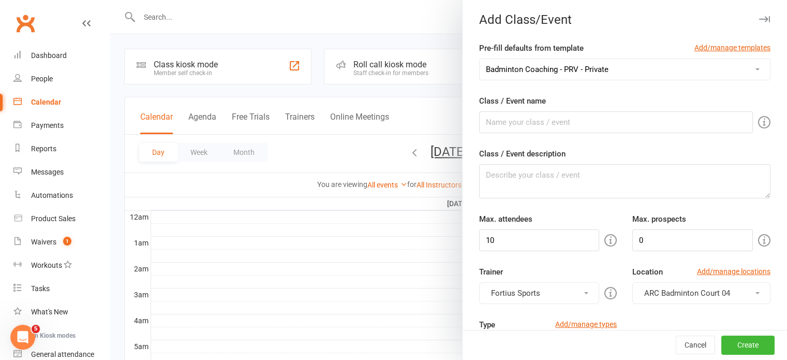
type input "1"
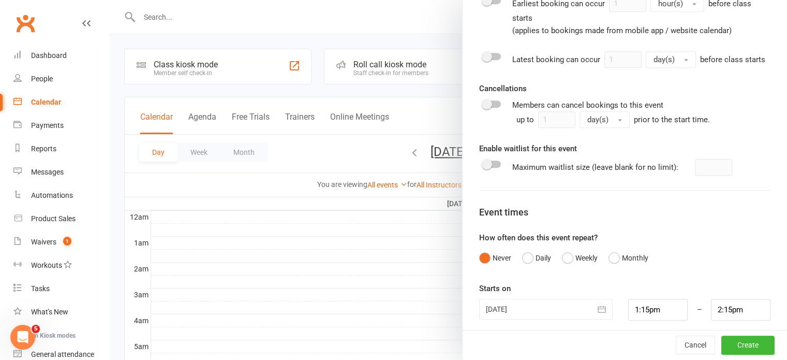
scroll to position [499, 0]
click at [545, 317] on div at bounding box center [546, 309] width 134 height 21
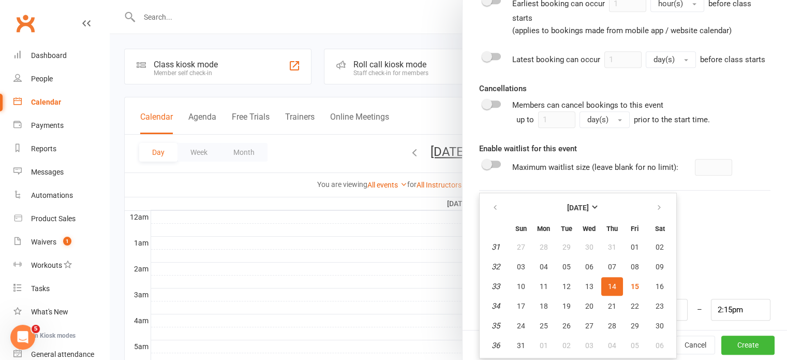
scroll to position [503, 0]
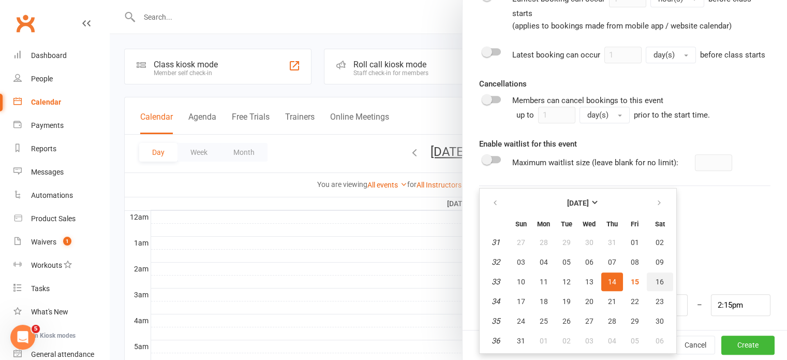
click at [654, 291] on button "16" at bounding box center [660, 281] width 26 height 19
type input "[DATE]"
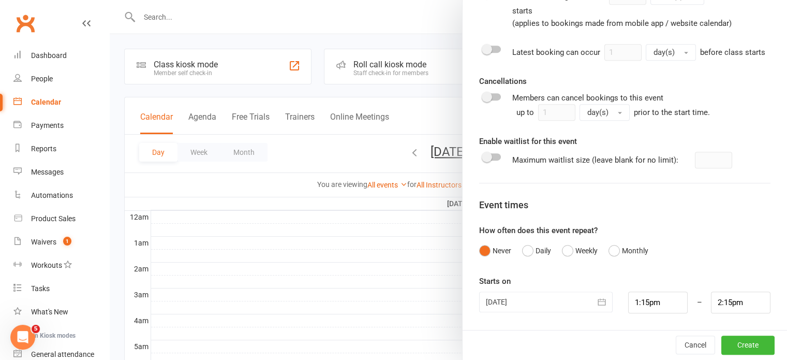
scroll to position [516, 0]
click at [668, 297] on input "1:15pm" at bounding box center [658, 302] width 60 height 22
type input "1:00pm"
click at [640, 222] on li "1:00pm" at bounding box center [654, 222] width 50 height 16
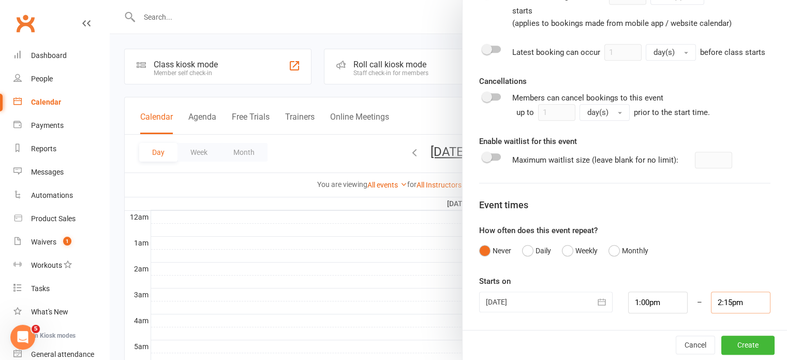
click at [714, 299] on input "2:15pm" at bounding box center [741, 302] width 60 height 22
type input "2:00pm"
click at [715, 225] on li "2:00pm" at bounding box center [737, 222] width 50 height 16
click at [727, 344] on button "Create" at bounding box center [748, 344] width 53 height 19
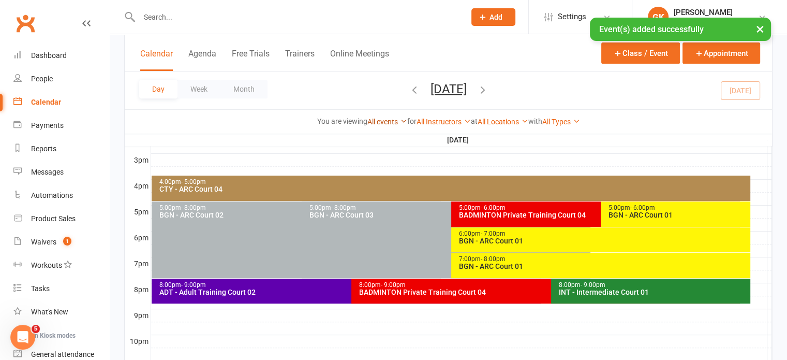
scroll to position [445, 0]
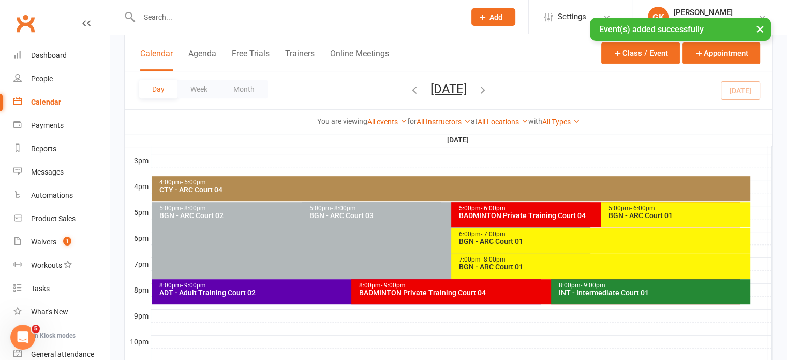
click at [489, 91] on icon "button" at bounding box center [482, 88] width 11 height 11
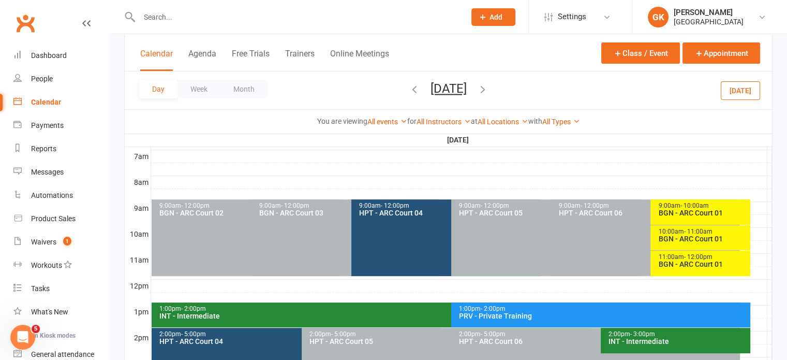
scroll to position [301, 0]
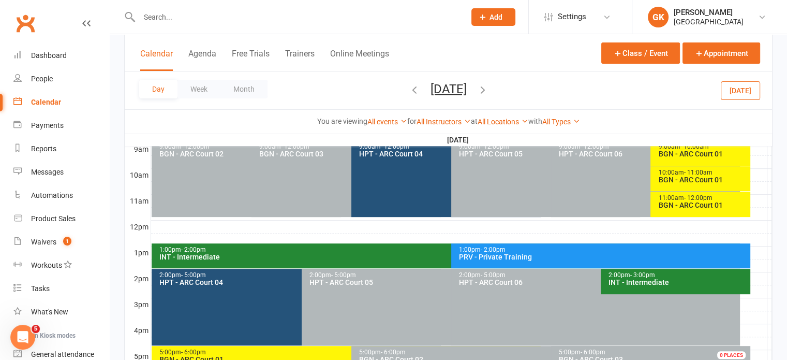
click at [480, 257] on div "PRV - Private Training" at bounding box center [604, 256] width 290 height 7
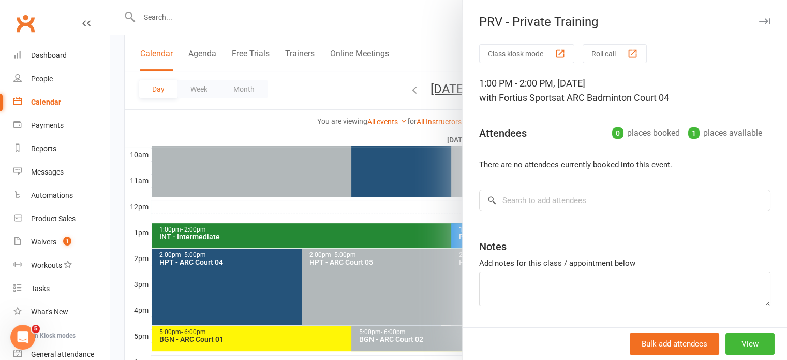
scroll to position [320, 0]
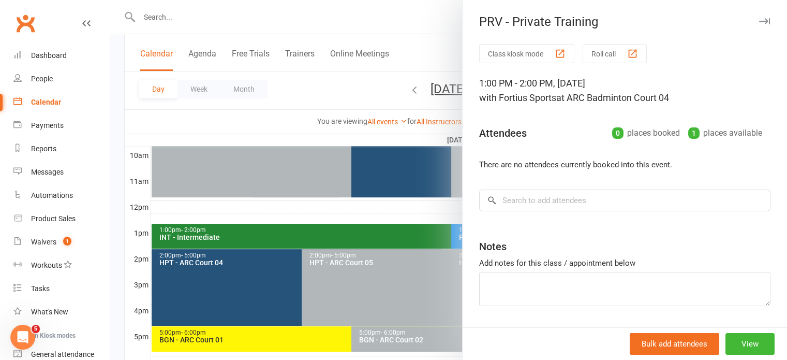
click at [410, 130] on div at bounding box center [449, 180] width 678 height 360
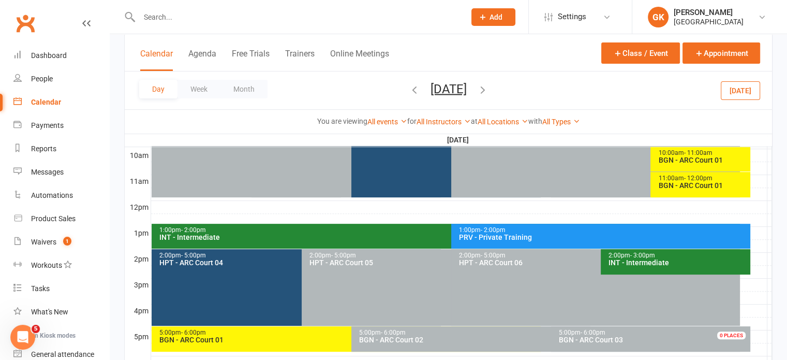
click at [487, 243] on div "1:00pm - 2:00pm PRV - Private Training" at bounding box center [600, 236] width 299 height 25
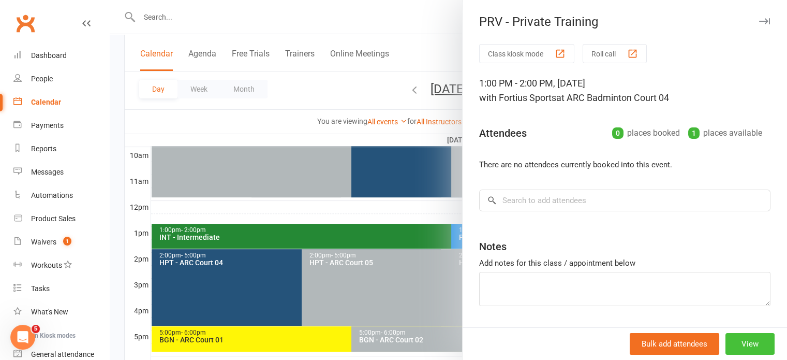
click at [726, 339] on button "View" at bounding box center [750, 344] width 49 height 22
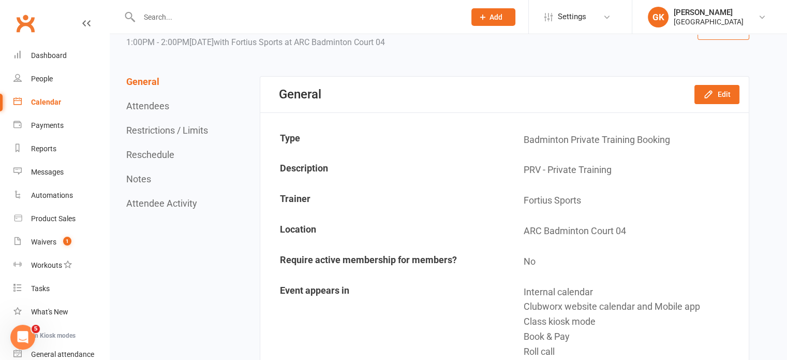
scroll to position [58, 0]
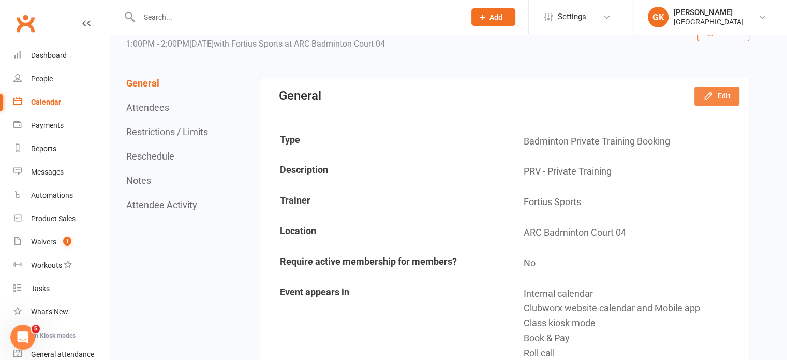
click at [704, 97] on icon "button" at bounding box center [709, 96] width 10 height 10
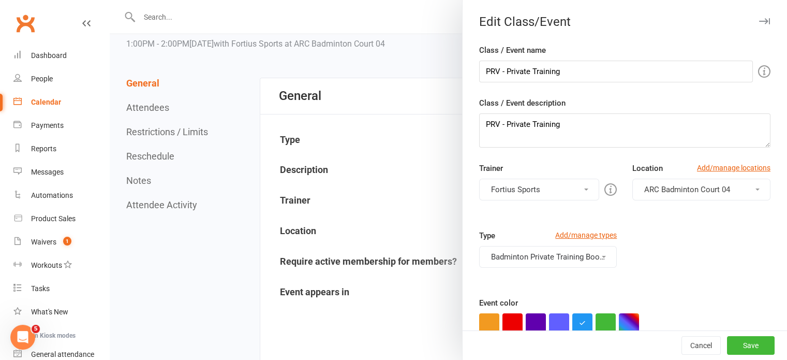
click at [539, 251] on button "Badminton Private Training Booking" at bounding box center [548, 257] width 138 height 22
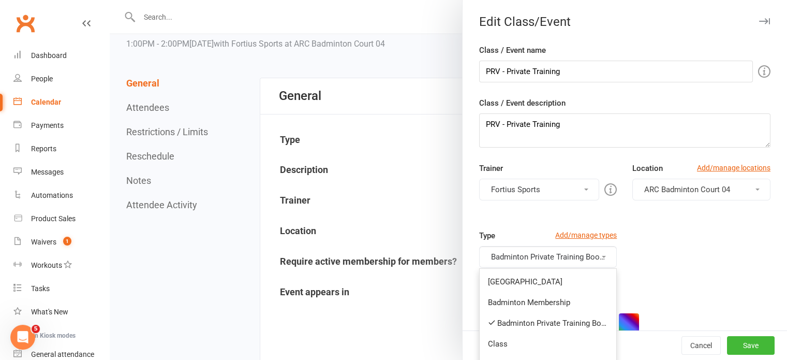
click at [679, 248] on div "Type Add/manage types Badminton Private Training Booking Badminton Court Reserv…" at bounding box center [625, 262] width 307 height 67
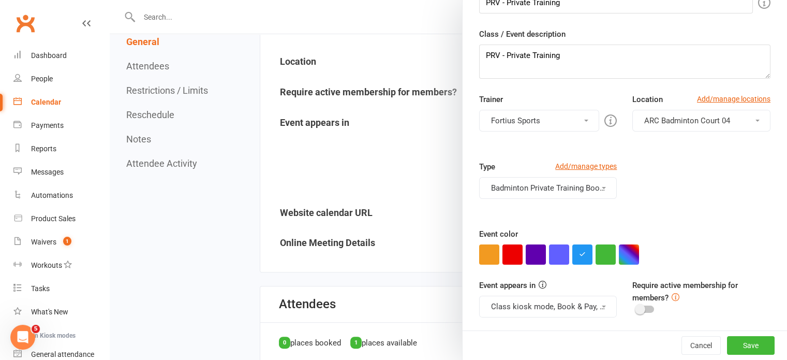
scroll to position [228, 0]
click at [682, 340] on button "Cancel" at bounding box center [701, 345] width 39 height 19
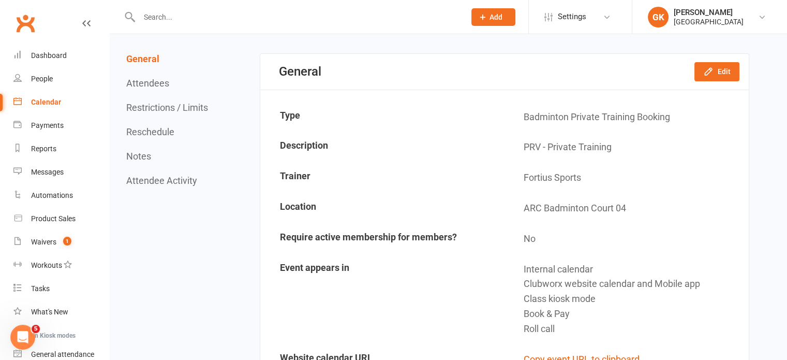
scroll to position [0, 0]
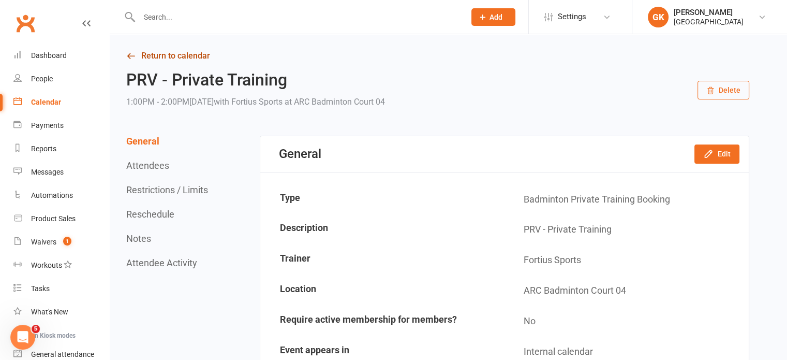
click at [191, 56] on link "Return to calendar" at bounding box center [437, 56] width 623 height 14
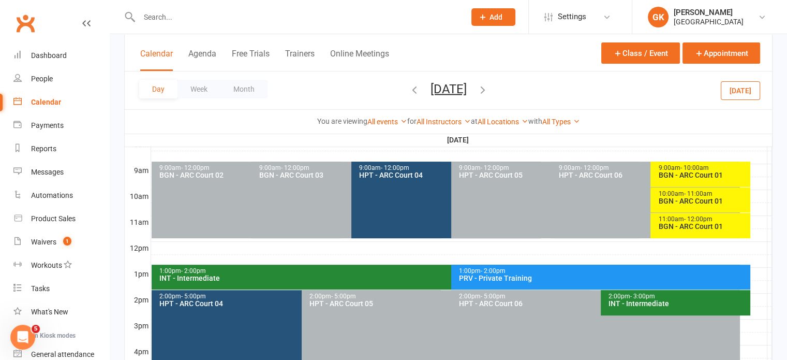
scroll to position [280, 0]
click at [489, 274] on div "PRV - Private Training" at bounding box center [604, 277] width 290 height 7
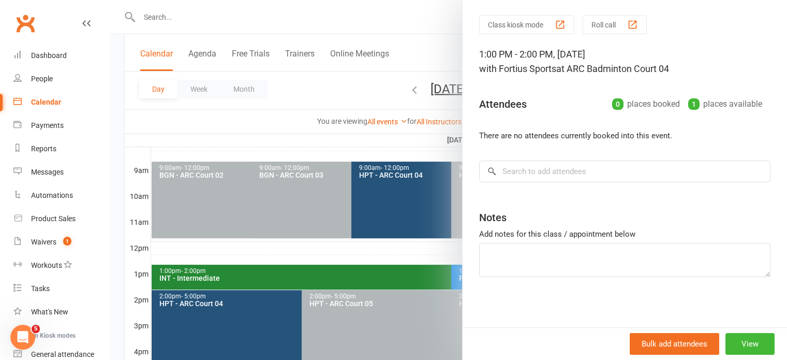
scroll to position [0, 0]
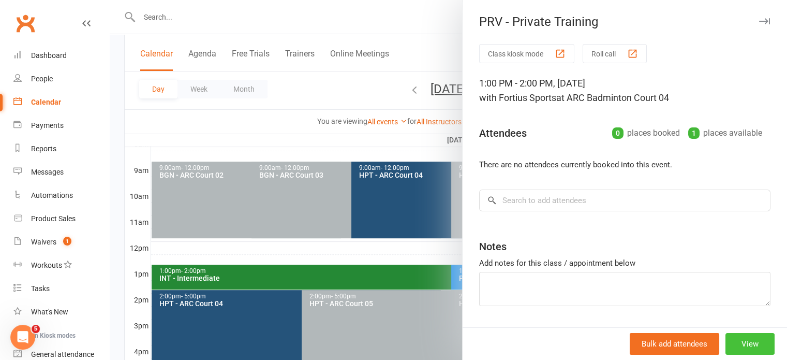
click at [735, 343] on button "View" at bounding box center [750, 344] width 49 height 22
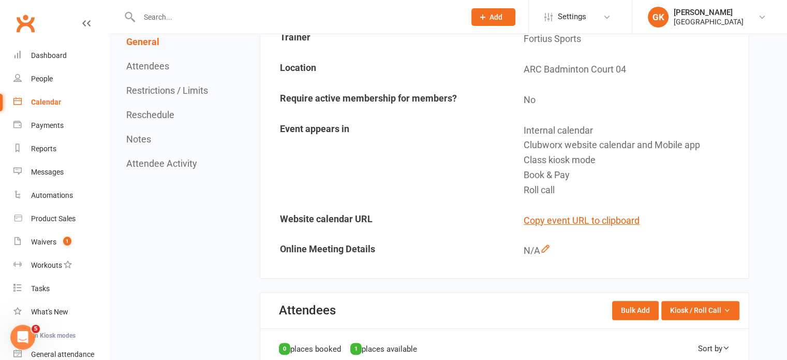
scroll to position [222, 0]
click at [611, 216] on button "Copy event URL to clipboard" at bounding box center [582, 220] width 116 height 15
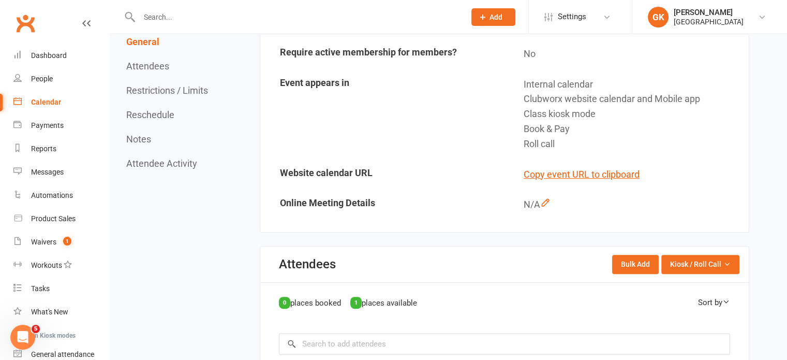
scroll to position [267, 0]
click at [562, 24] on span "Settings" at bounding box center [572, 16] width 28 height 23
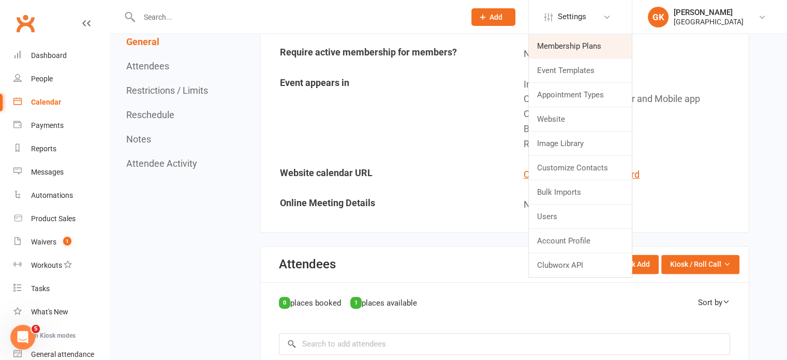
click at [565, 51] on link "Membership Plans" at bounding box center [580, 46] width 103 height 24
select select "100"
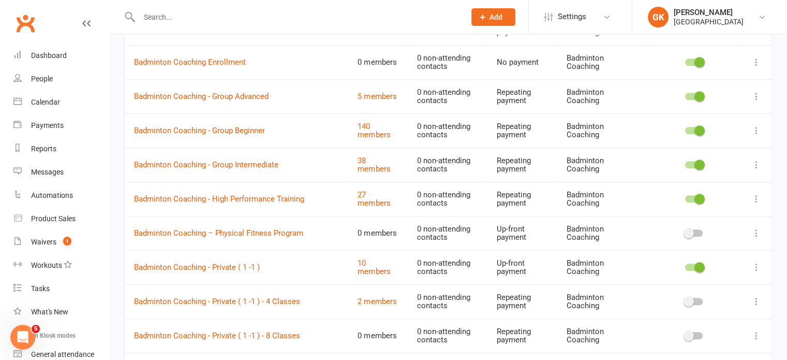
scroll to position [680, 0]
click at [757, 264] on icon at bounding box center [757, 268] width 10 height 10
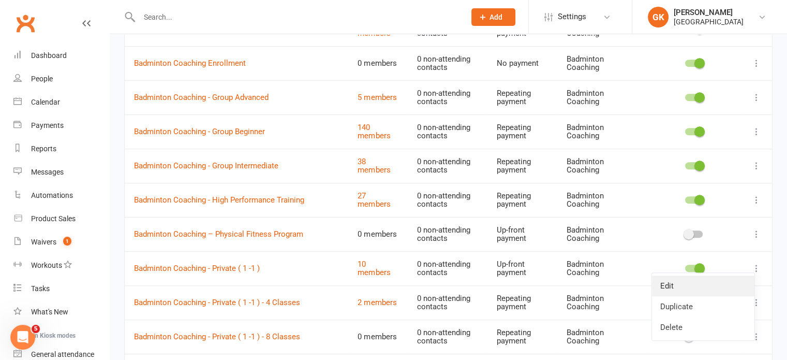
click at [698, 285] on link "Edit" at bounding box center [703, 285] width 103 height 21
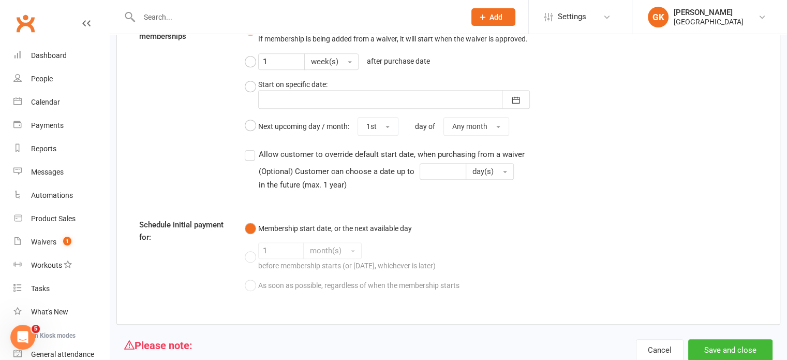
scroll to position [1106, 0]
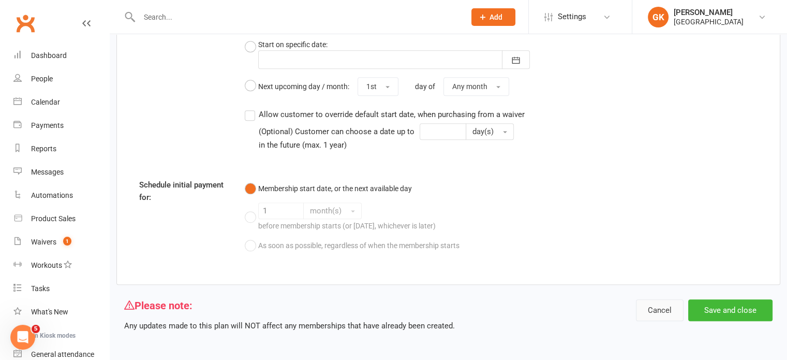
click at [661, 307] on button "Cancel" at bounding box center [660, 310] width 48 height 22
select select "100"
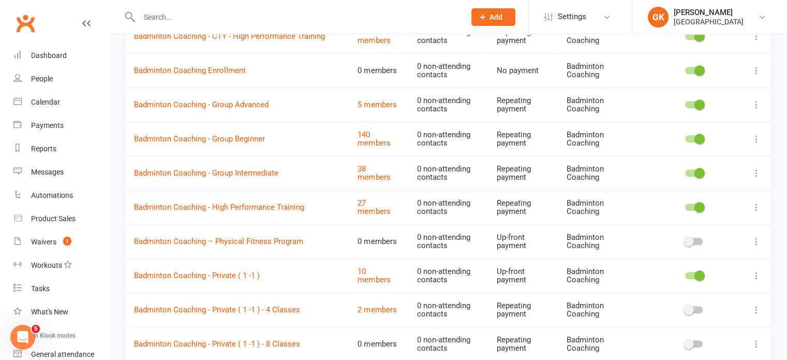
scroll to position [672, 0]
click at [214, 272] on link "Badminton Coaching - Private ( 1 -1 )" at bounding box center [197, 276] width 126 height 9
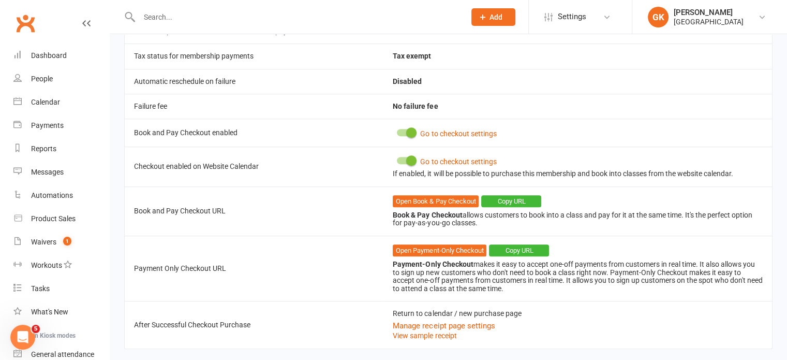
scroll to position [449, 0]
click at [515, 197] on button "Copy URL" at bounding box center [511, 201] width 60 height 12
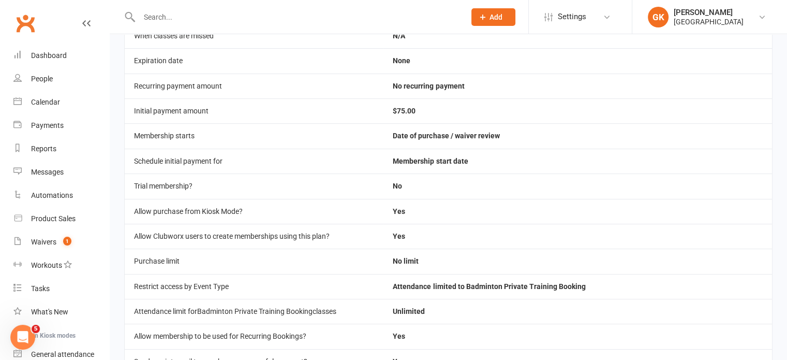
scroll to position [0, 0]
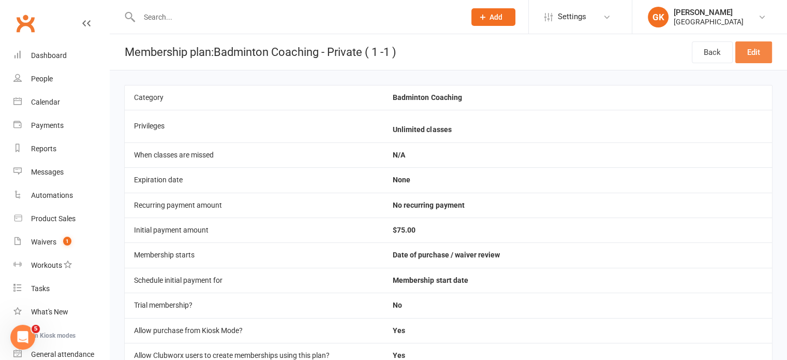
click at [758, 55] on link "Edit" at bounding box center [754, 52] width 37 height 22
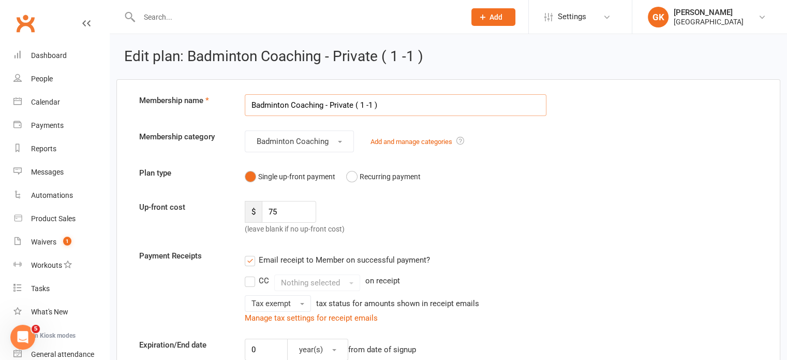
scroll to position [123, 0]
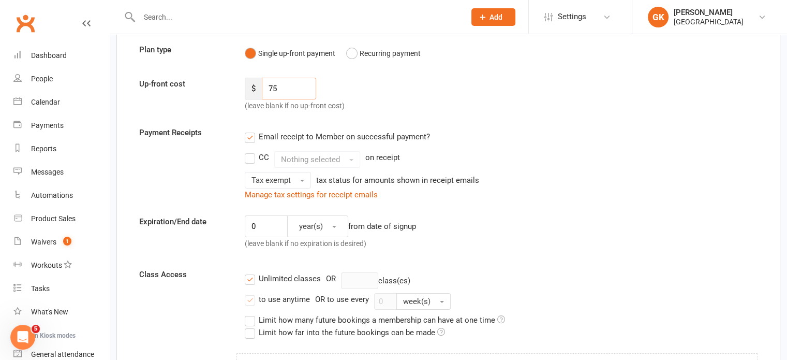
click at [288, 90] on input "75" at bounding box center [289, 89] width 54 height 22
type input ".5"
type input "1"
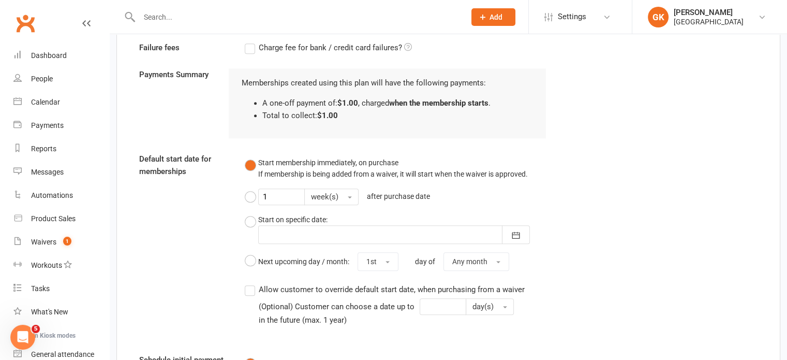
scroll to position [1106, 0]
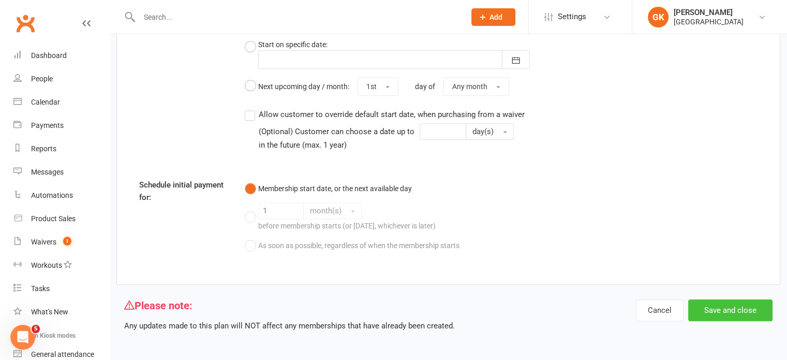
click at [730, 304] on button "Save and close" at bounding box center [731, 310] width 84 height 22
select select "100"
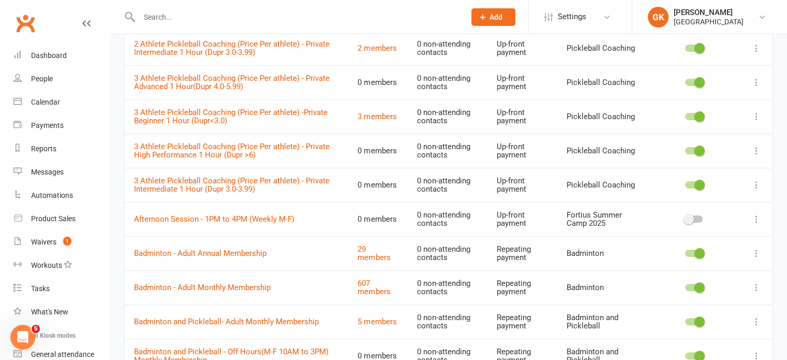
scroll to position [216, 0]
click at [43, 103] on div "Calendar" at bounding box center [45, 102] width 29 height 8
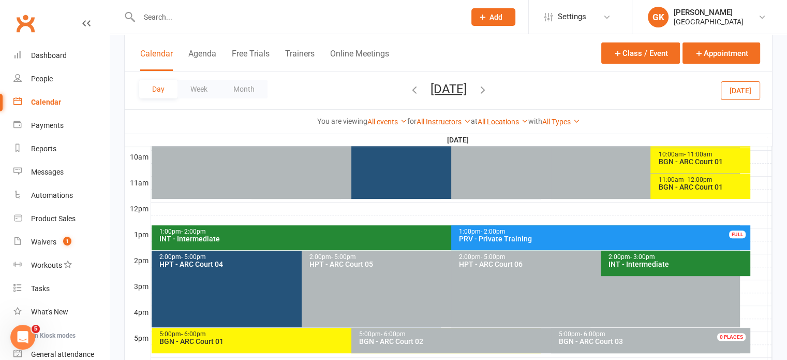
scroll to position [318, 0]
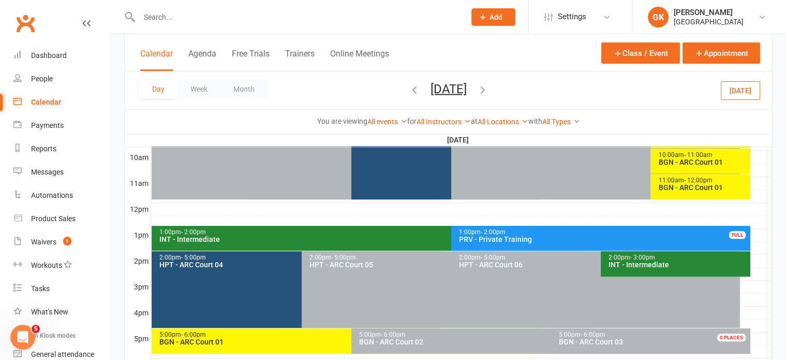
click at [538, 236] on div "PRV - Private Training" at bounding box center [604, 239] width 290 height 7
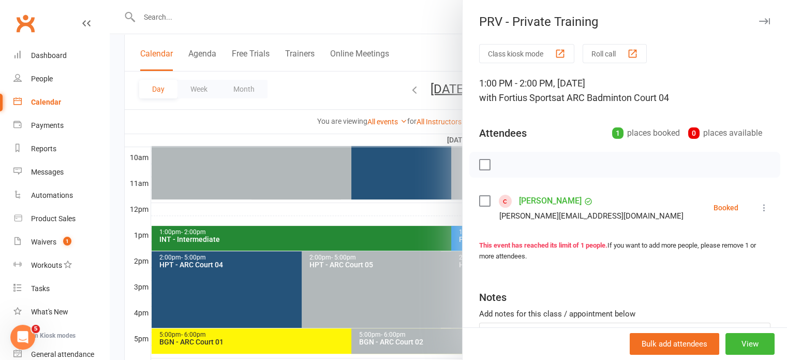
click at [432, 214] on div at bounding box center [449, 180] width 678 height 360
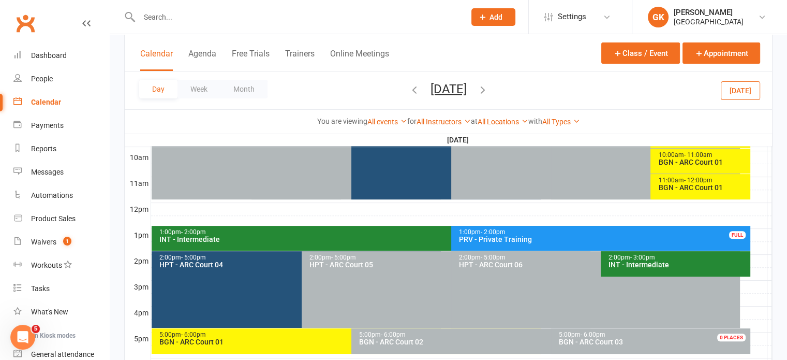
click at [500, 238] on div "PRV - Private Training" at bounding box center [604, 239] width 290 height 7
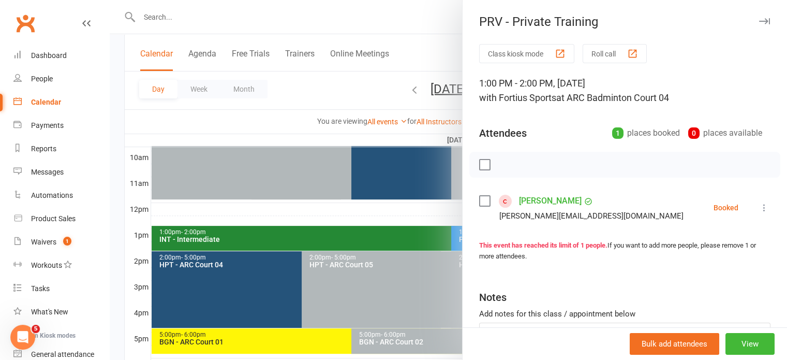
scroll to position [80, 0]
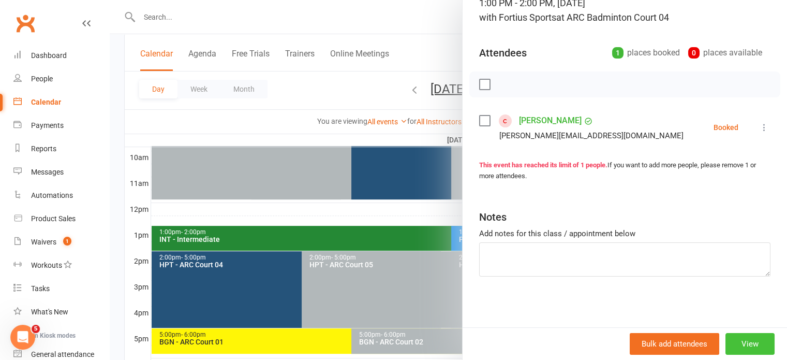
click at [732, 345] on button "View" at bounding box center [750, 344] width 49 height 22
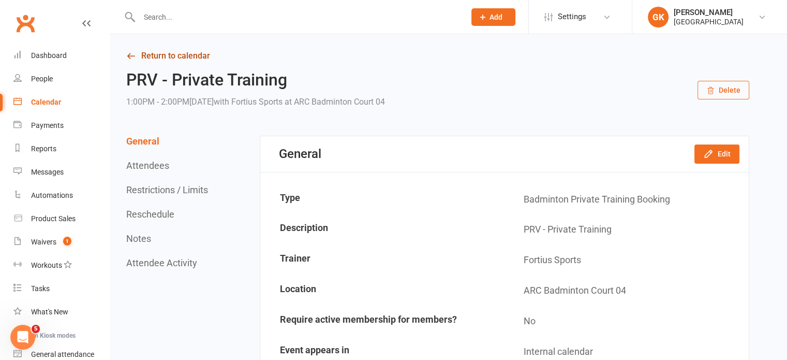
click at [130, 58] on icon at bounding box center [130, 55] width 9 height 9
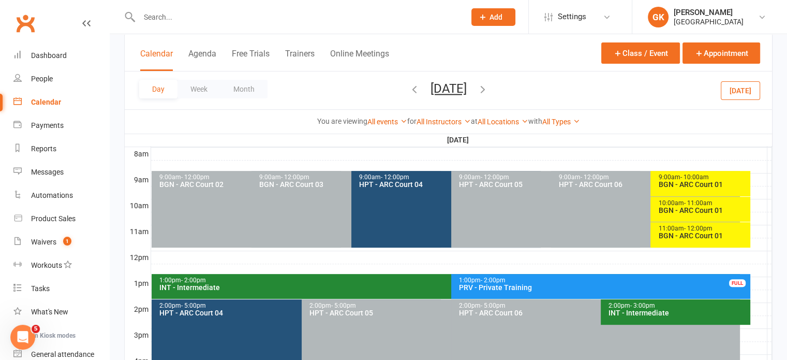
scroll to position [271, 0]
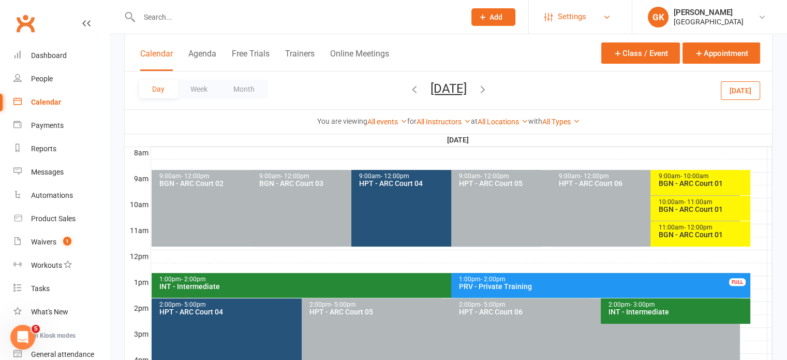
click at [601, 20] on link "Settings" at bounding box center [581, 16] width 72 height 23
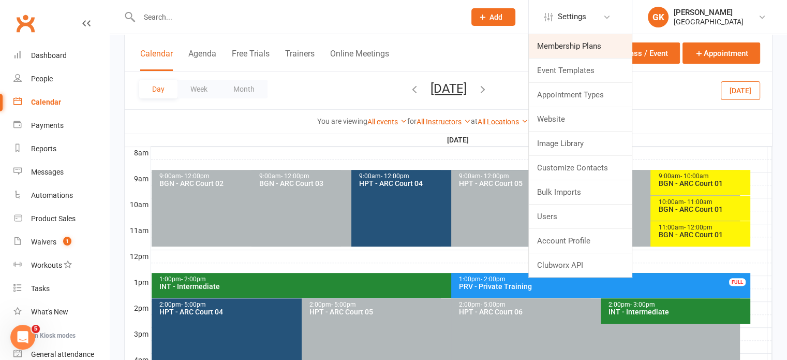
click at [574, 46] on link "Membership Plans" at bounding box center [580, 46] width 103 height 24
select select "100"
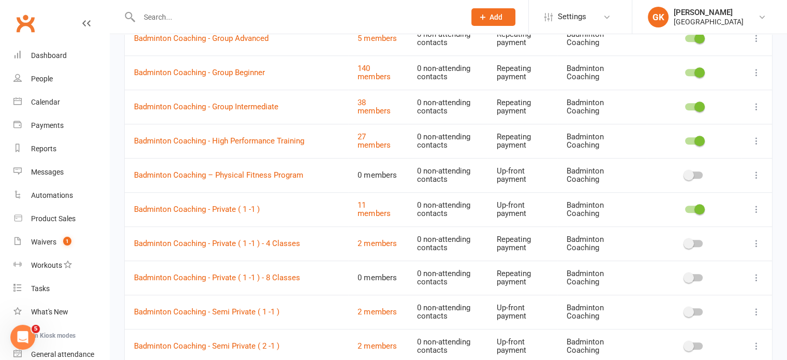
scroll to position [739, 0]
click at [758, 204] on icon at bounding box center [757, 209] width 10 height 10
click at [692, 229] on link "Edit" at bounding box center [703, 227] width 103 height 21
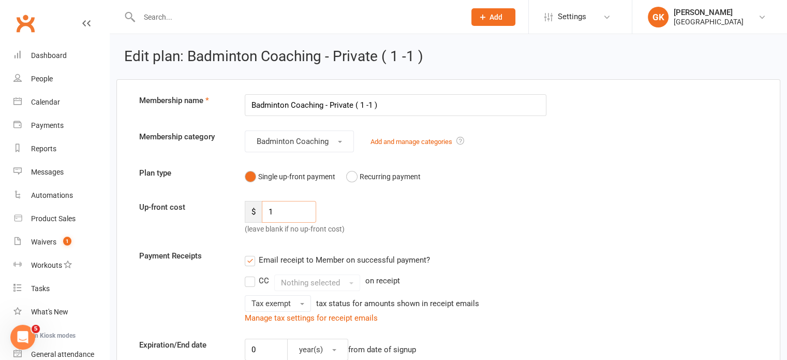
click at [279, 210] on input "1" at bounding box center [289, 212] width 54 height 22
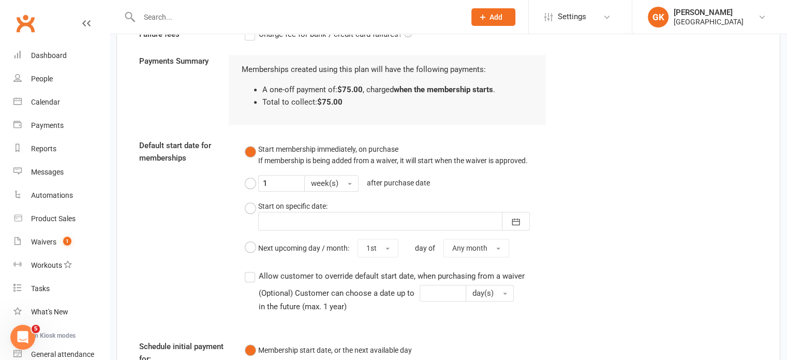
scroll to position [1106, 0]
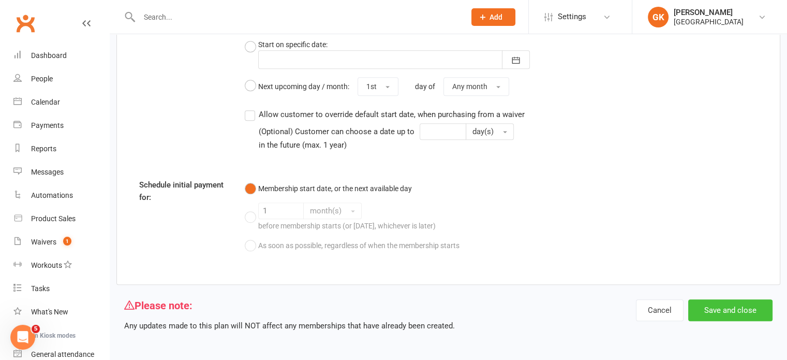
type input "75"
click at [732, 305] on button "Save and close" at bounding box center [731, 310] width 84 height 22
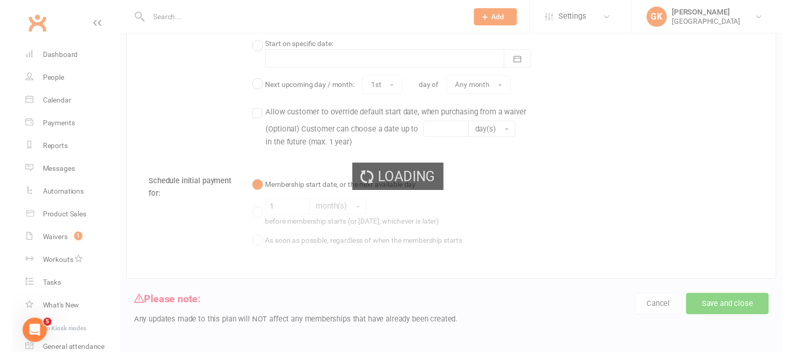
select select "100"
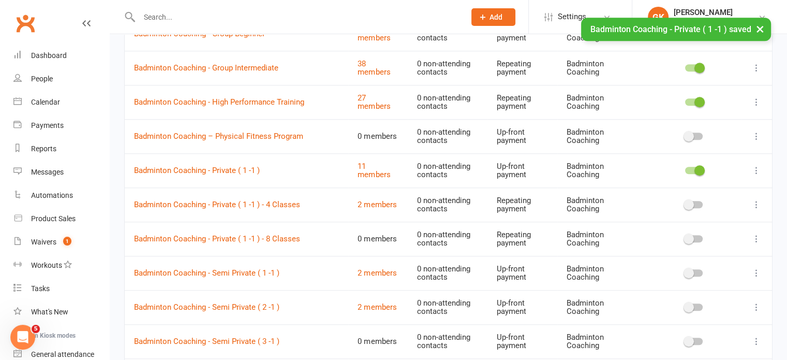
scroll to position [787, 0]
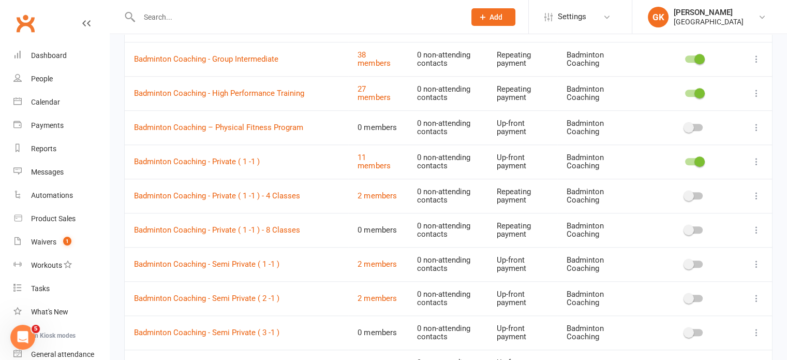
click at [756, 156] on icon at bounding box center [757, 161] width 10 height 10
